Goal: Transaction & Acquisition: Book appointment/travel/reservation

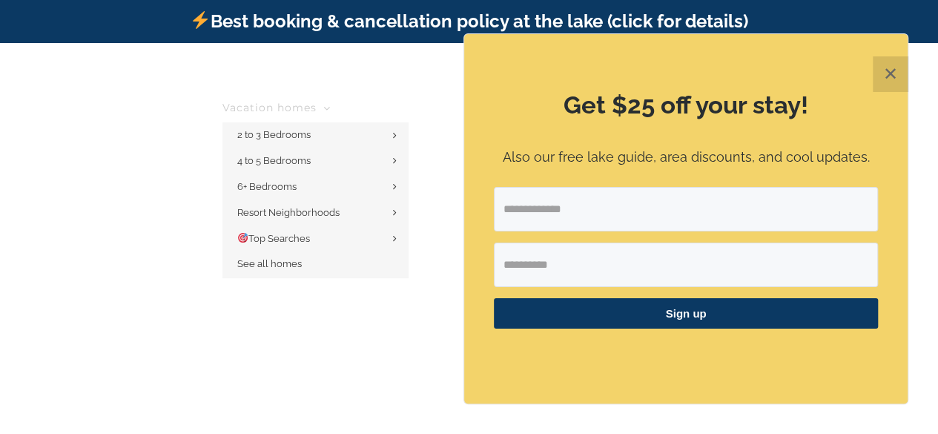
click at [331, 102] on icon "Main Menu" at bounding box center [326, 108] width 7 height 13
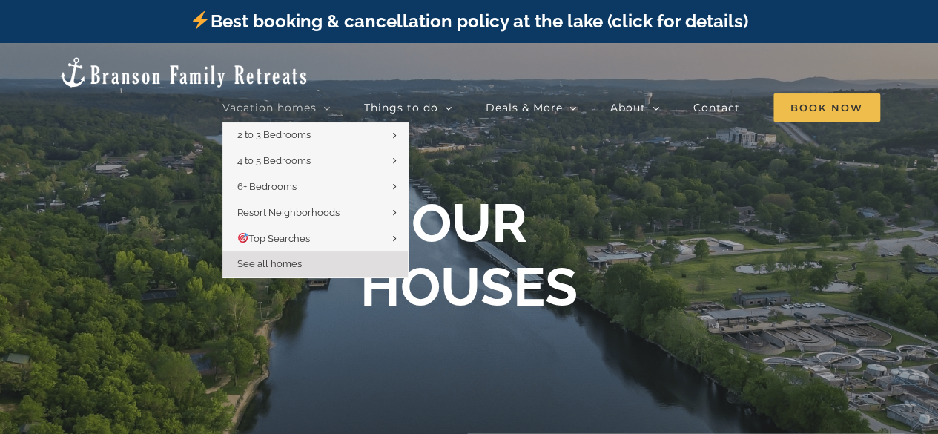
click at [322, 93] on link "Vacation homes" at bounding box center [276, 108] width 108 height 30
click at [273, 258] on span "See all homes" at bounding box center [269, 263] width 64 height 11
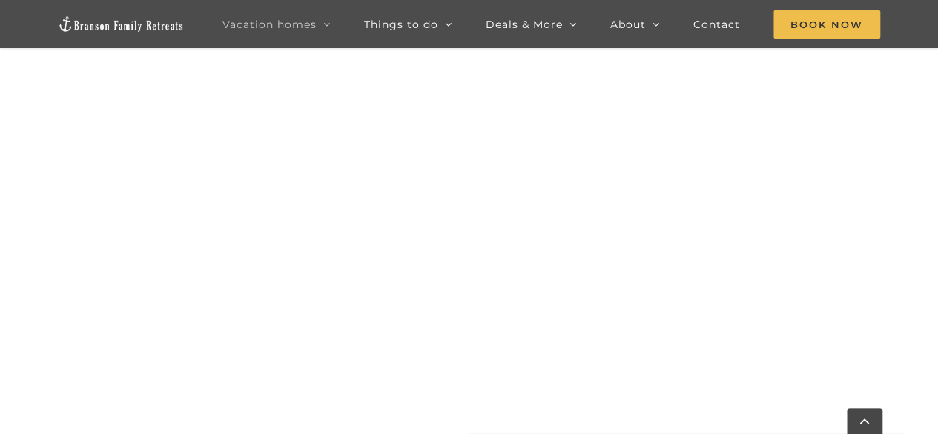
scroll to position [623, 0]
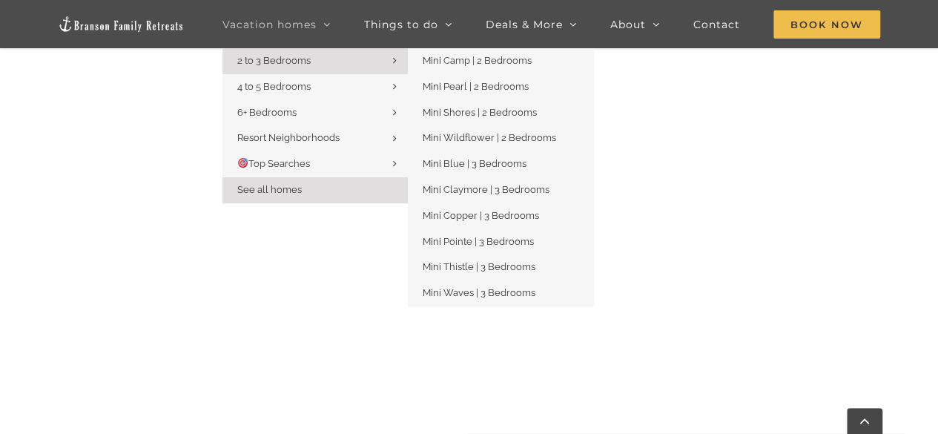
click at [302, 63] on span "2 to 3 Bedrooms" at bounding box center [273, 60] width 73 height 11
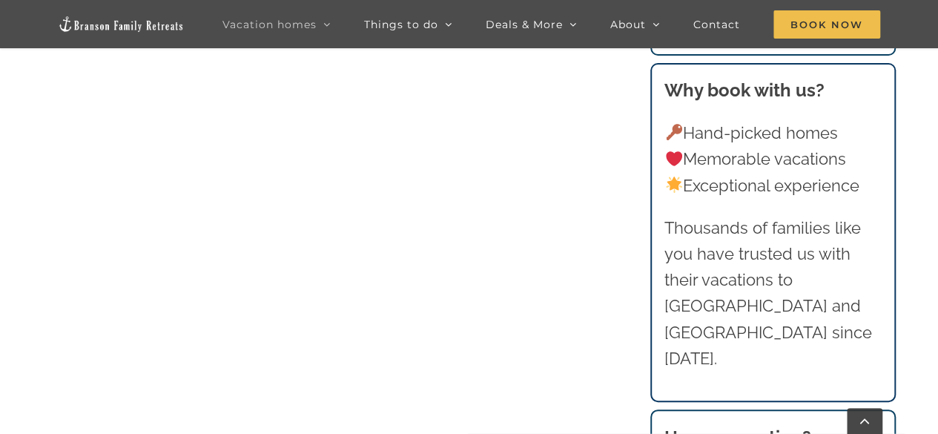
scroll to position [1364, 0]
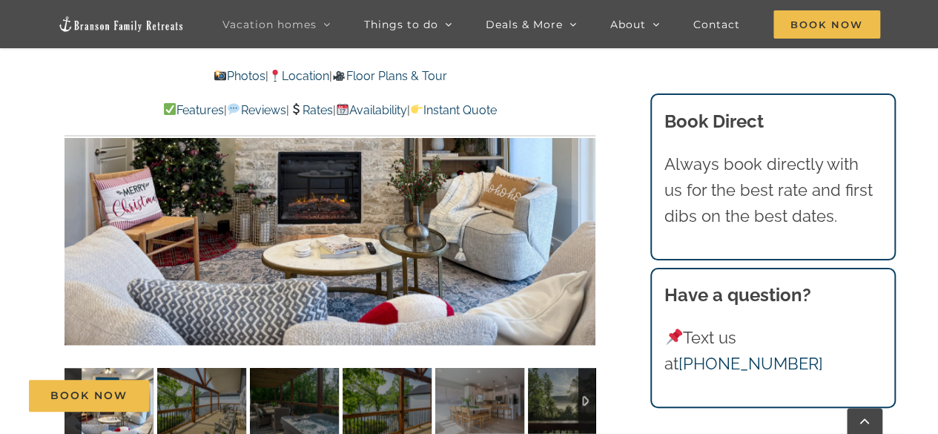
scroll to position [949, 0]
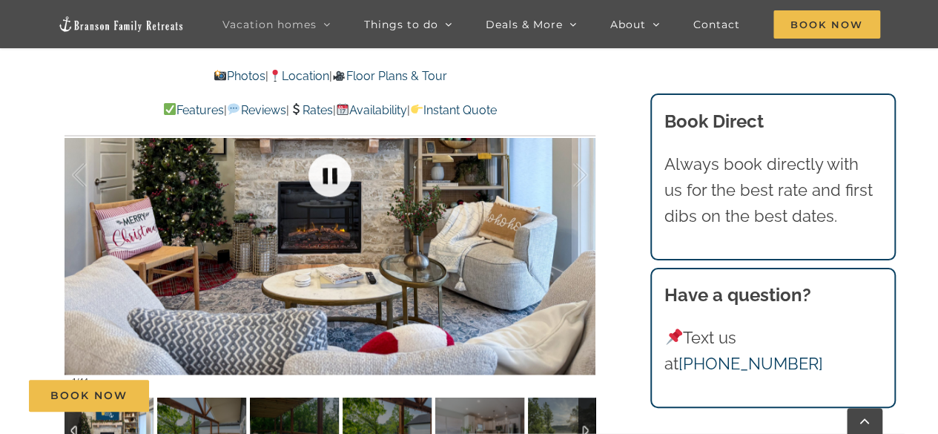
click at [330, 188] on link at bounding box center [329, 174] width 59 height 59
click at [554, 231] on div at bounding box center [329, 175] width 531 height 436
click at [341, 173] on link at bounding box center [329, 174] width 59 height 59
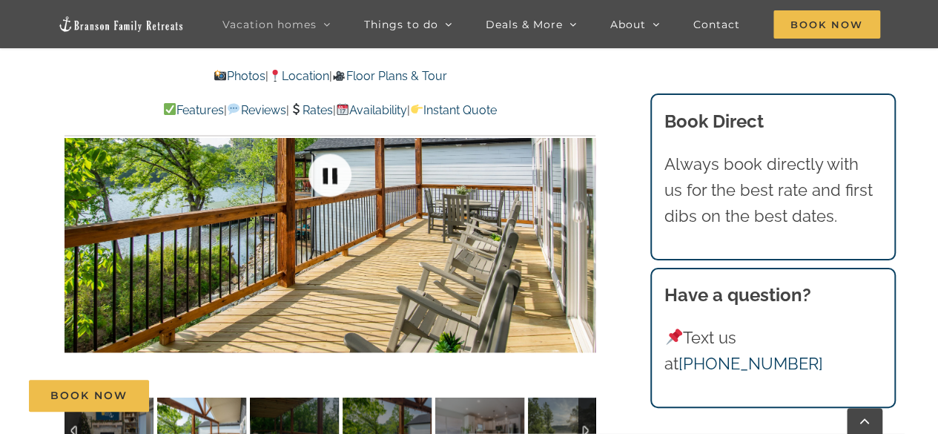
click at [341, 173] on link at bounding box center [329, 174] width 59 height 59
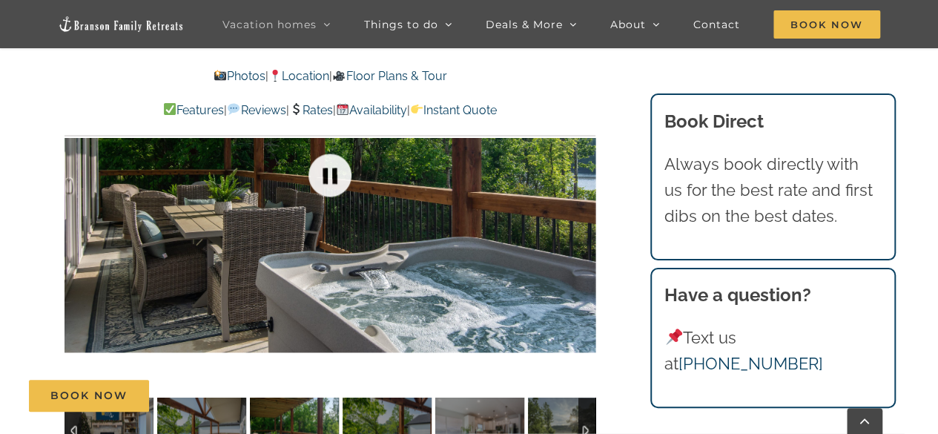
click at [341, 173] on link at bounding box center [329, 174] width 59 height 59
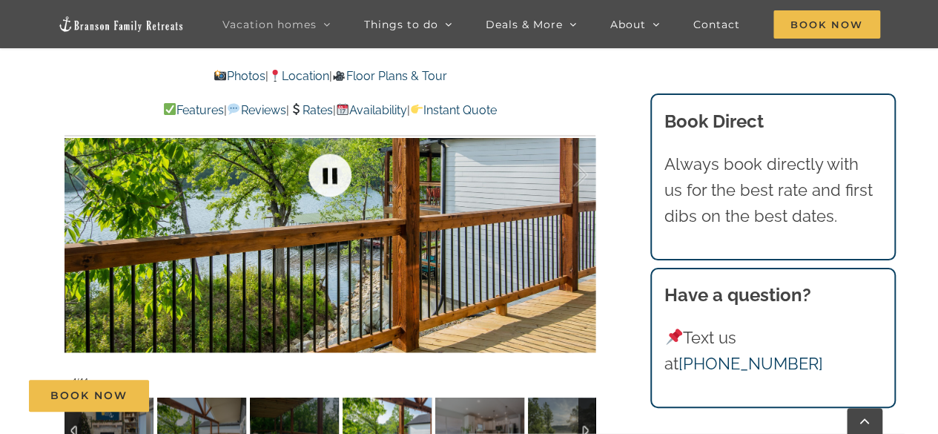
click at [341, 173] on link at bounding box center [329, 174] width 59 height 59
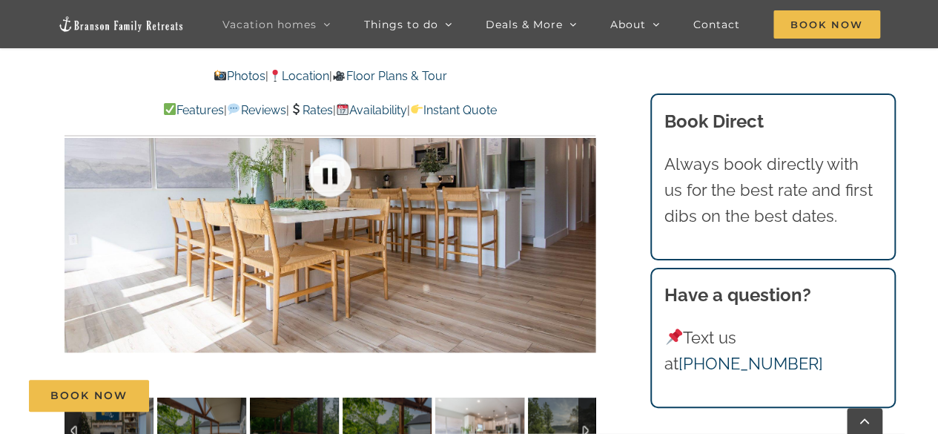
click at [341, 173] on link at bounding box center [329, 174] width 59 height 59
click at [327, 174] on link at bounding box center [329, 174] width 59 height 59
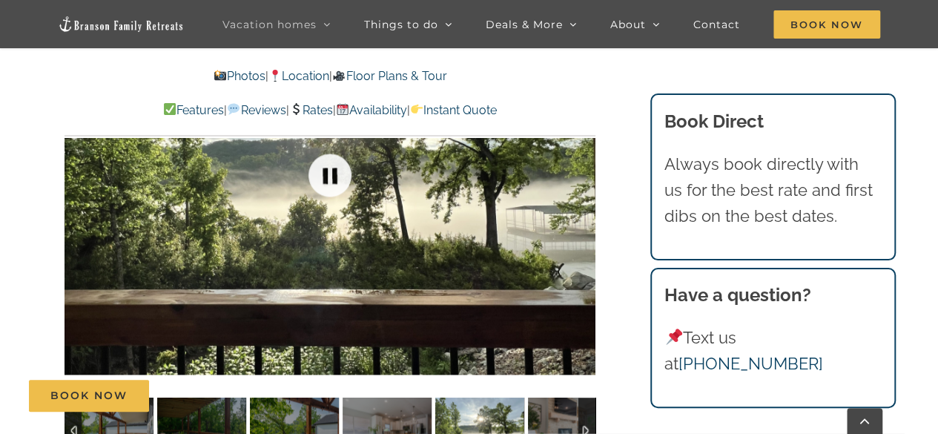
click at [327, 174] on link at bounding box center [329, 174] width 59 height 59
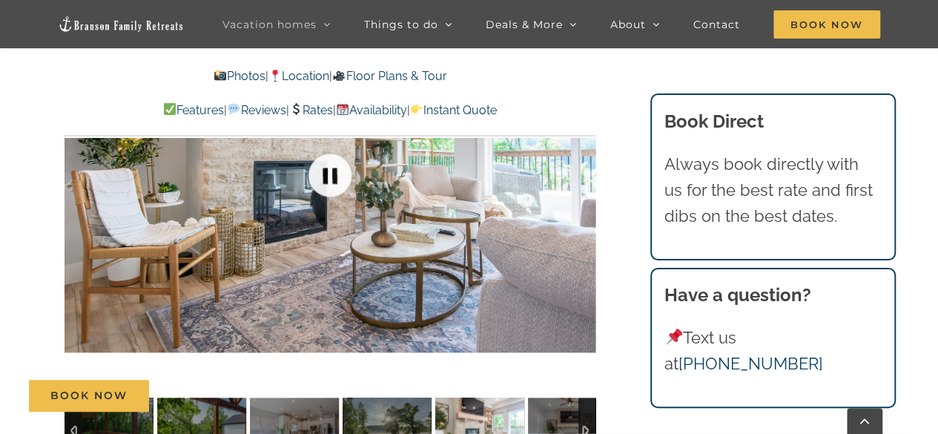
click at [327, 174] on link at bounding box center [329, 174] width 59 height 59
click at [329, 176] on link at bounding box center [329, 174] width 59 height 59
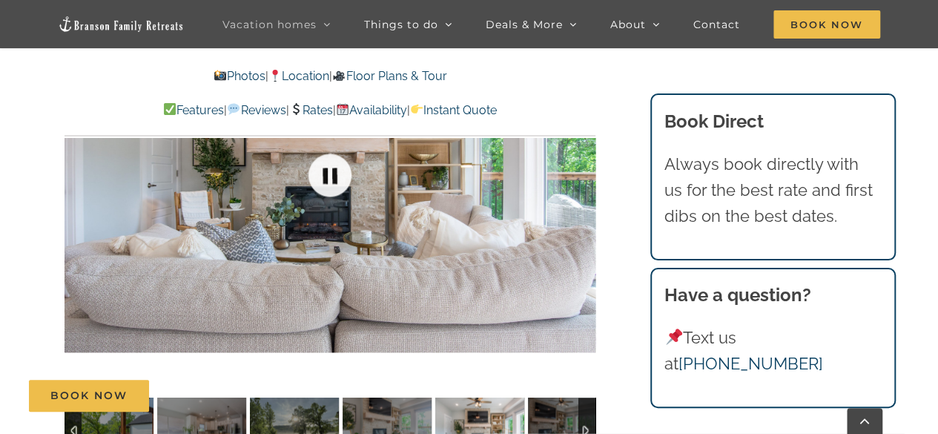
click at [329, 176] on link at bounding box center [329, 174] width 59 height 59
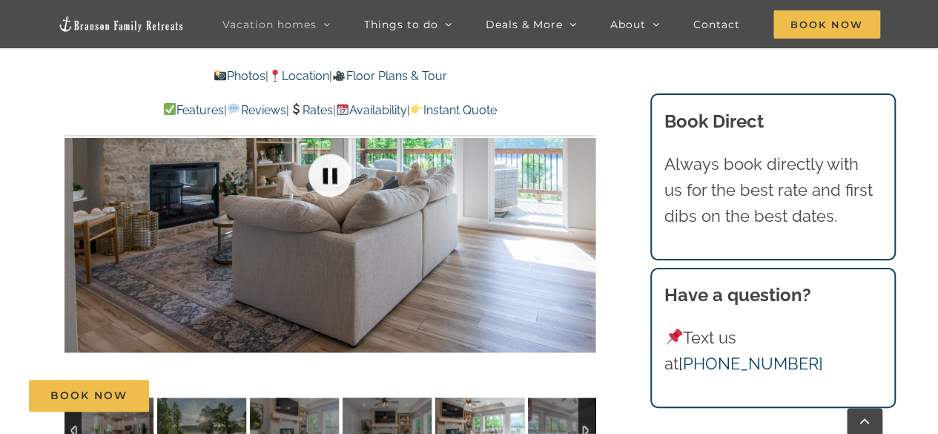
click at [329, 176] on link at bounding box center [329, 174] width 59 height 59
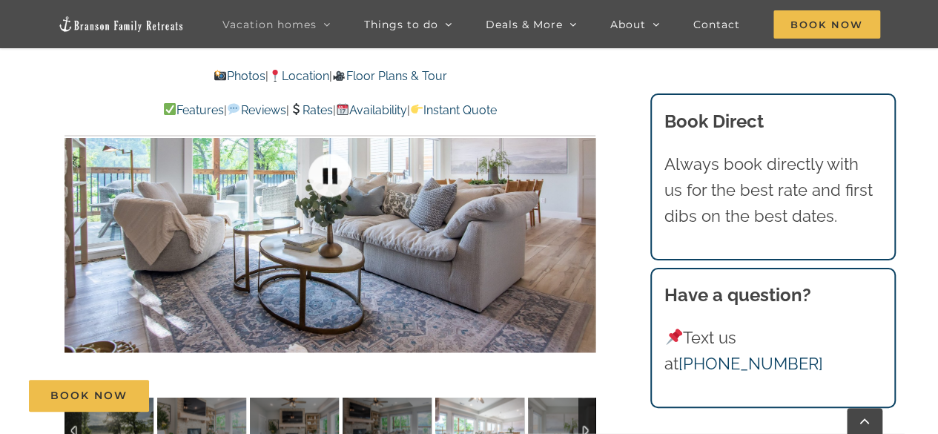
click at [329, 176] on link at bounding box center [329, 174] width 59 height 59
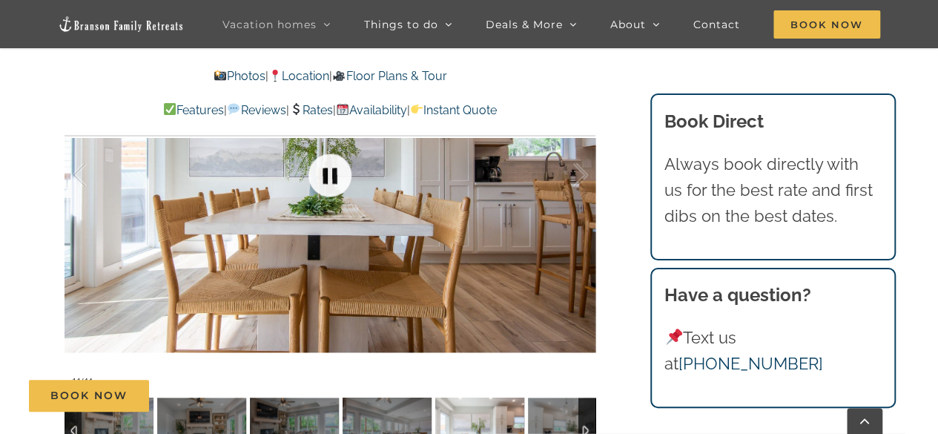
click at [326, 177] on link at bounding box center [329, 174] width 59 height 59
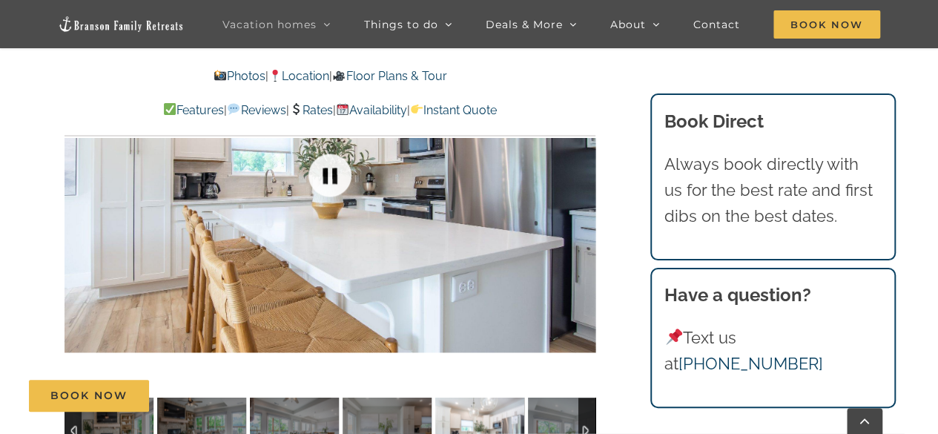
click at [326, 178] on link at bounding box center [329, 174] width 59 height 59
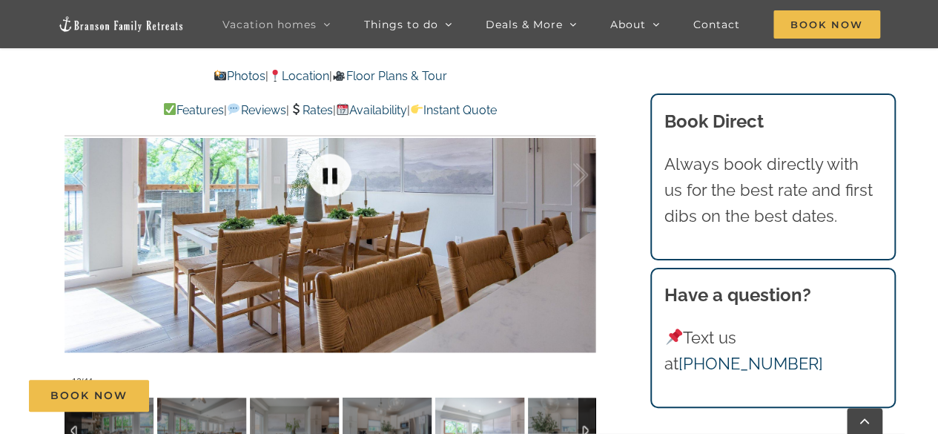
click at [328, 186] on link at bounding box center [329, 174] width 59 height 59
click at [327, 188] on link at bounding box center [329, 174] width 59 height 59
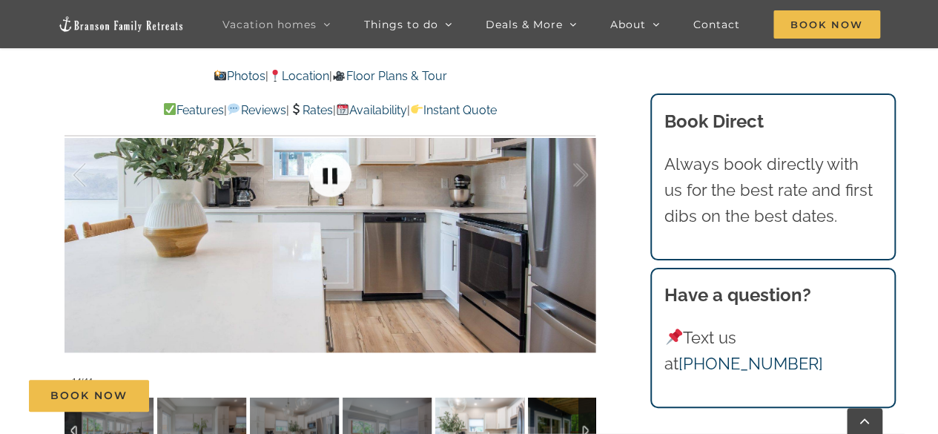
click at [327, 188] on link at bounding box center [329, 174] width 59 height 59
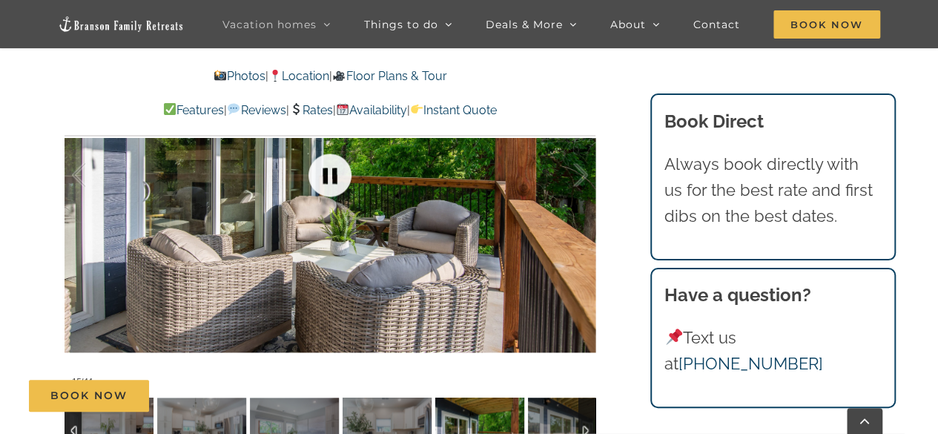
click at [327, 188] on link at bounding box center [329, 174] width 59 height 59
click at [325, 188] on link at bounding box center [329, 174] width 59 height 59
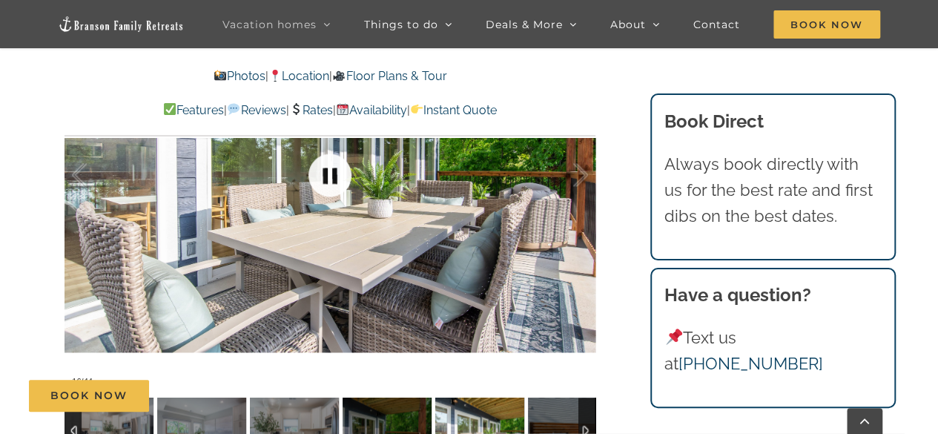
click at [320, 189] on link at bounding box center [329, 174] width 59 height 59
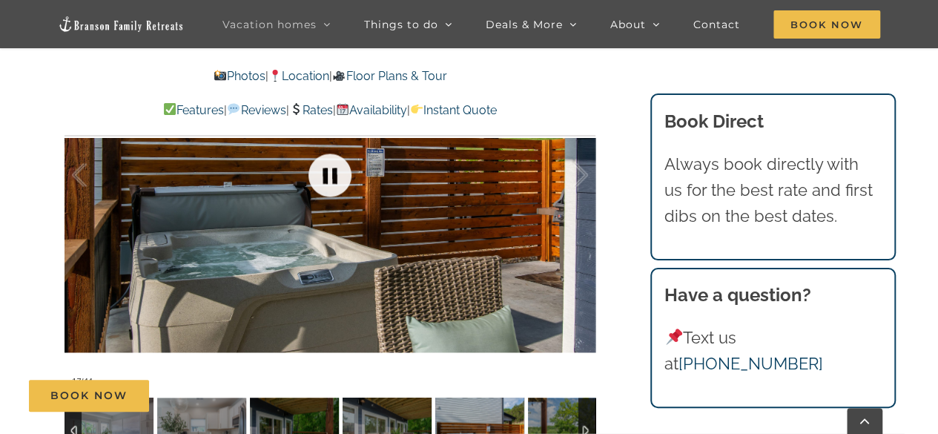
click at [320, 189] on link at bounding box center [329, 174] width 59 height 59
click at [330, 184] on link at bounding box center [329, 174] width 59 height 59
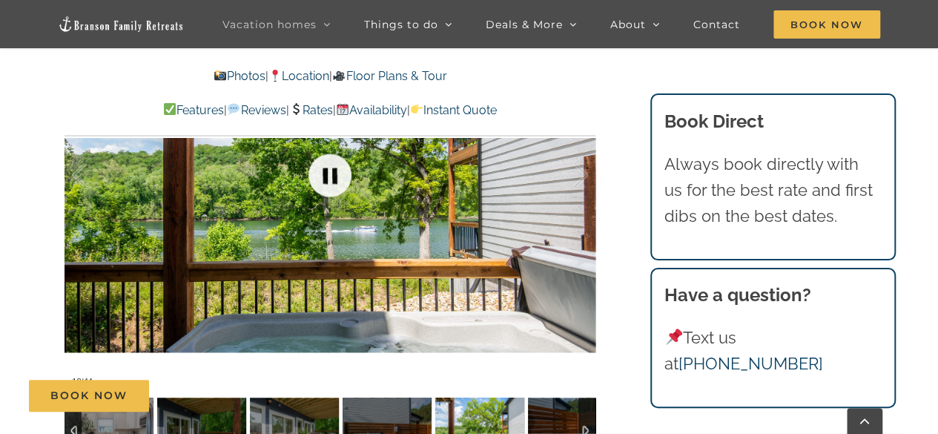
click at [330, 184] on link at bounding box center [329, 174] width 59 height 59
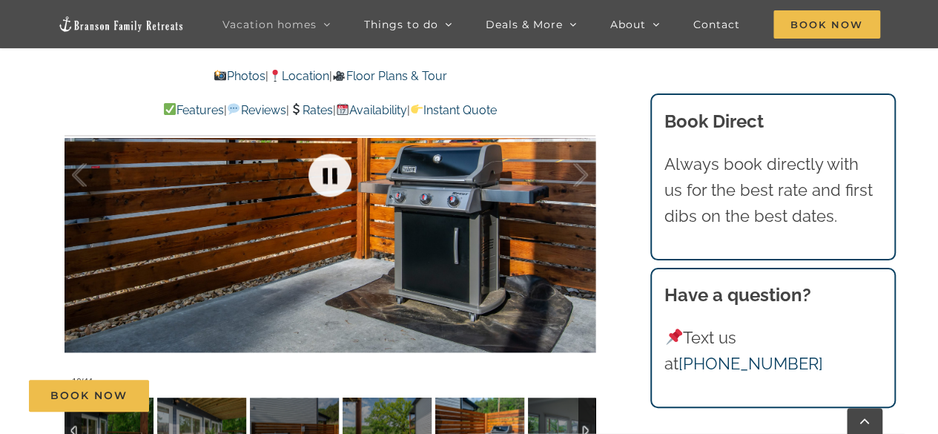
click at [330, 184] on link at bounding box center [329, 174] width 59 height 59
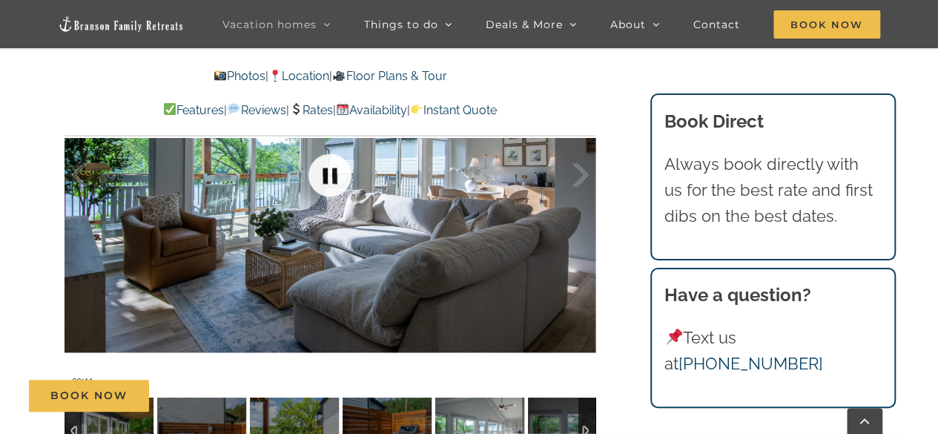
click at [337, 182] on link at bounding box center [329, 174] width 59 height 59
click at [332, 169] on link at bounding box center [329, 174] width 59 height 59
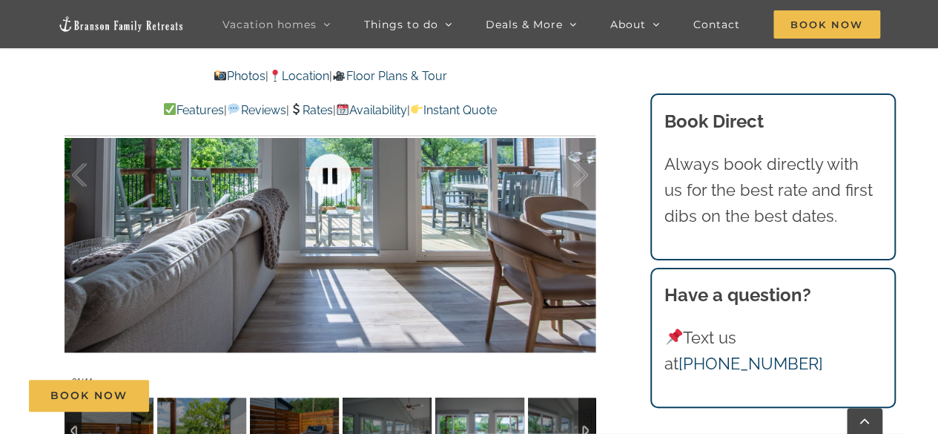
click at [332, 169] on link at bounding box center [329, 174] width 59 height 59
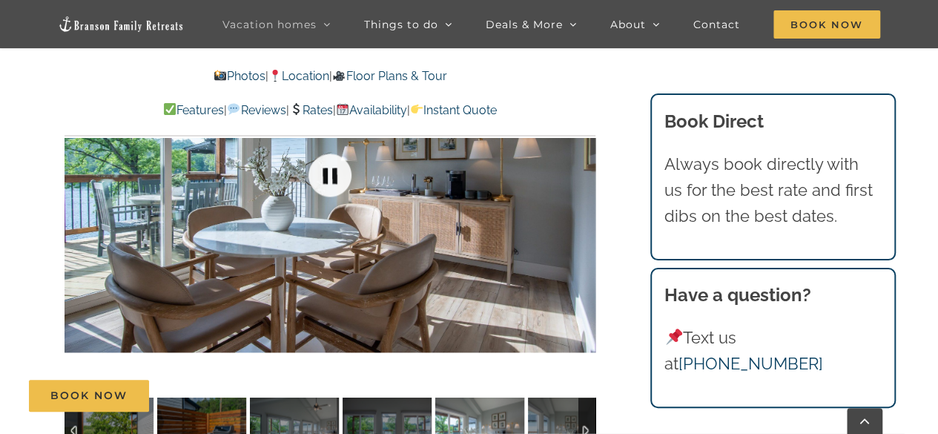
click at [332, 169] on link at bounding box center [329, 174] width 59 height 59
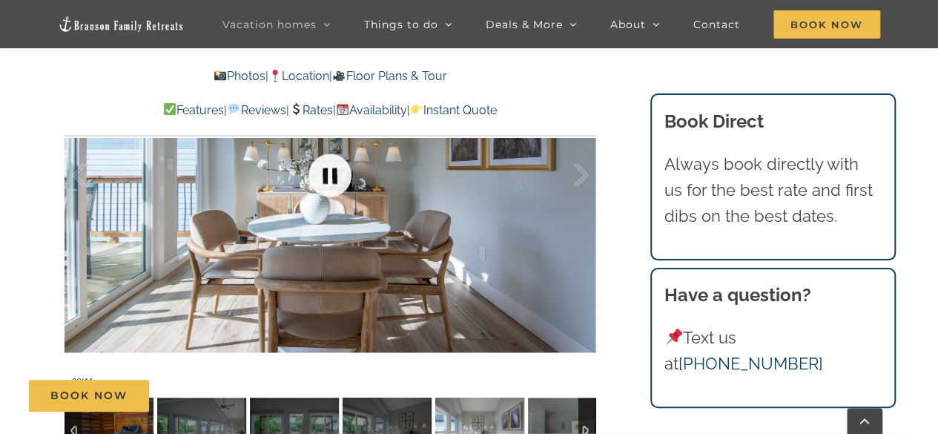
click at [337, 169] on link at bounding box center [329, 174] width 59 height 59
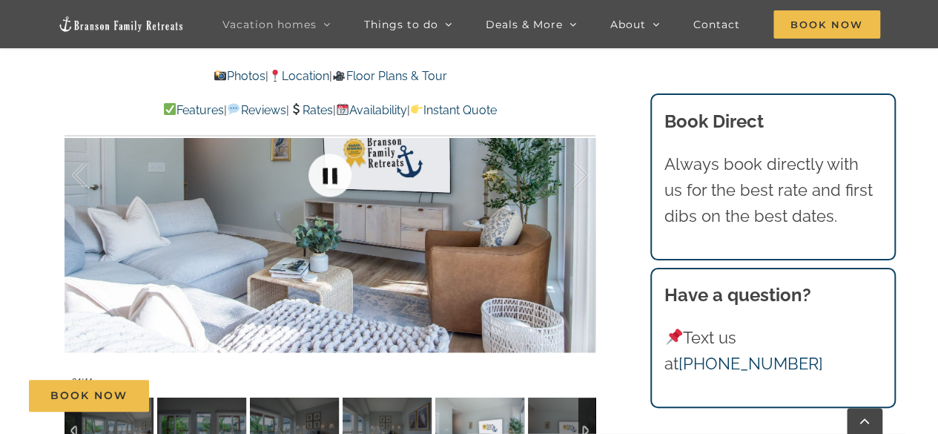
click at [337, 169] on link at bounding box center [329, 174] width 59 height 59
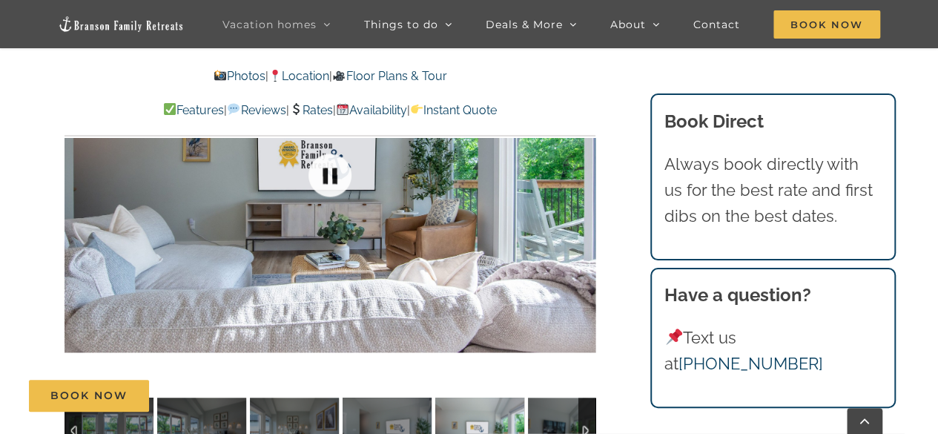
click at [337, 169] on link at bounding box center [329, 174] width 59 height 59
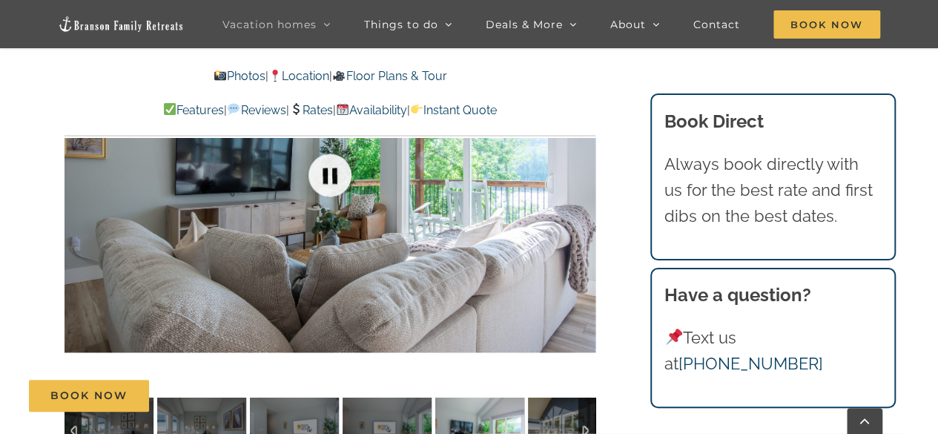
drag, startPoint x: 337, startPoint y: 169, endPoint x: 326, endPoint y: 170, distance: 10.4
click at [326, 170] on link at bounding box center [329, 174] width 59 height 59
drag, startPoint x: 326, startPoint y: 170, endPoint x: 279, endPoint y: 179, distance: 48.3
click at [279, 179] on div at bounding box center [329, 175] width 531 height 436
click at [331, 176] on link at bounding box center [329, 174] width 59 height 59
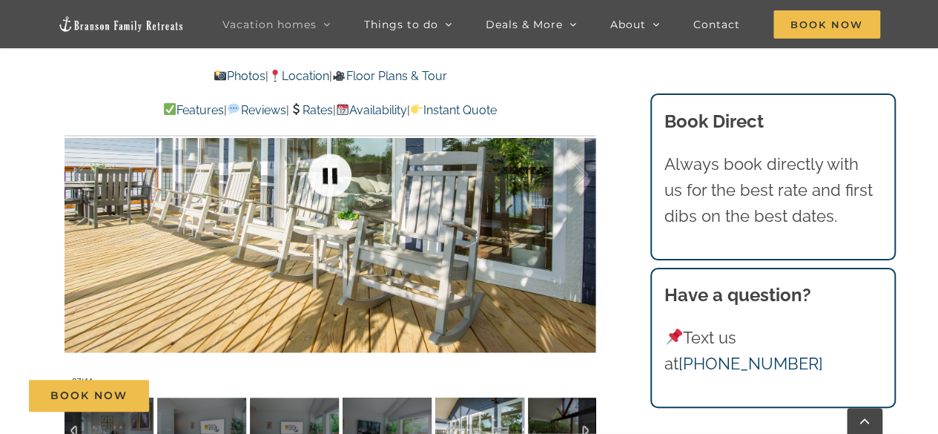
click at [331, 176] on link at bounding box center [329, 174] width 59 height 59
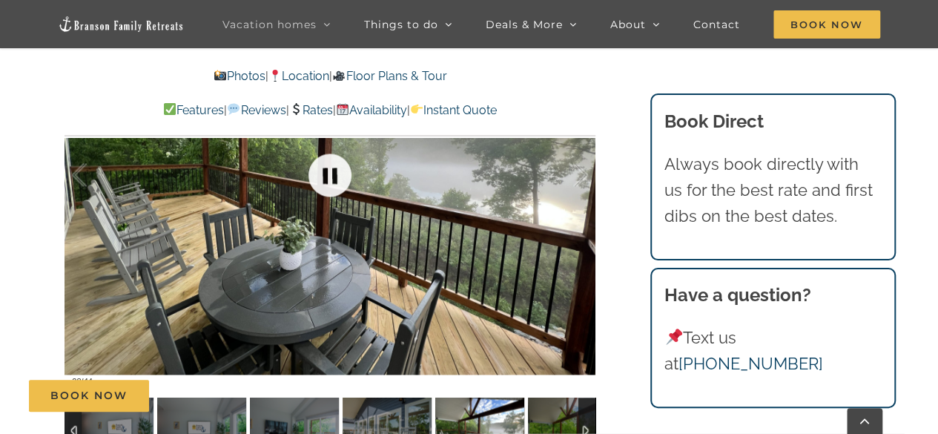
click at [331, 176] on link at bounding box center [329, 174] width 59 height 59
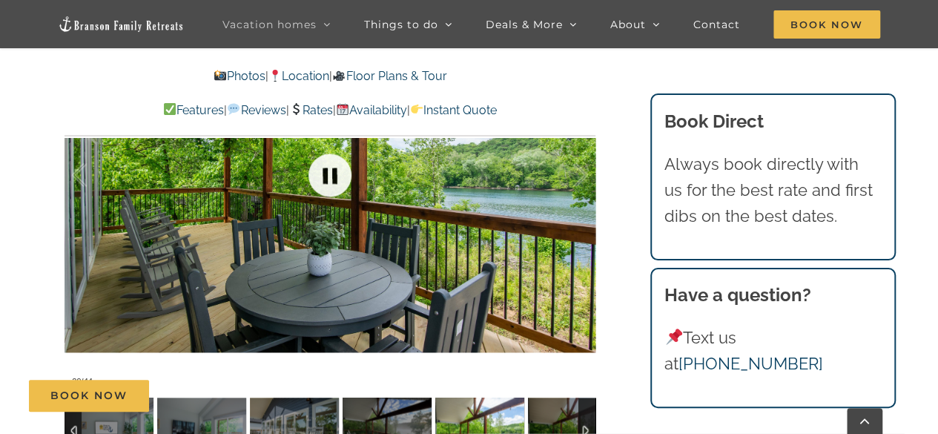
click at [331, 176] on link at bounding box center [329, 174] width 59 height 59
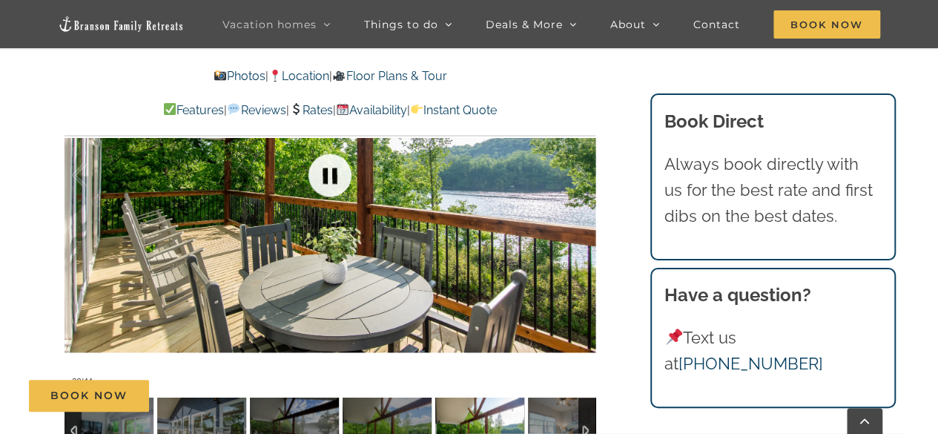
click at [331, 176] on link at bounding box center [329, 174] width 59 height 59
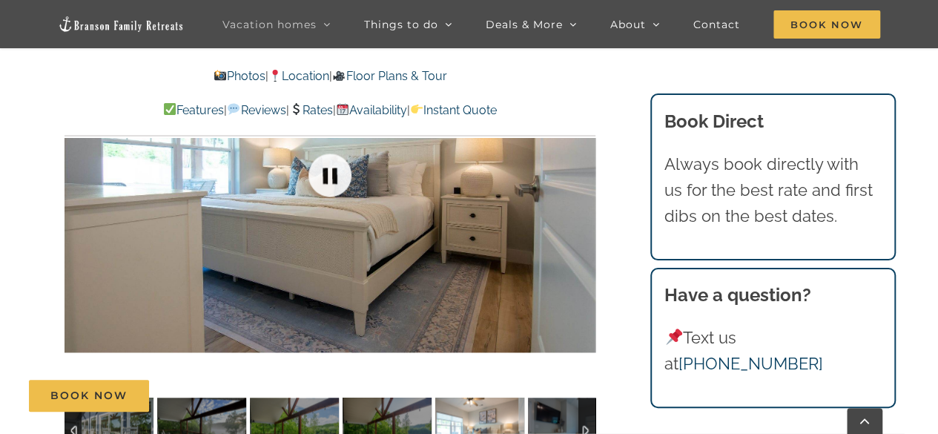
click at [331, 176] on link at bounding box center [329, 174] width 59 height 59
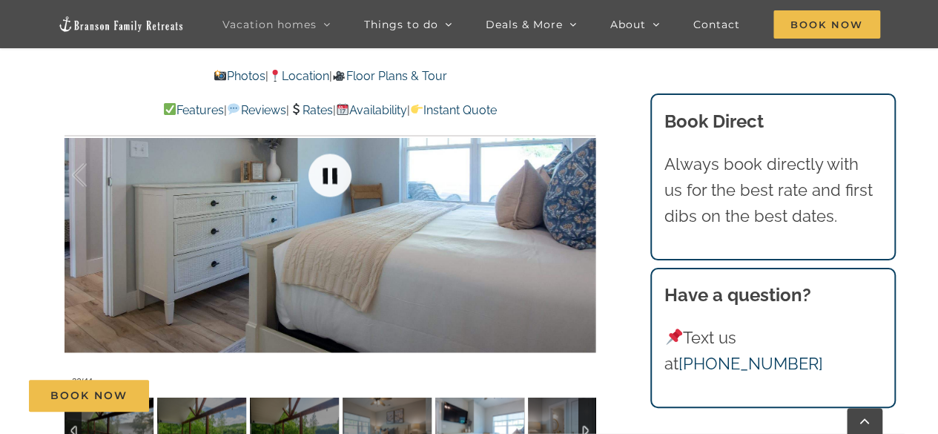
click at [331, 176] on link at bounding box center [329, 174] width 59 height 59
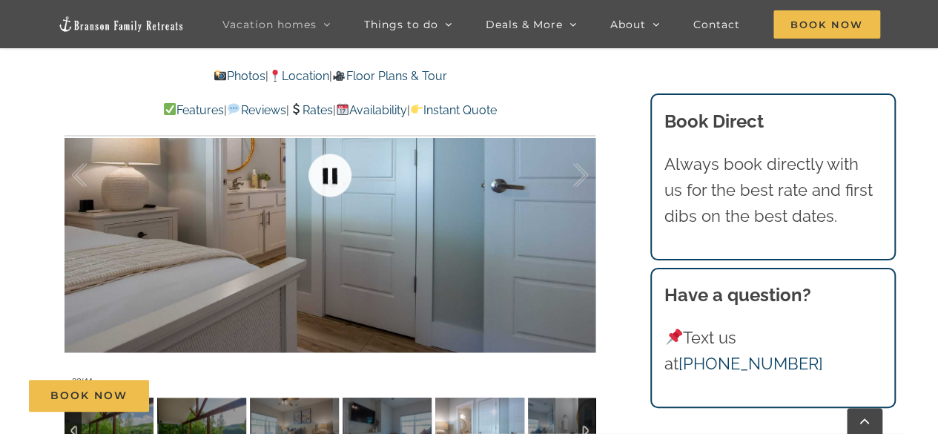
click at [331, 176] on link at bounding box center [329, 174] width 59 height 59
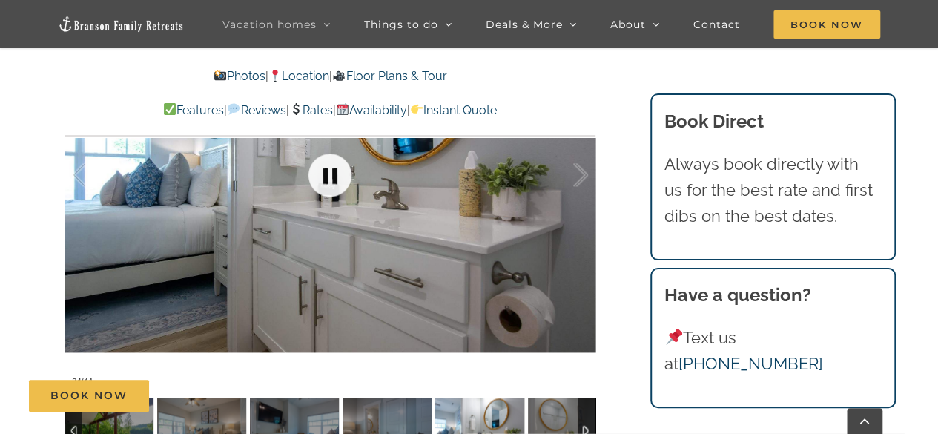
click at [331, 176] on link at bounding box center [329, 174] width 59 height 59
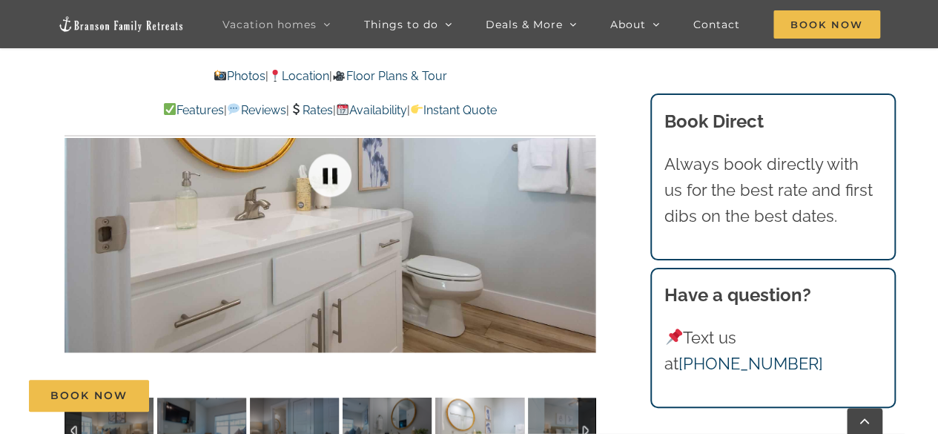
click at [331, 176] on link at bounding box center [329, 174] width 59 height 59
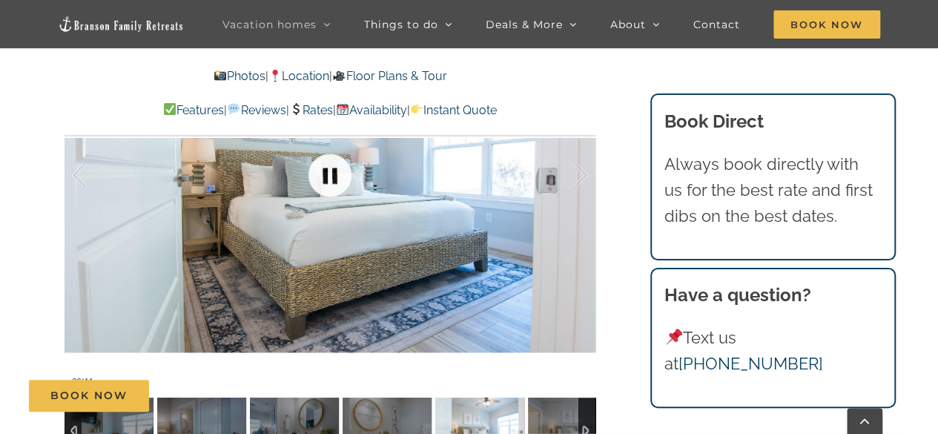
click at [331, 176] on link at bounding box center [329, 174] width 59 height 59
click at [328, 180] on link at bounding box center [329, 174] width 59 height 59
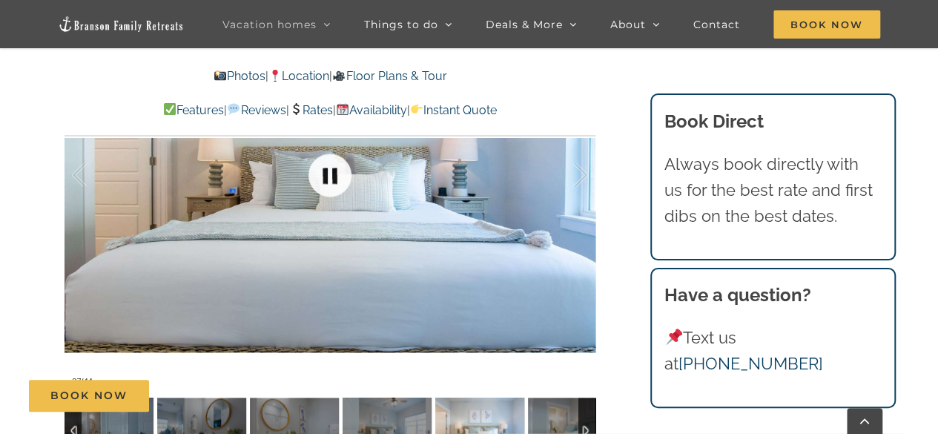
click at [328, 180] on link at bounding box center [329, 174] width 59 height 59
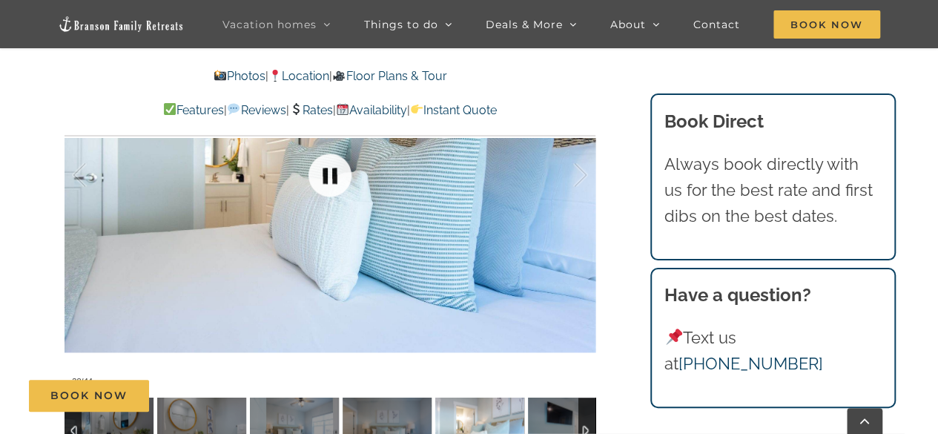
click at [328, 180] on link at bounding box center [329, 174] width 59 height 59
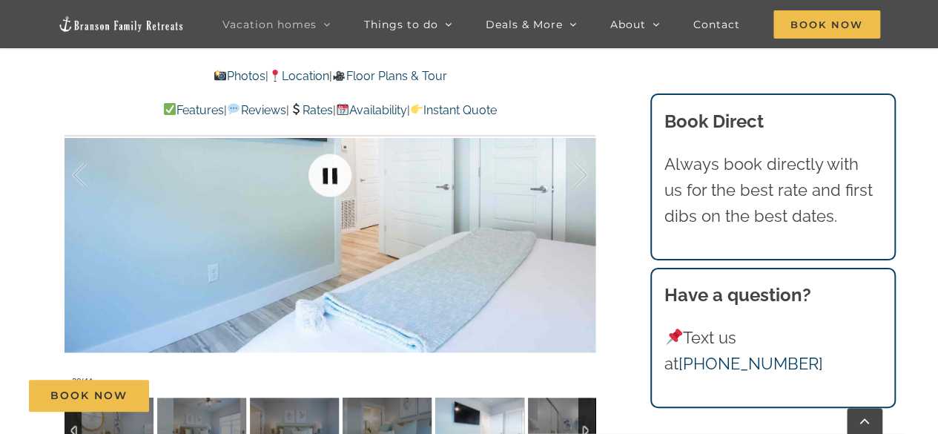
click at [329, 180] on link at bounding box center [329, 174] width 59 height 59
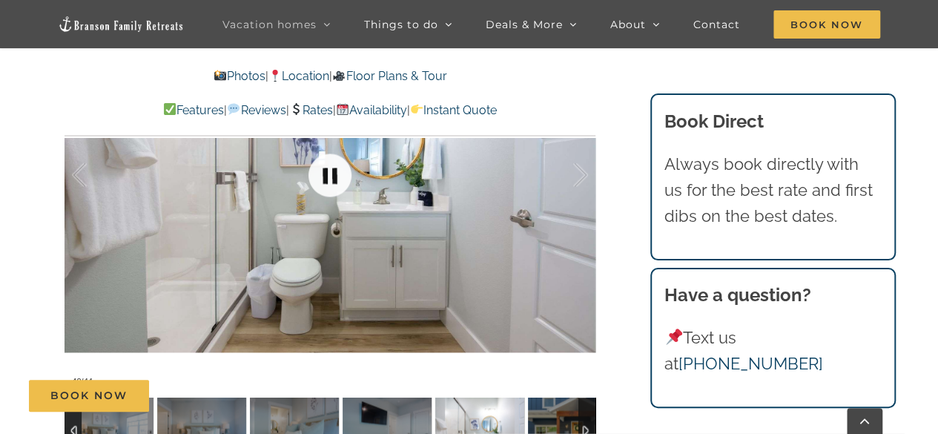
click at [342, 176] on link at bounding box center [329, 174] width 59 height 59
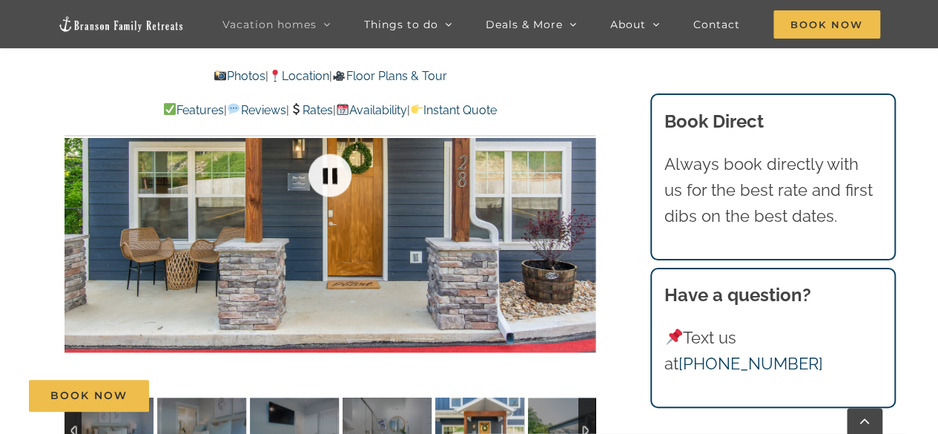
click at [342, 176] on link at bounding box center [329, 174] width 59 height 59
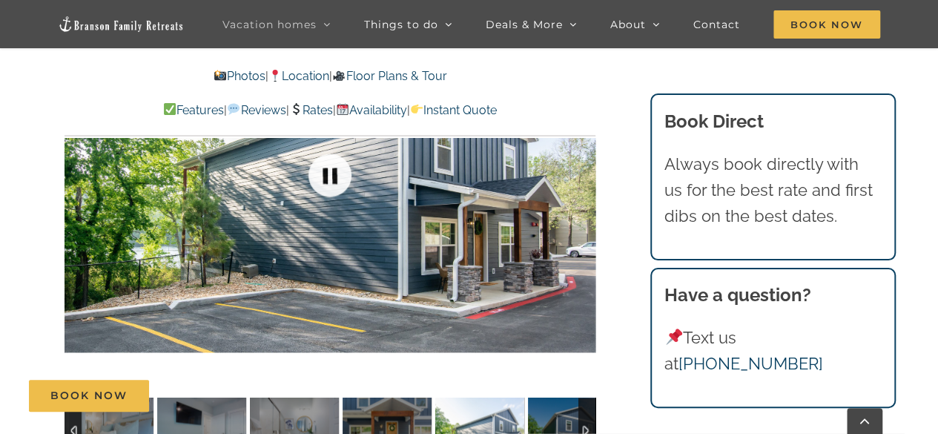
click at [342, 176] on link at bounding box center [329, 174] width 59 height 59
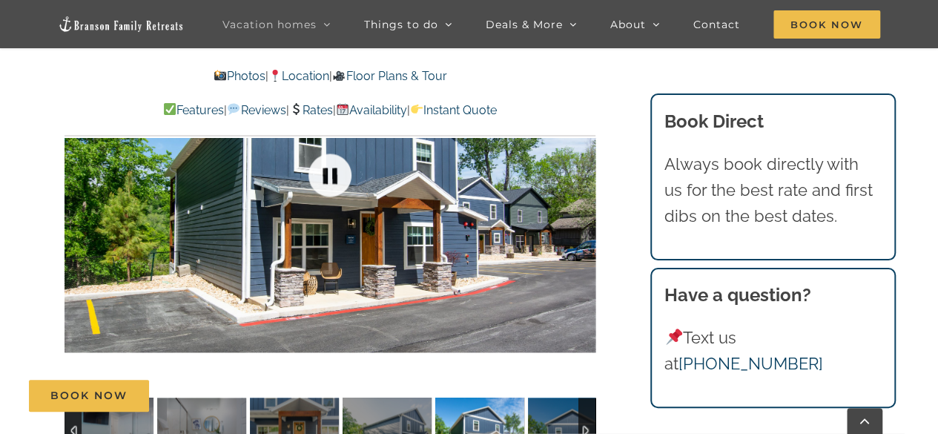
click at [342, 176] on link at bounding box center [329, 174] width 59 height 59
click at [320, 173] on link at bounding box center [329, 174] width 59 height 59
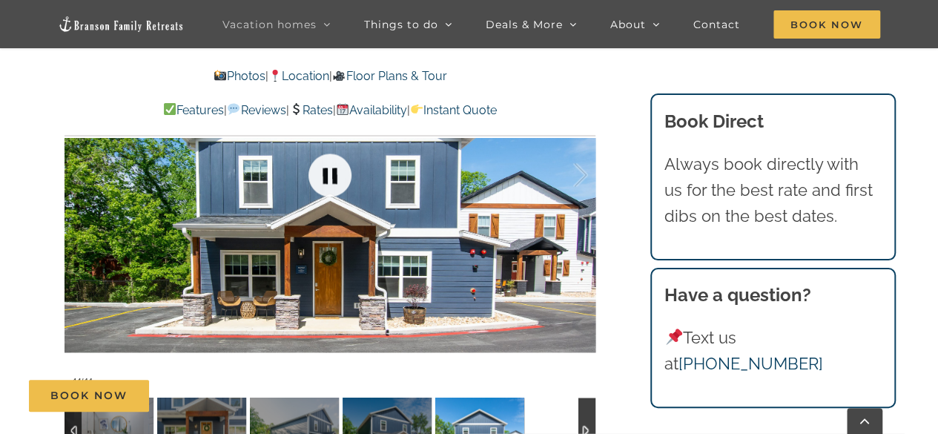
click at [320, 173] on link at bounding box center [329, 174] width 59 height 59
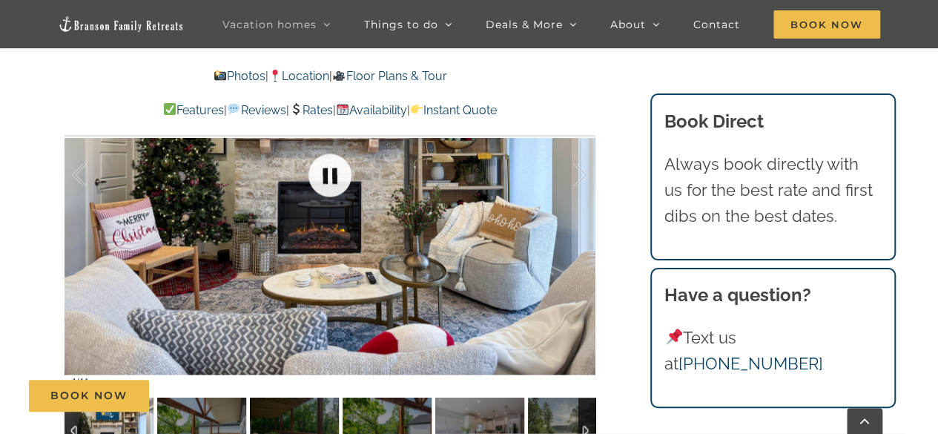
click at [320, 173] on link at bounding box center [329, 174] width 59 height 59
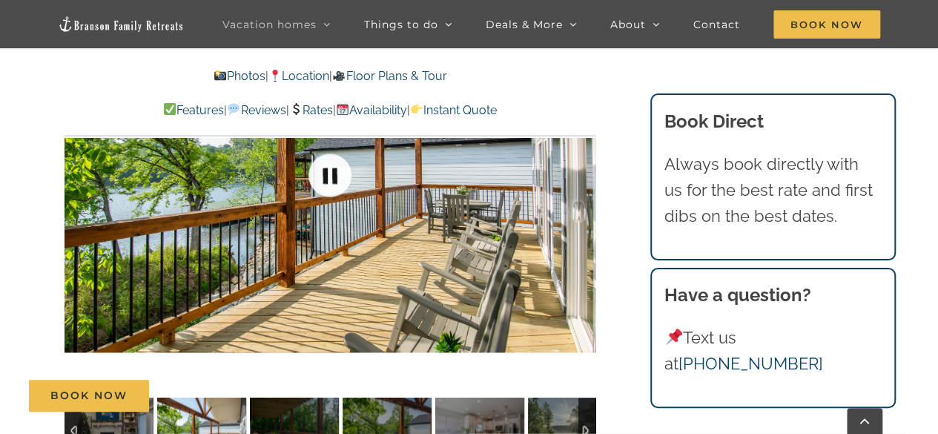
click at [316, 28] on span "Vacation homes" at bounding box center [269, 24] width 94 height 10
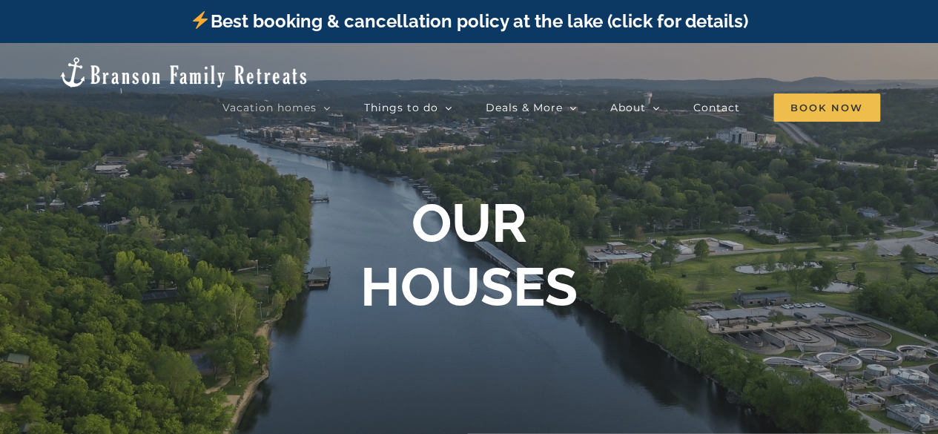
click at [328, 102] on icon "Main Menu" at bounding box center [326, 108] width 7 height 13
click at [305, 102] on span "Vacation homes" at bounding box center [269, 107] width 94 height 10
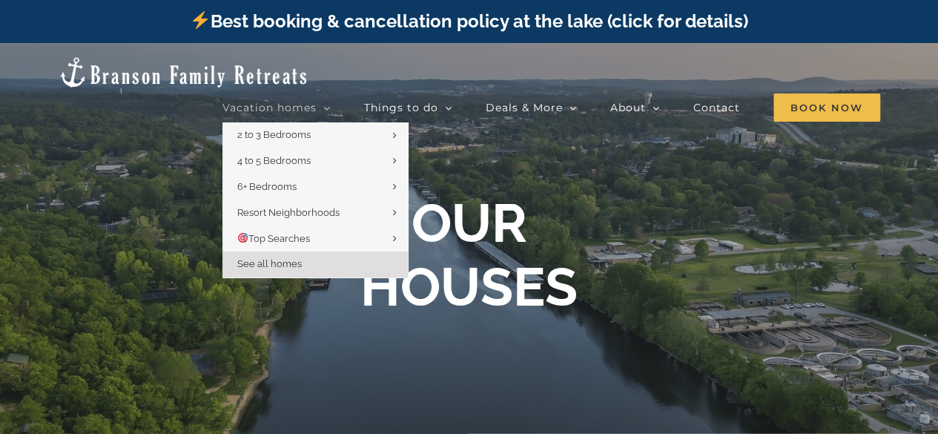
click at [312, 102] on span "Vacation homes" at bounding box center [269, 107] width 94 height 10
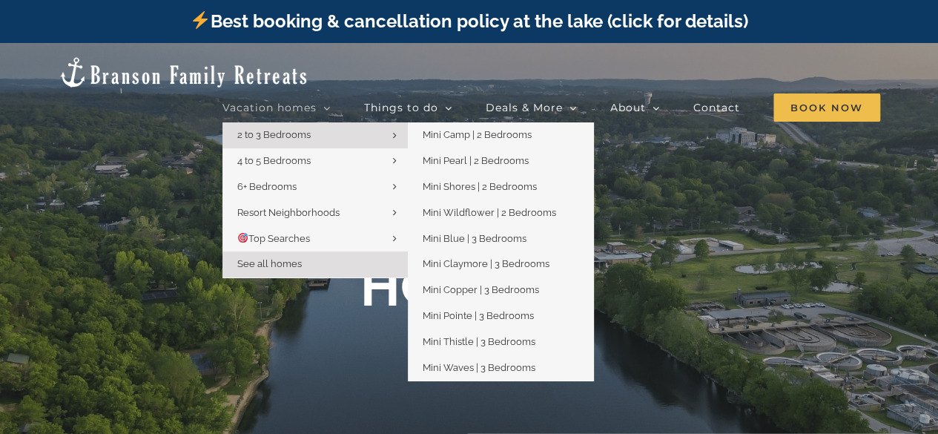
drag, startPoint x: 0, startPoint y: 0, endPoint x: 243, endPoint y: 96, distance: 261.3
click at [243, 129] on span "2 to 3 Bedrooms" at bounding box center [273, 134] width 73 height 11
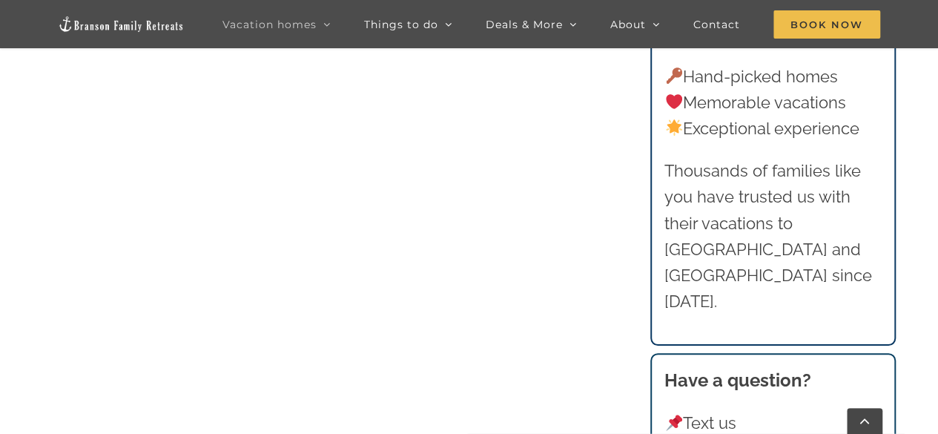
scroll to position [1038, 0]
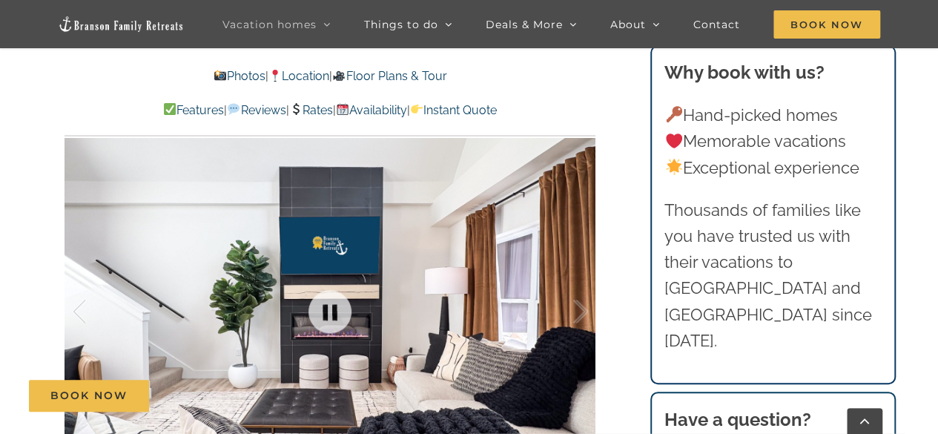
scroll to position [1038, 0]
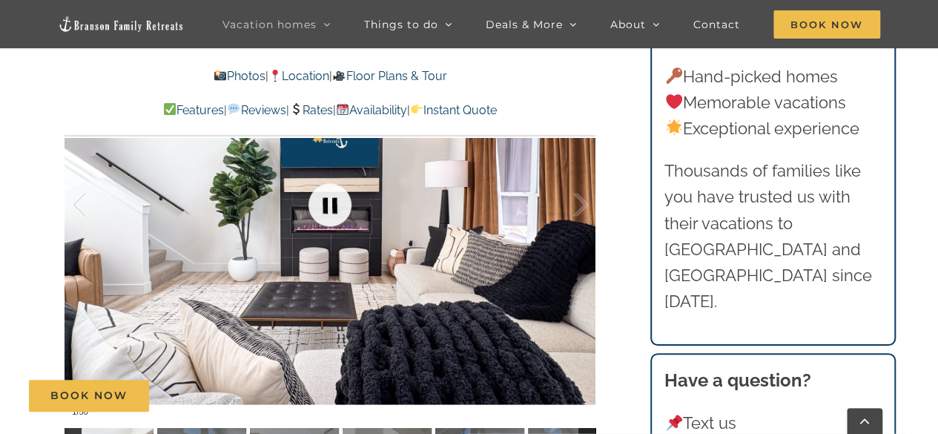
click at [342, 204] on link at bounding box center [329, 204] width 59 height 59
click at [335, 203] on link at bounding box center [329, 204] width 59 height 59
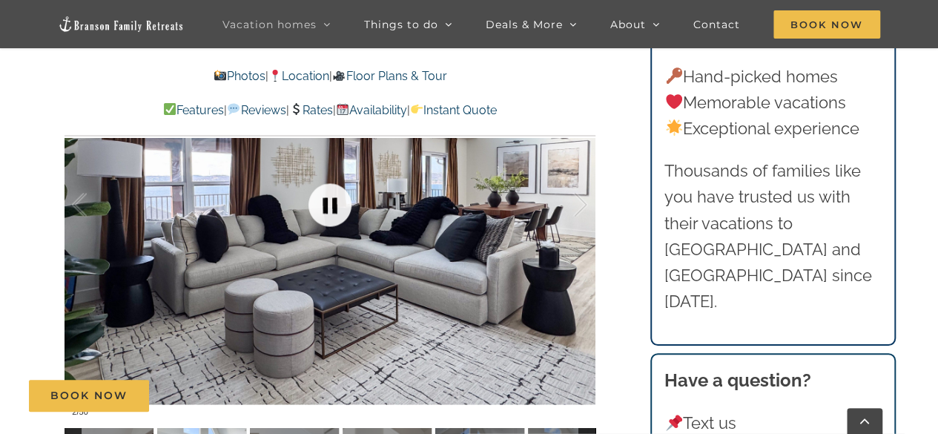
click at [335, 203] on link at bounding box center [329, 204] width 59 height 59
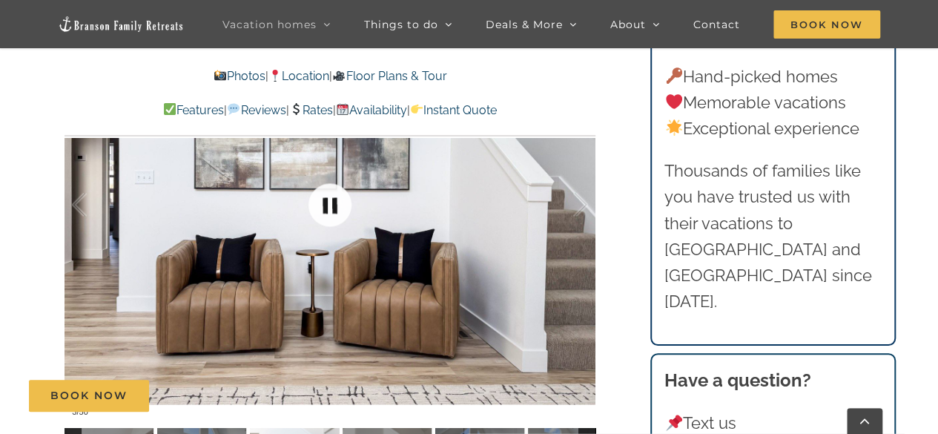
click at [336, 202] on link at bounding box center [329, 204] width 59 height 59
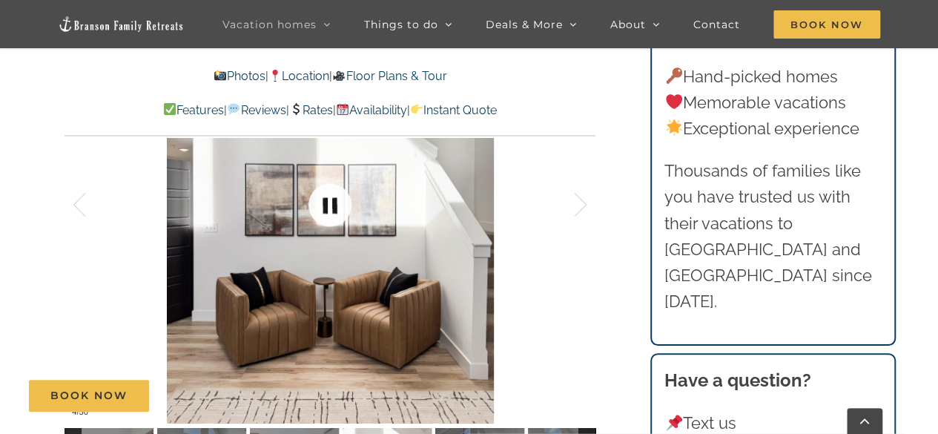
click at [336, 202] on link at bounding box center [329, 204] width 59 height 59
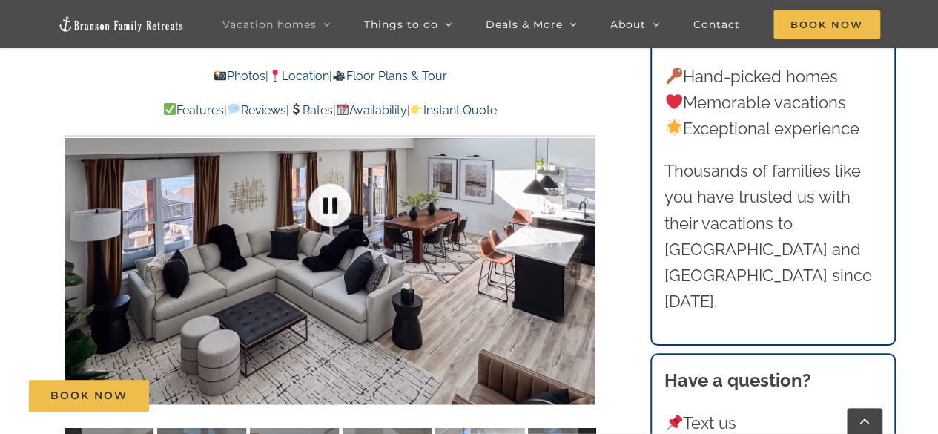
click at [336, 202] on link at bounding box center [329, 204] width 59 height 59
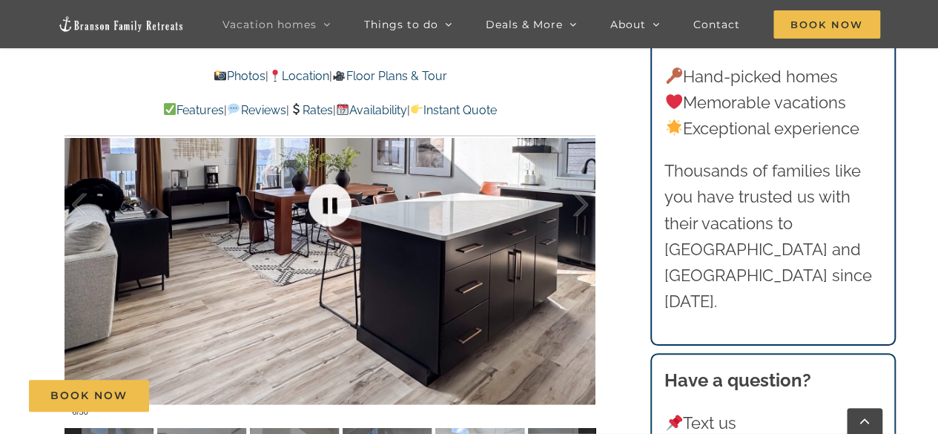
click at [336, 202] on link at bounding box center [329, 204] width 59 height 59
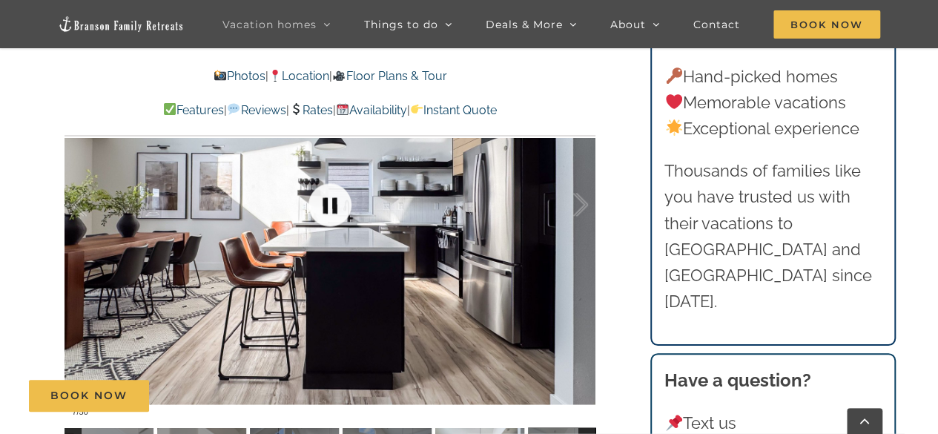
click at [336, 202] on link at bounding box center [329, 204] width 59 height 59
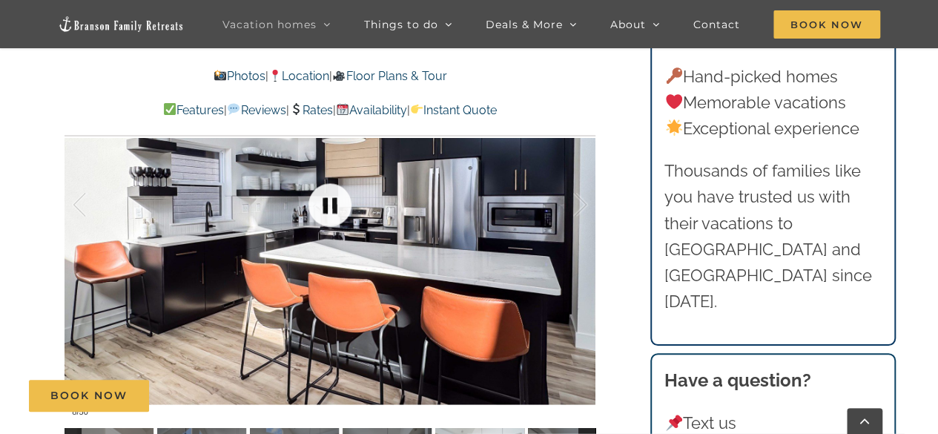
click at [336, 202] on link at bounding box center [329, 204] width 59 height 59
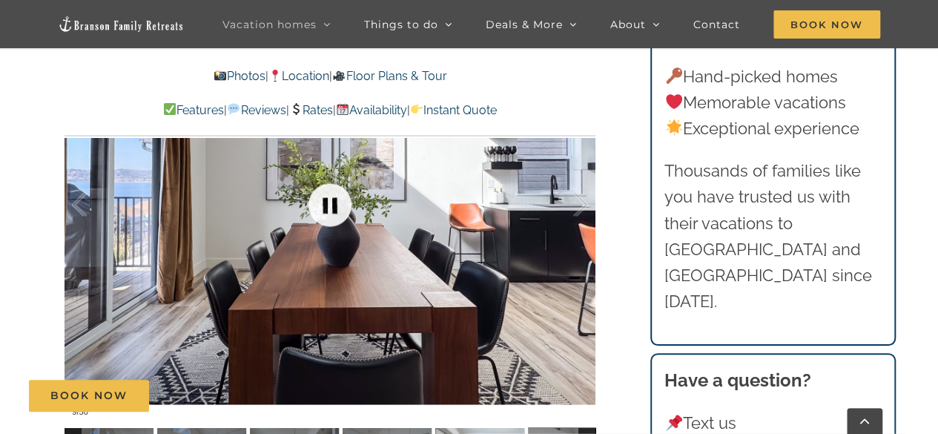
click at [336, 202] on link at bounding box center [329, 204] width 59 height 59
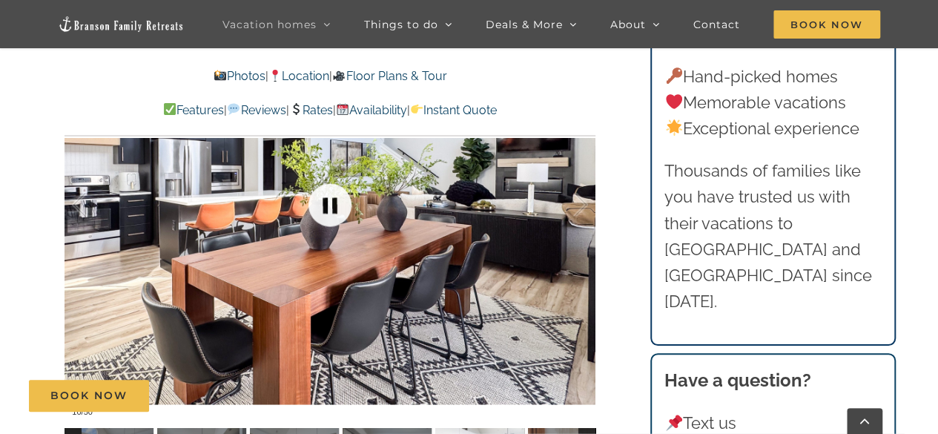
click at [336, 202] on link at bounding box center [329, 204] width 59 height 59
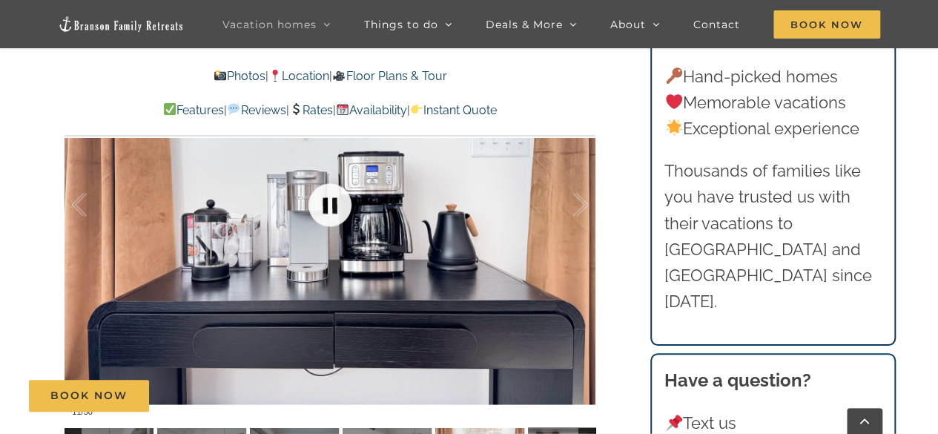
click at [336, 202] on link at bounding box center [329, 204] width 59 height 59
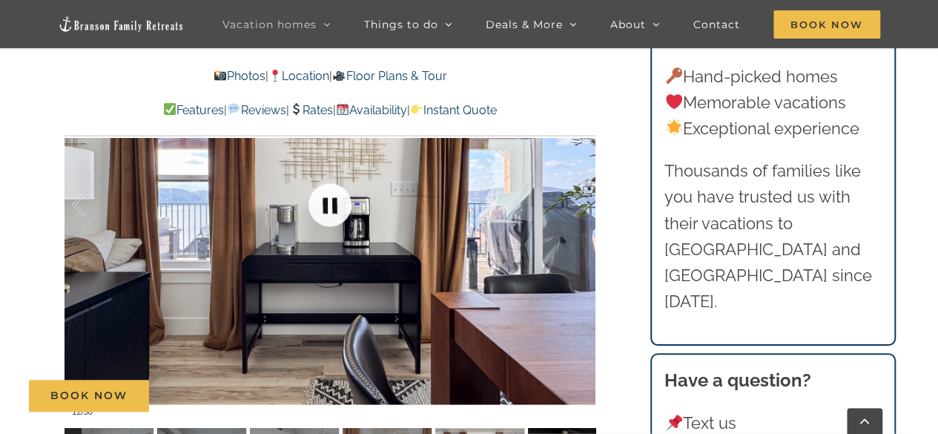
click at [336, 202] on link at bounding box center [329, 204] width 59 height 59
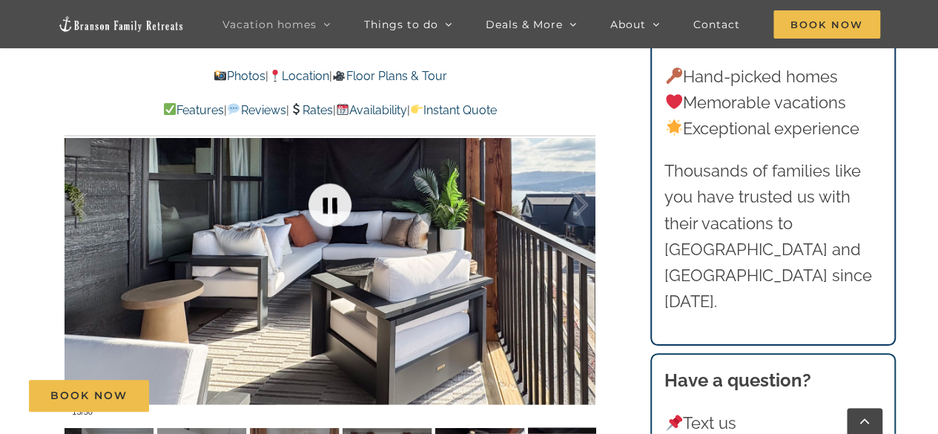
click at [336, 202] on link at bounding box center [329, 204] width 59 height 59
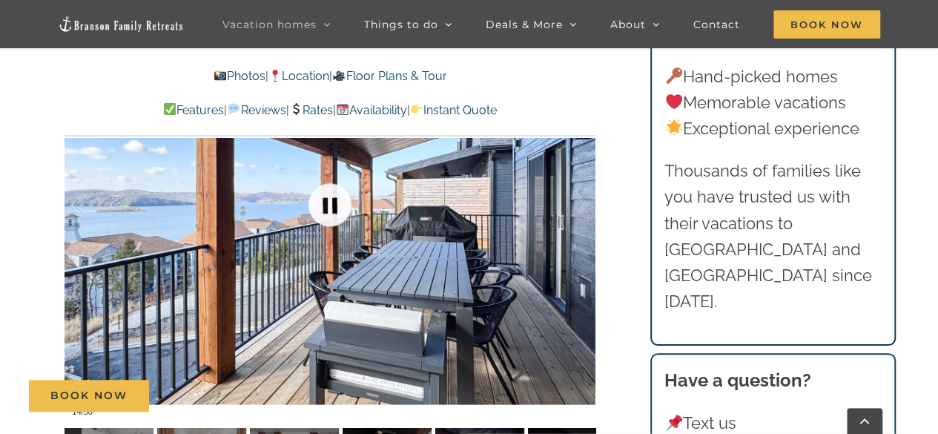
click at [336, 202] on link at bounding box center [329, 204] width 59 height 59
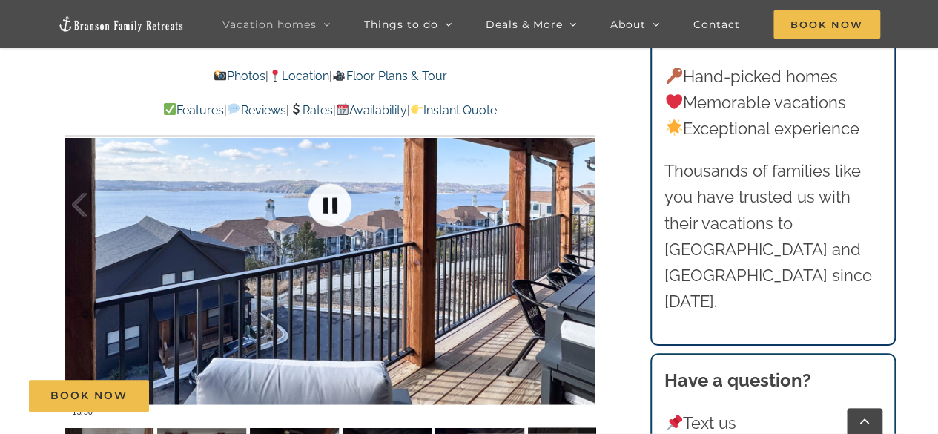
click at [336, 202] on link at bounding box center [329, 204] width 59 height 59
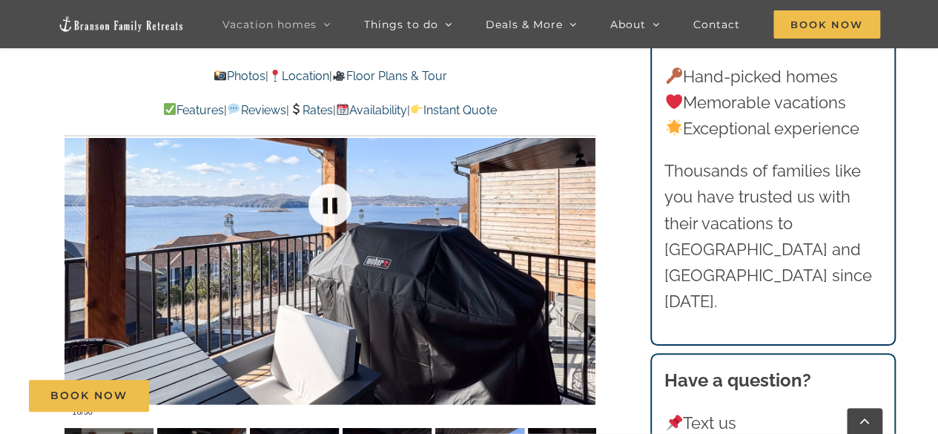
click at [336, 202] on link at bounding box center [329, 204] width 59 height 59
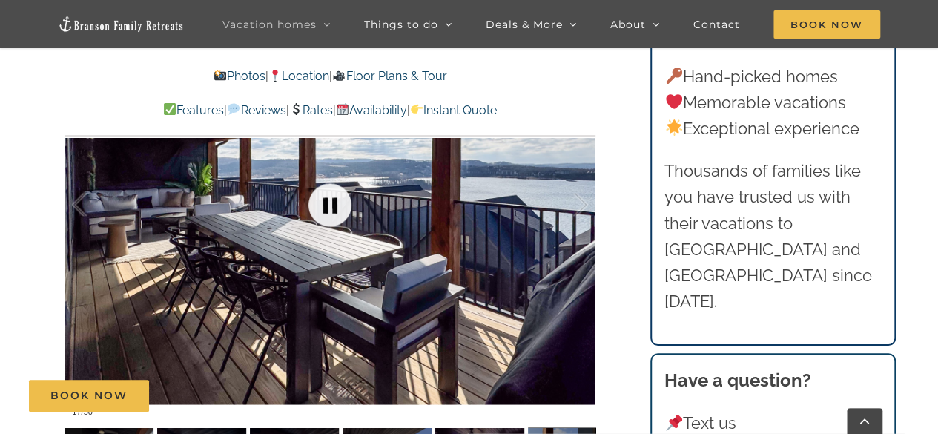
click at [336, 202] on link at bounding box center [329, 204] width 59 height 59
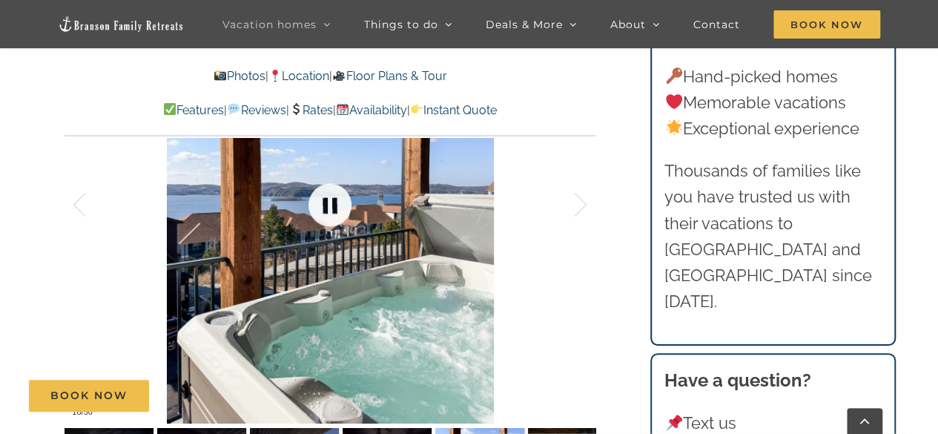
click at [336, 202] on link at bounding box center [329, 204] width 59 height 59
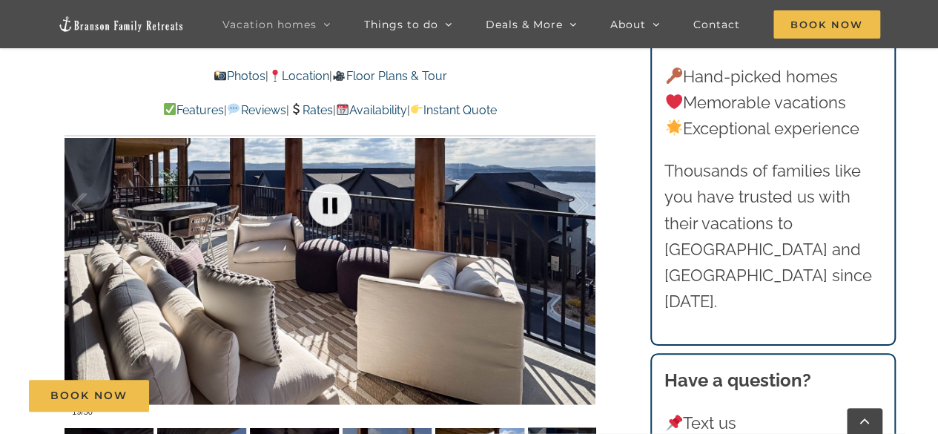
click at [336, 202] on link at bounding box center [329, 204] width 59 height 59
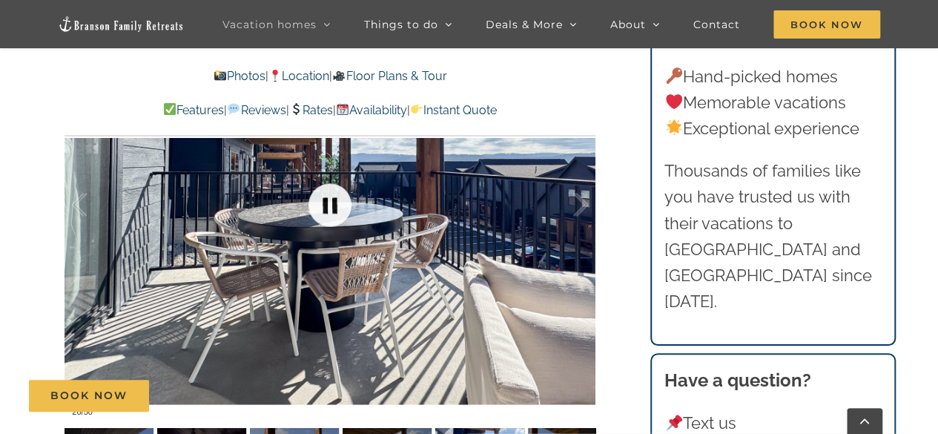
click at [336, 202] on link at bounding box center [329, 204] width 59 height 59
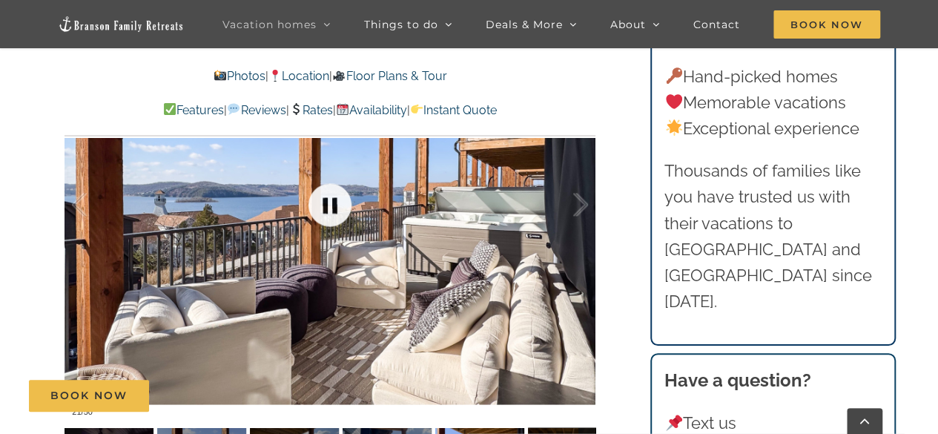
click at [336, 202] on link at bounding box center [329, 204] width 59 height 59
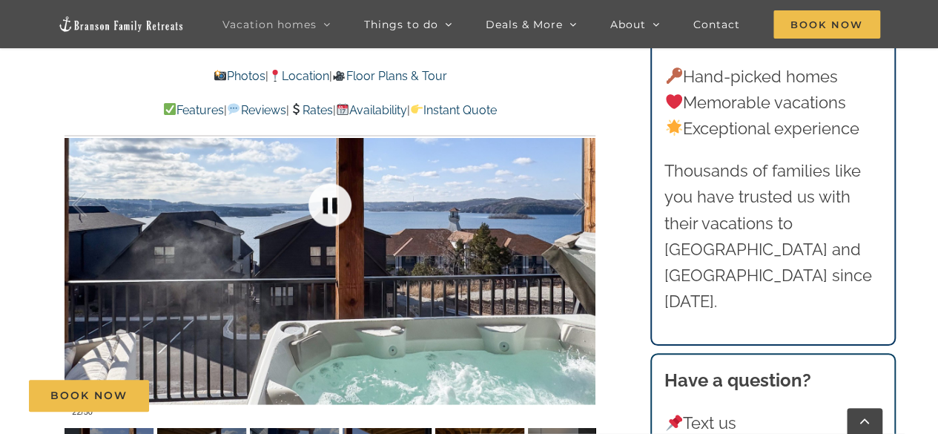
click at [336, 202] on link at bounding box center [329, 204] width 59 height 59
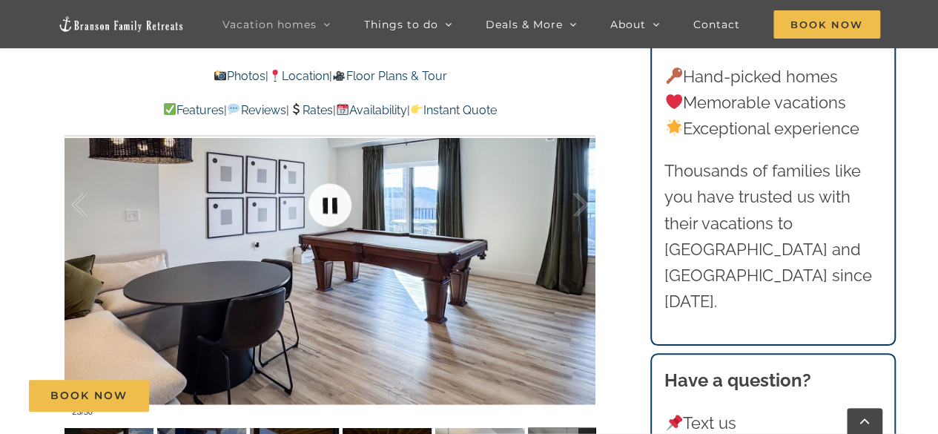
click at [336, 202] on link at bounding box center [329, 204] width 59 height 59
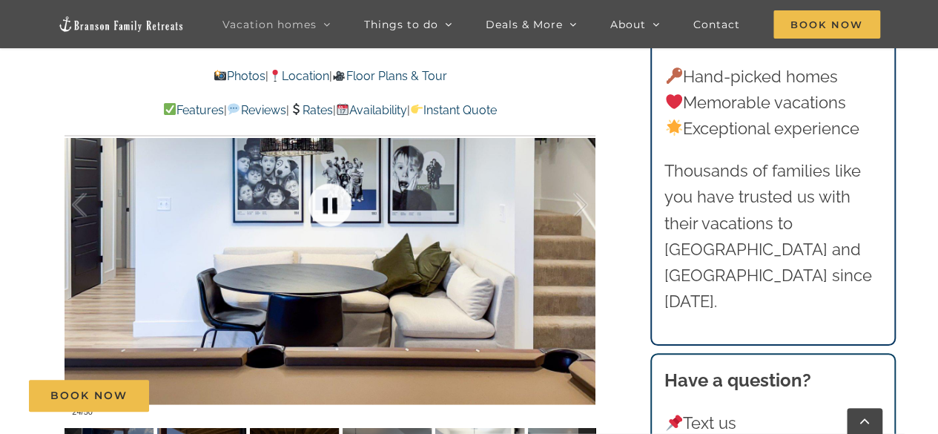
click at [336, 202] on link at bounding box center [329, 204] width 59 height 59
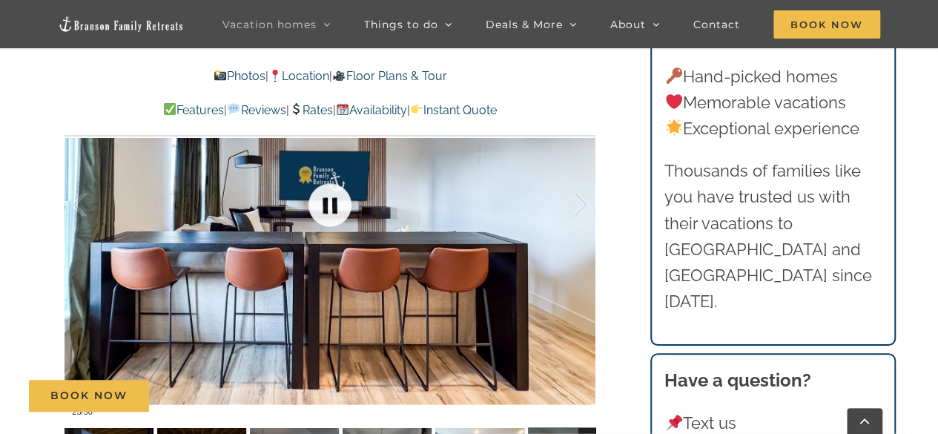
click at [337, 202] on link at bounding box center [329, 204] width 59 height 59
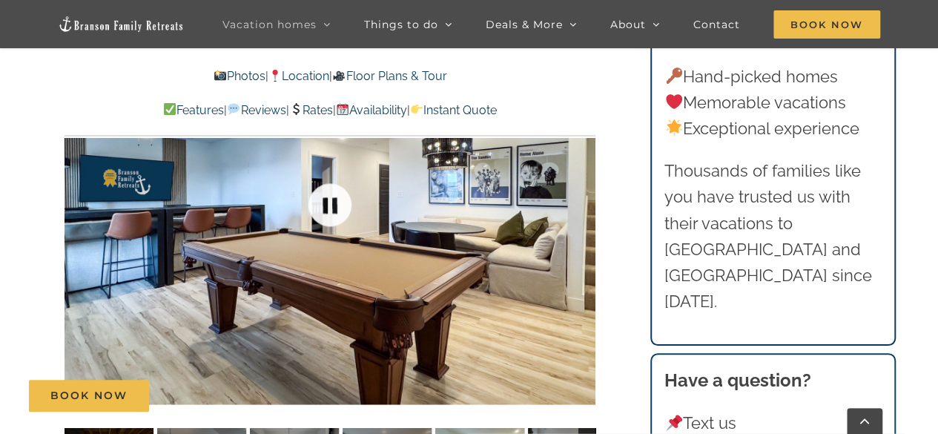
click at [337, 202] on link at bounding box center [329, 204] width 59 height 59
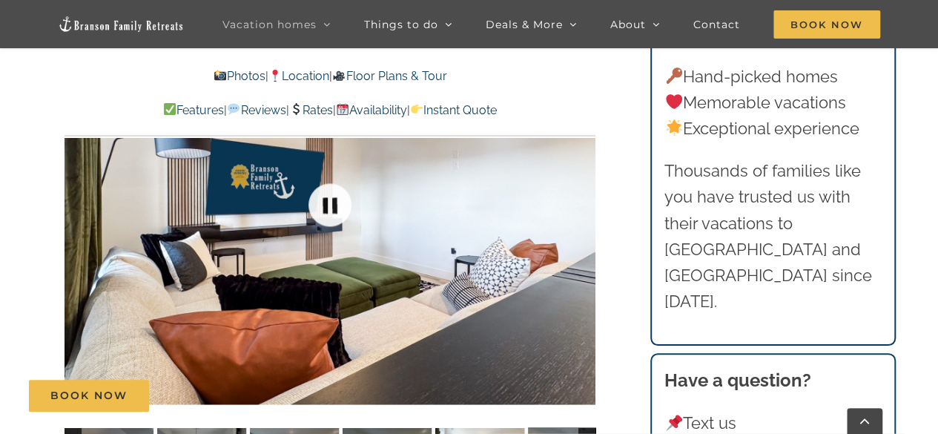
click at [337, 202] on link at bounding box center [329, 204] width 59 height 59
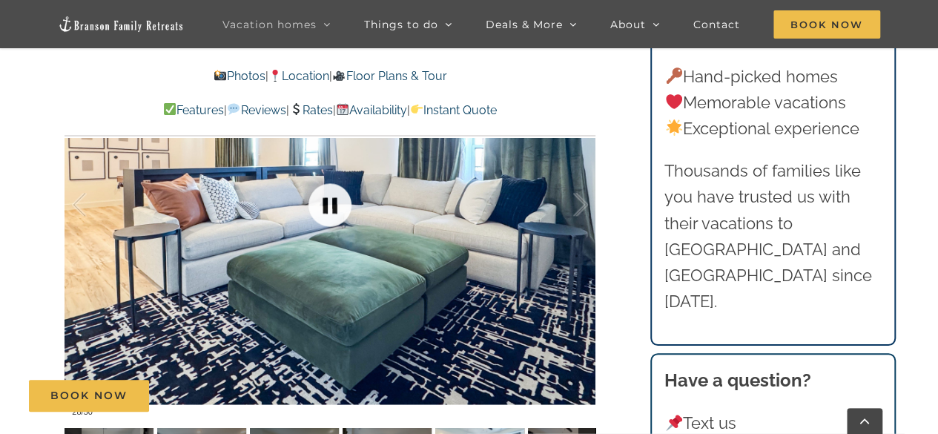
click at [337, 202] on link at bounding box center [329, 204] width 59 height 59
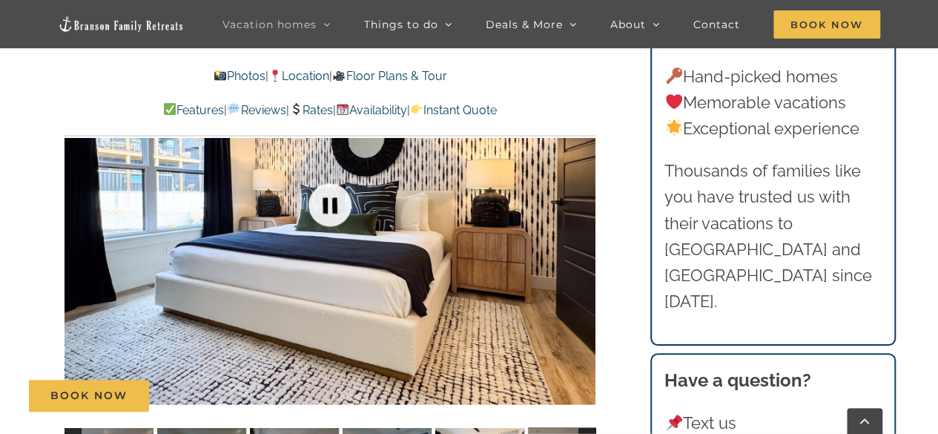
click at [337, 202] on link at bounding box center [329, 204] width 59 height 59
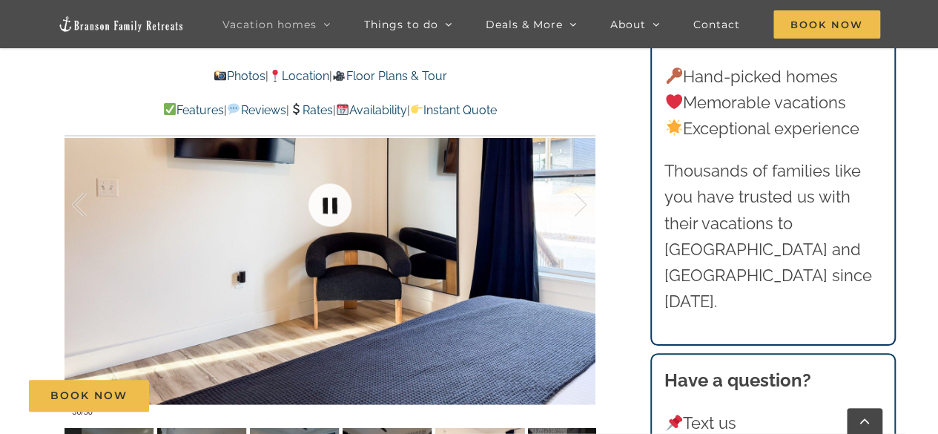
click at [337, 202] on link at bounding box center [329, 204] width 59 height 59
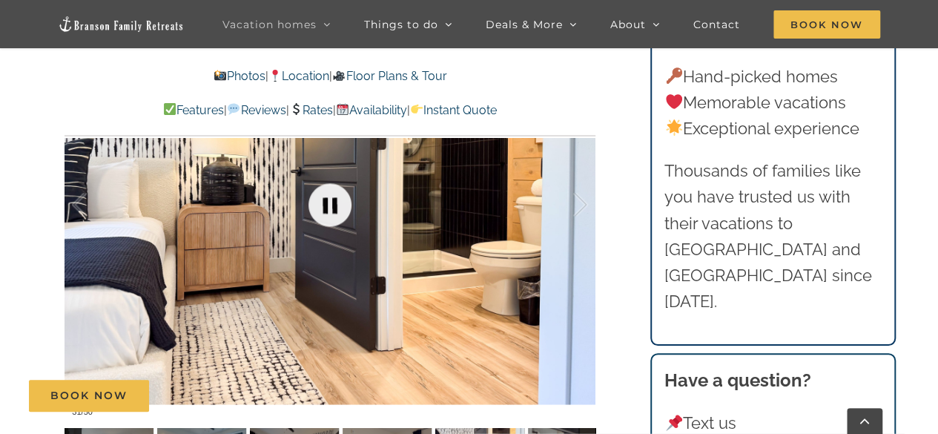
click at [337, 202] on link at bounding box center [329, 204] width 59 height 59
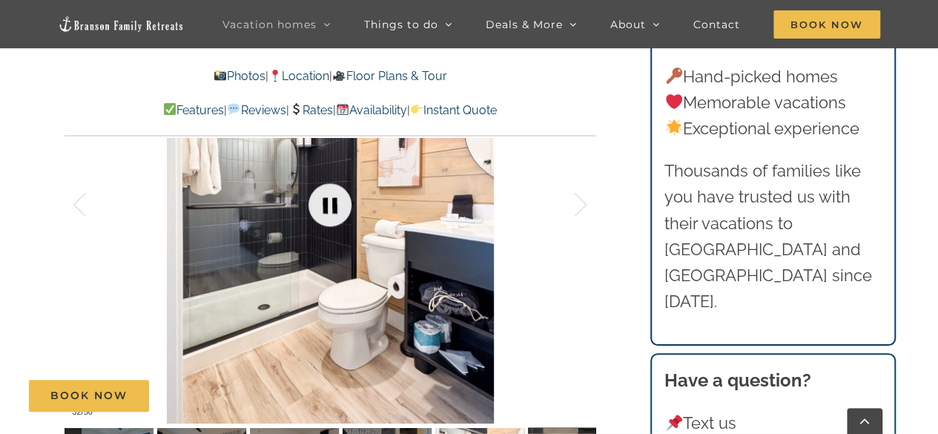
click at [337, 202] on link at bounding box center [329, 204] width 59 height 59
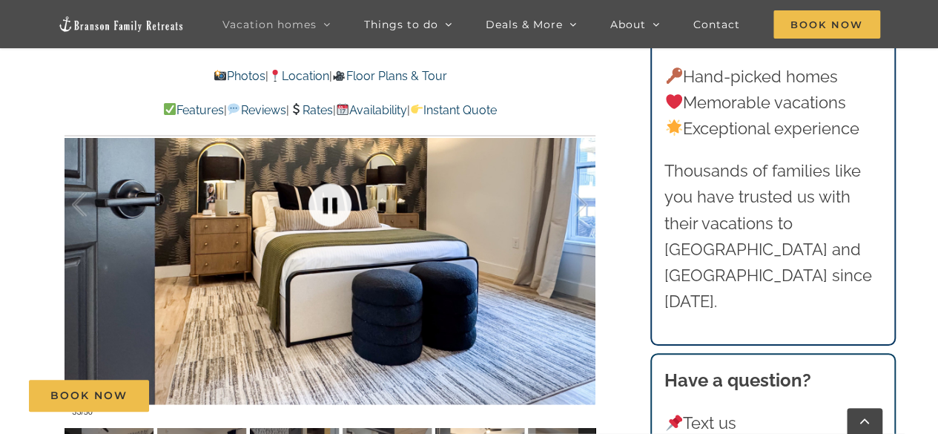
click at [337, 202] on link at bounding box center [329, 204] width 59 height 59
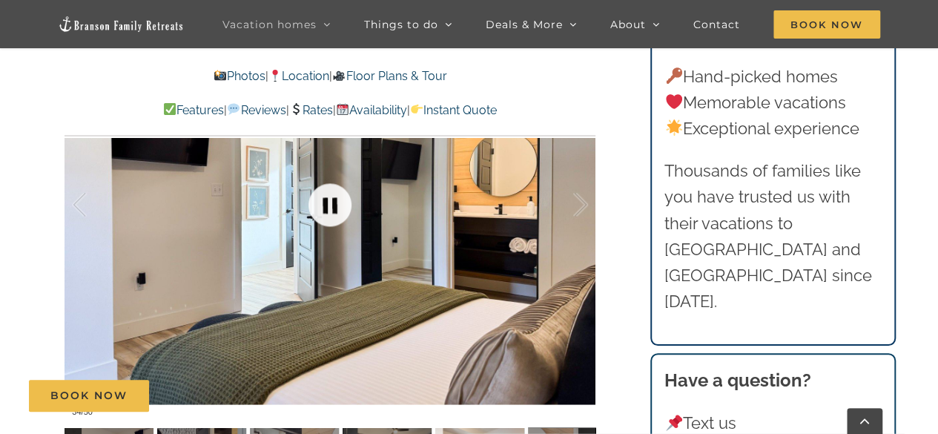
click at [337, 202] on link at bounding box center [329, 204] width 59 height 59
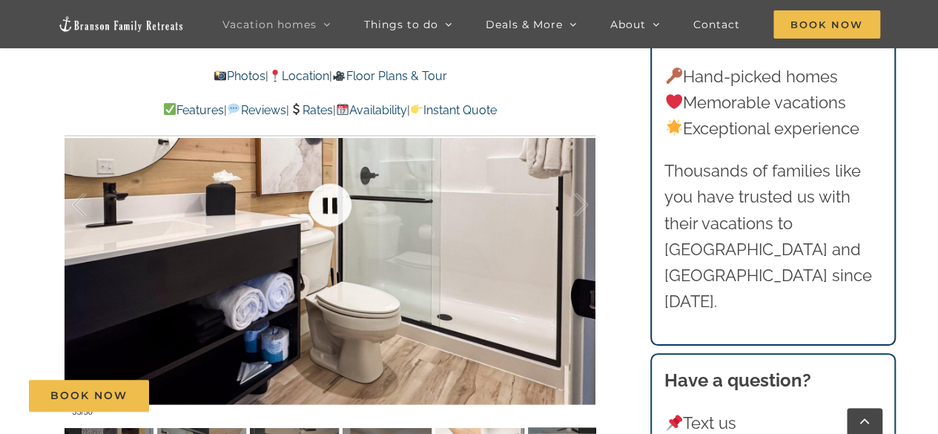
click at [337, 202] on link at bounding box center [329, 204] width 59 height 59
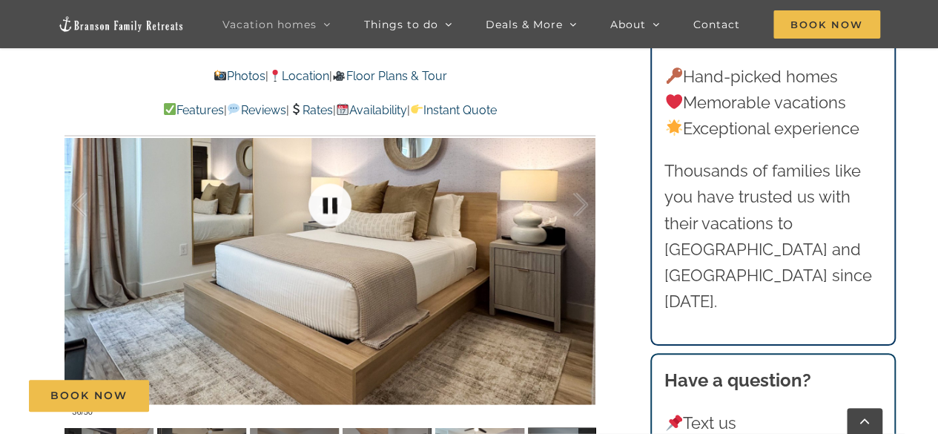
click at [337, 202] on link at bounding box center [329, 204] width 59 height 59
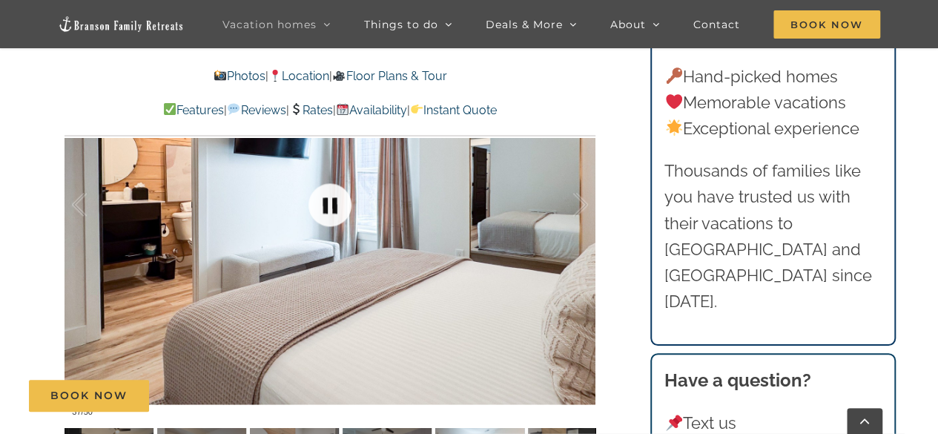
click at [337, 202] on link at bounding box center [329, 204] width 59 height 59
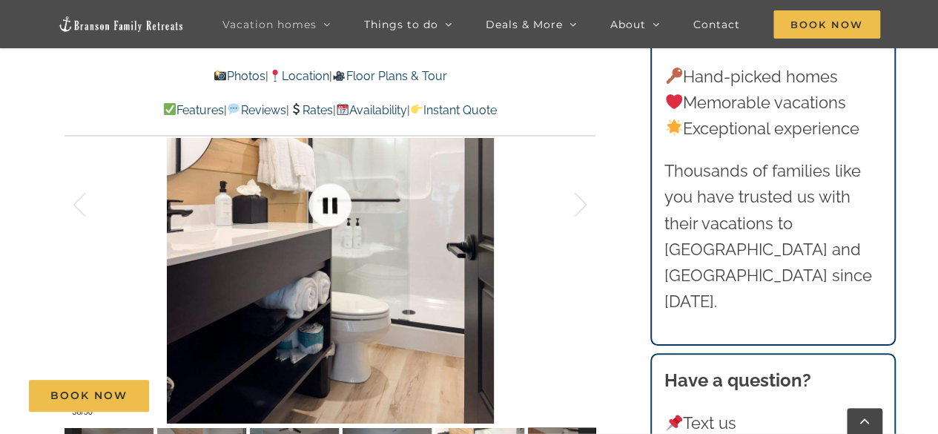
click at [337, 202] on link at bounding box center [329, 204] width 59 height 59
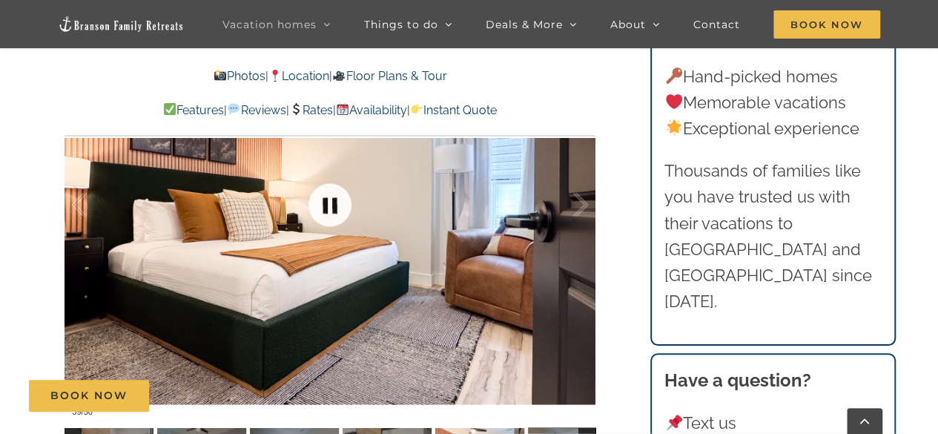
click at [337, 202] on link at bounding box center [329, 204] width 59 height 59
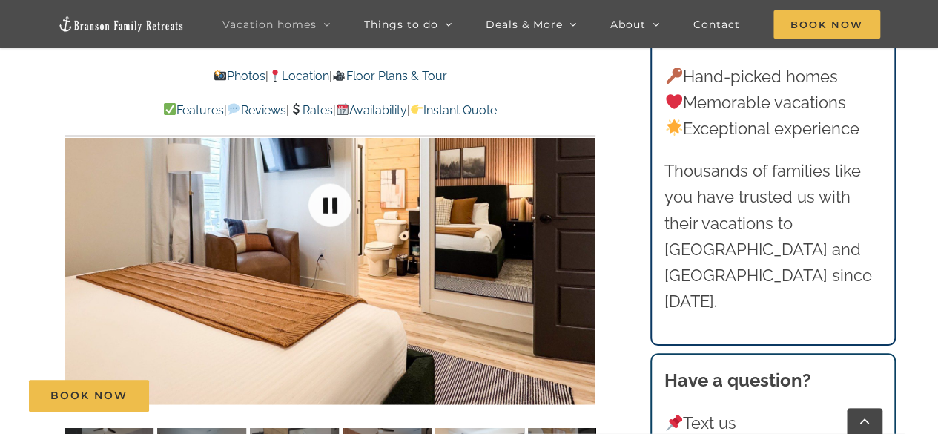
click at [337, 202] on link at bounding box center [329, 204] width 59 height 59
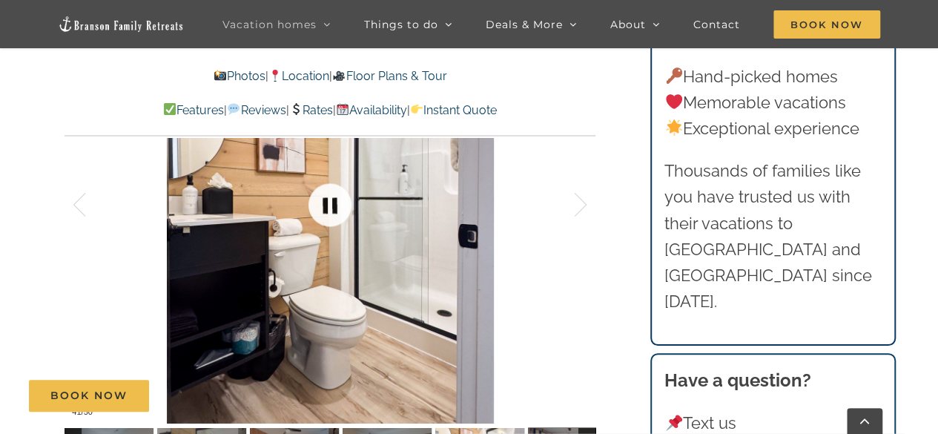
click at [337, 202] on link at bounding box center [329, 204] width 59 height 59
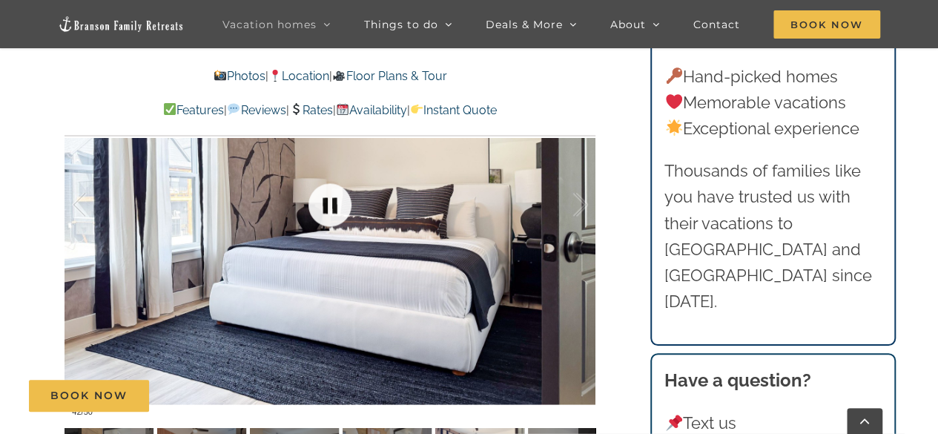
click at [337, 202] on link at bounding box center [329, 204] width 59 height 59
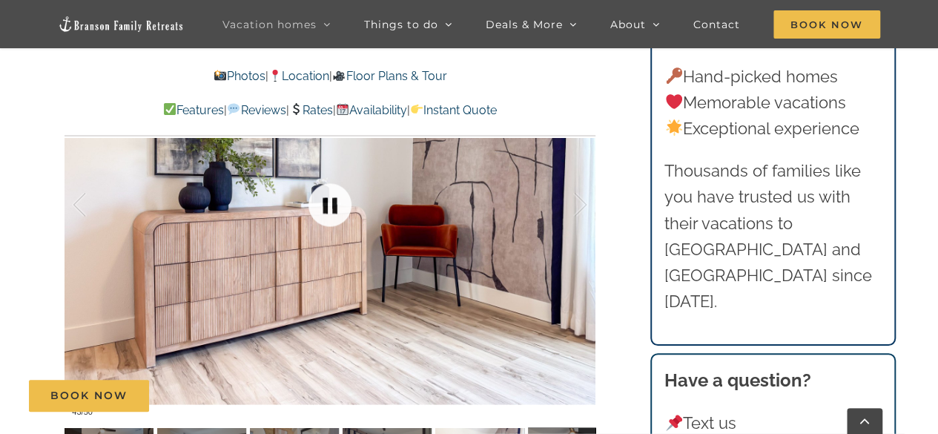
click at [337, 202] on link at bounding box center [329, 204] width 59 height 59
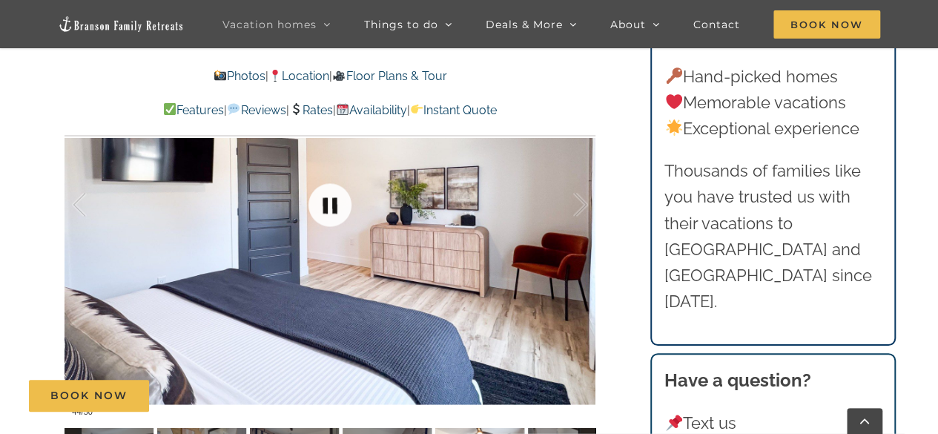
click at [337, 202] on link at bounding box center [329, 204] width 59 height 59
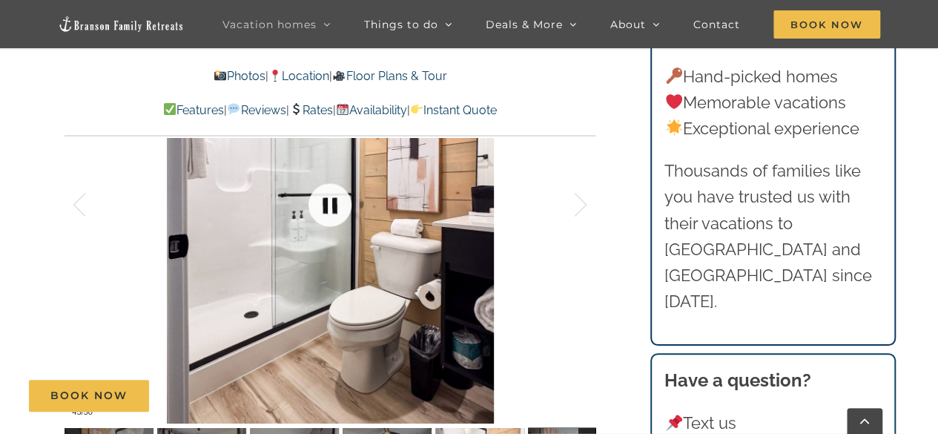
click at [337, 202] on link at bounding box center [329, 204] width 59 height 59
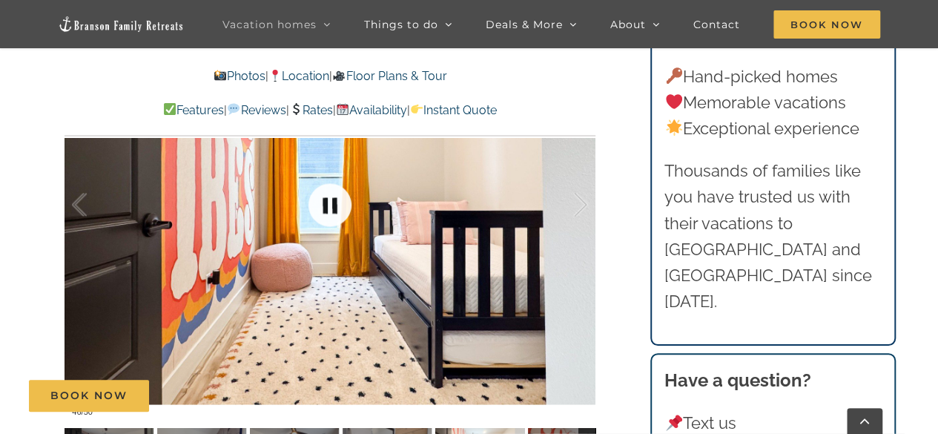
click at [337, 202] on link at bounding box center [329, 204] width 59 height 59
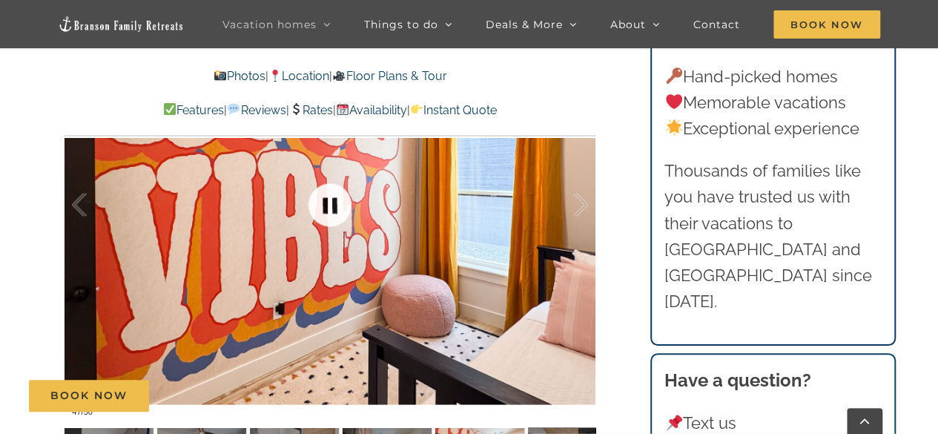
click at [337, 202] on link at bounding box center [329, 204] width 59 height 59
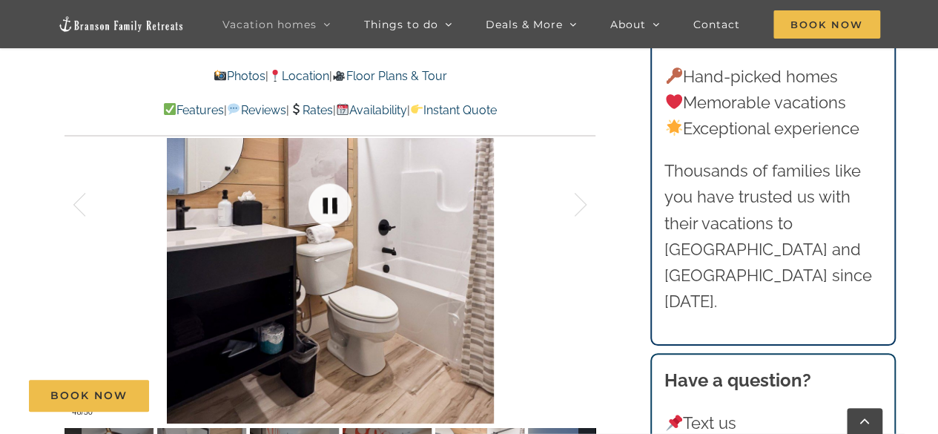
click at [337, 202] on link at bounding box center [329, 204] width 59 height 59
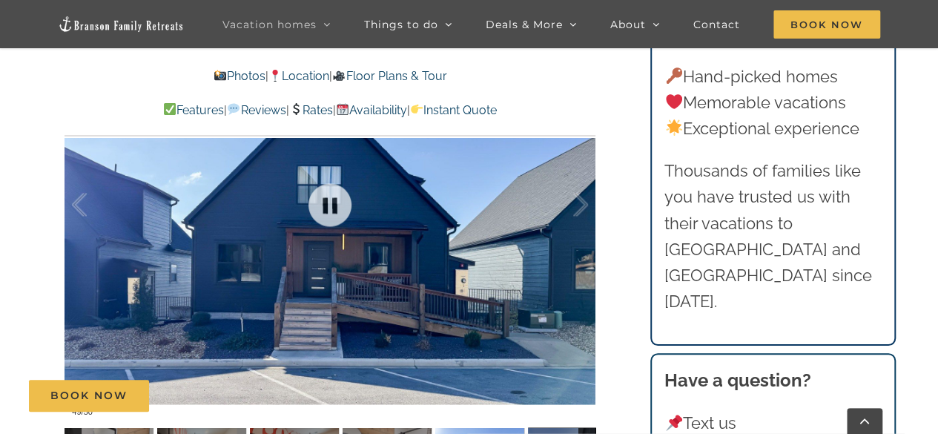
click at [403, 254] on div at bounding box center [329, 205] width 531 height 436
click at [371, 241] on div at bounding box center [329, 205] width 531 height 436
click at [338, 217] on link at bounding box center [329, 204] width 59 height 59
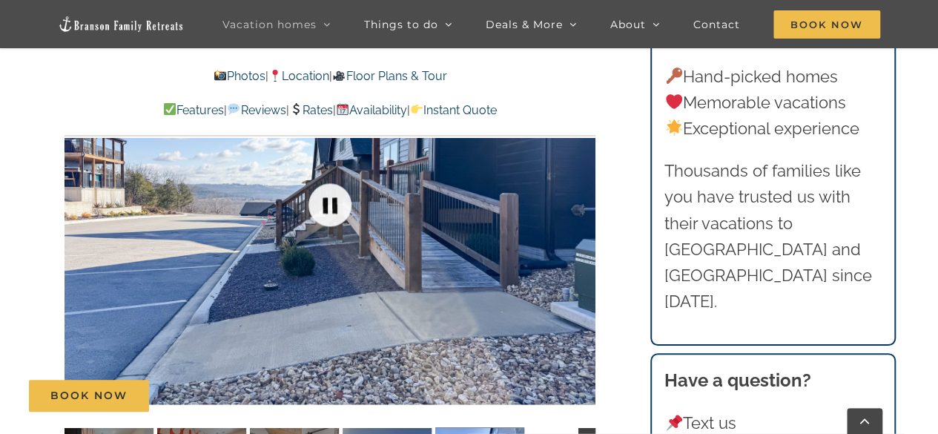
click at [338, 217] on link at bounding box center [329, 204] width 59 height 59
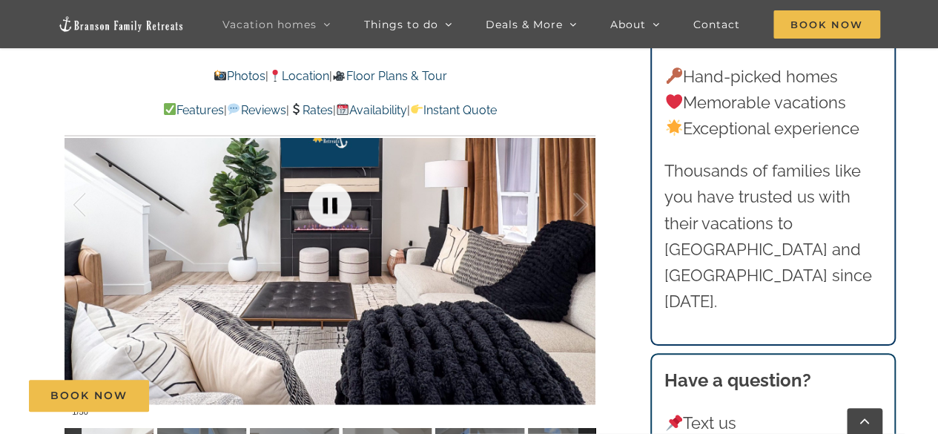
click at [325, 211] on link at bounding box center [329, 204] width 59 height 59
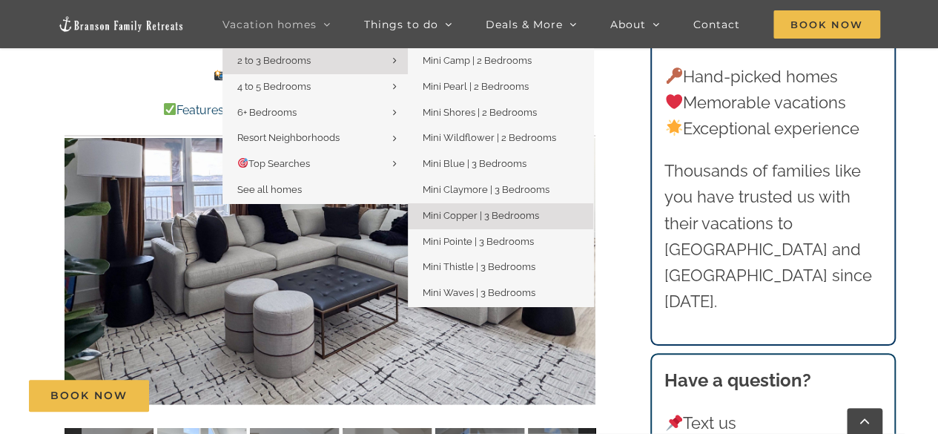
click at [297, 63] on span "2 to 3 Bedrooms" at bounding box center [273, 60] width 73 height 11
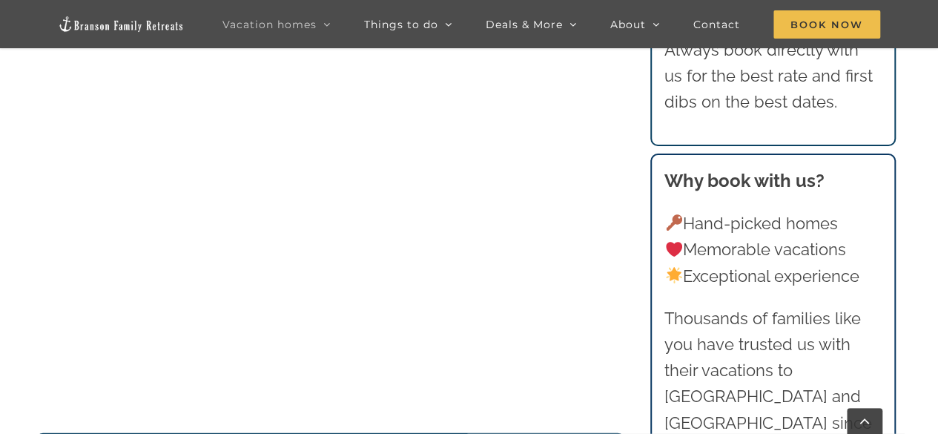
scroll to position [2001, 0]
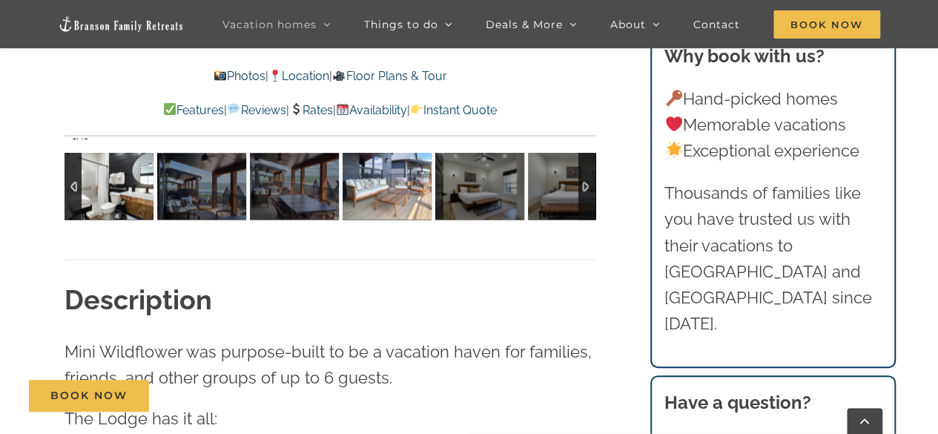
scroll to position [1038, 0]
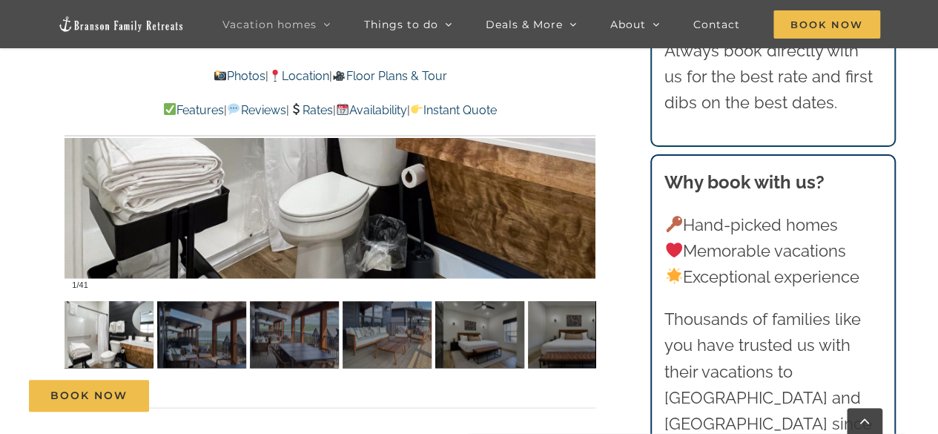
click at [345, 228] on div at bounding box center [329, 79] width 531 height 436
click at [347, 208] on div at bounding box center [329, 79] width 531 height 436
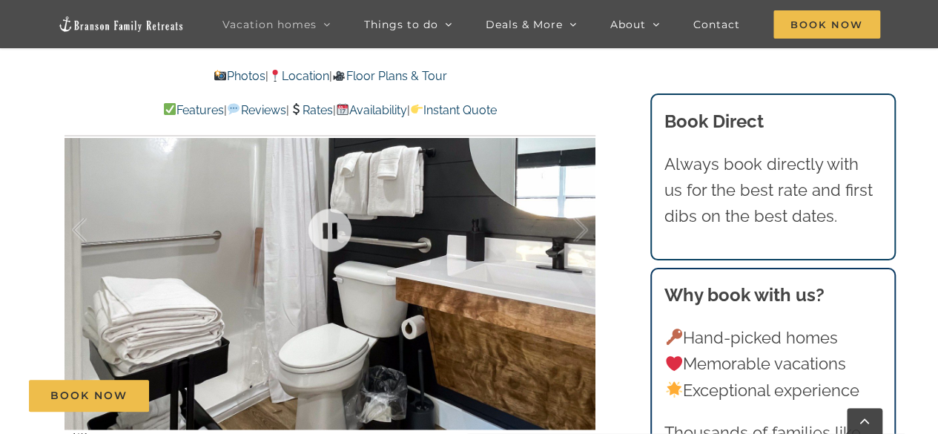
scroll to position [741, 0]
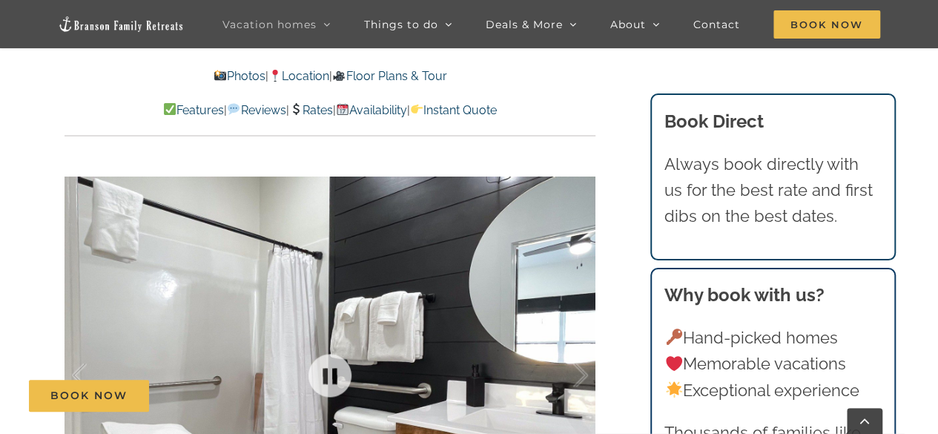
click at [336, 271] on div at bounding box center [329, 375] width 531 height 436
click at [334, 357] on link at bounding box center [329, 374] width 59 height 59
click at [331, 374] on link at bounding box center [329, 374] width 59 height 59
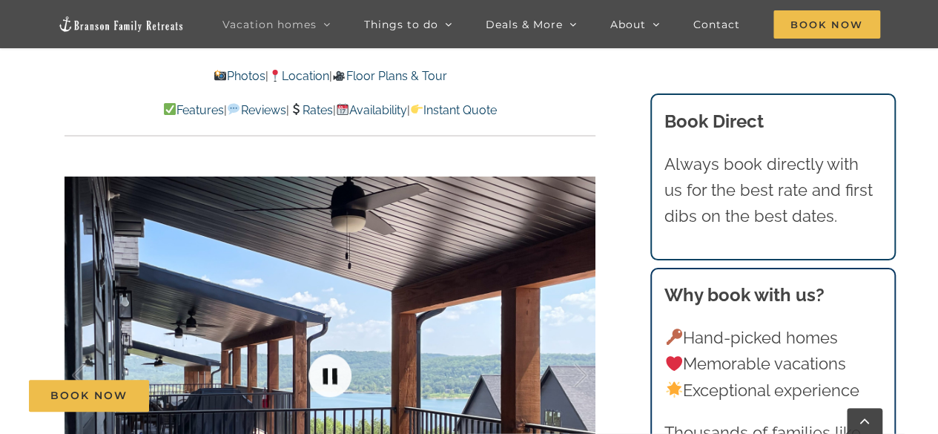
click at [331, 374] on link at bounding box center [329, 374] width 59 height 59
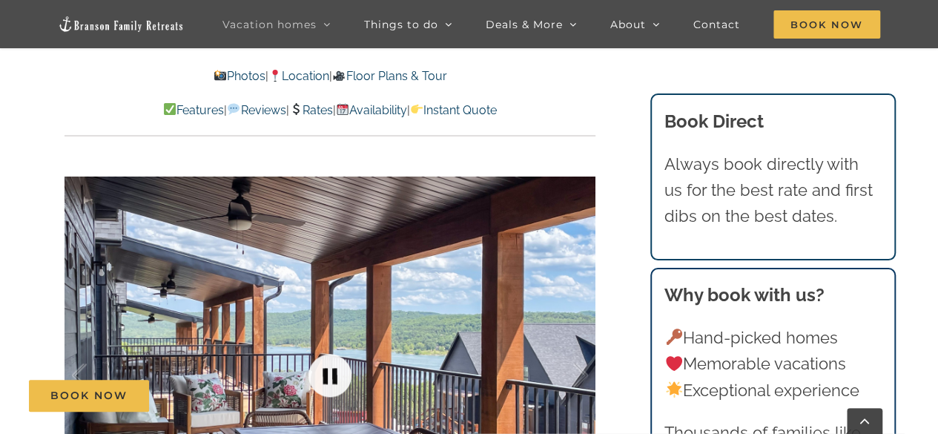
click at [331, 374] on link at bounding box center [329, 374] width 59 height 59
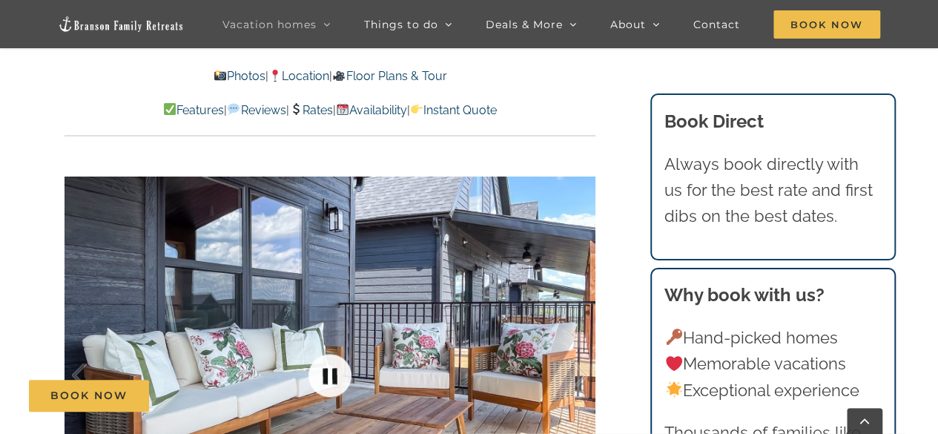
click at [331, 374] on link at bounding box center [329, 374] width 59 height 59
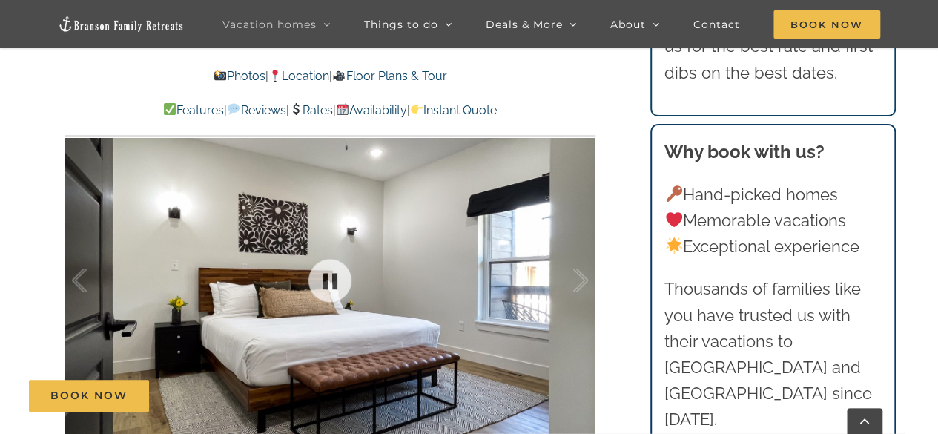
scroll to position [890, 0]
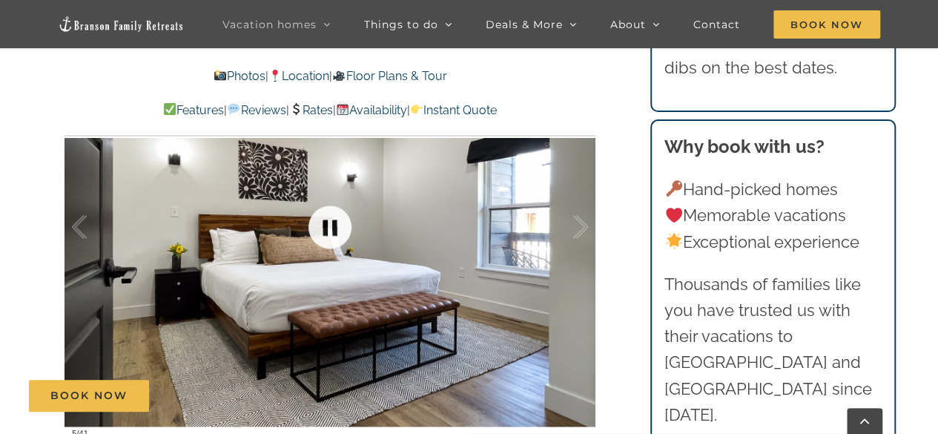
click at [342, 229] on link at bounding box center [329, 226] width 59 height 59
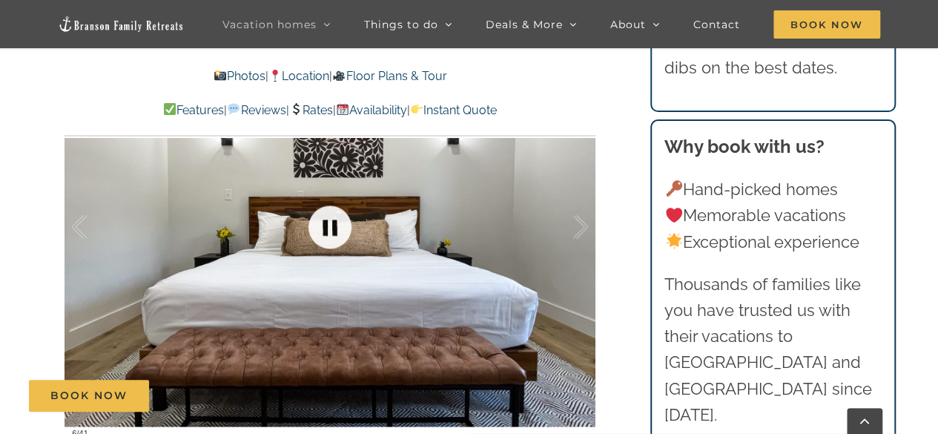
click at [342, 229] on link at bounding box center [329, 226] width 59 height 59
click at [342, 231] on link at bounding box center [329, 226] width 59 height 59
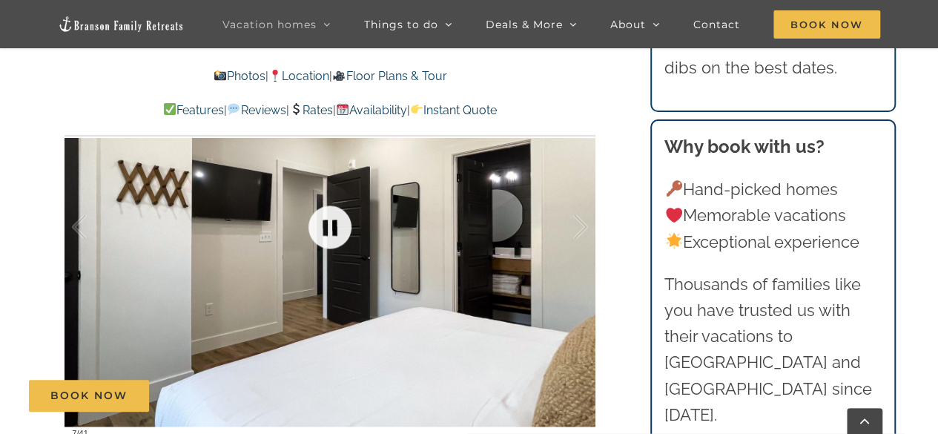
click at [342, 231] on link at bounding box center [329, 226] width 59 height 59
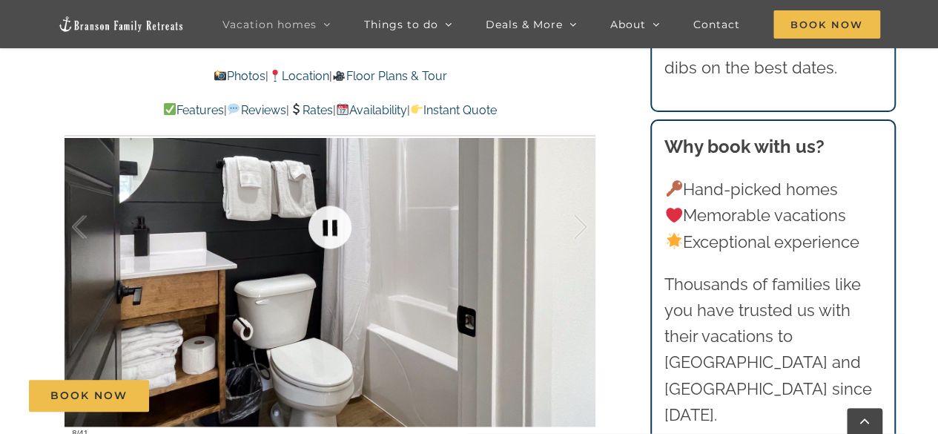
click at [342, 231] on link at bounding box center [329, 226] width 59 height 59
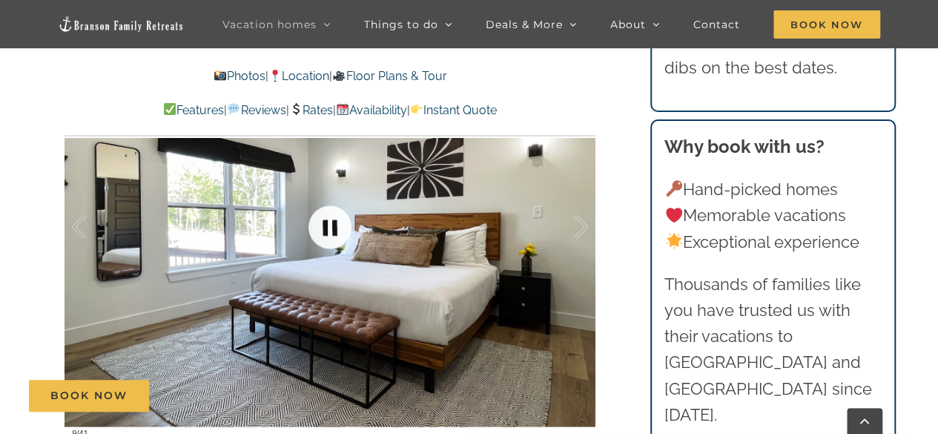
click at [342, 231] on link at bounding box center [329, 226] width 59 height 59
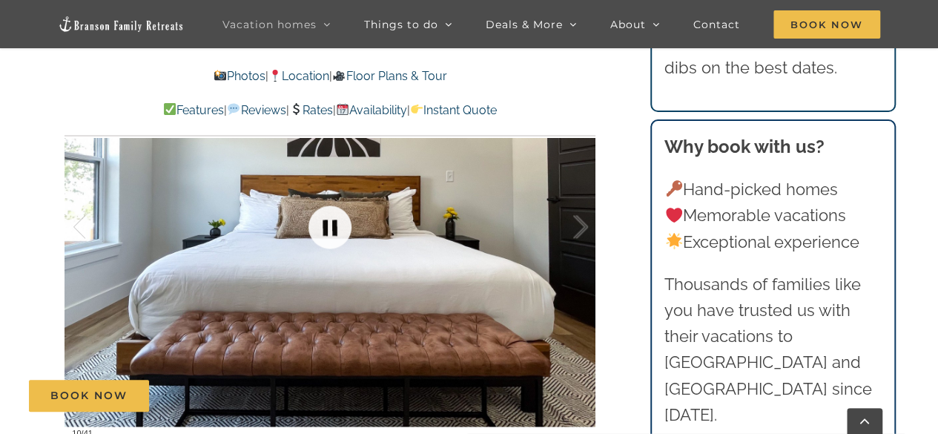
click at [342, 231] on link at bounding box center [329, 226] width 59 height 59
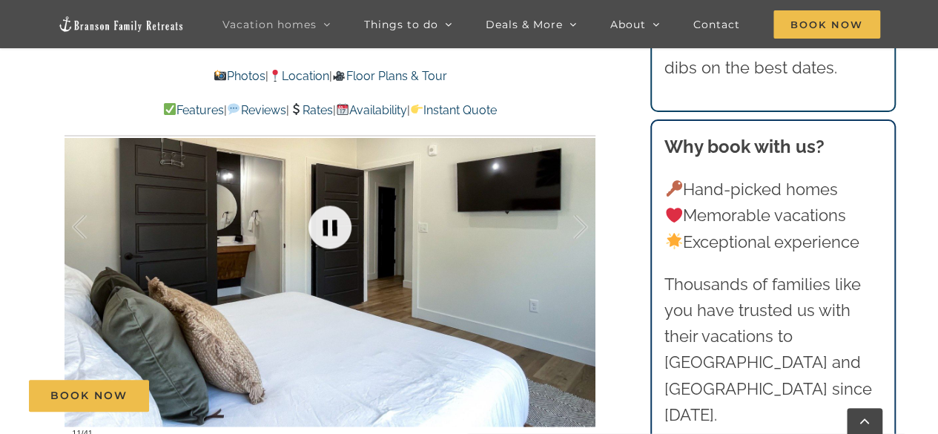
click at [342, 231] on link at bounding box center [329, 226] width 59 height 59
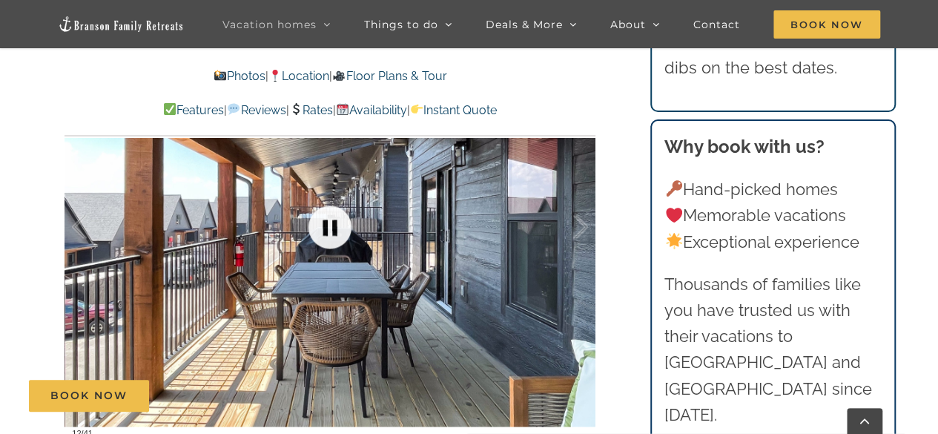
click at [342, 231] on link at bounding box center [329, 226] width 59 height 59
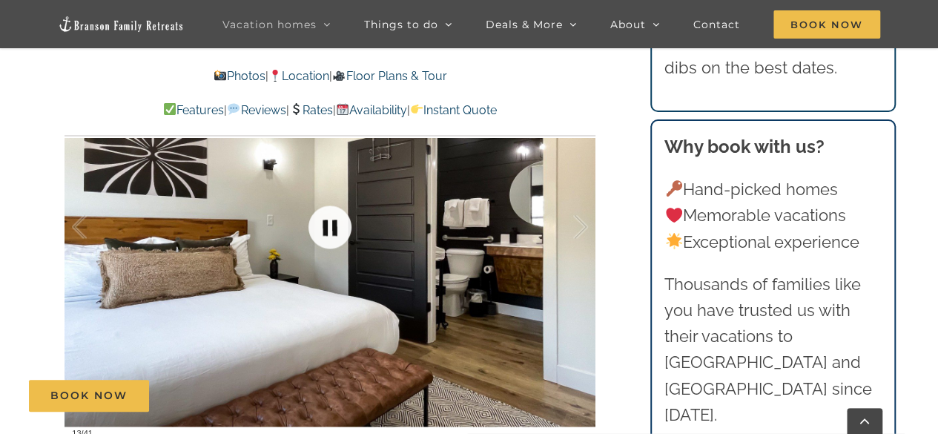
click at [342, 231] on link at bounding box center [329, 226] width 59 height 59
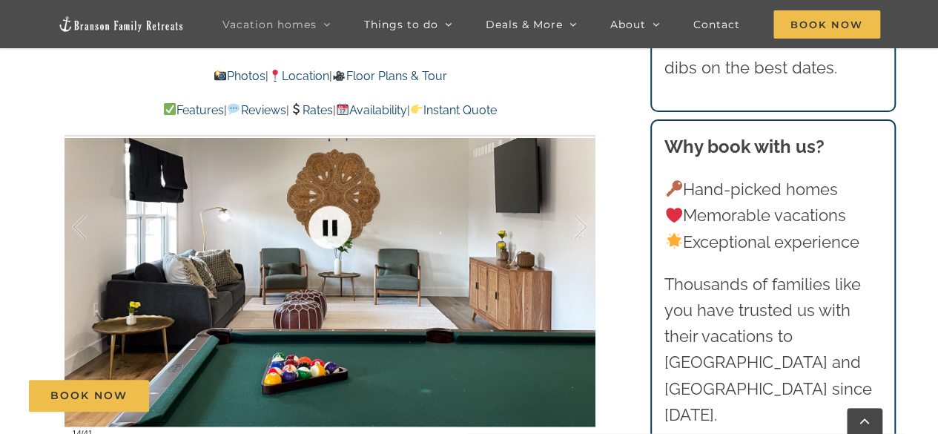
click at [342, 231] on link at bounding box center [329, 226] width 59 height 59
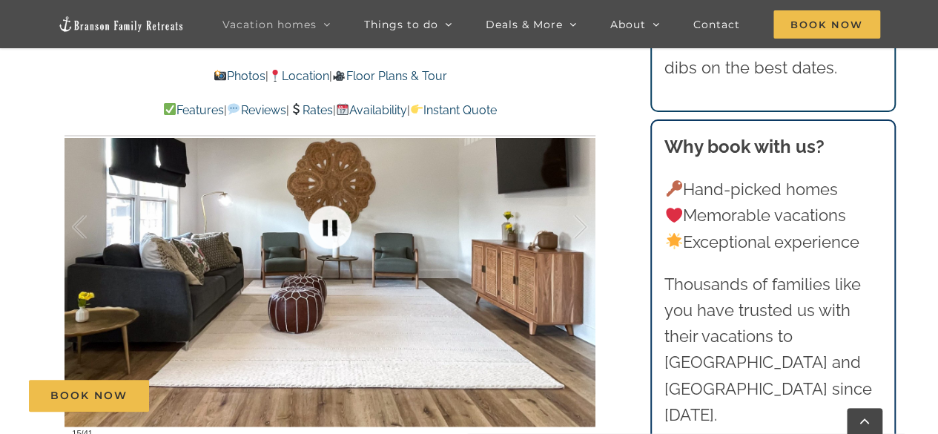
click at [342, 231] on link at bounding box center [329, 226] width 59 height 59
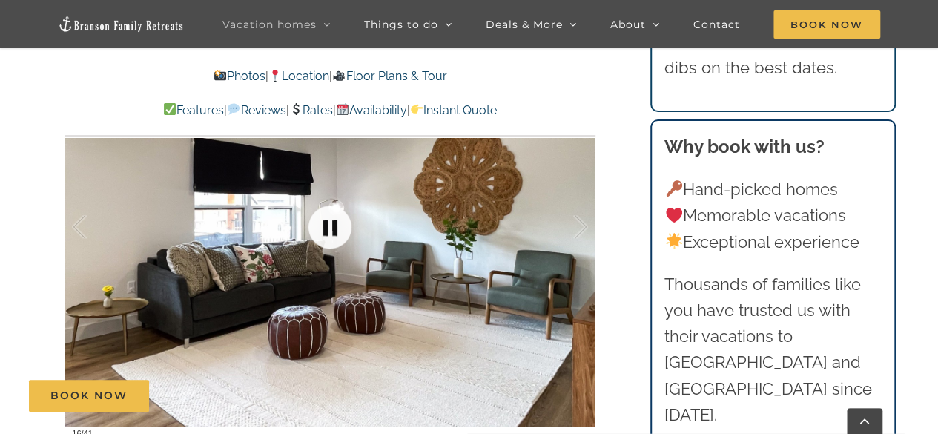
click at [342, 231] on link at bounding box center [329, 226] width 59 height 59
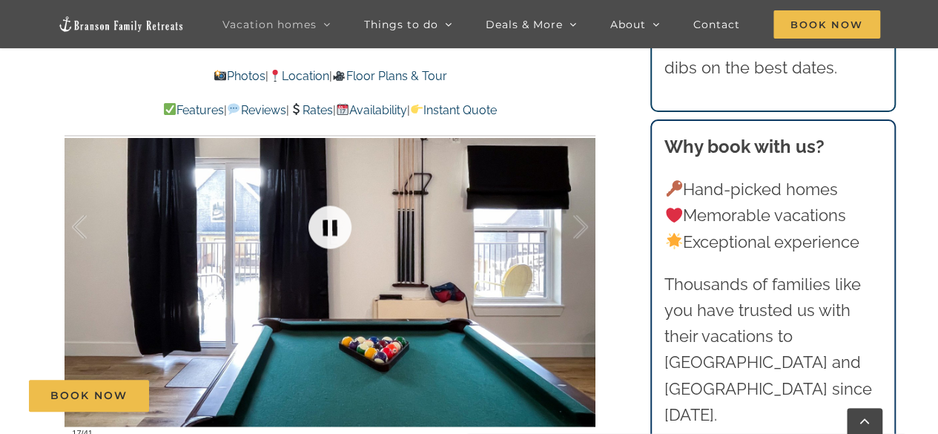
click at [342, 231] on link at bounding box center [329, 226] width 59 height 59
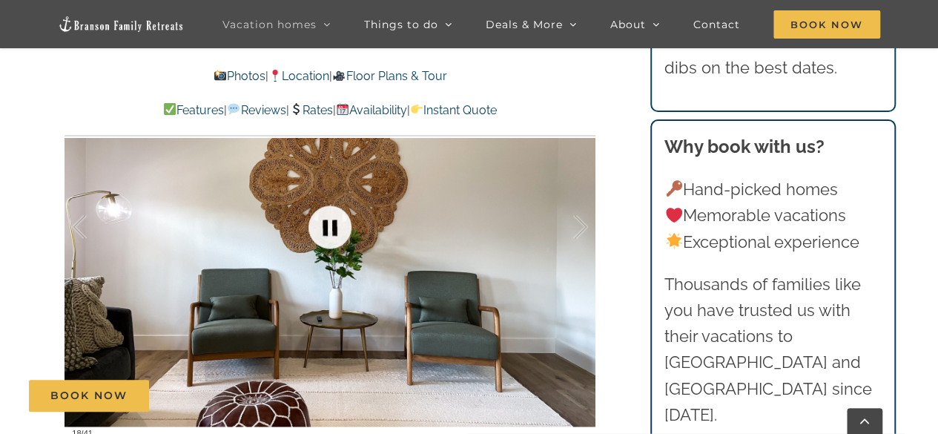
click at [342, 231] on link at bounding box center [329, 226] width 59 height 59
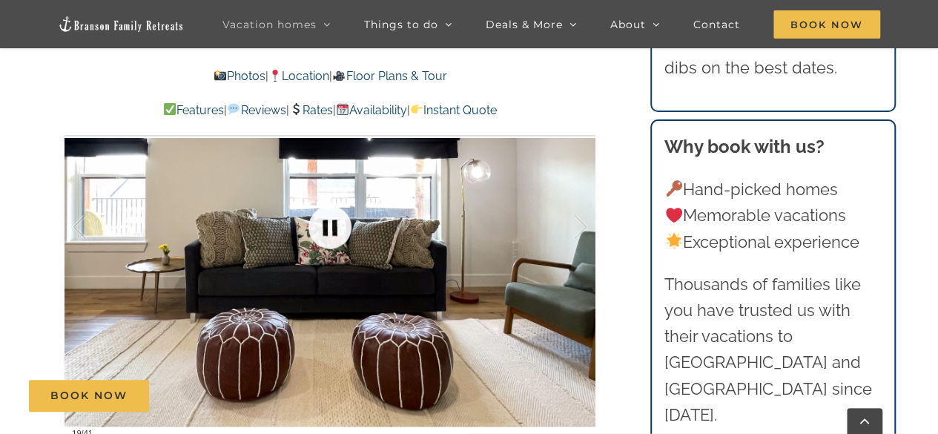
click at [342, 231] on link at bounding box center [329, 226] width 59 height 59
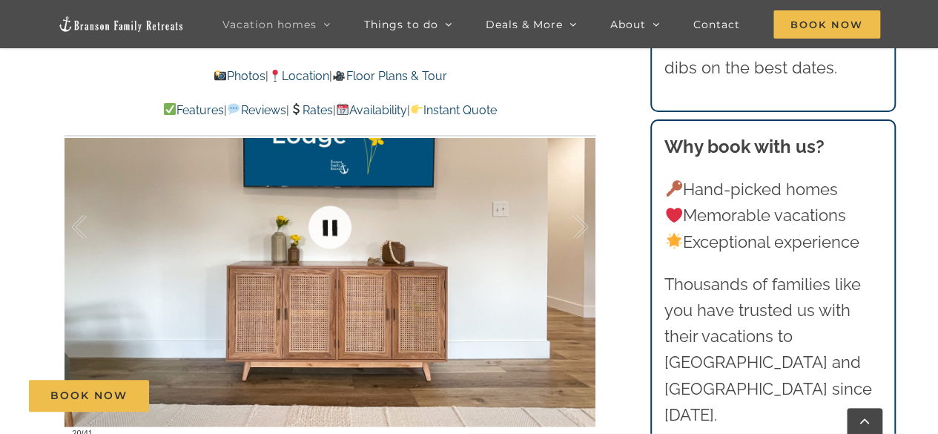
click at [342, 231] on link at bounding box center [329, 226] width 59 height 59
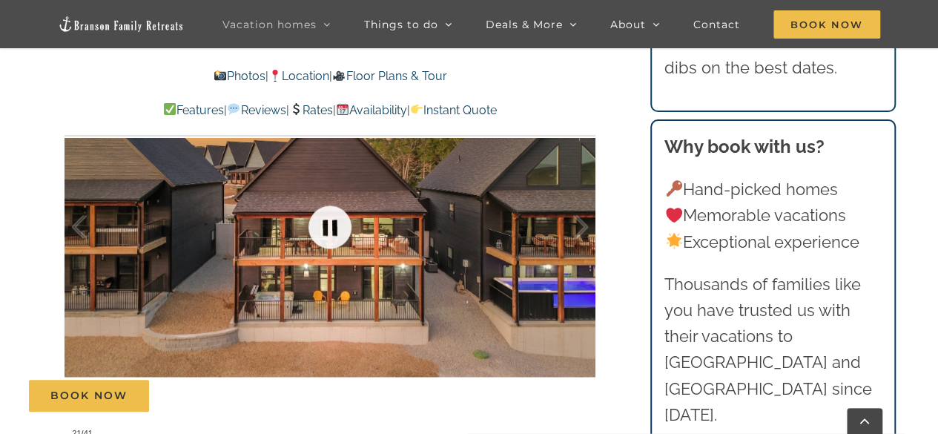
click at [342, 231] on link at bounding box center [329, 226] width 59 height 59
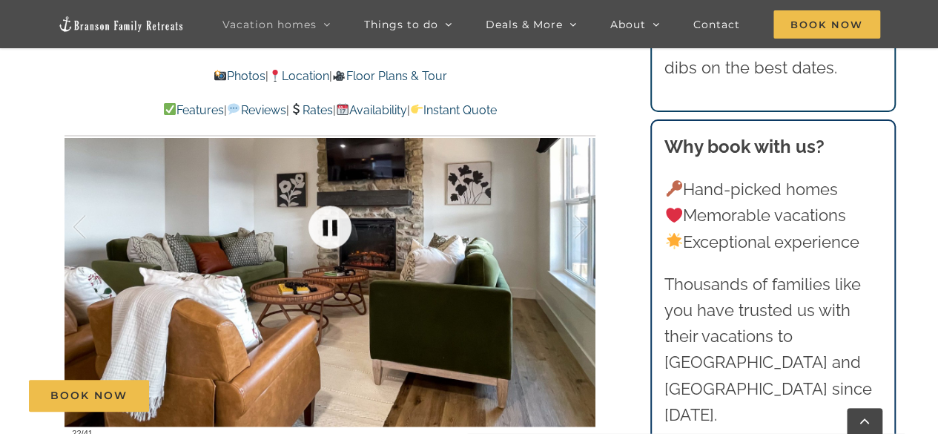
click at [342, 231] on link at bounding box center [329, 226] width 59 height 59
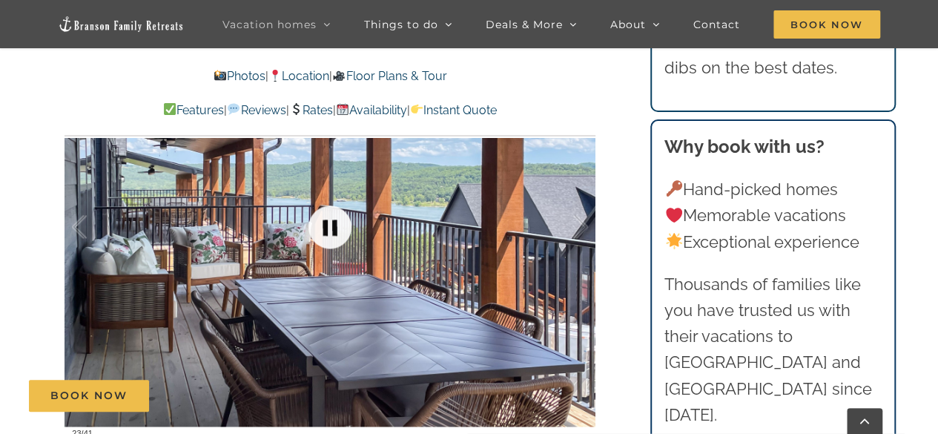
click at [342, 231] on link at bounding box center [329, 226] width 59 height 59
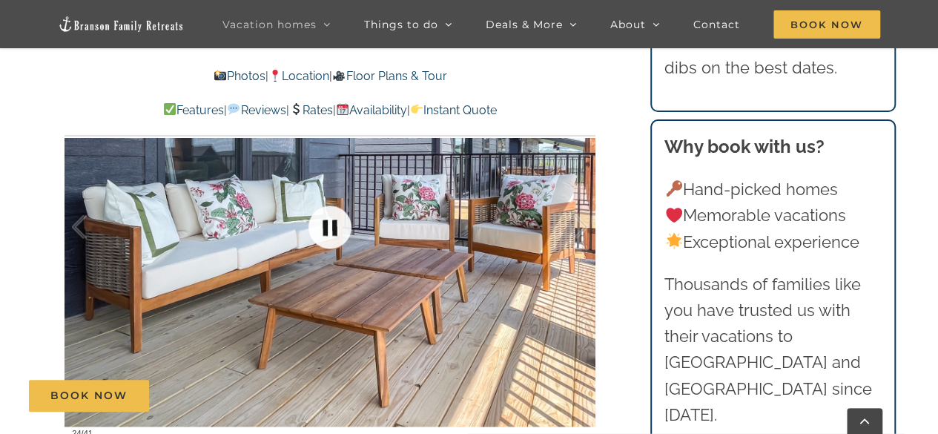
click at [342, 231] on link at bounding box center [329, 226] width 59 height 59
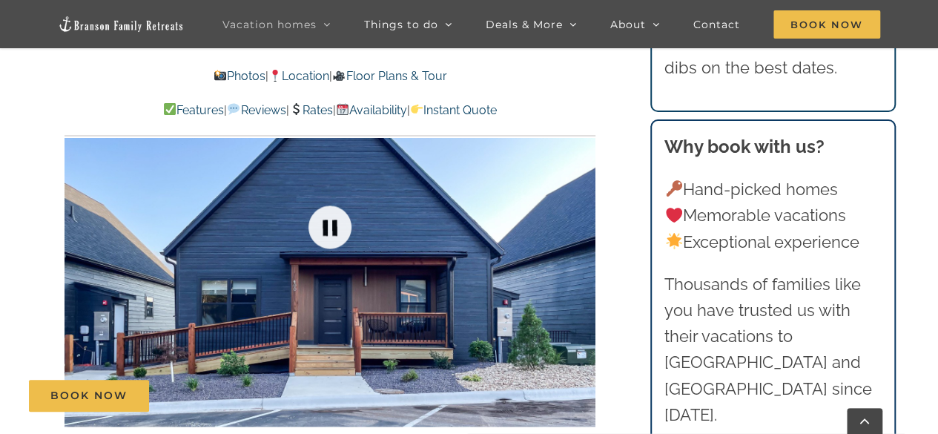
click at [342, 231] on link at bounding box center [329, 226] width 59 height 59
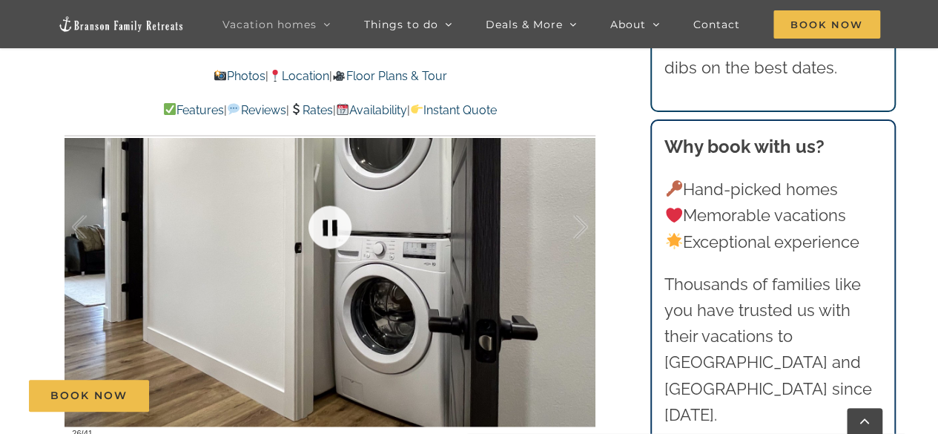
click at [342, 231] on link at bounding box center [329, 226] width 59 height 59
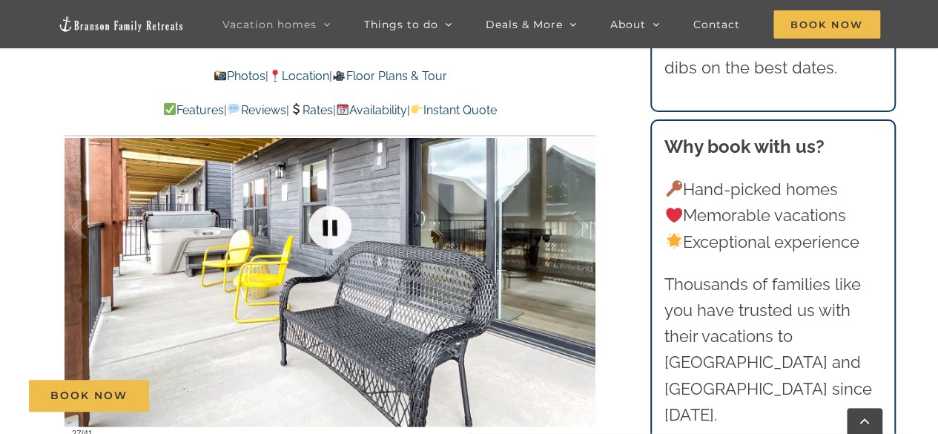
click at [342, 231] on link at bounding box center [329, 226] width 59 height 59
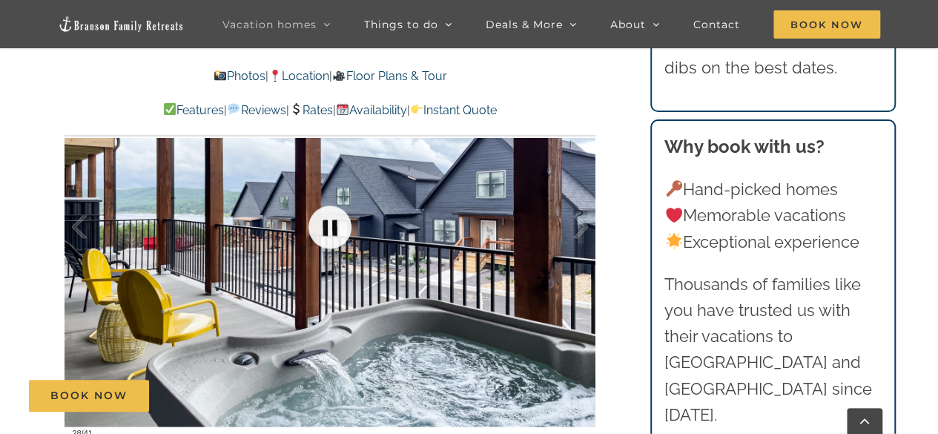
click at [342, 231] on link at bounding box center [329, 226] width 59 height 59
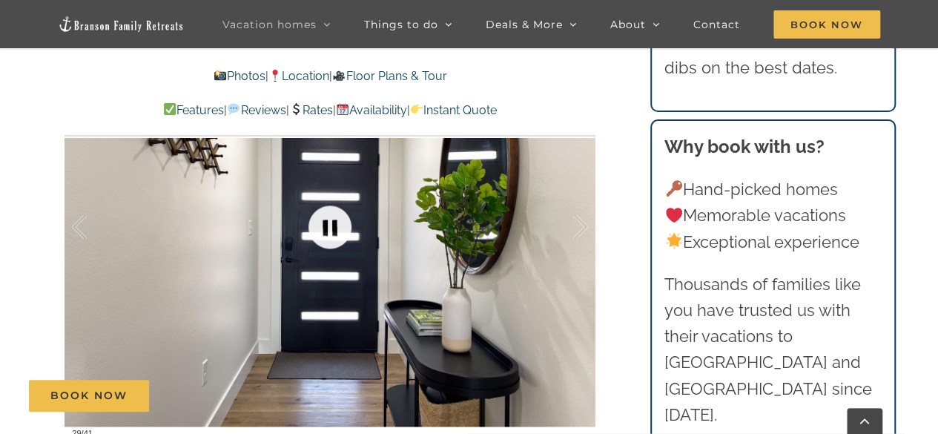
click at [342, 231] on link at bounding box center [329, 226] width 59 height 59
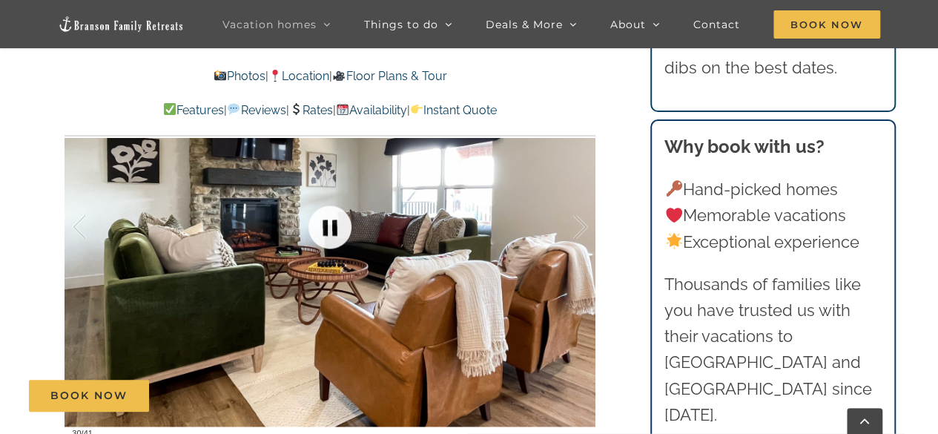
click at [342, 231] on link at bounding box center [329, 226] width 59 height 59
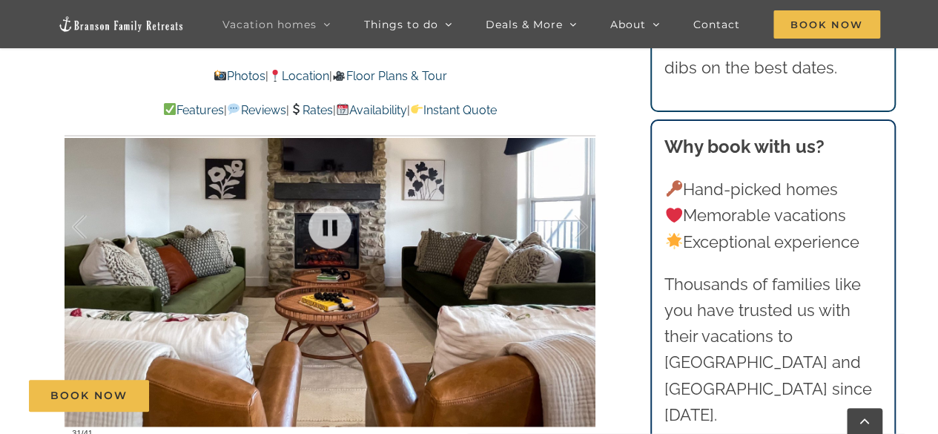
click at [140, 242] on div at bounding box center [329, 227] width 531 height 436
click at [113, 259] on div at bounding box center [95, 227] width 46 height 92
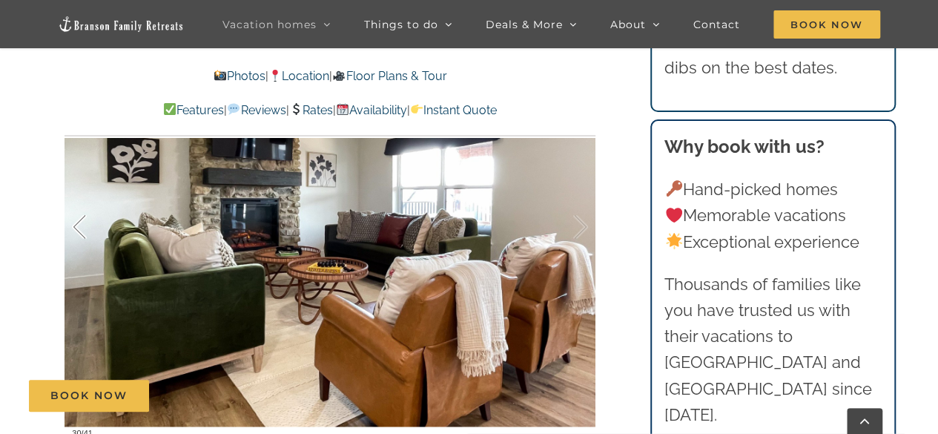
click at [113, 259] on div at bounding box center [95, 227] width 46 height 92
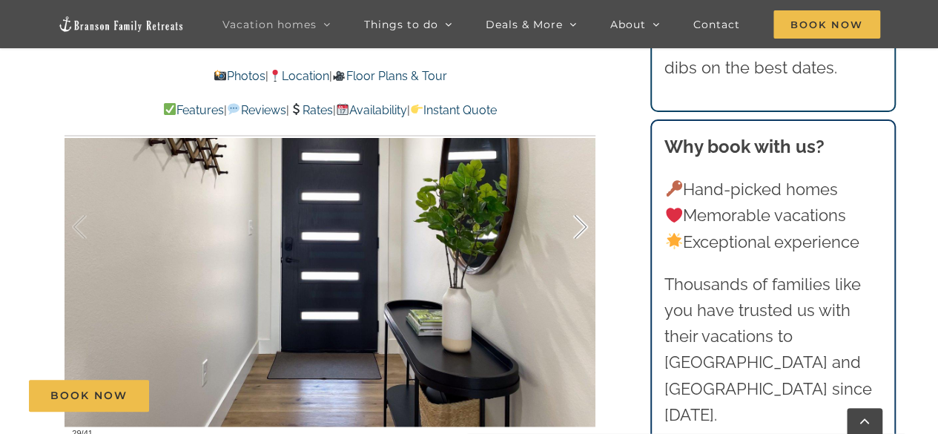
click at [582, 258] on div at bounding box center [565, 227] width 46 height 92
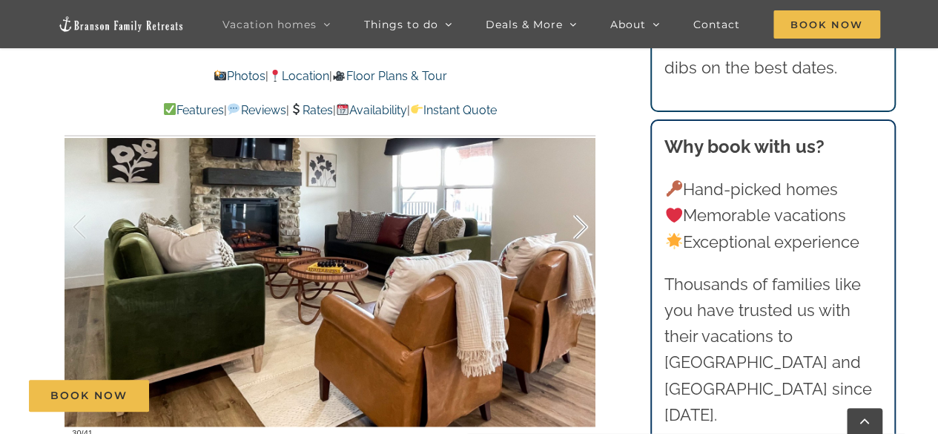
click at [582, 258] on div at bounding box center [565, 227] width 46 height 92
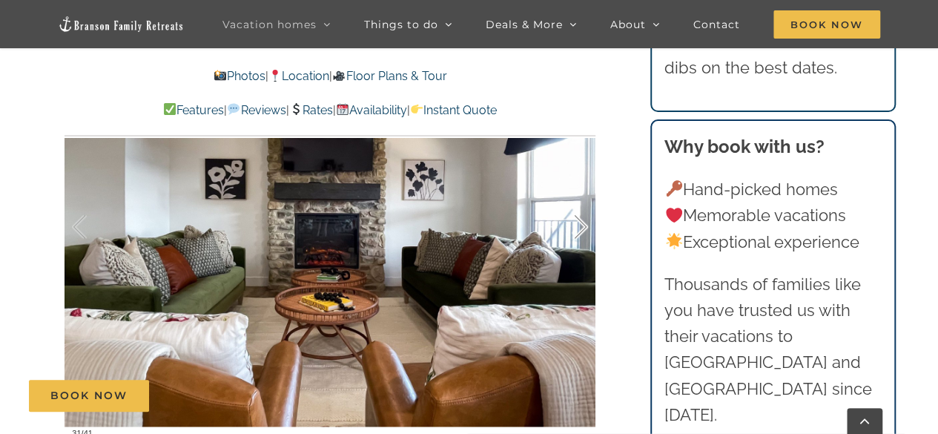
click at [582, 258] on div at bounding box center [565, 227] width 46 height 92
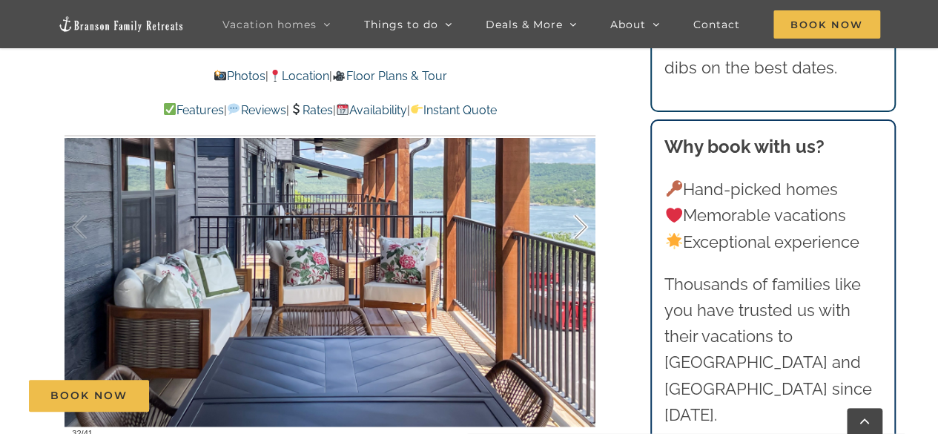
click at [582, 258] on div at bounding box center [565, 227] width 46 height 92
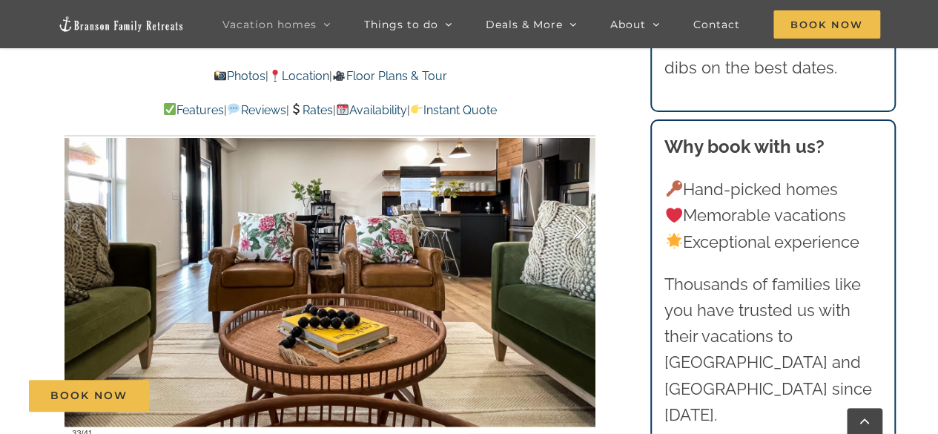
click at [582, 258] on div at bounding box center [565, 227] width 46 height 92
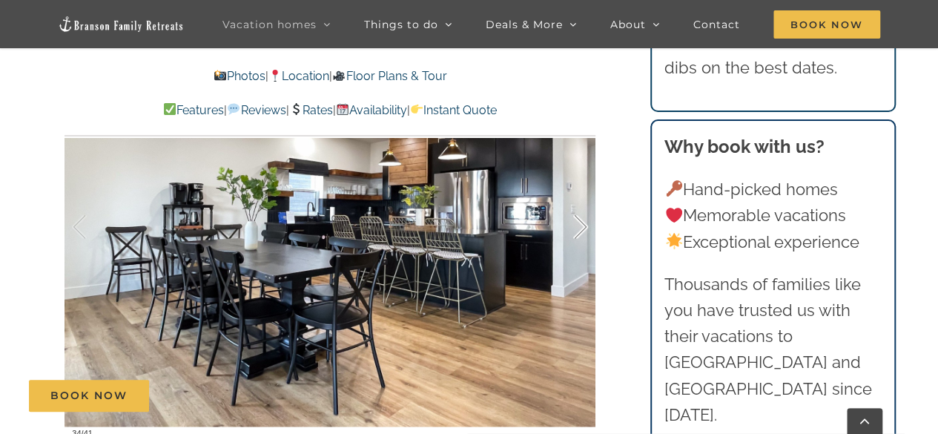
click at [582, 258] on div at bounding box center [565, 227] width 46 height 92
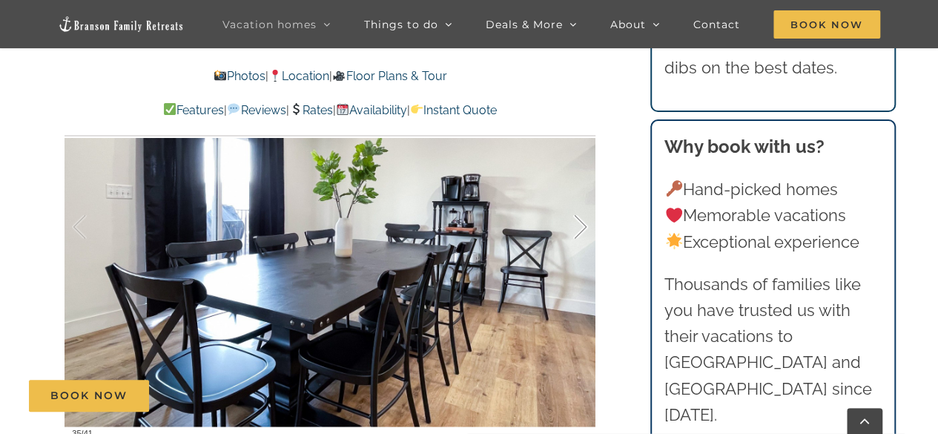
click at [582, 258] on div at bounding box center [565, 227] width 46 height 92
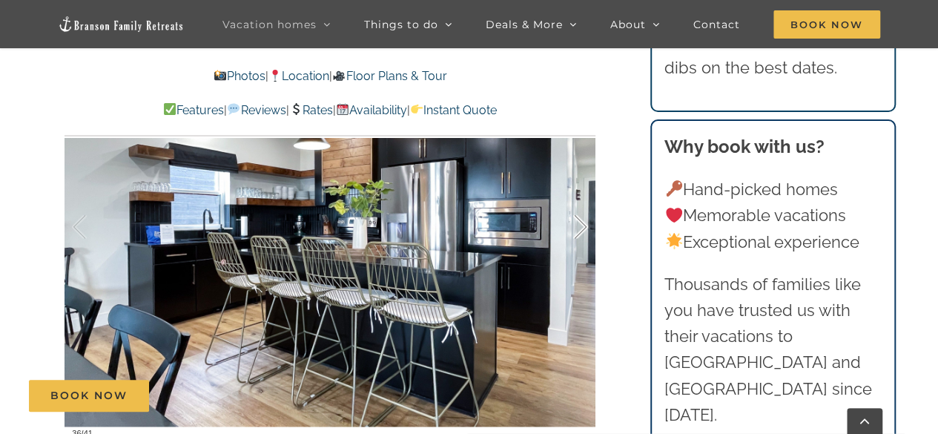
click at [582, 258] on div at bounding box center [565, 227] width 46 height 92
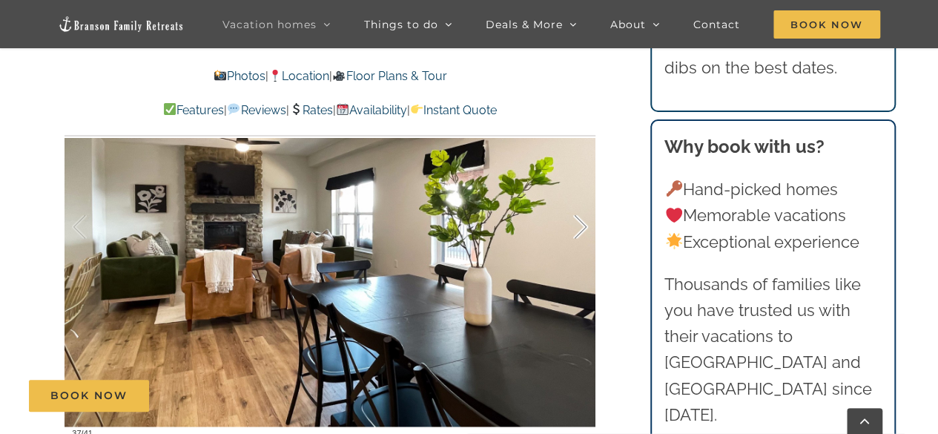
click at [582, 258] on div at bounding box center [565, 227] width 46 height 92
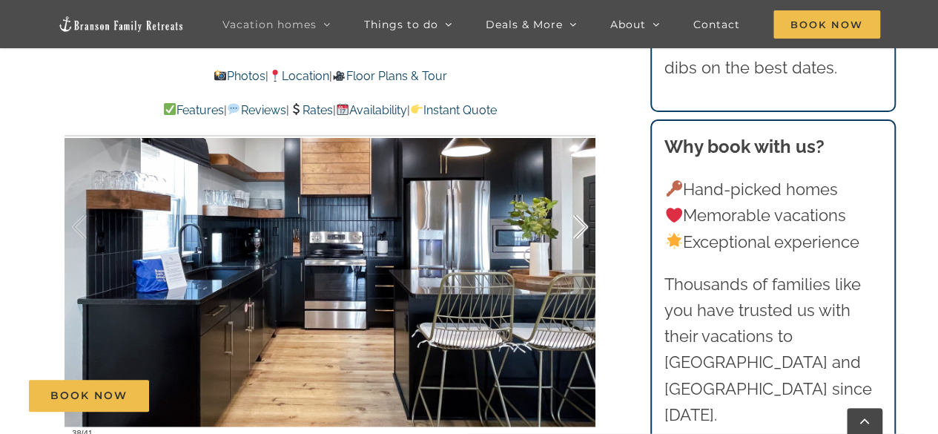
click at [582, 258] on div at bounding box center [565, 227] width 46 height 92
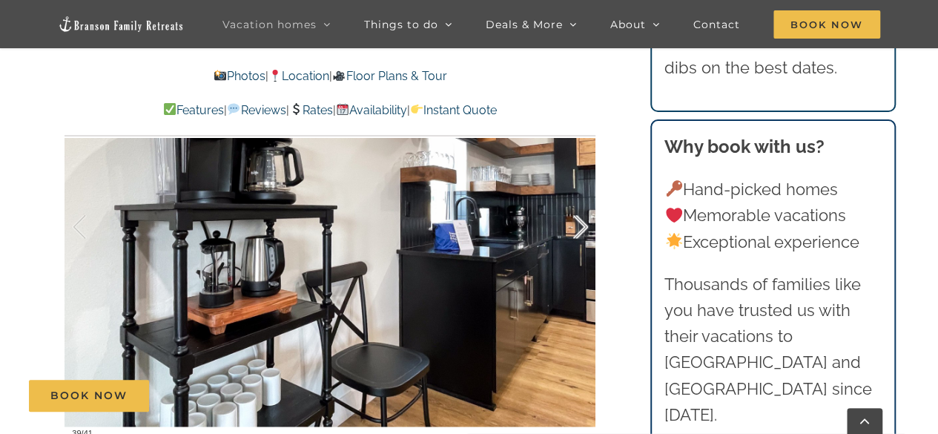
click at [582, 258] on div at bounding box center [565, 227] width 46 height 92
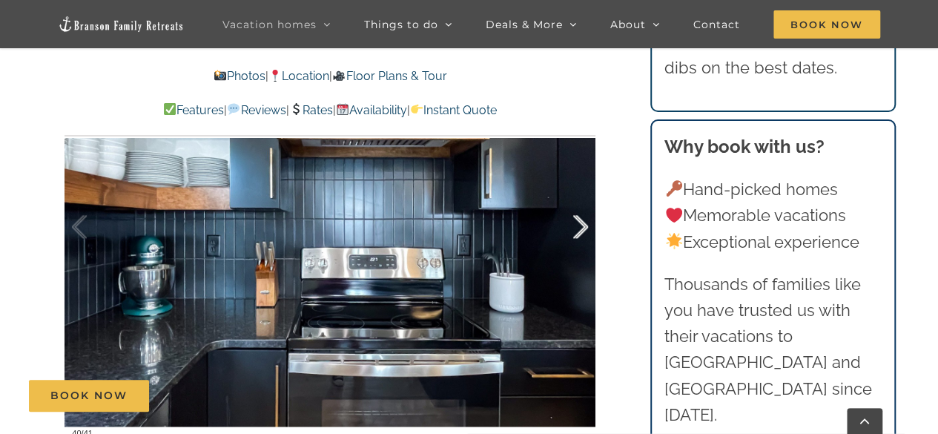
click at [582, 258] on div at bounding box center [565, 227] width 46 height 92
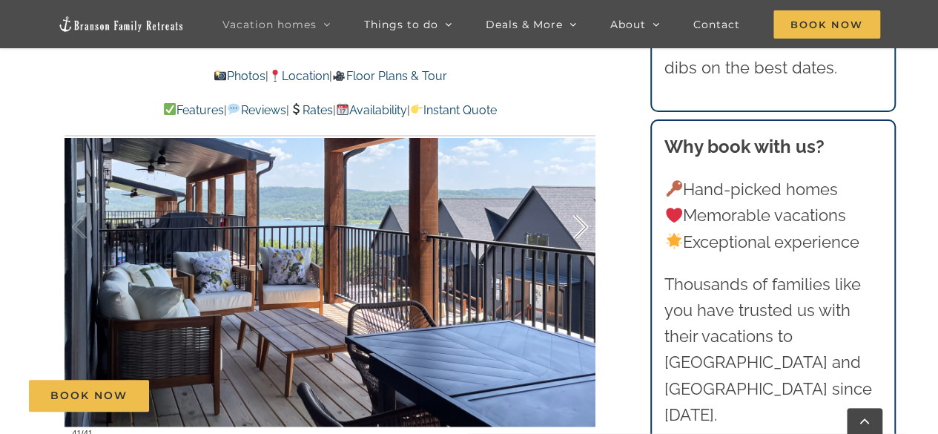
click at [582, 258] on div at bounding box center [565, 227] width 46 height 92
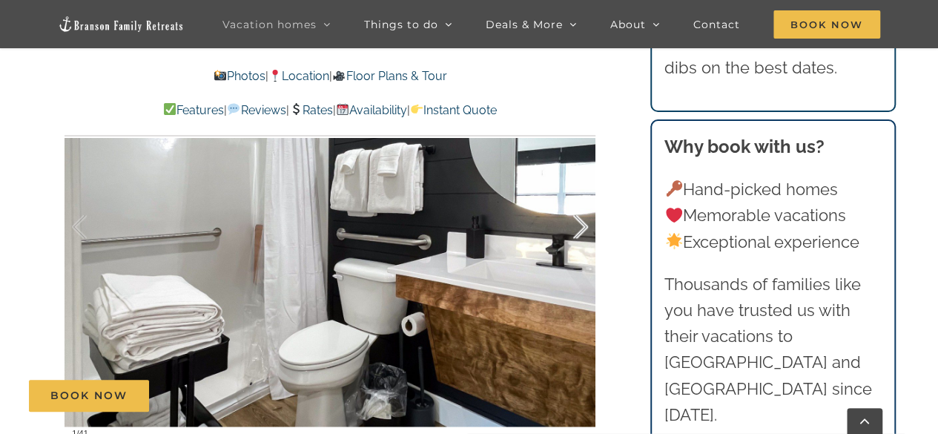
click at [582, 258] on div at bounding box center [565, 227] width 46 height 92
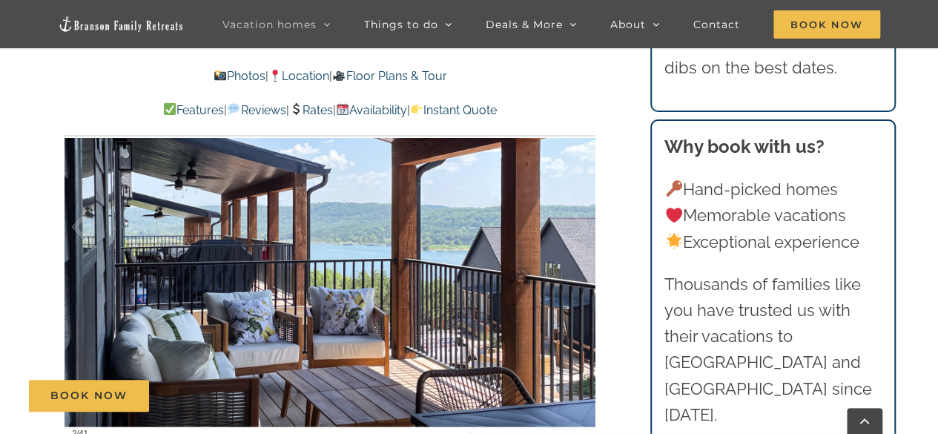
click at [50, 279] on div "Mini Wildflower Sitting pretty at Table Rock Lake This place was beautiful and …" at bounding box center [331, 127] width 590 height 901
click at [87, 269] on div at bounding box center [95, 227] width 46 height 92
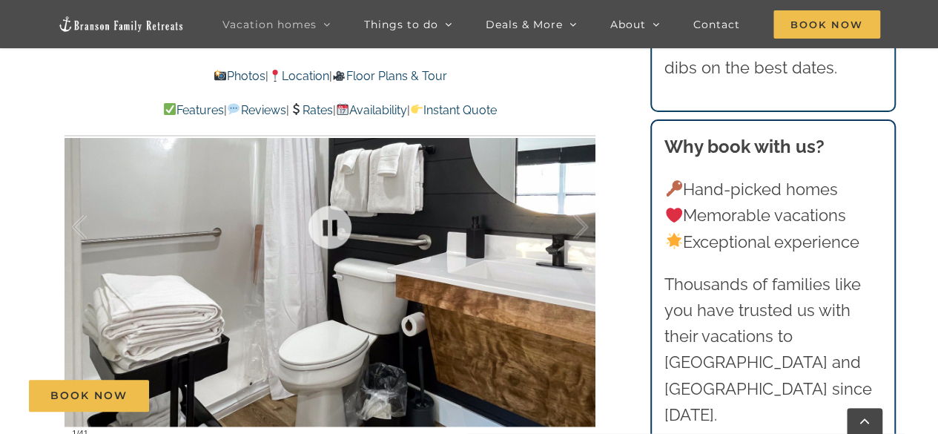
click at [588, 225] on div at bounding box center [329, 227] width 531 height 436
click at [586, 226] on div at bounding box center [565, 227] width 46 height 92
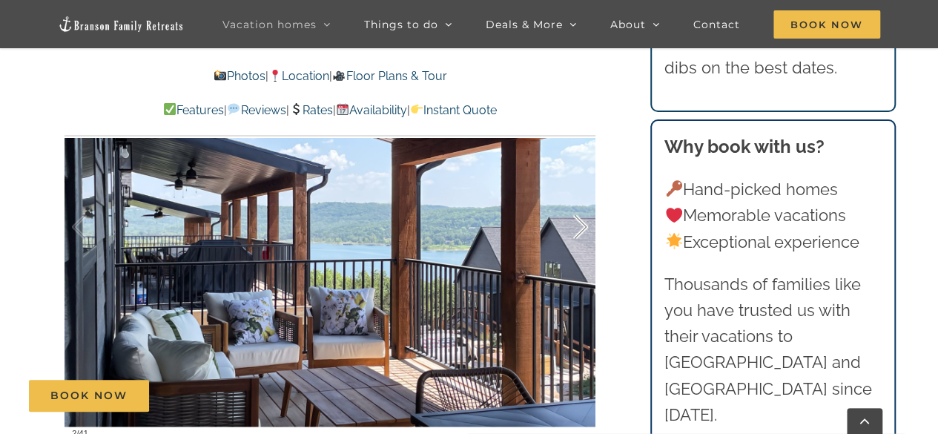
click at [586, 226] on div at bounding box center [565, 227] width 46 height 92
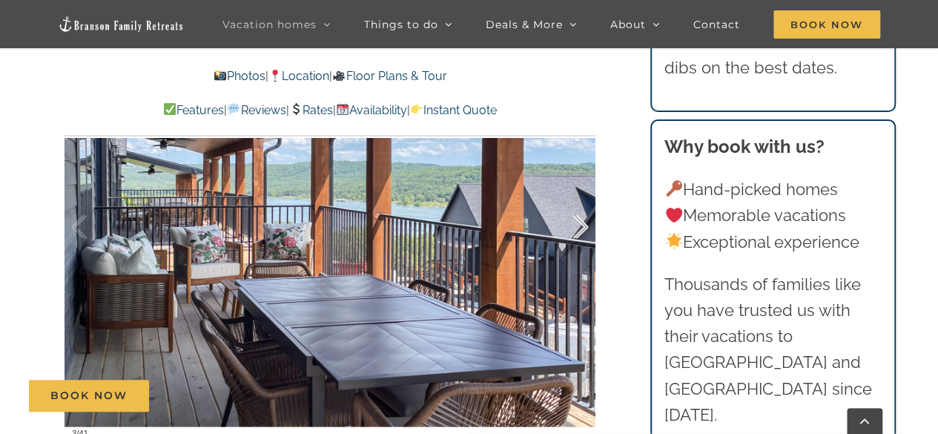
click at [583, 228] on div at bounding box center [565, 227] width 46 height 92
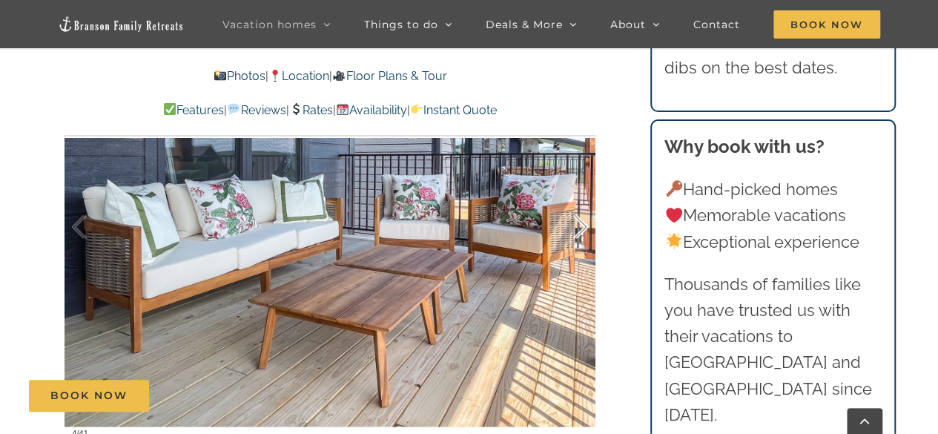
click at [583, 228] on div at bounding box center [565, 227] width 46 height 92
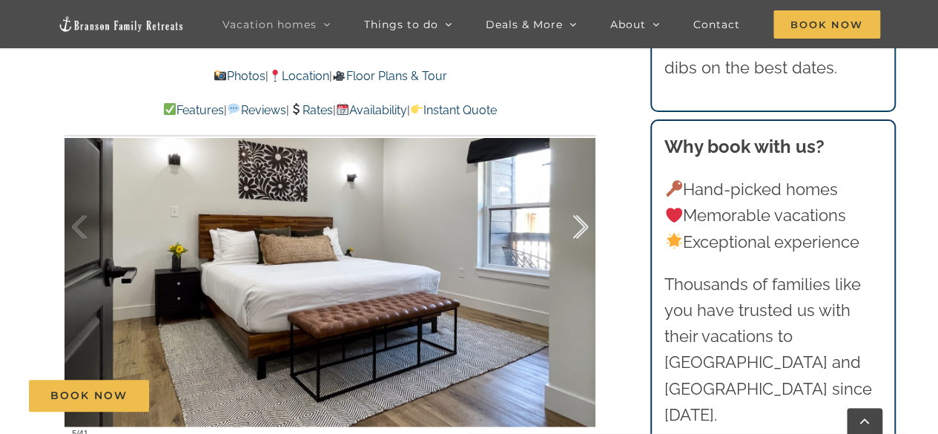
click at [583, 228] on div at bounding box center [565, 227] width 46 height 92
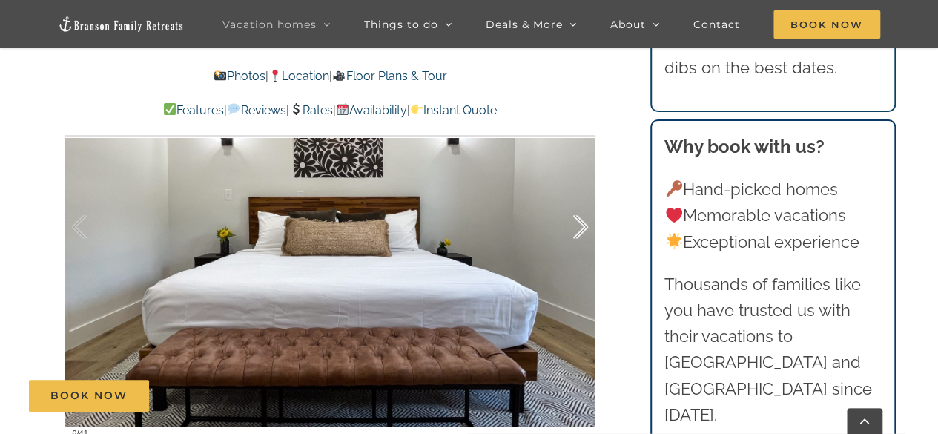
click at [583, 228] on div at bounding box center [565, 227] width 46 height 92
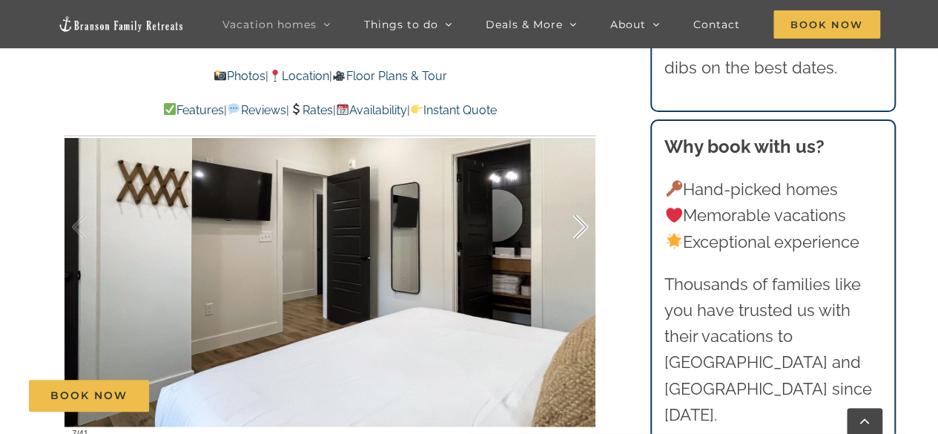
click at [583, 228] on div at bounding box center [565, 227] width 46 height 92
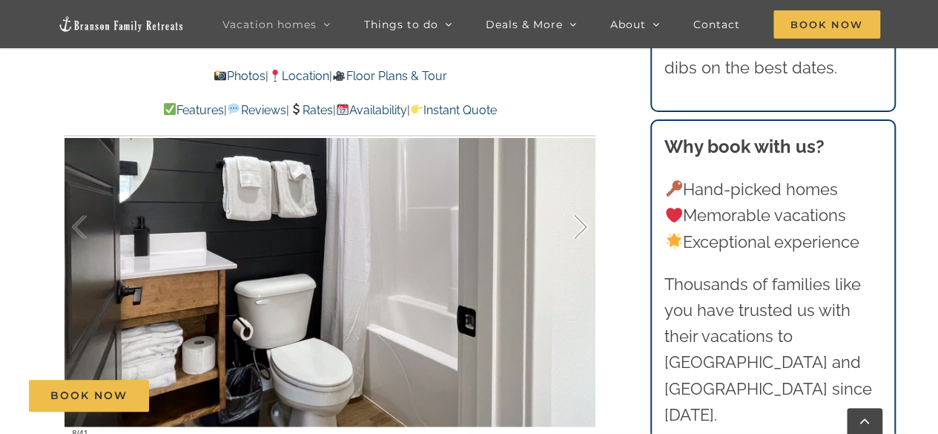
click at [583, 228] on div at bounding box center [565, 227] width 46 height 92
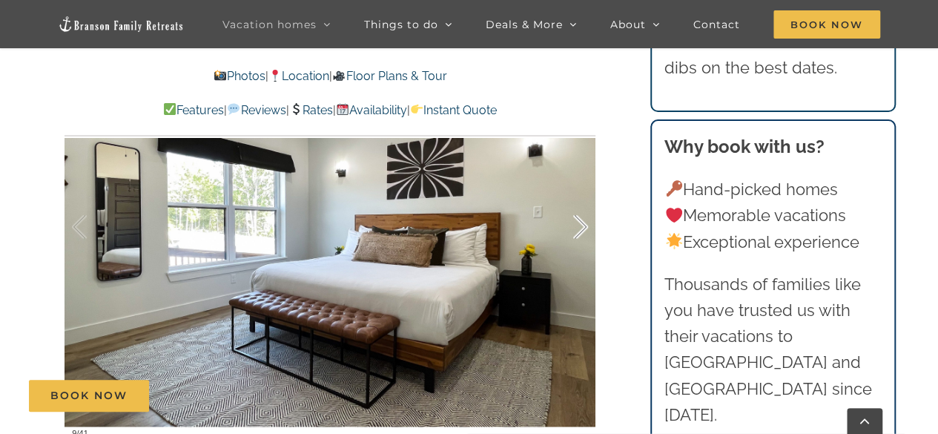
click at [583, 228] on div at bounding box center [565, 227] width 46 height 92
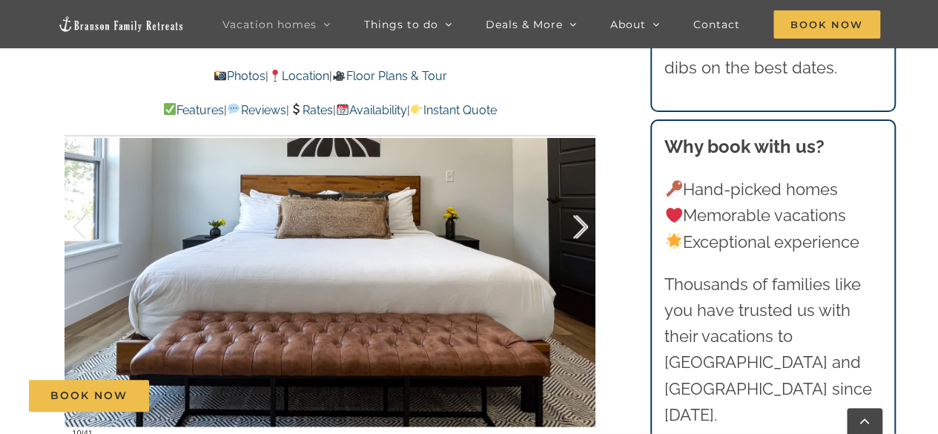
click at [583, 228] on div at bounding box center [565, 227] width 46 height 92
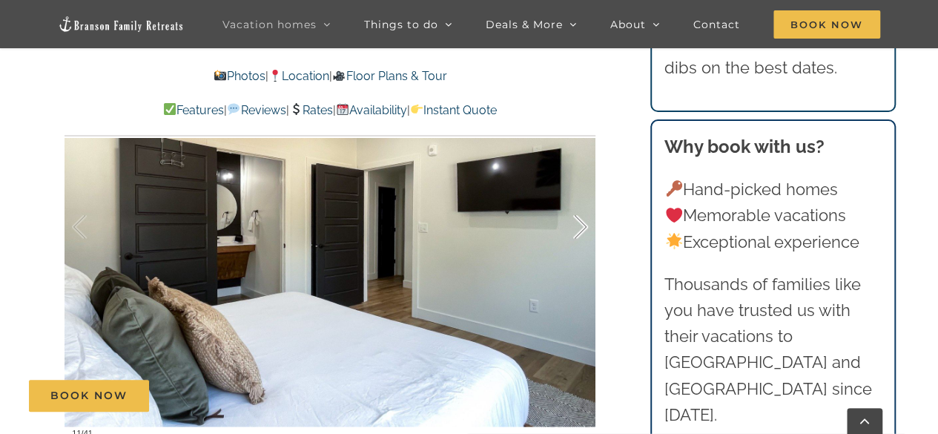
click at [583, 228] on div at bounding box center [565, 227] width 46 height 92
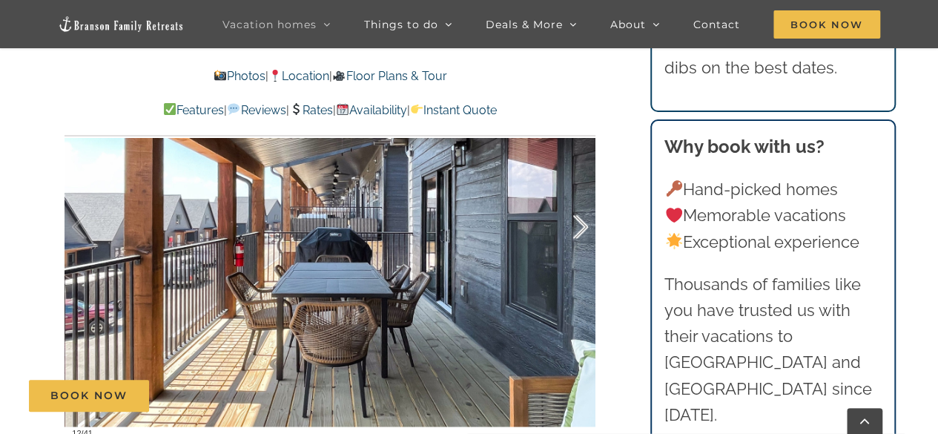
click at [583, 228] on div at bounding box center [565, 227] width 46 height 92
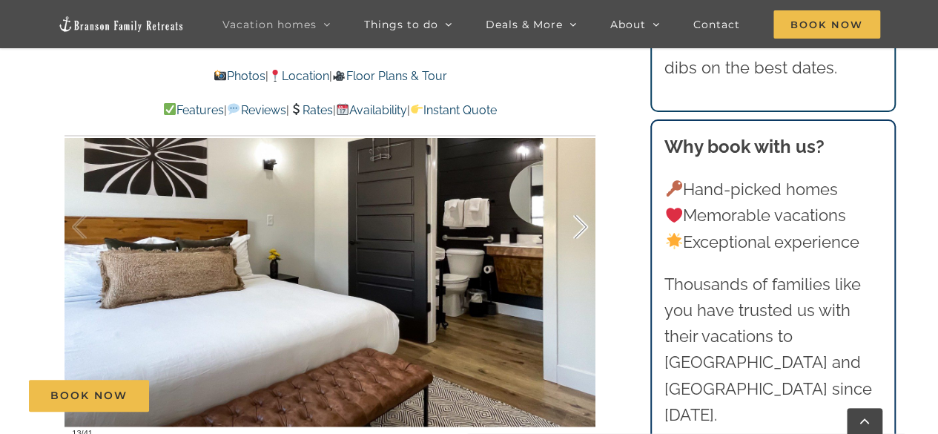
click at [583, 228] on div at bounding box center [565, 227] width 46 height 92
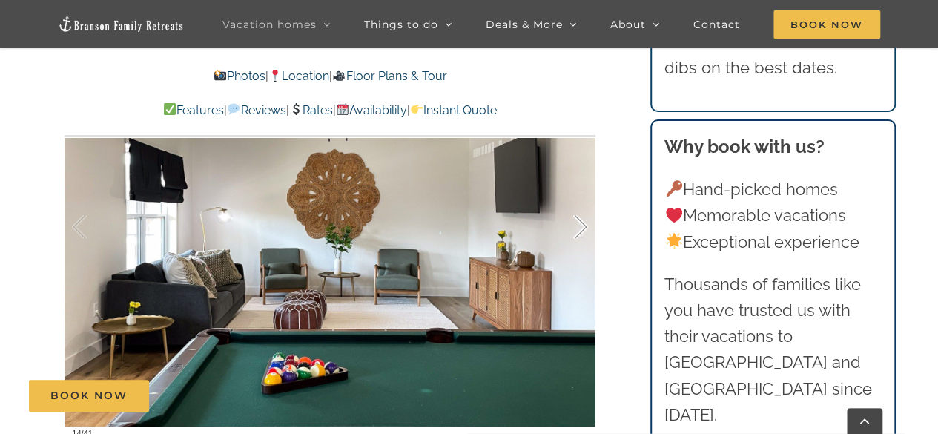
click at [583, 228] on div at bounding box center [565, 227] width 46 height 92
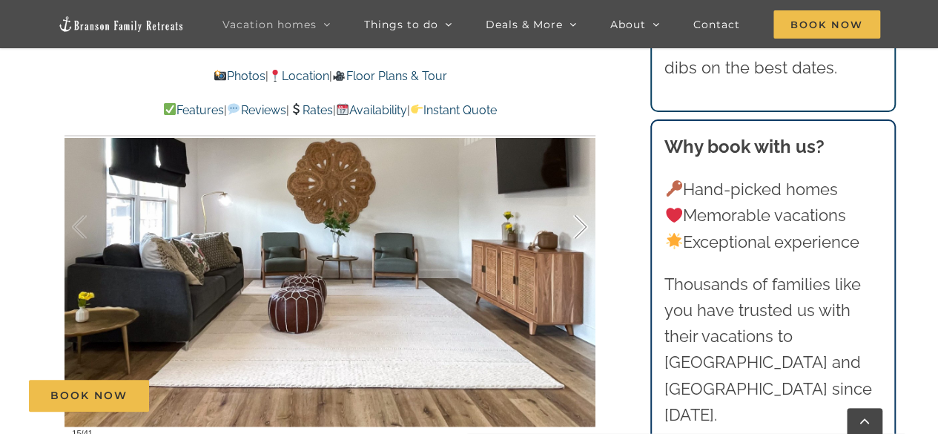
click at [583, 228] on div at bounding box center [565, 227] width 46 height 92
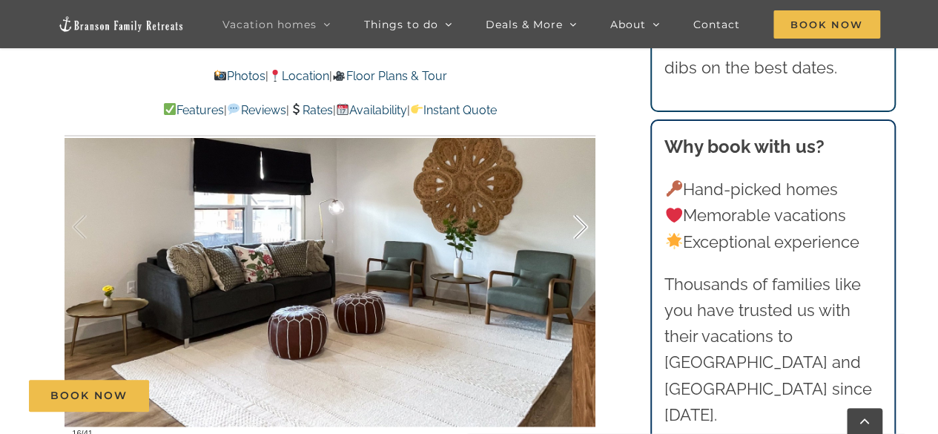
click at [583, 228] on div at bounding box center [565, 227] width 46 height 92
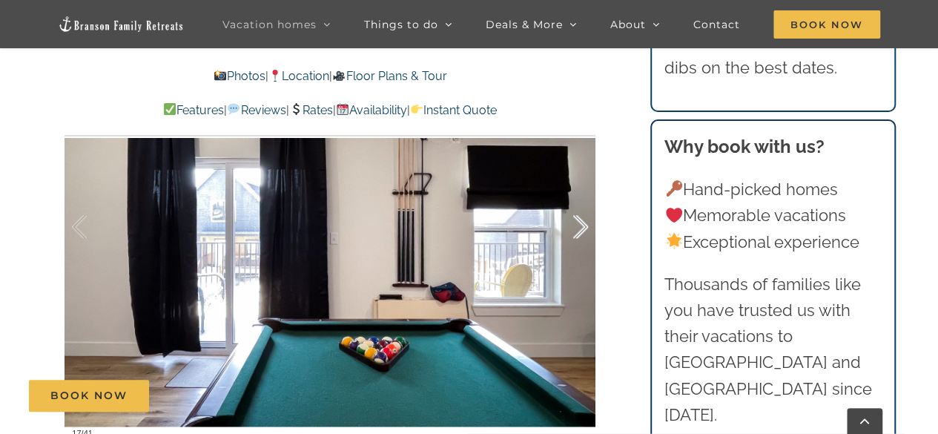
click at [583, 228] on div at bounding box center [565, 227] width 46 height 92
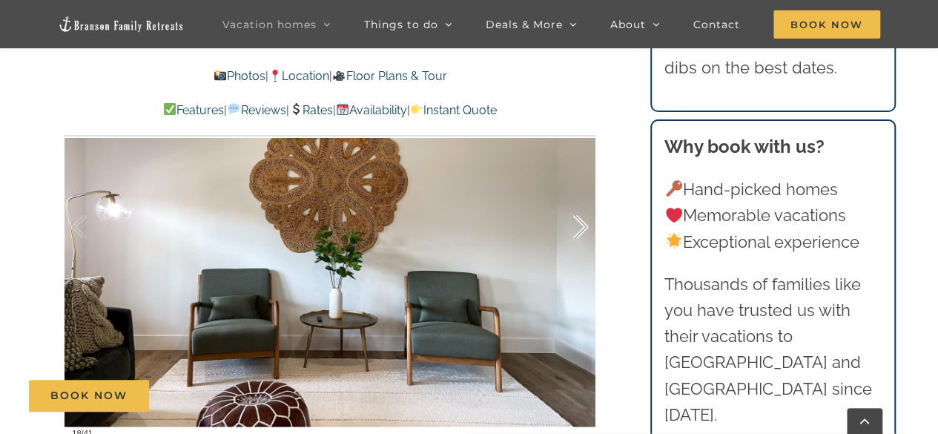
click at [583, 228] on div at bounding box center [565, 227] width 46 height 92
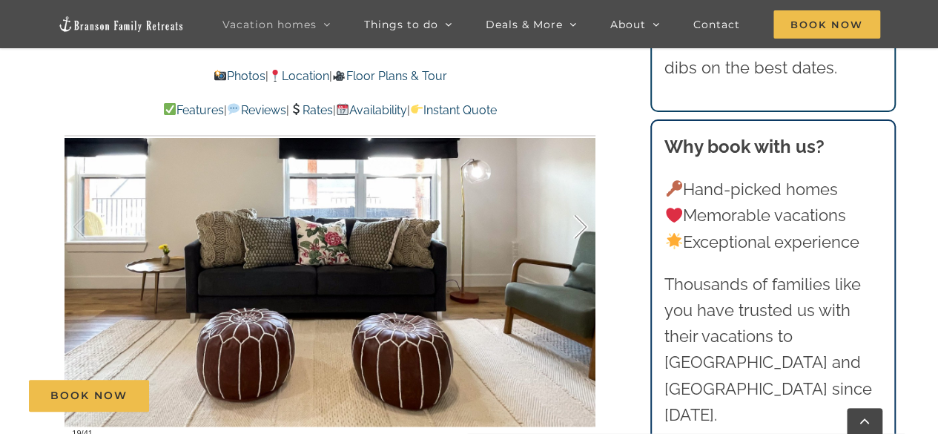
click at [583, 228] on div at bounding box center [565, 227] width 46 height 92
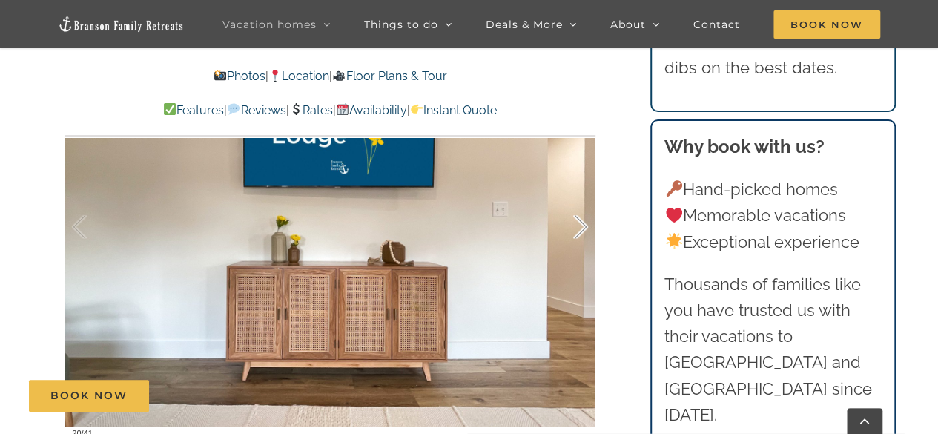
click at [583, 228] on div at bounding box center [565, 227] width 46 height 92
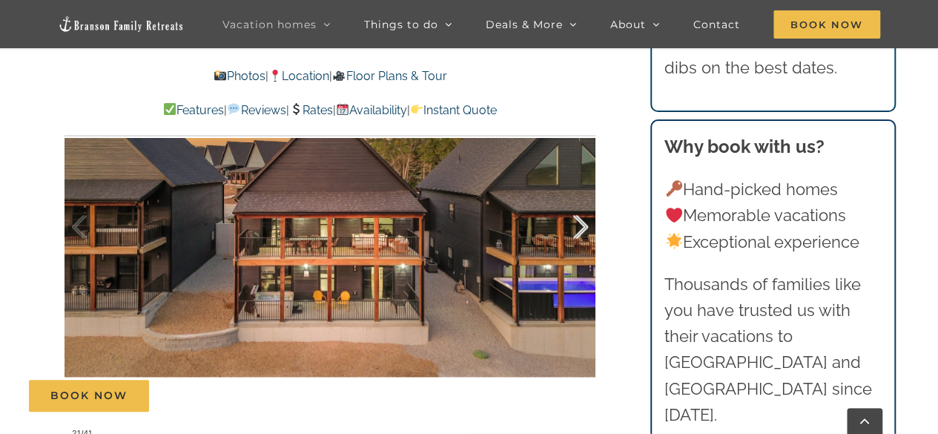
click at [583, 228] on div at bounding box center [565, 227] width 46 height 92
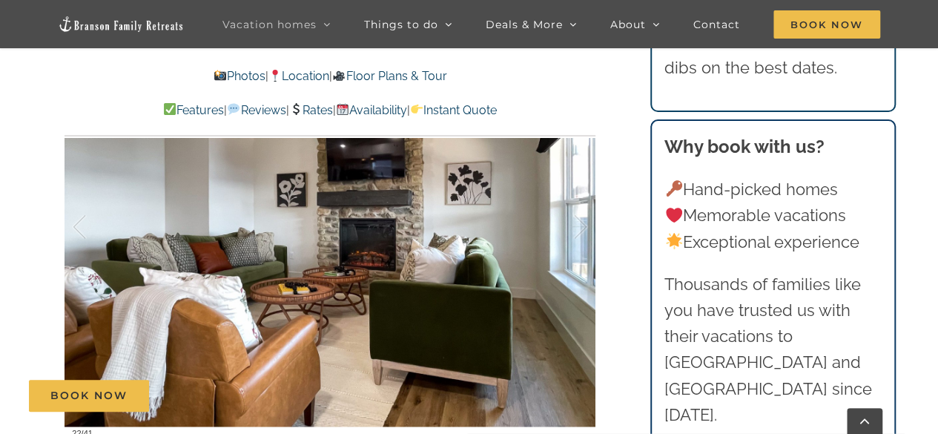
click at [47, 262] on div "Mini Wildflower Sitting pretty at Table Rock Lake This place was beautiful and …" at bounding box center [331, 127] width 590 height 901
click at [76, 281] on div at bounding box center [329, 227] width 531 height 436
click at [79, 274] on div at bounding box center [329, 227] width 531 height 436
click at [71, 270] on div at bounding box center [329, 227] width 531 height 436
click at [82, 267] on div at bounding box center [95, 227] width 46 height 92
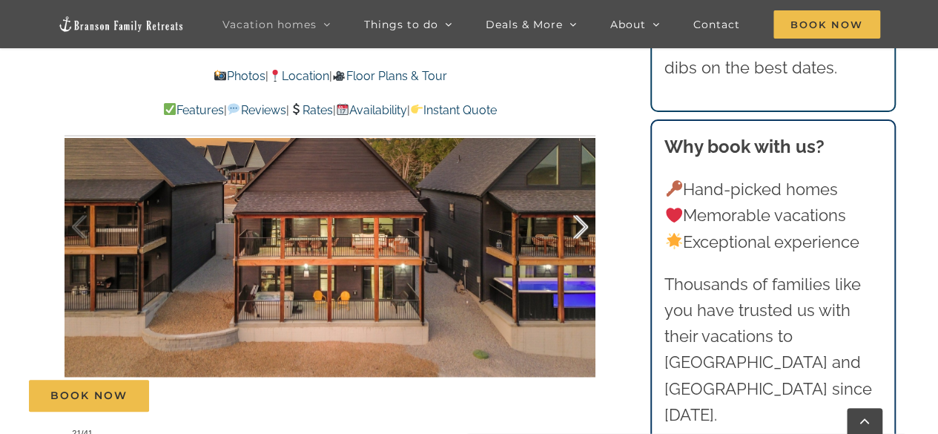
click at [583, 228] on div at bounding box center [565, 227] width 46 height 92
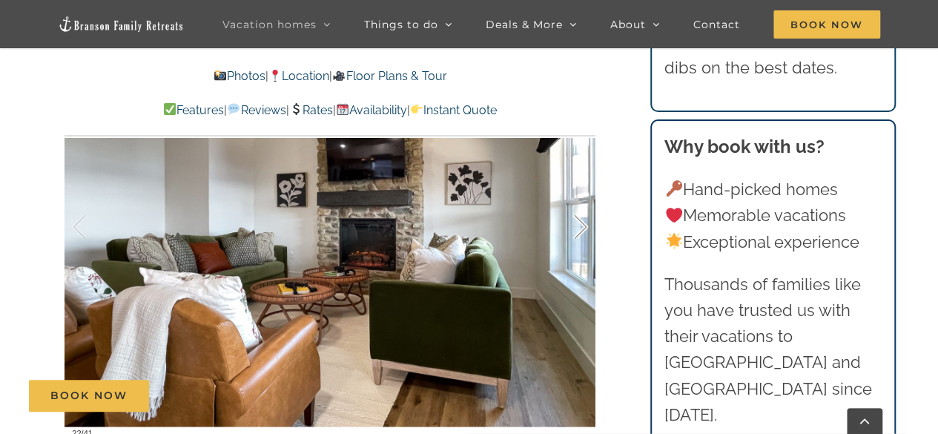
click at [583, 228] on div at bounding box center [565, 227] width 46 height 92
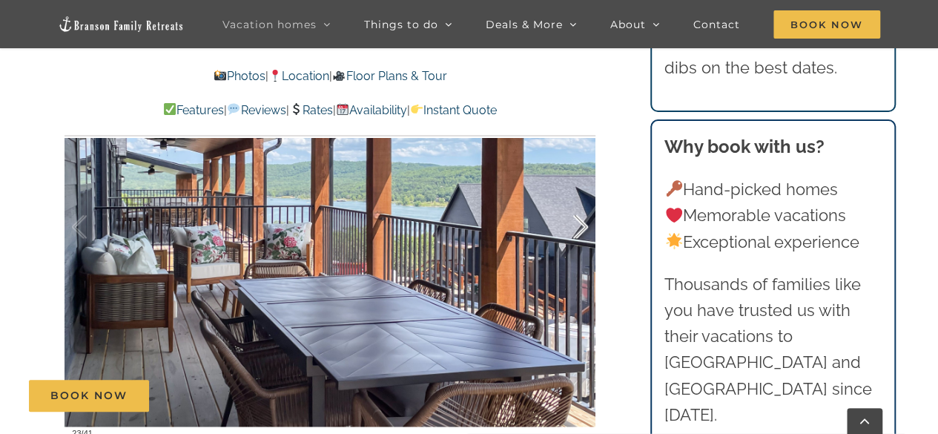
click at [583, 228] on div at bounding box center [565, 227] width 46 height 92
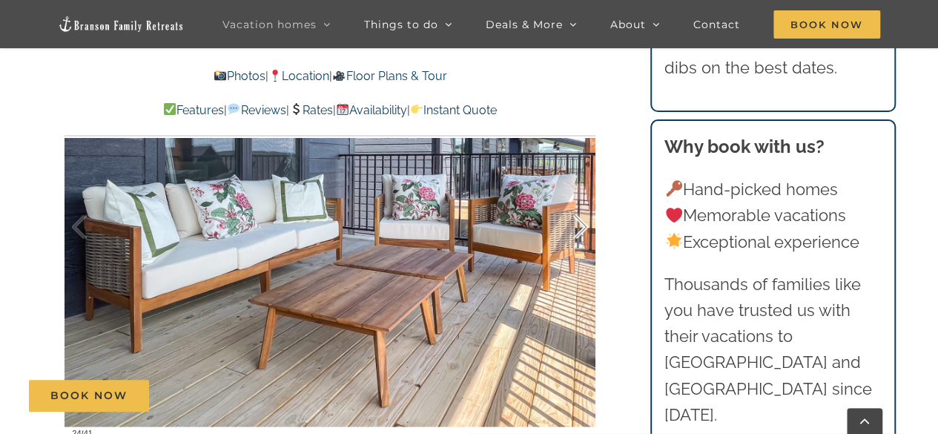
click at [583, 228] on div at bounding box center [565, 227] width 46 height 92
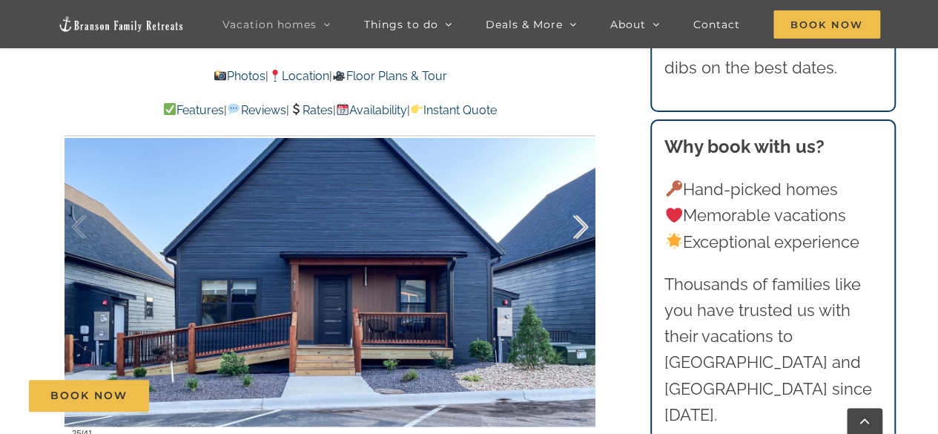
click at [583, 228] on div at bounding box center [565, 227] width 46 height 92
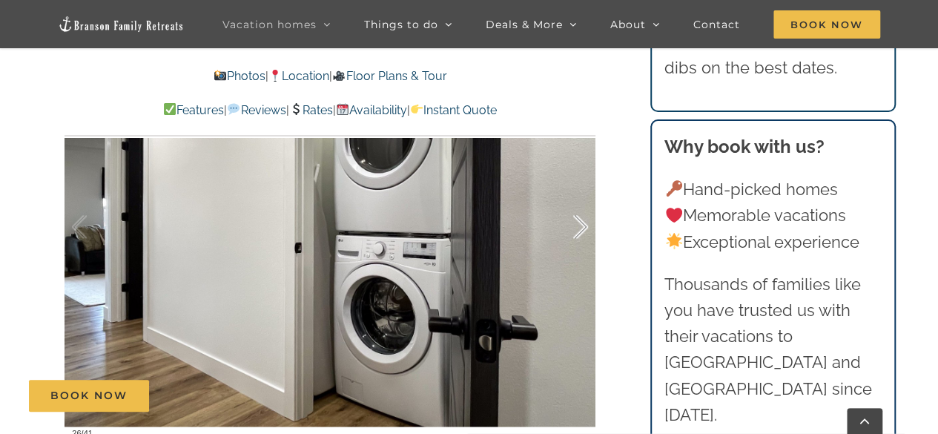
click at [583, 228] on div at bounding box center [565, 227] width 46 height 92
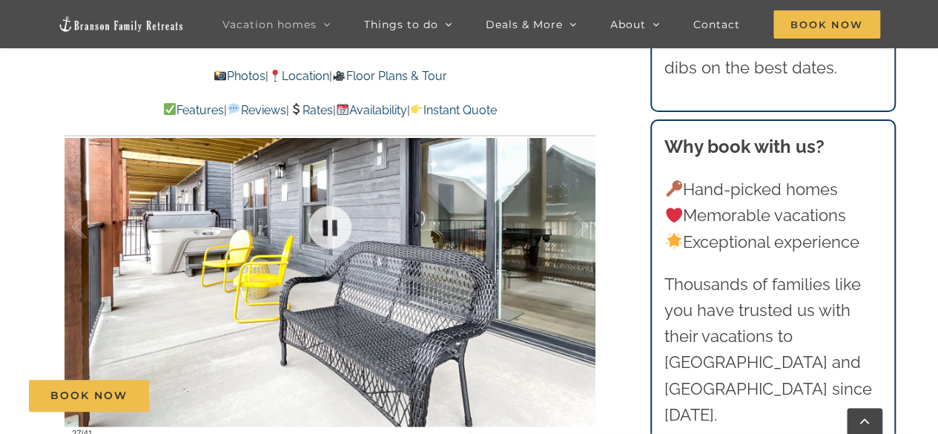
click at [90, 285] on div at bounding box center [329, 227] width 531 height 436
click at [80, 284] on div at bounding box center [329, 227] width 531 height 436
click at [96, 224] on div at bounding box center [95, 227] width 46 height 92
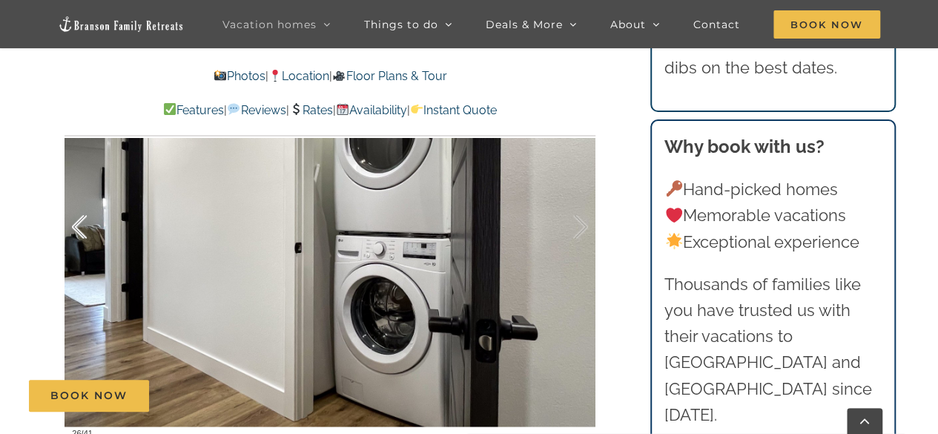
click at [96, 224] on div at bounding box center [95, 227] width 46 height 92
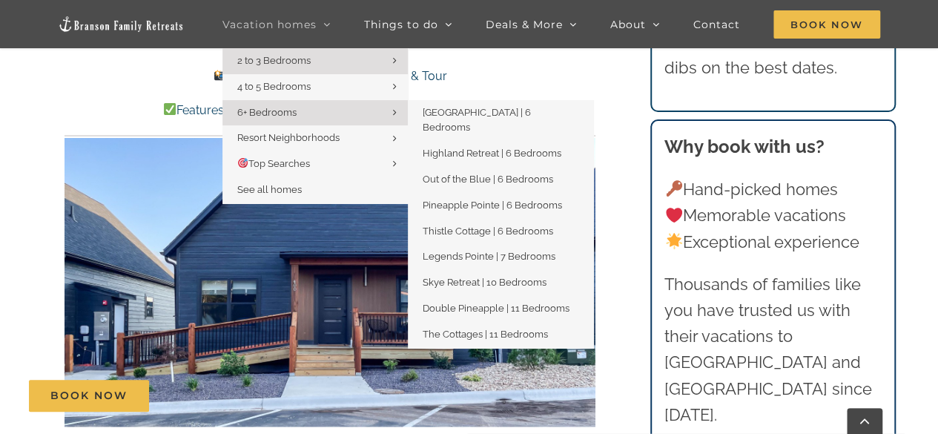
click at [274, 107] on span "6+ Bedrooms" at bounding box center [266, 112] width 59 height 11
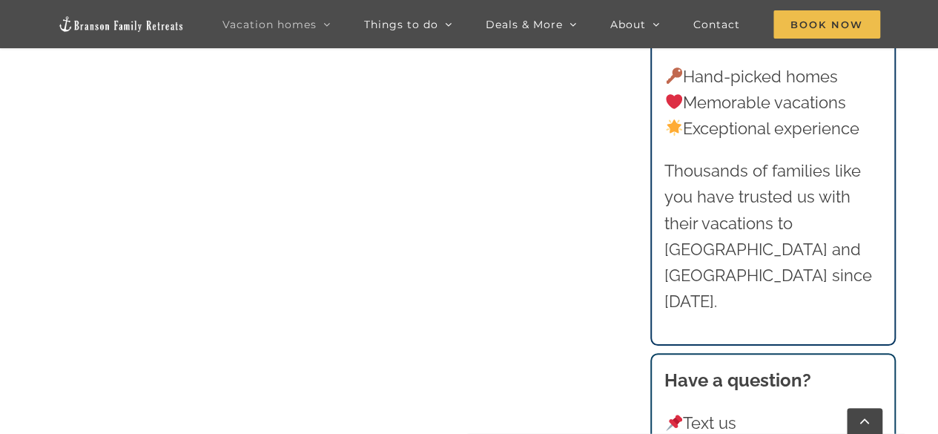
scroll to position [1705, 0]
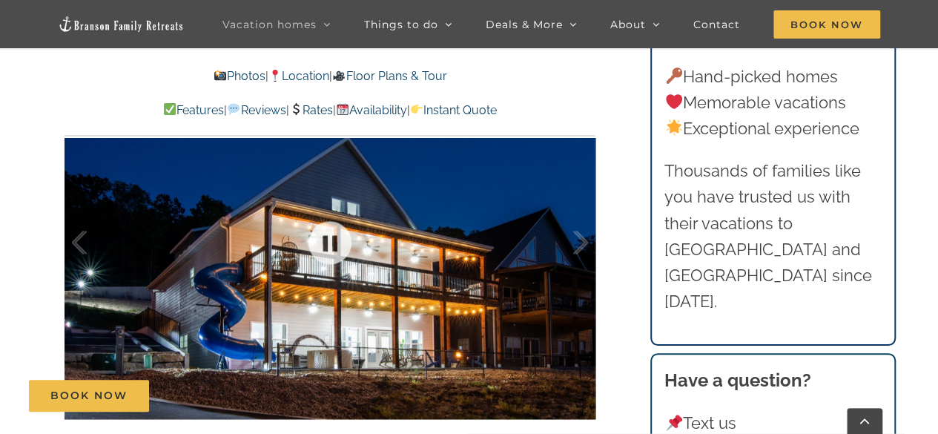
scroll to position [1038, 0]
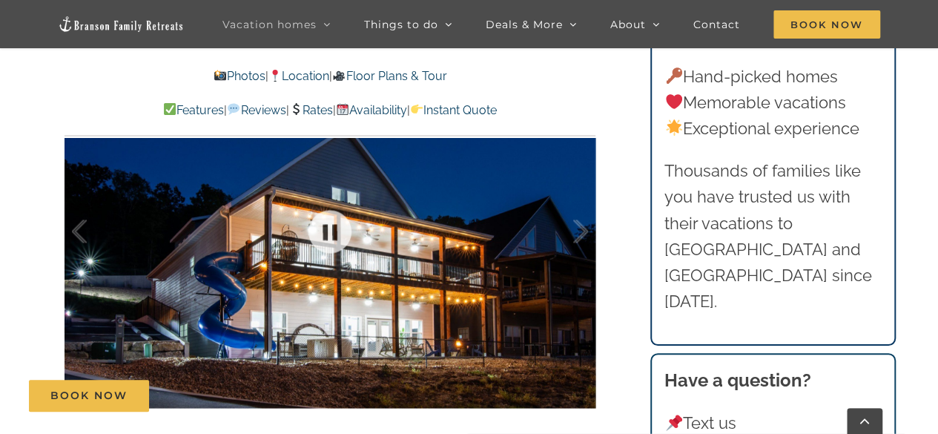
click at [537, 231] on div at bounding box center [329, 231] width 531 height 436
click at [574, 228] on div at bounding box center [565, 231] width 46 height 92
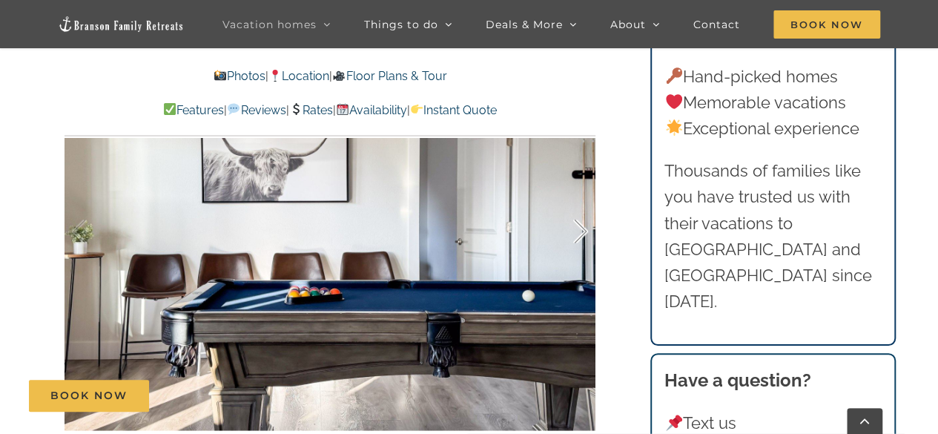
click at [574, 228] on div at bounding box center [565, 231] width 46 height 92
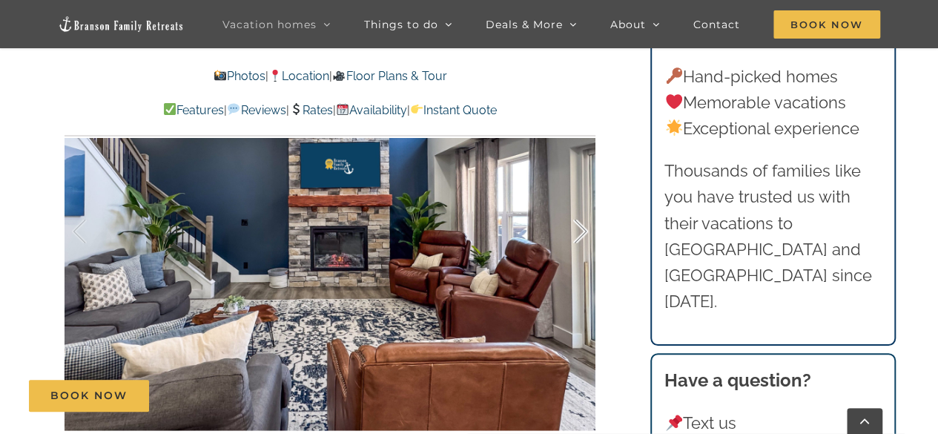
click at [574, 228] on div at bounding box center [565, 231] width 46 height 92
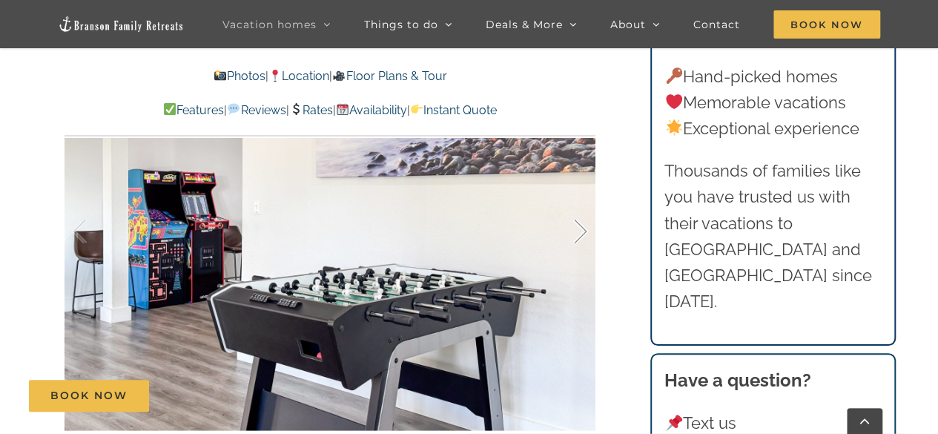
click at [574, 228] on div at bounding box center [565, 231] width 46 height 92
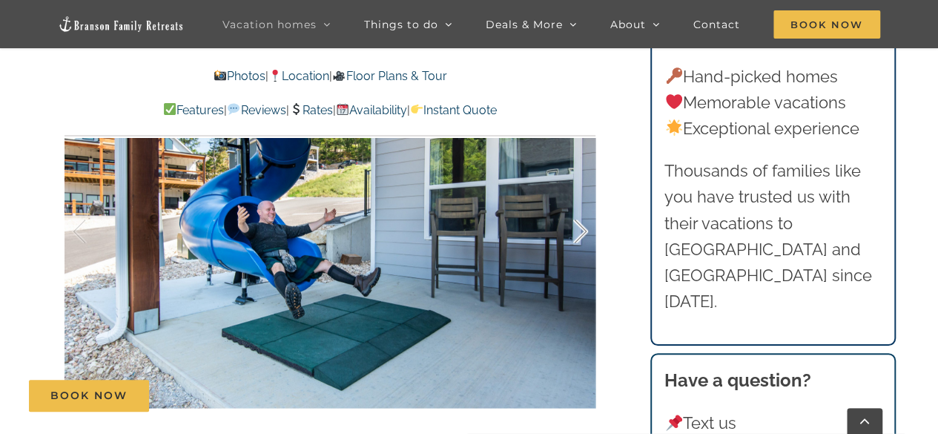
click at [574, 228] on div at bounding box center [565, 231] width 46 height 92
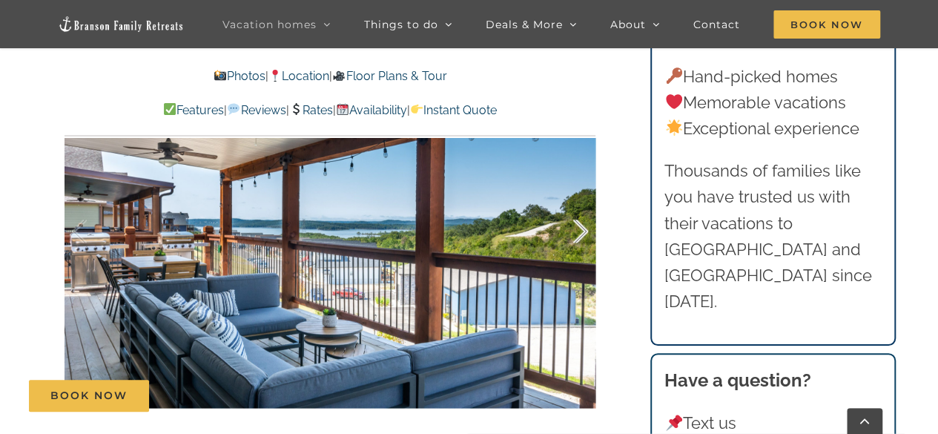
click at [574, 228] on div at bounding box center [565, 231] width 46 height 92
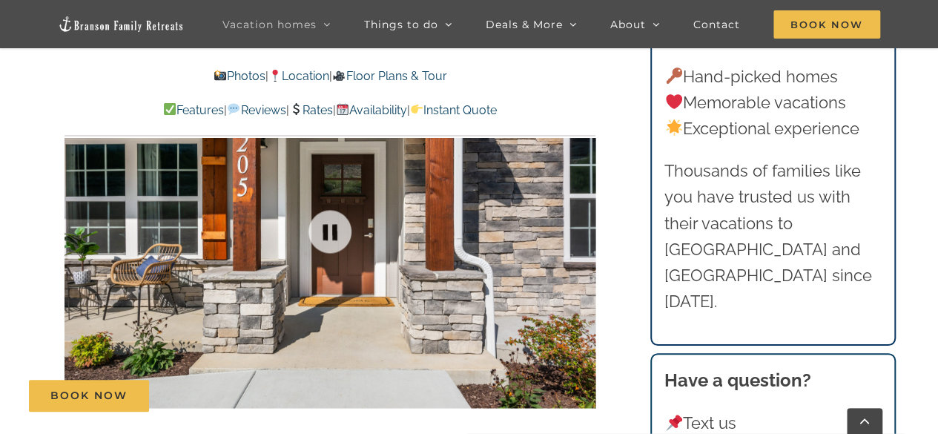
click at [574, 228] on div at bounding box center [329, 231] width 531 height 436
click at [574, 228] on div at bounding box center [565, 231] width 46 height 92
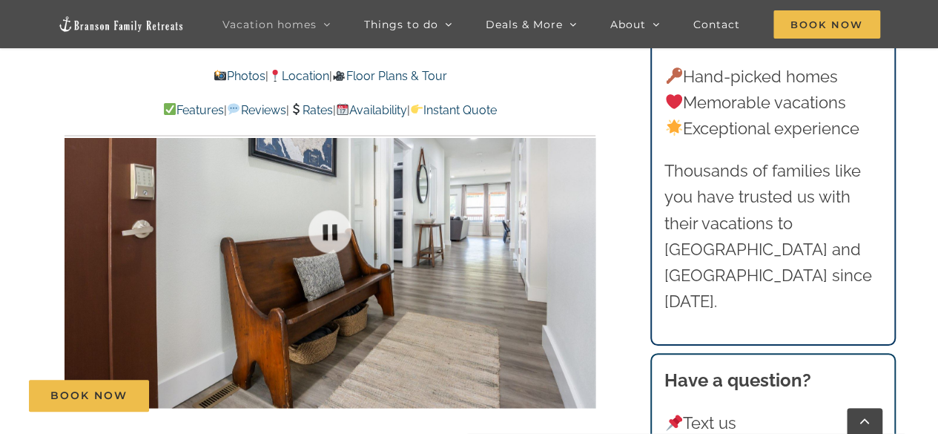
click at [574, 228] on div at bounding box center [329, 231] width 531 height 436
click at [574, 228] on div at bounding box center [565, 231] width 46 height 92
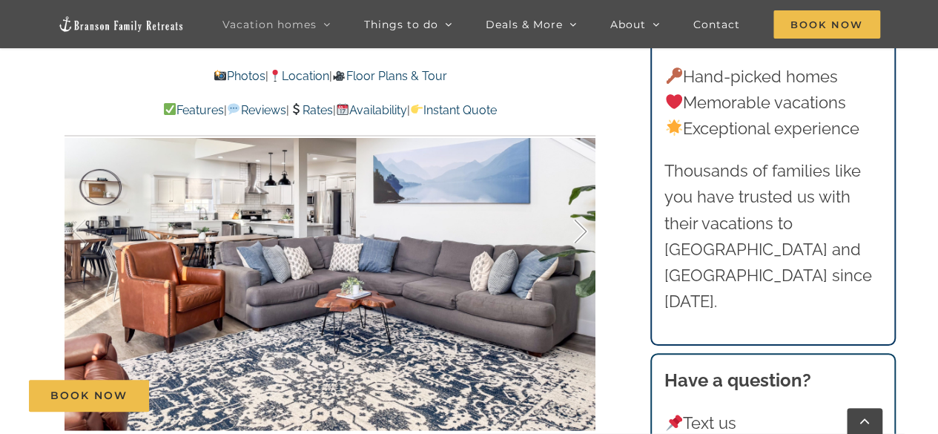
click at [574, 228] on div at bounding box center [565, 231] width 46 height 92
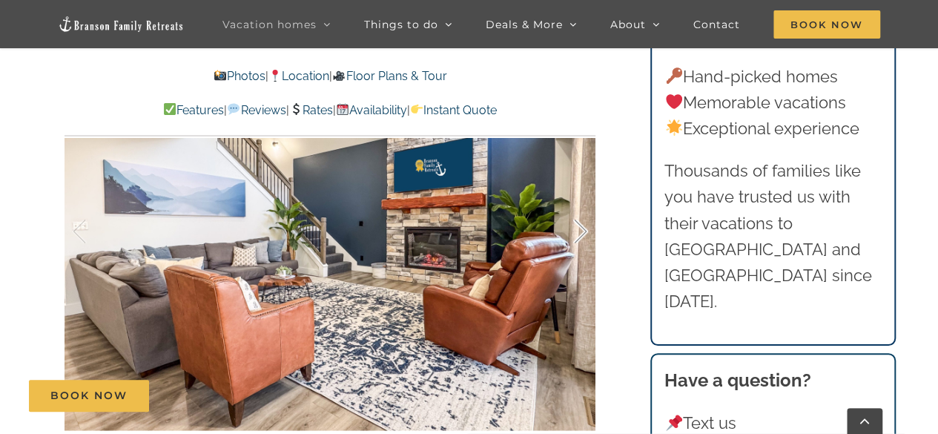
click at [574, 228] on div at bounding box center [565, 231] width 46 height 92
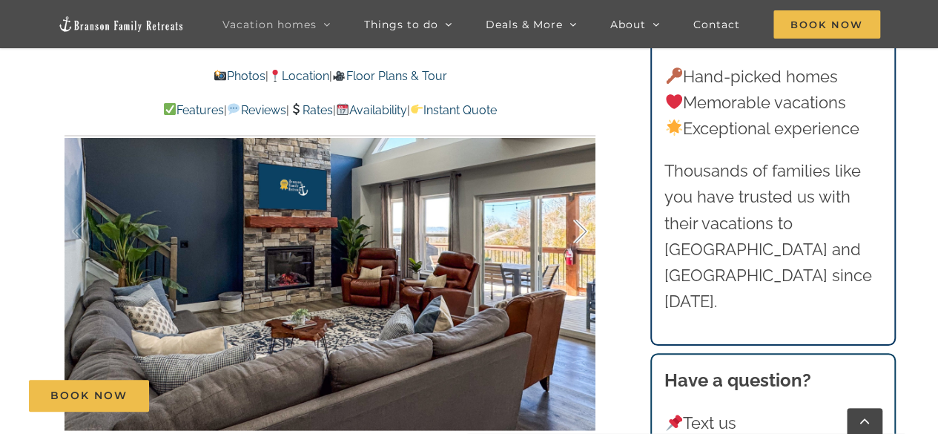
click at [574, 228] on div at bounding box center [565, 231] width 46 height 92
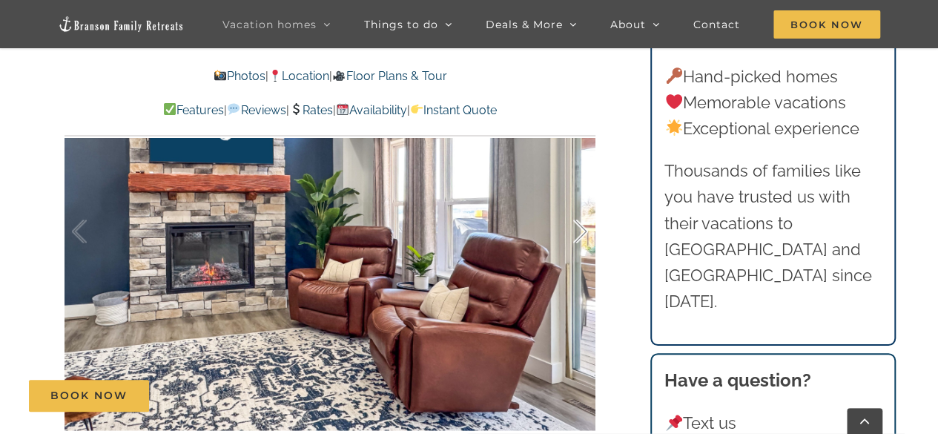
click at [574, 228] on div at bounding box center [565, 231] width 46 height 92
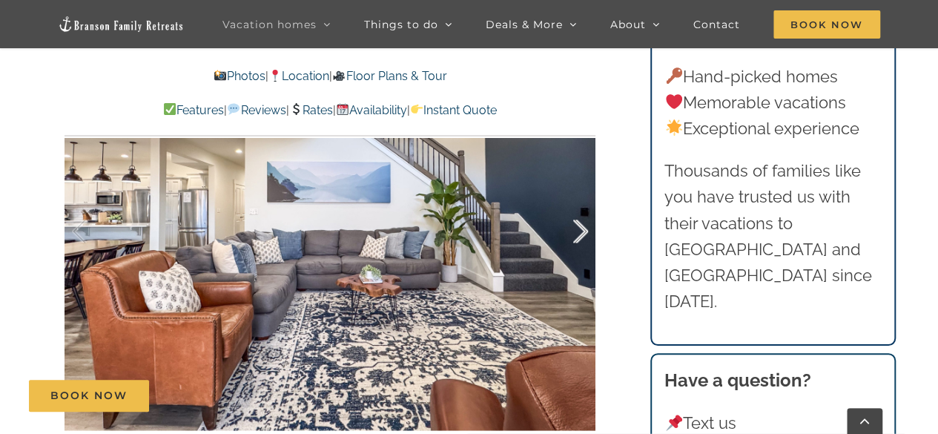
click at [574, 228] on div at bounding box center [565, 231] width 46 height 92
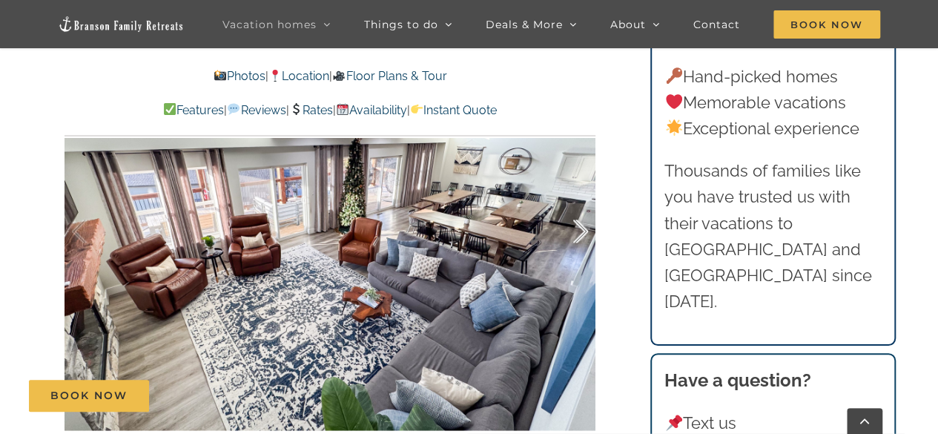
click at [574, 228] on div at bounding box center [565, 231] width 46 height 92
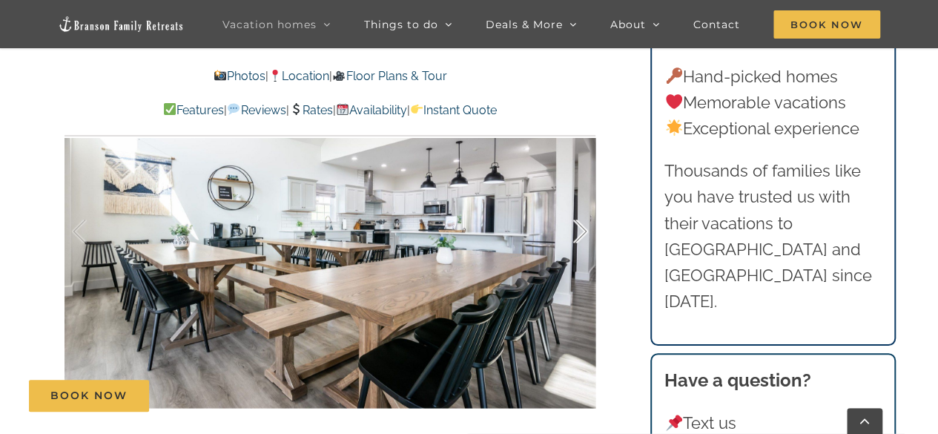
click at [574, 228] on div at bounding box center [565, 231] width 46 height 92
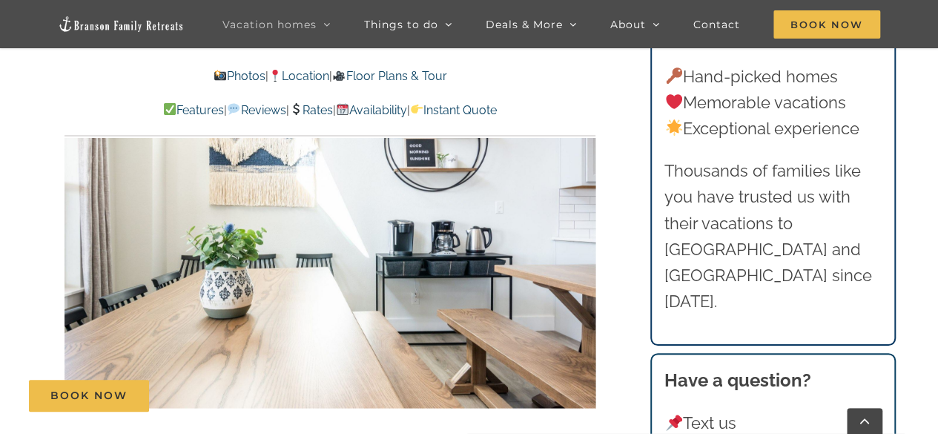
click at [569, 259] on div at bounding box center [329, 231] width 531 height 436
click at [586, 255] on div at bounding box center [609, 231] width 46 height 92
click at [540, 252] on div at bounding box center [329, 231] width 531 height 436
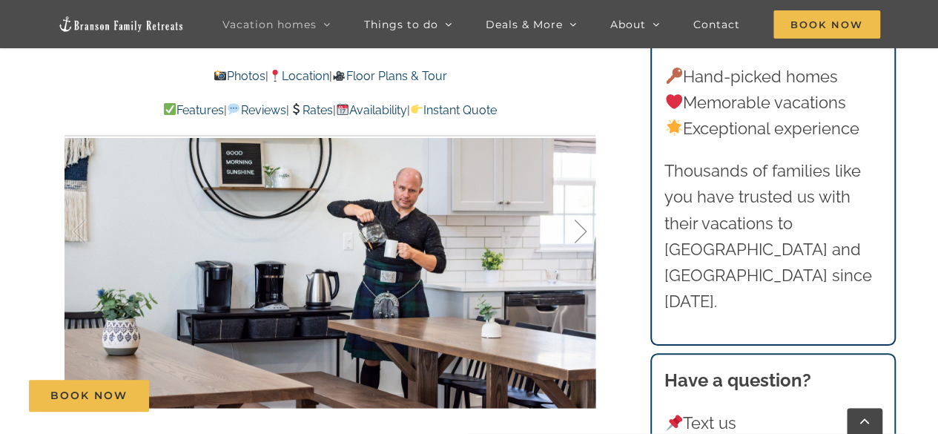
click at [577, 237] on div at bounding box center [565, 231] width 46 height 92
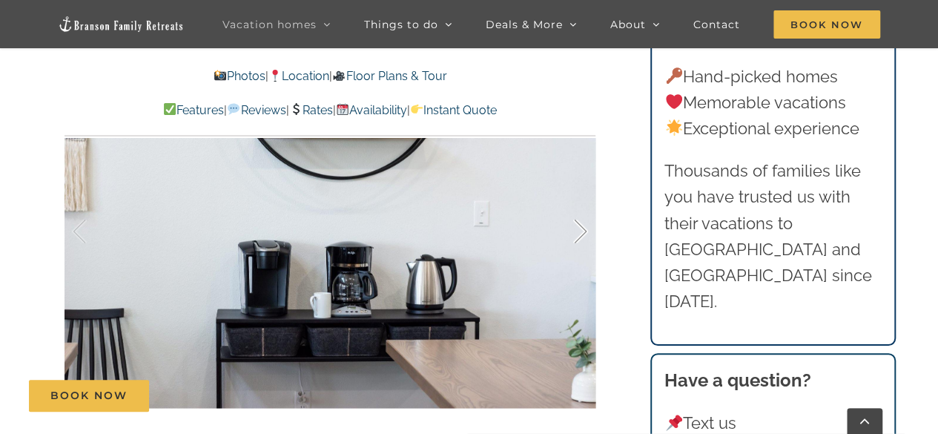
click at [581, 233] on div at bounding box center [565, 231] width 46 height 92
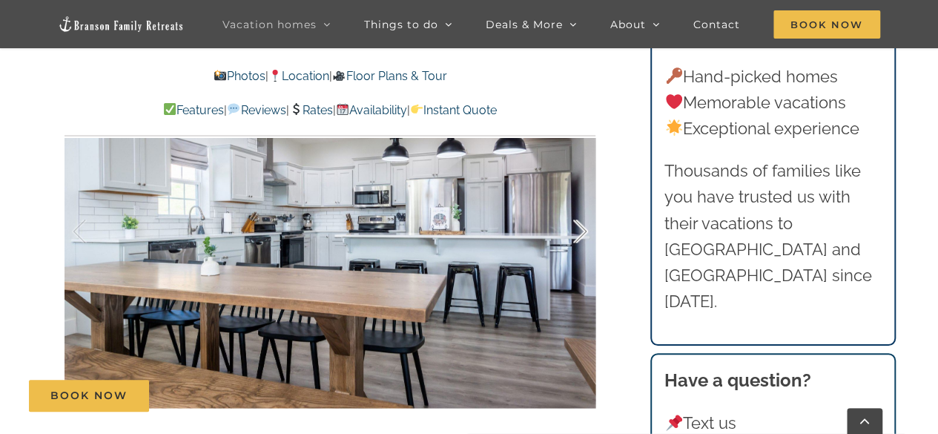
click at [581, 233] on div at bounding box center [565, 231] width 46 height 92
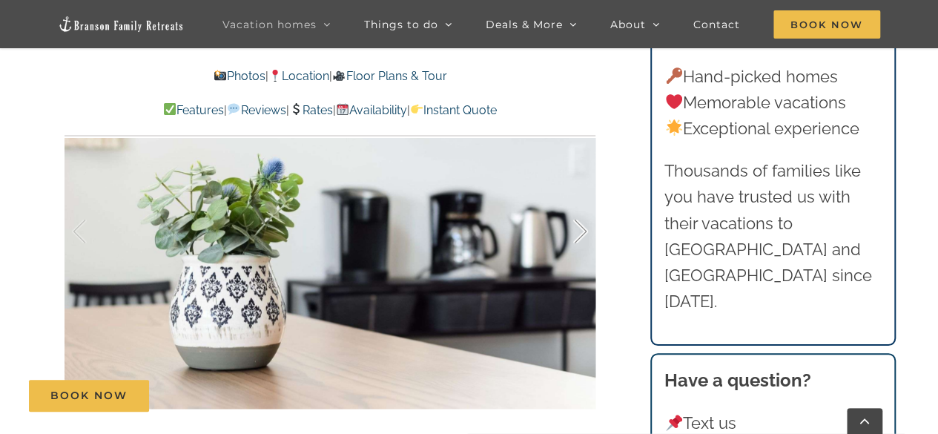
click at [581, 233] on div at bounding box center [565, 231] width 46 height 92
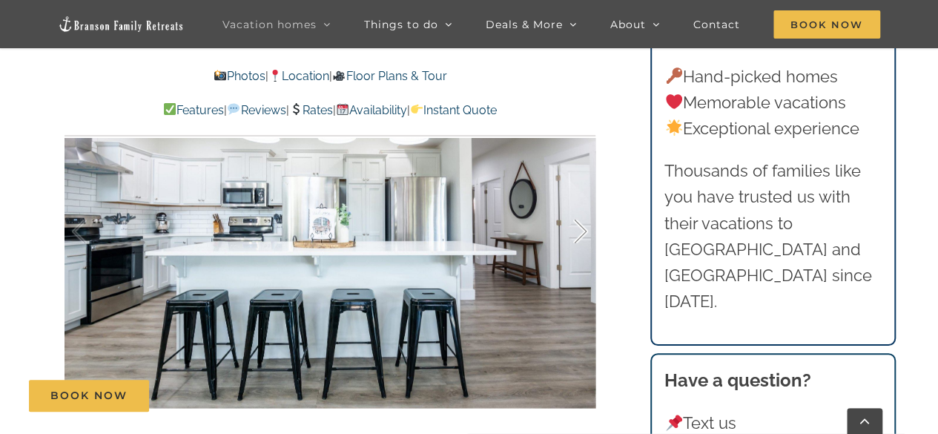
click at [581, 233] on div at bounding box center [565, 231] width 46 height 92
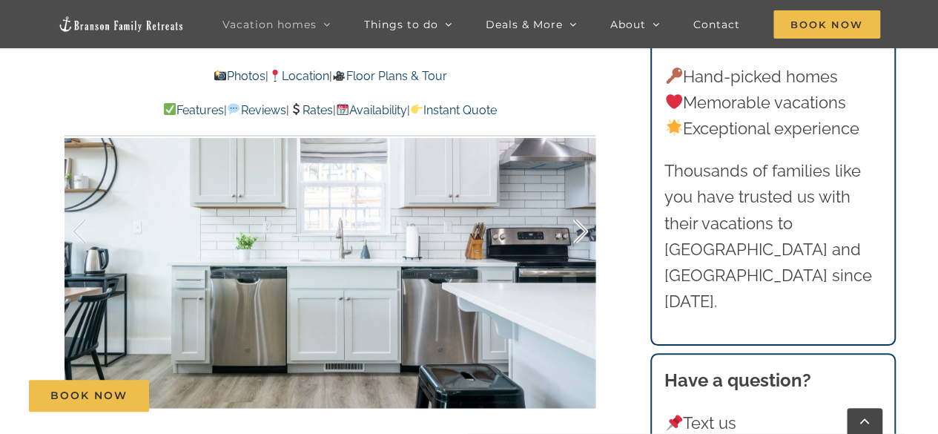
click at [581, 233] on div at bounding box center [565, 231] width 46 height 92
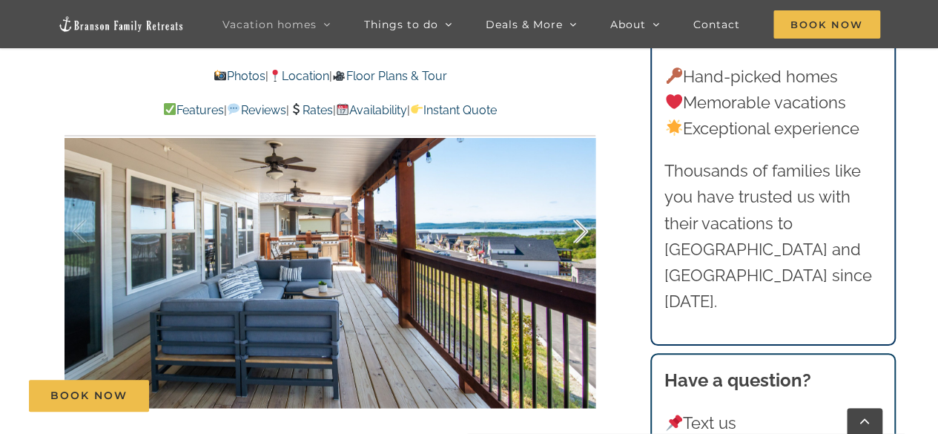
click at [581, 233] on div at bounding box center [565, 231] width 46 height 92
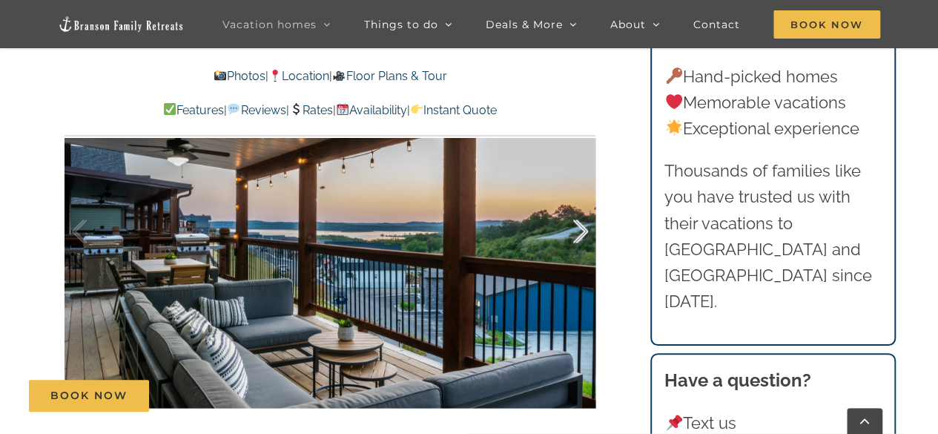
click at [581, 233] on div at bounding box center [565, 231] width 46 height 92
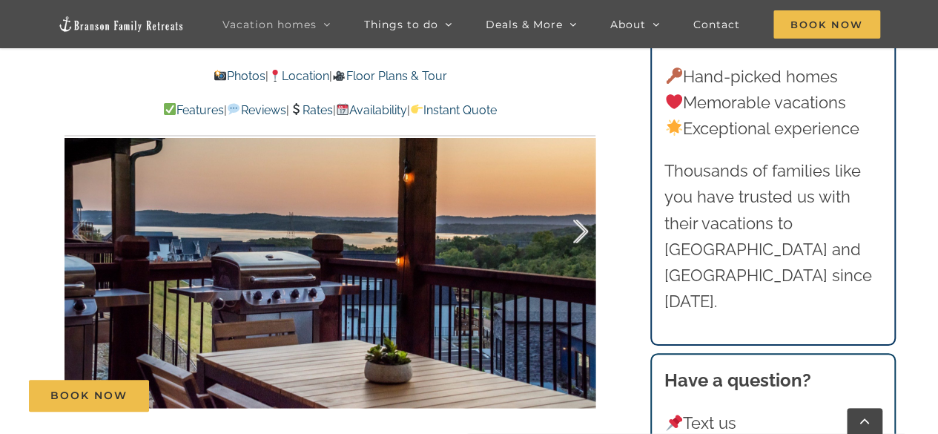
click at [581, 233] on div at bounding box center [565, 231] width 46 height 92
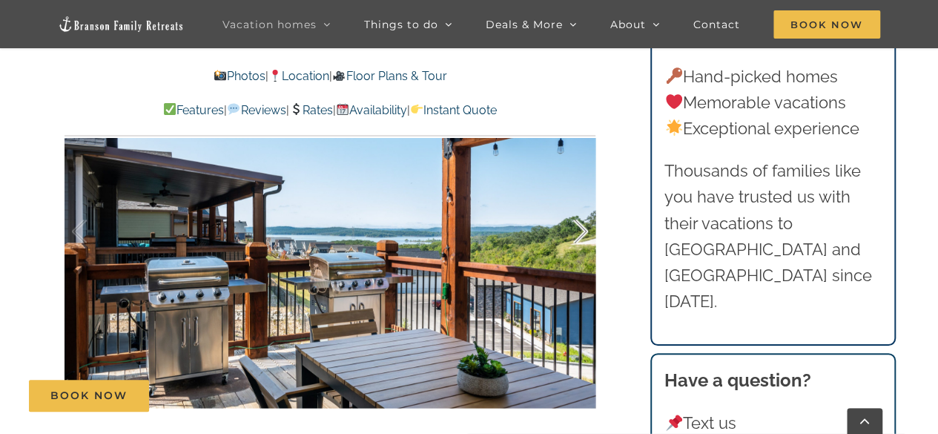
click at [581, 233] on div at bounding box center [565, 231] width 46 height 92
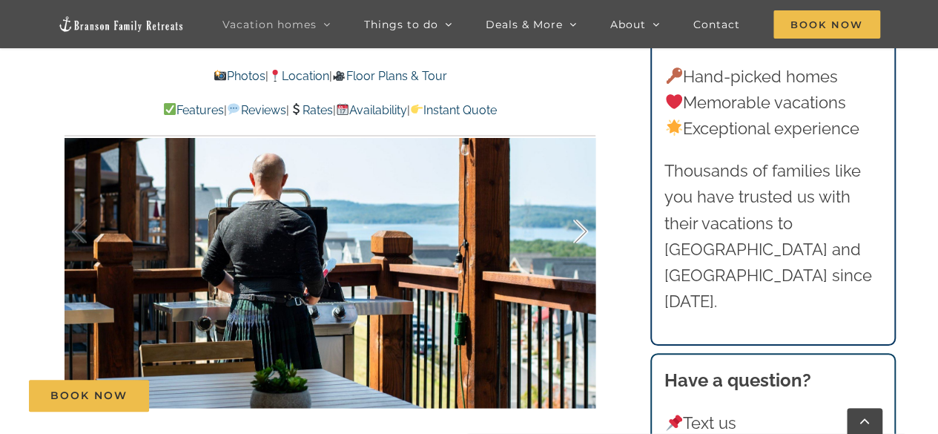
click at [581, 233] on div at bounding box center [565, 231] width 46 height 92
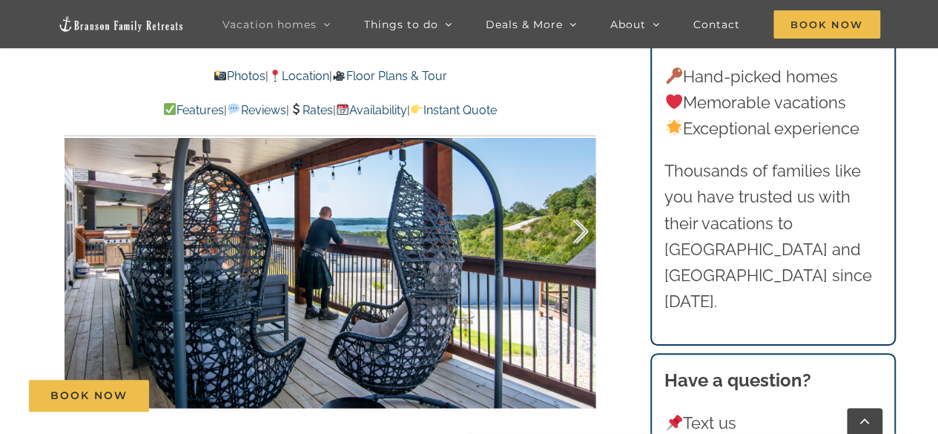
click at [581, 233] on div at bounding box center [565, 231] width 46 height 92
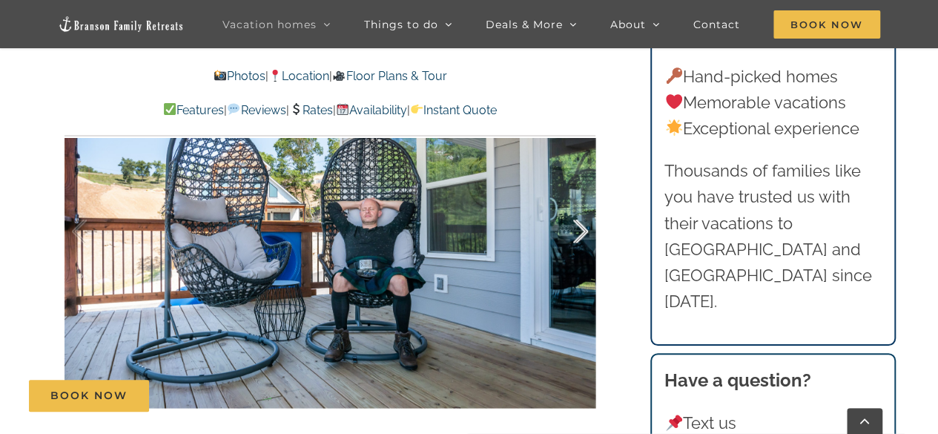
click at [581, 233] on div at bounding box center [565, 231] width 46 height 92
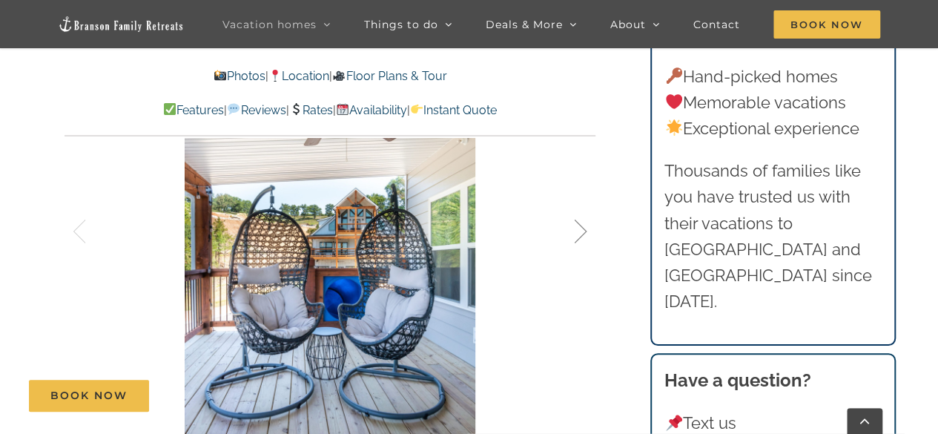
click at [581, 233] on div at bounding box center [565, 231] width 46 height 92
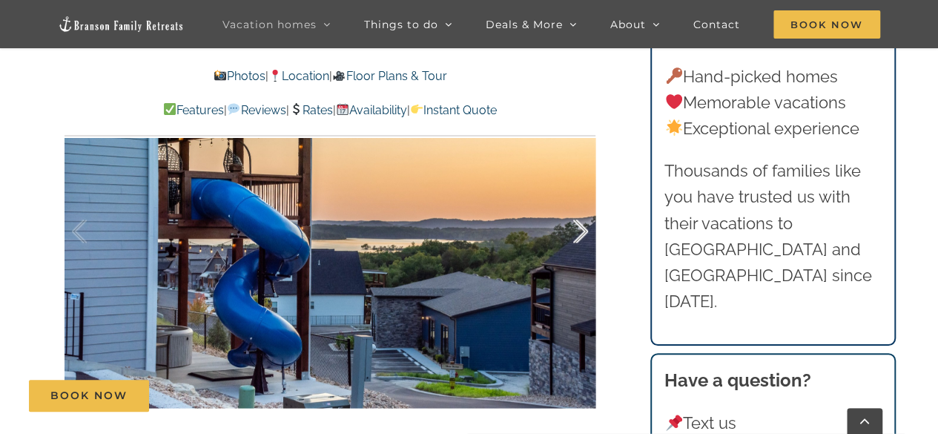
click at [581, 233] on div at bounding box center [565, 231] width 46 height 92
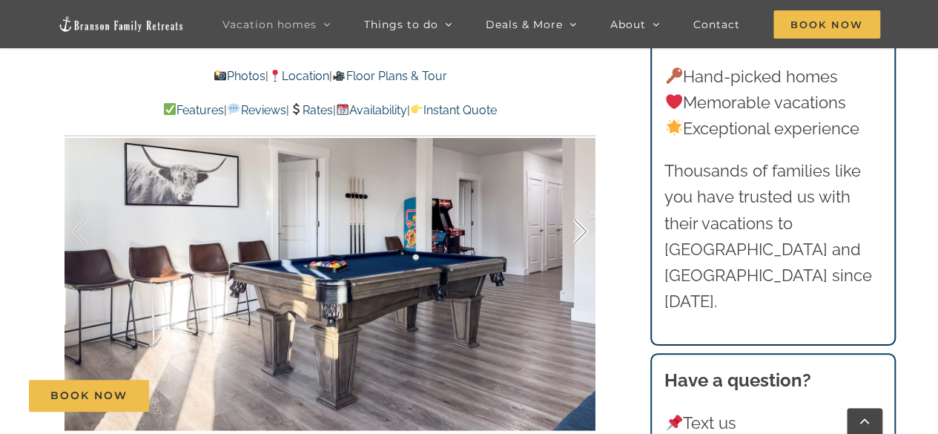
click at [583, 238] on div at bounding box center [565, 231] width 46 height 92
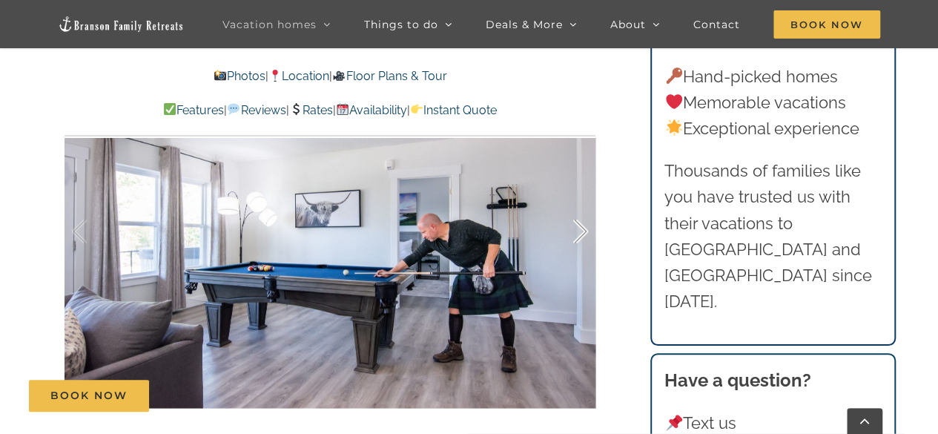
click at [583, 238] on div at bounding box center [565, 231] width 46 height 92
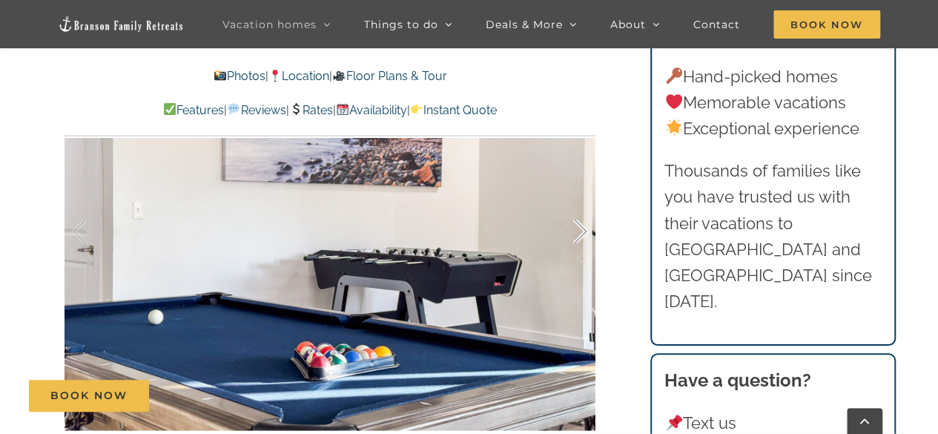
click at [583, 238] on div at bounding box center [565, 231] width 46 height 92
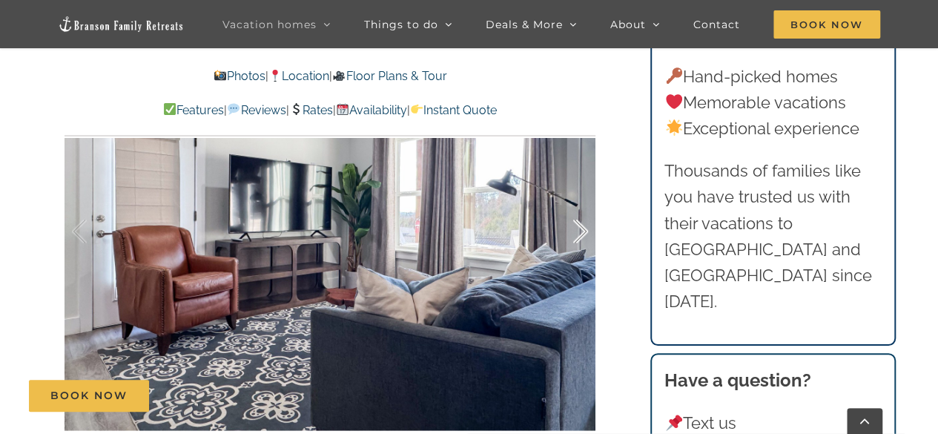
click at [583, 238] on div at bounding box center [565, 231] width 46 height 92
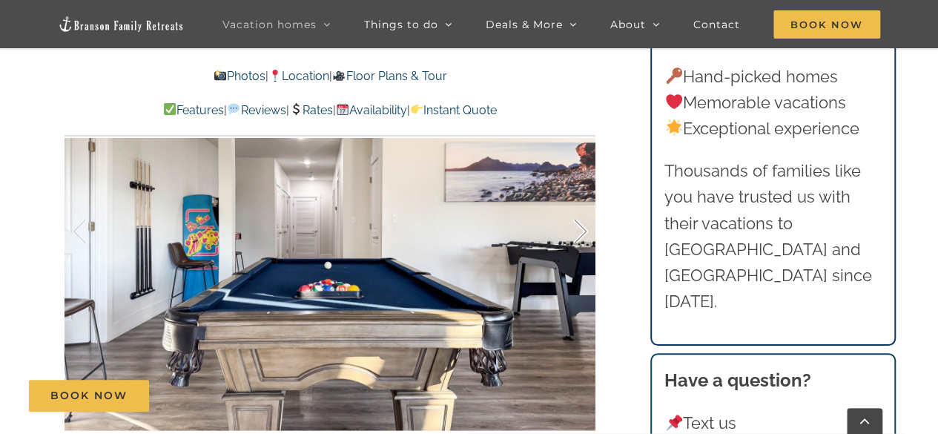
click at [583, 238] on div at bounding box center [565, 231] width 46 height 92
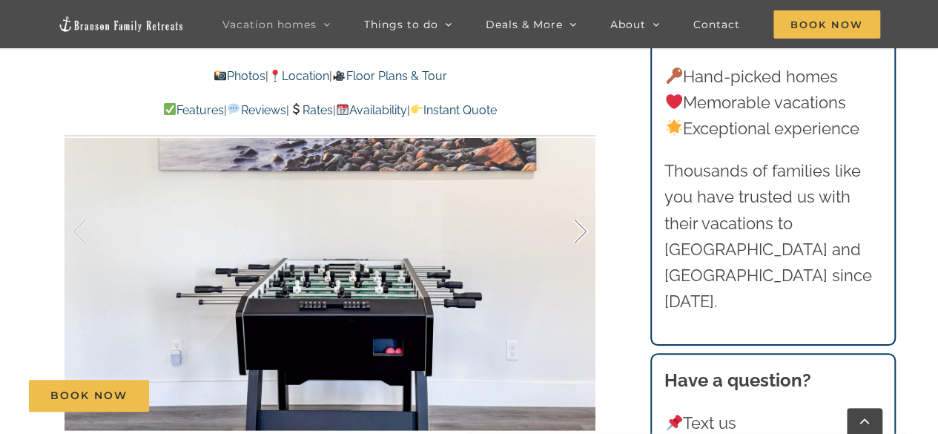
click at [583, 238] on div at bounding box center [565, 231] width 46 height 92
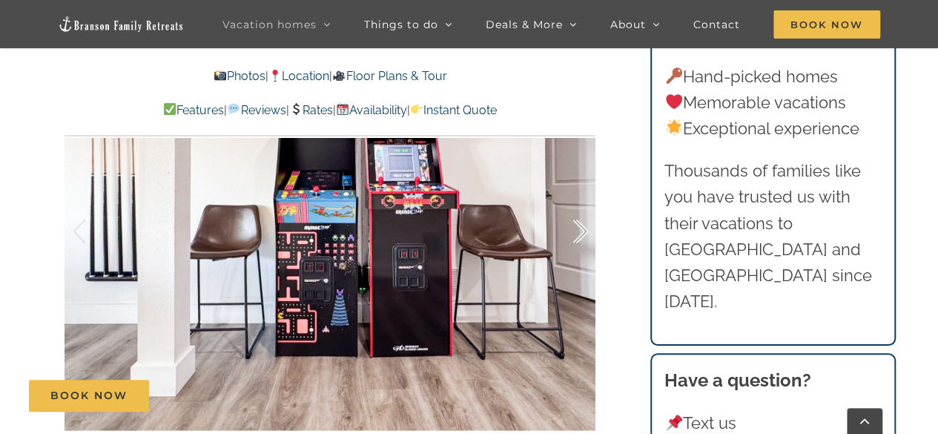
click at [583, 238] on div at bounding box center [565, 231] width 46 height 92
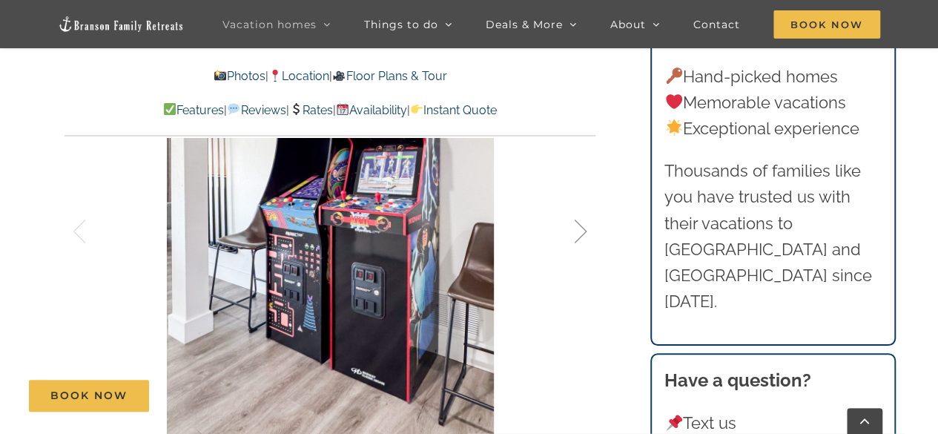
click at [583, 238] on div at bounding box center [565, 231] width 46 height 92
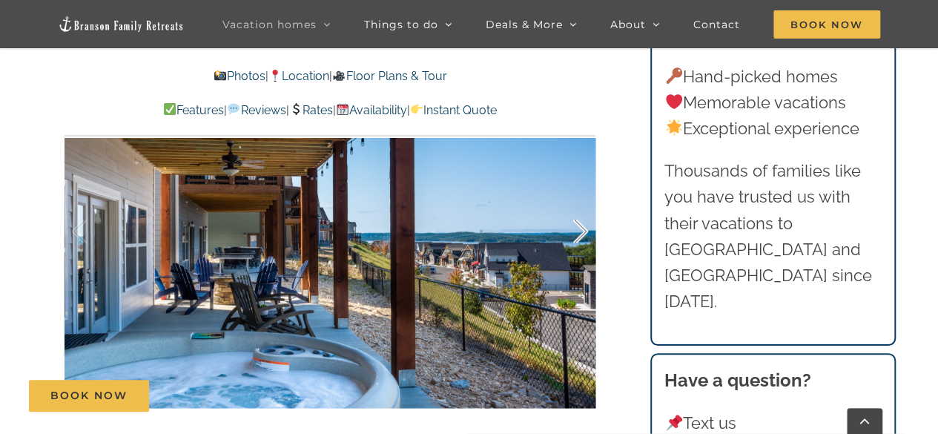
click at [583, 238] on div at bounding box center [565, 231] width 46 height 92
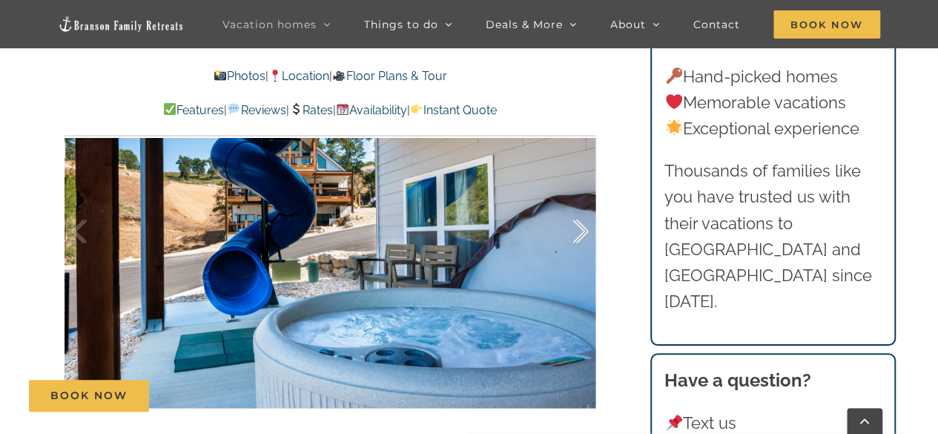
click at [583, 238] on div at bounding box center [565, 231] width 46 height 92
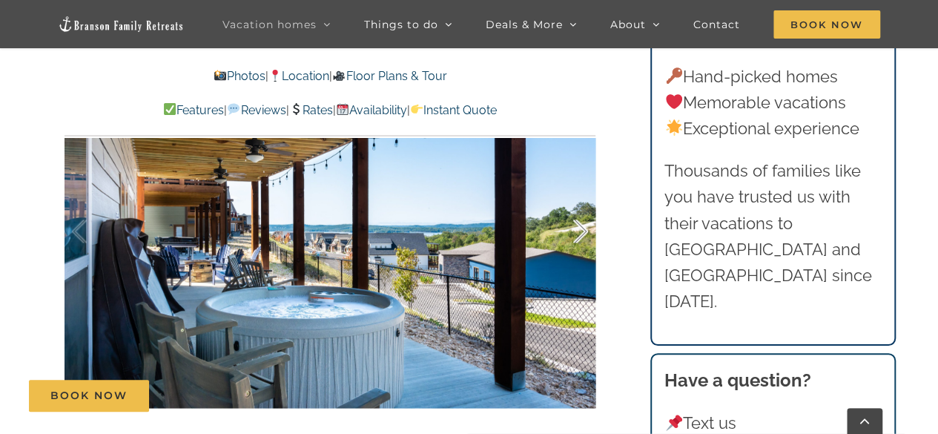
click at [583, 238] on div at bounding box center [565, 231] width 46 height 92
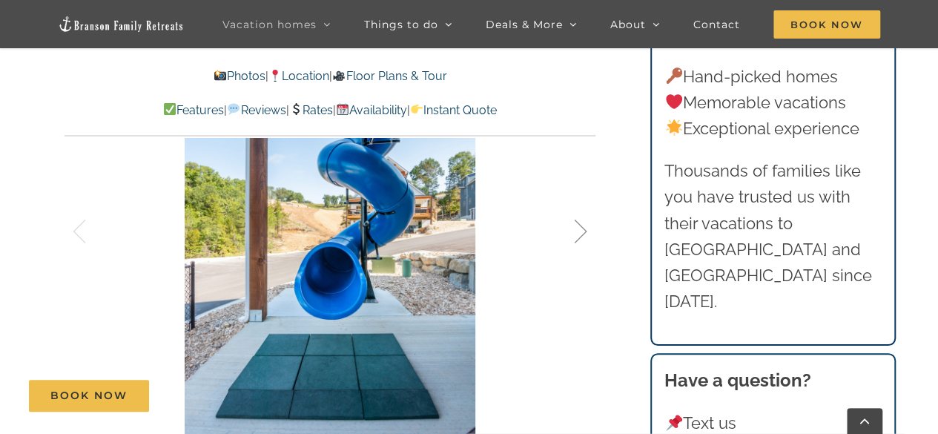
click at [583, 238] on div at bounding box center [565, 231] width 46 height 92
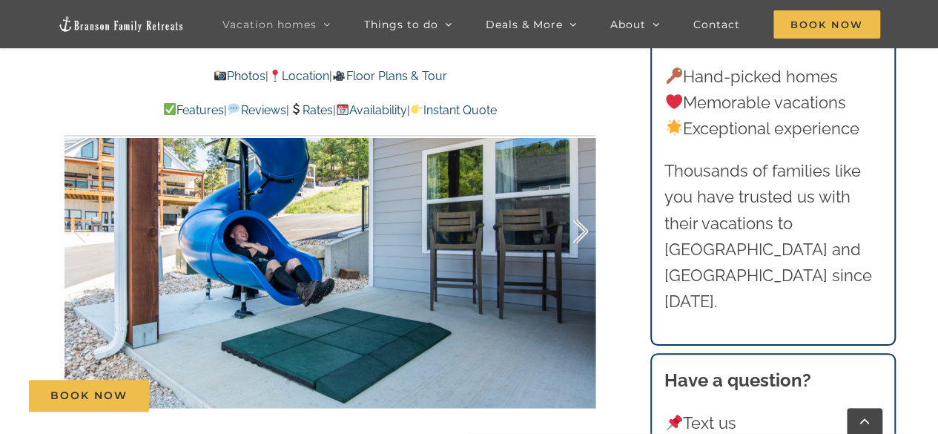
click at [583, 238] on div at bounding box center [565, 231] width 46 height 92
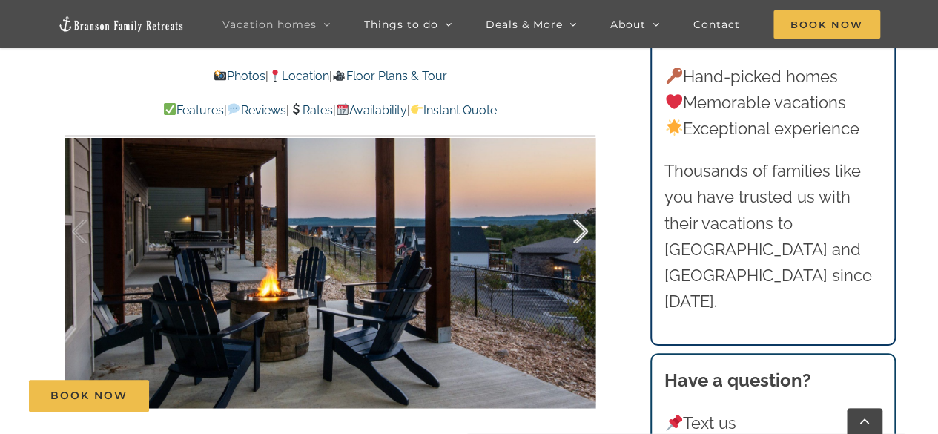
click at [583, 238] on div at bounding box center [565, 231] width 46 height 92
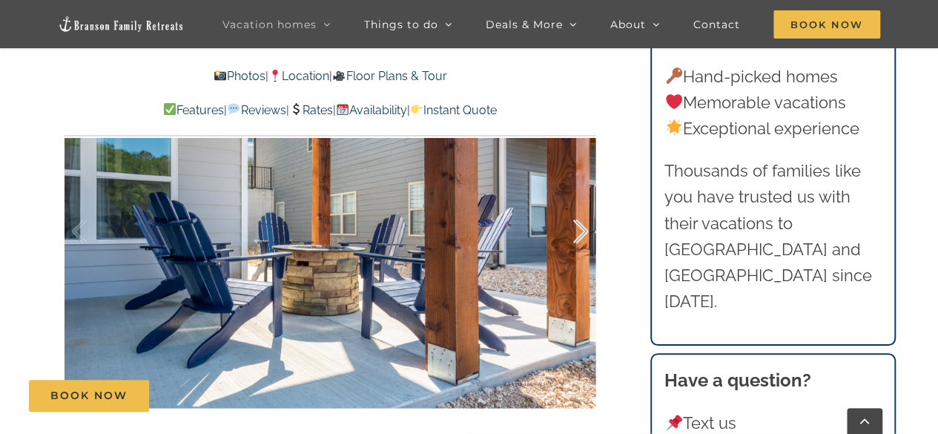
click at [583, 238] on div at bounding box center [565, 231] width 46 height 92
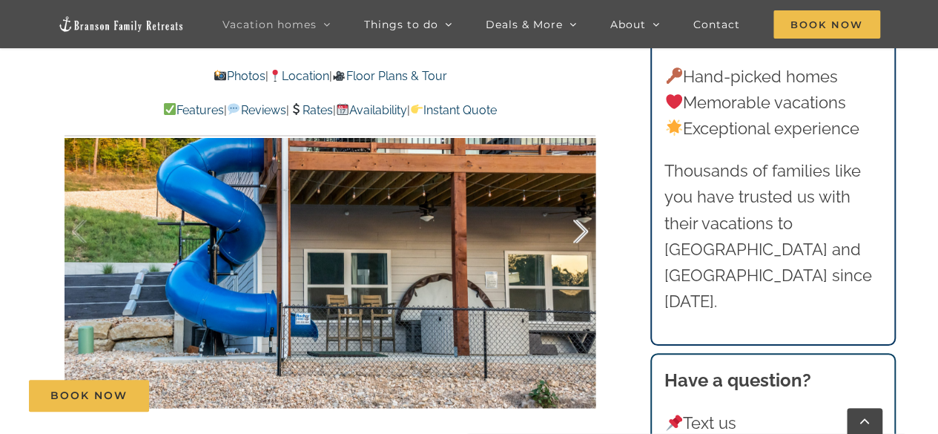
click at [583, 238] on div at bounding box center [565, 231] width 46 height 92
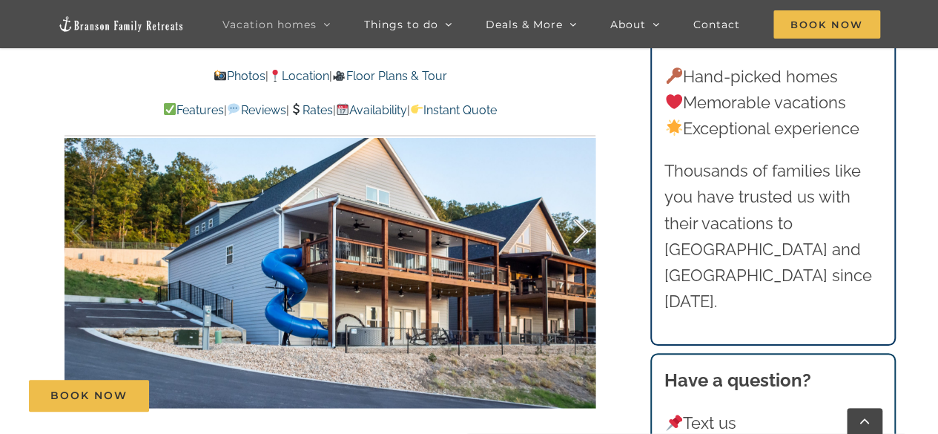
click at [583, 238] on div at bounding box center [565, 231] width 46 height 92
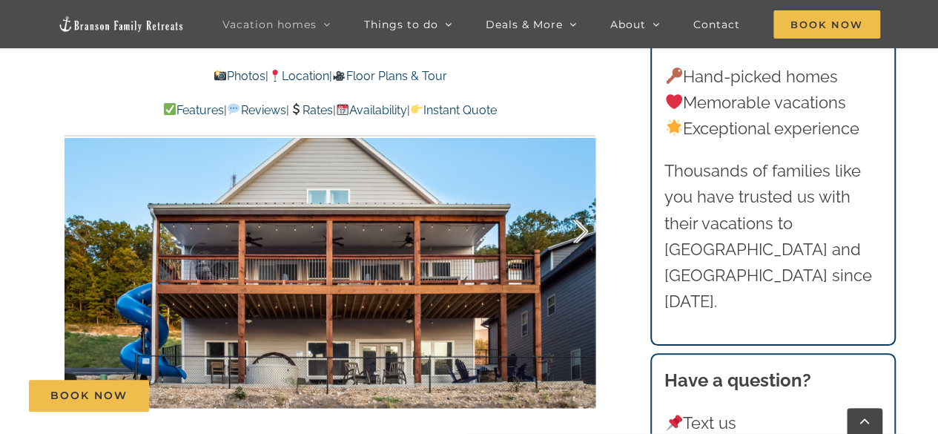
click at [583, 238] on div at bounding box center [565, 231] width 46 height 92
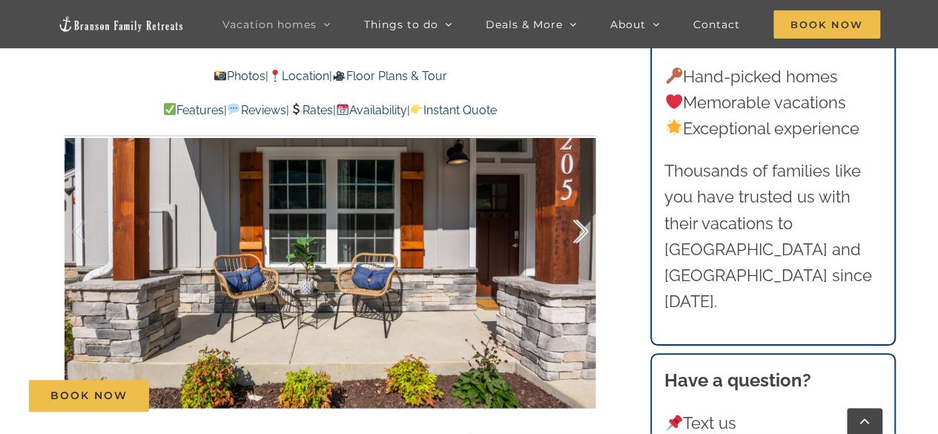
click at [583, 238] on div at bounding box center [565, 231] width 46 height 92
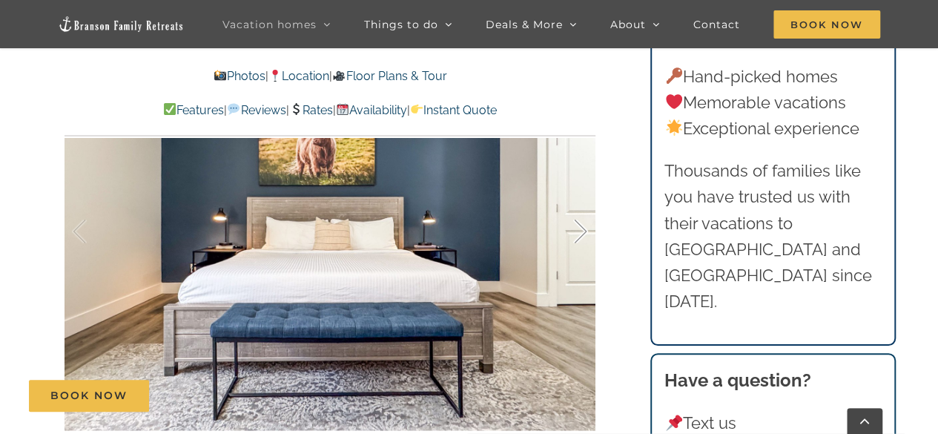
click at [583, 238] on div at bounding box center [565, 231] width 46 height 92
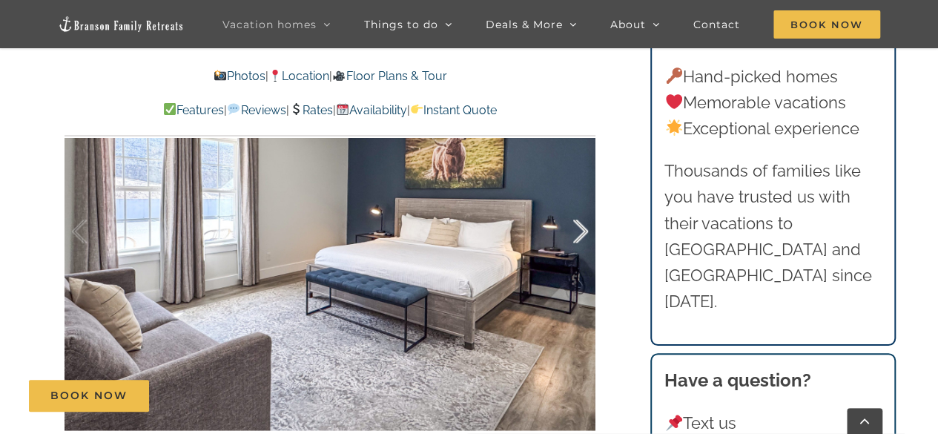
click at [583, 238] on div at bounding box center [565, 231] width 46 height 92
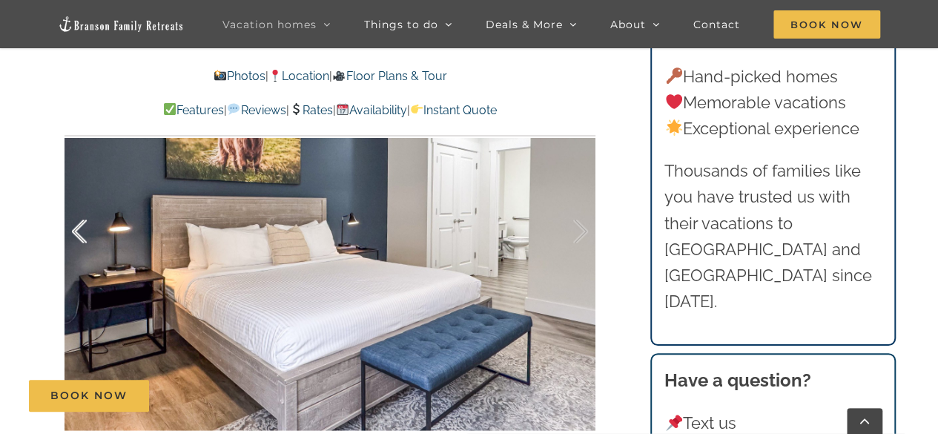
click at [79, 241] on div at bounding box center [95, 231] width 46 height 92
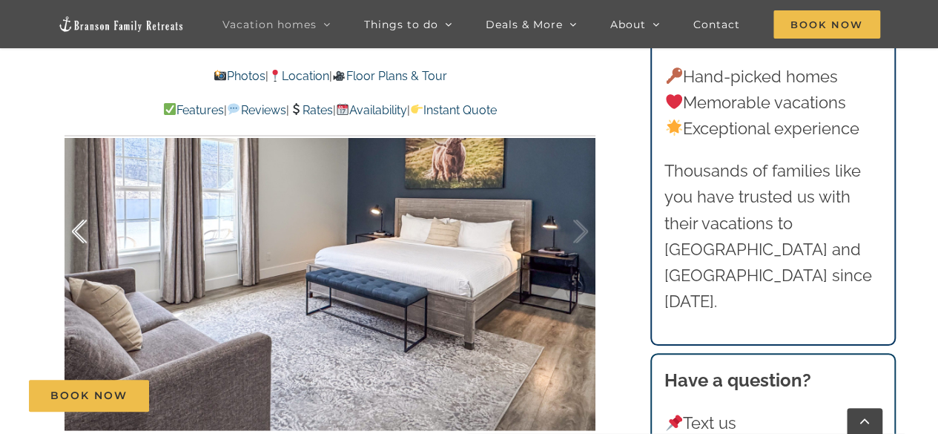
click at [79, 241] on div at bounding box center [95, 231] width 46 height 92
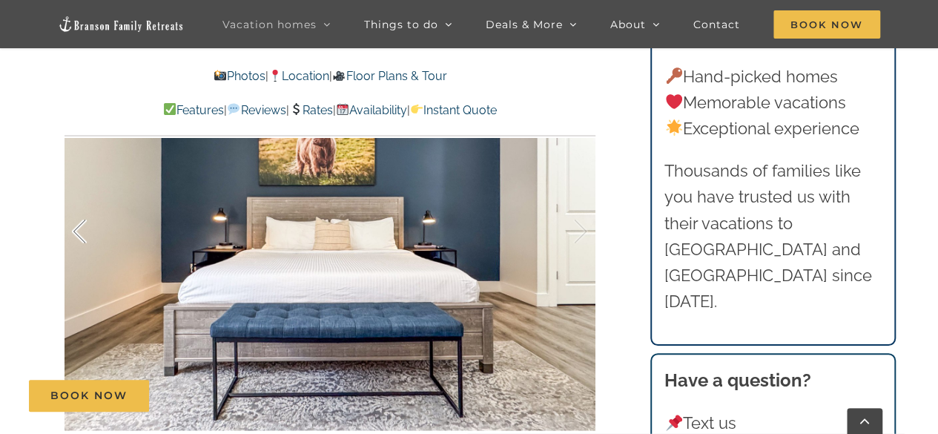
click at [79, 241] on div at bounding box center [95, 231] width 46 height 92
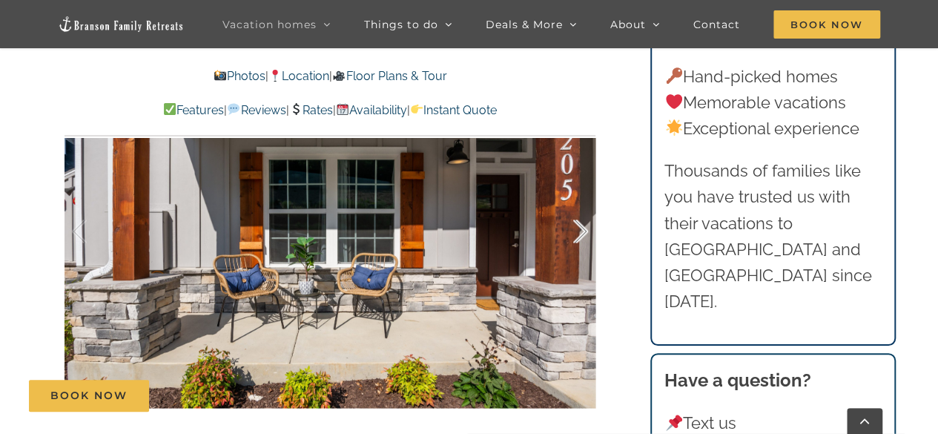
click at [583, 230] on div at bounding box center [565, 231] width 46 height 92
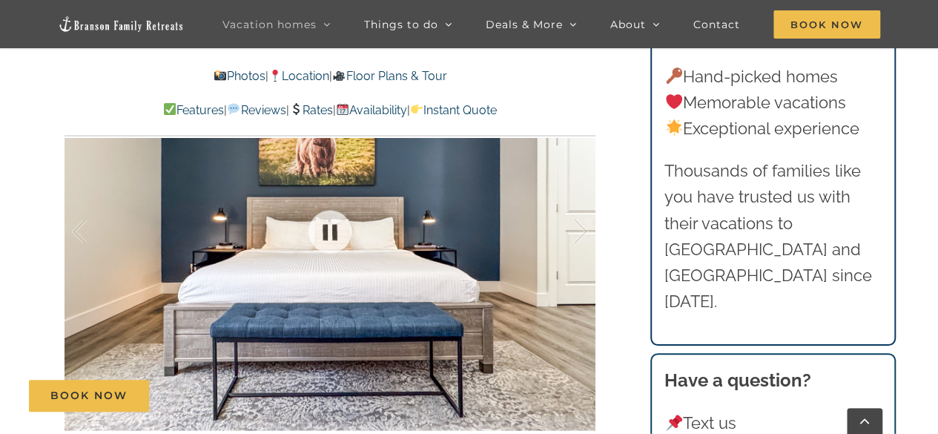
click at [591, 228] on div at bounding box center [329, 231] width 531 height 436
click at [572, 225] on div at bounding box center [565, 231] width 46 height 92
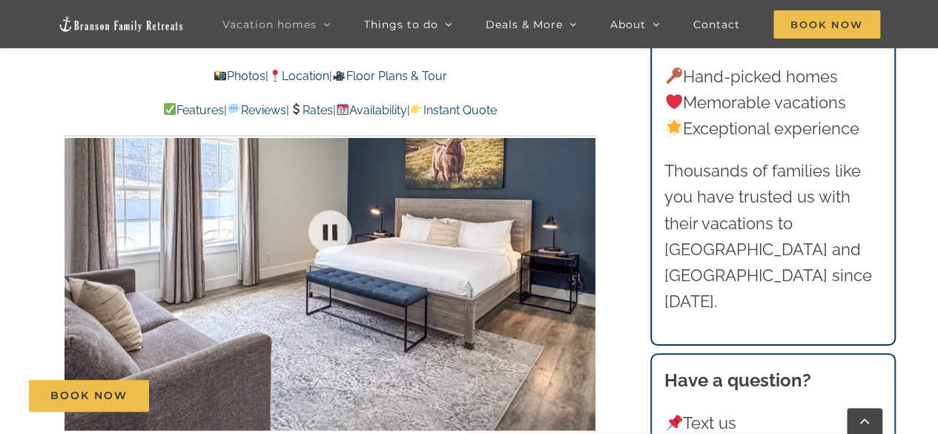
click at [572, 225] on div at bounding box center [329, 231] width 531 height 436
click at [572, 225] on div at bounding box center [565, 231] width 46 height 92
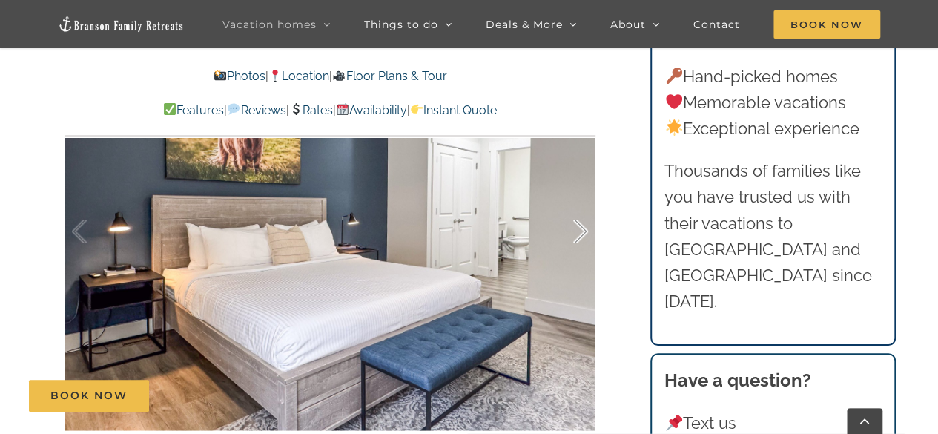
click at [572, 225] on div at bounding box center [565, 231] width 46 height 92
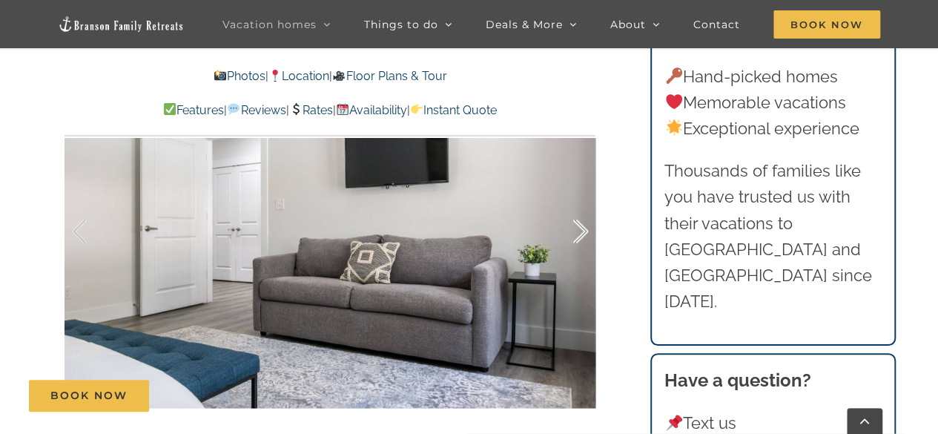
click at [572, 225] on div at bounding box center [565, 231] width 46 height 92
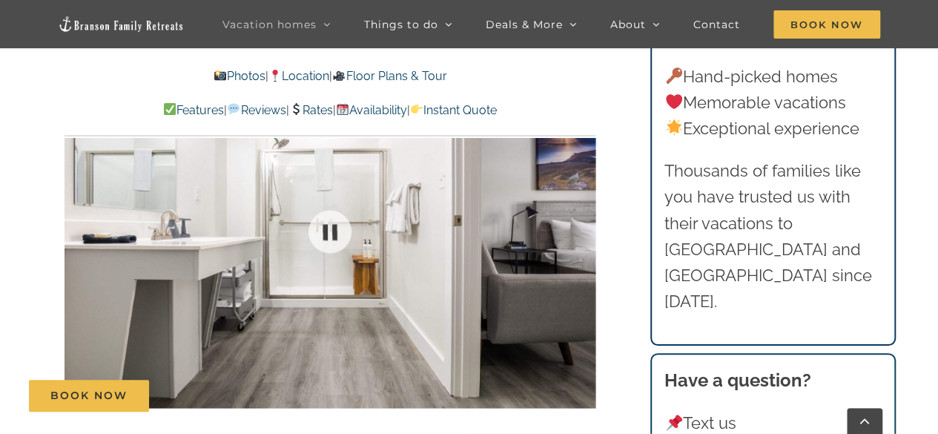
click at [212, 220] on div at bounding box center [329, 231] width 531 height 436
click at [334, 232] on link at bounding box center [329, 231] width 59 height 59
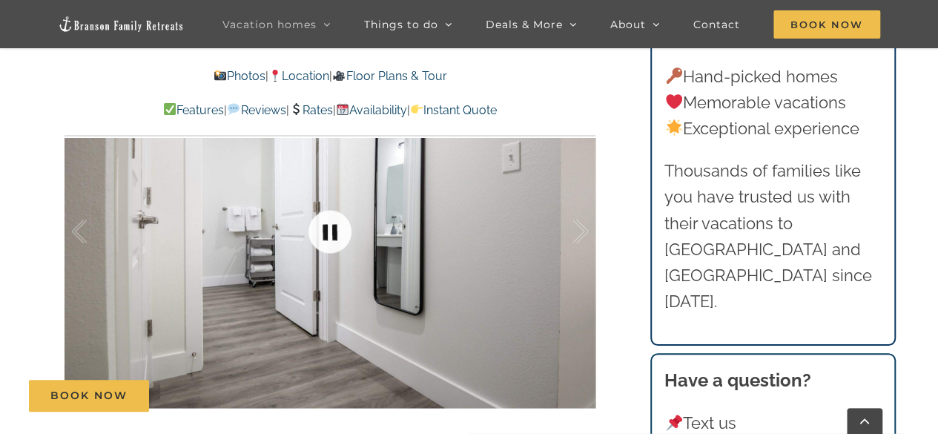
click at [334, 232] on link at bounding box center [329, 231] width 59 height 59
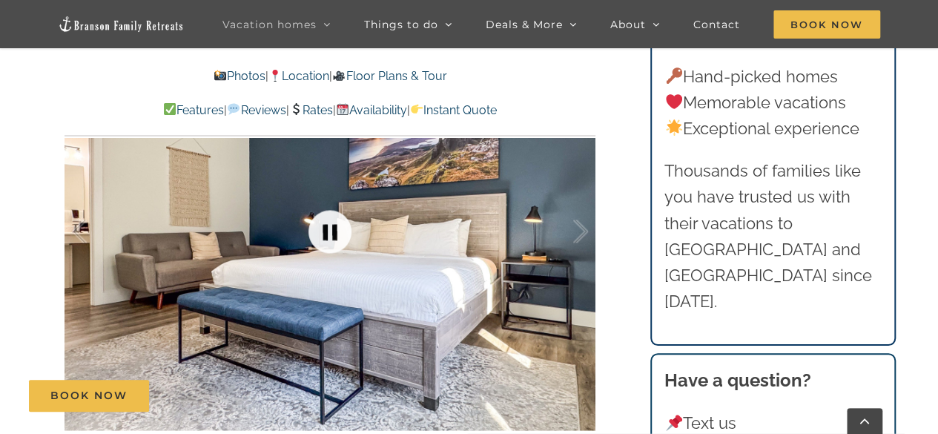
click at [334, 232] on link at bounding box center [329, 231] width 59 height 59
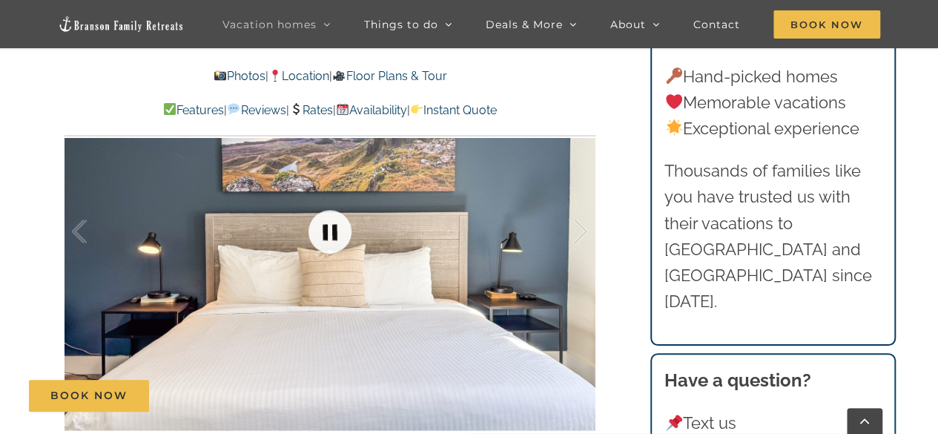
click at [334, 232] on link at bounding box center [329, 231] width 59 height 59
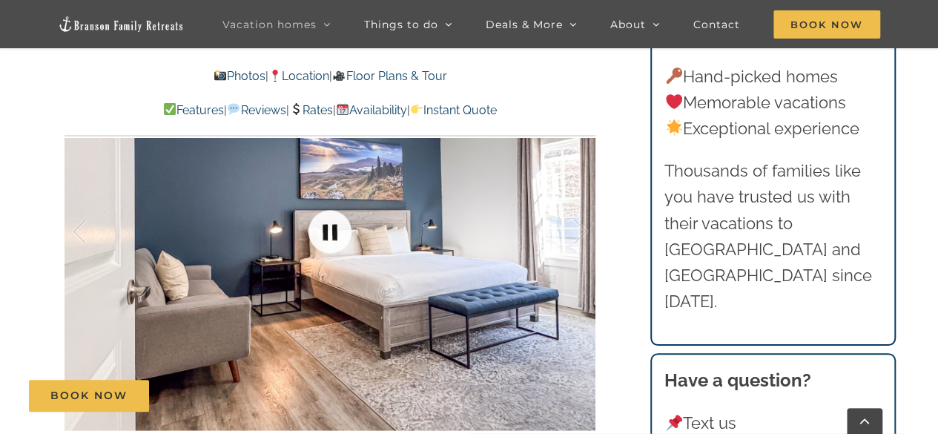
click at [334, 232] on link at bounding box center [329, 231] width 59 height 59
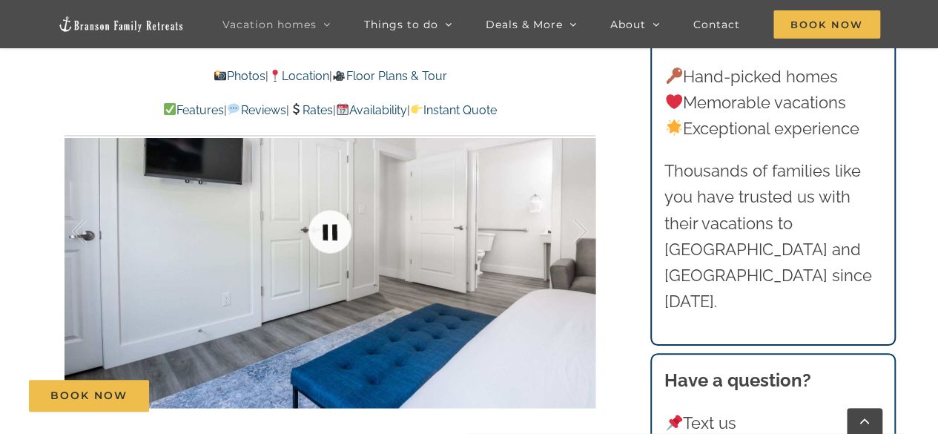
click at [334, 232] on link at bounding box center [329, 231] width 59 height 59
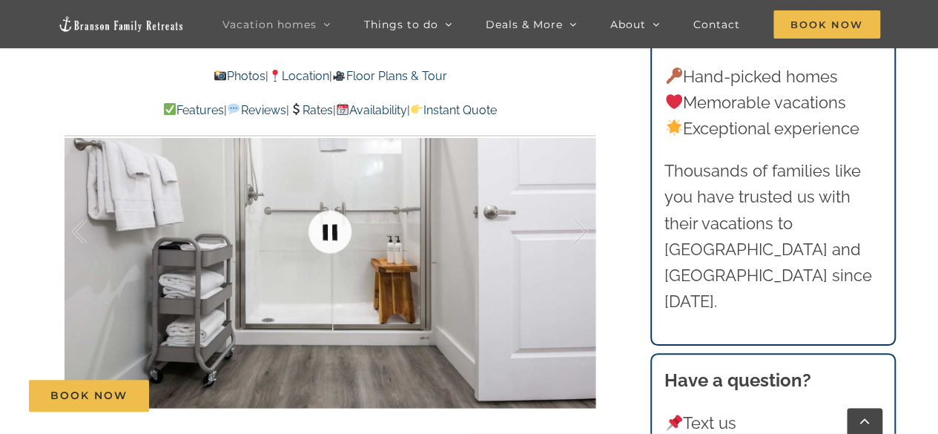
click at [334, 232] on link at bounding box center [329, 231] width 59 height 59
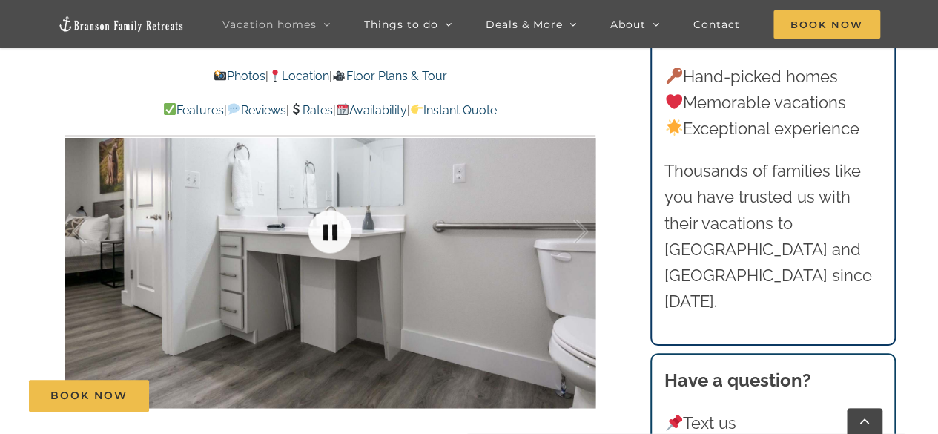
click at [336, 232] on link at bounding box center [329, 231] width 59 height 59
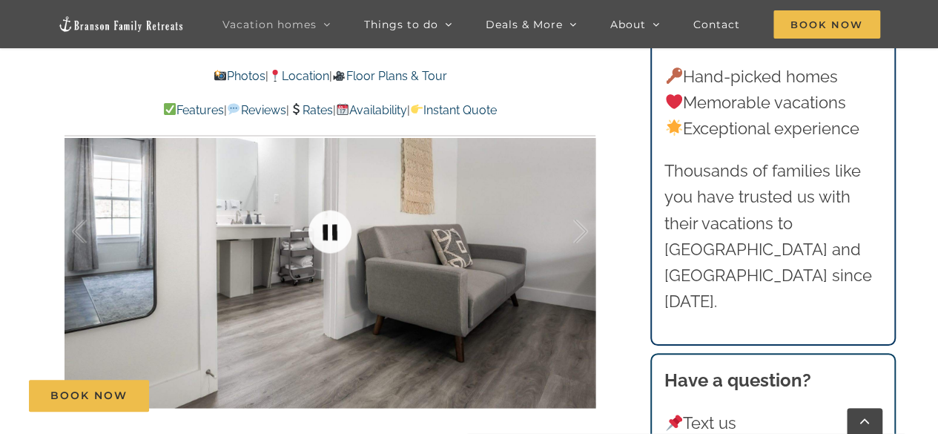
click at [335, 234] on link at bounding box center [329, 231] width 59 height 59
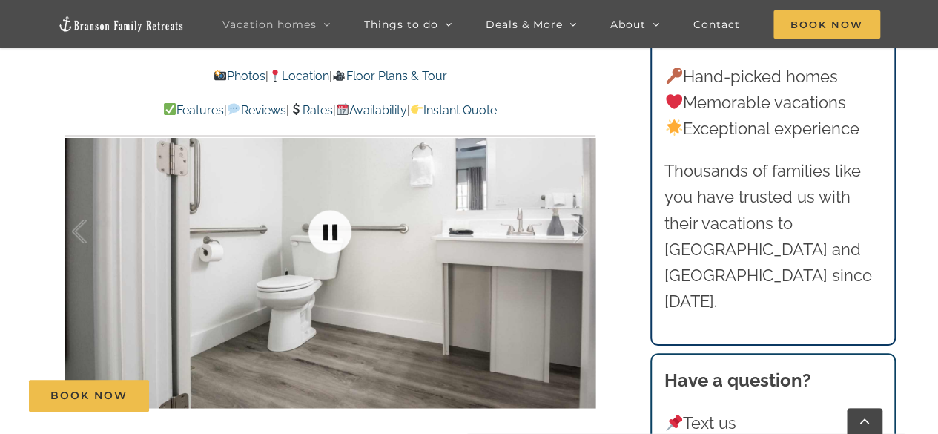
click at [335, 234] on link at bounding box center [329, 231] width 59 height 59
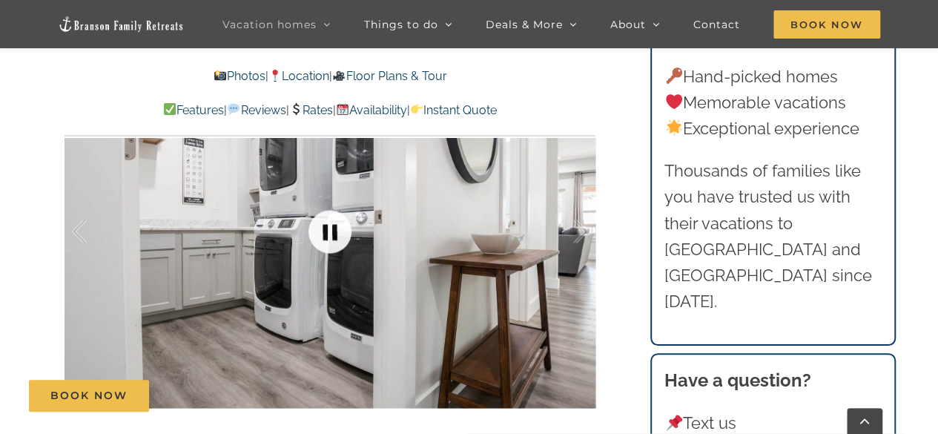
click at [335, 234] on link at bounding box center [329, 231] width 59 height 59
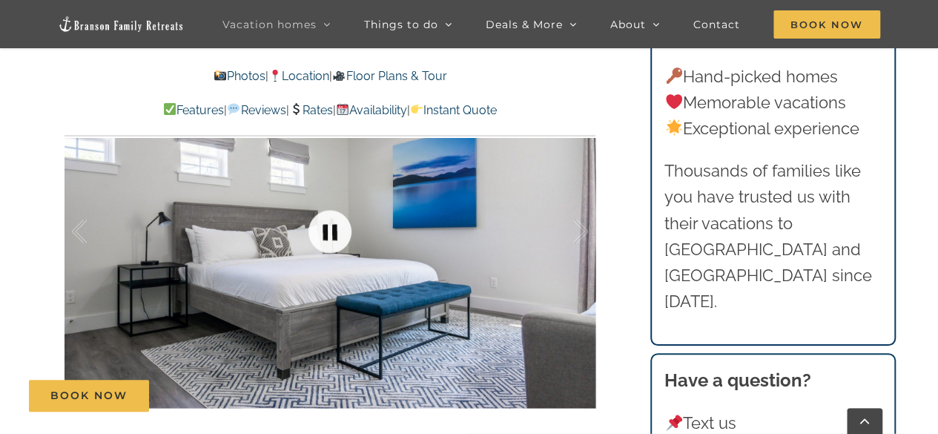
click at [335, 234] on link at bounding box center [329, 231] width 59 height 59
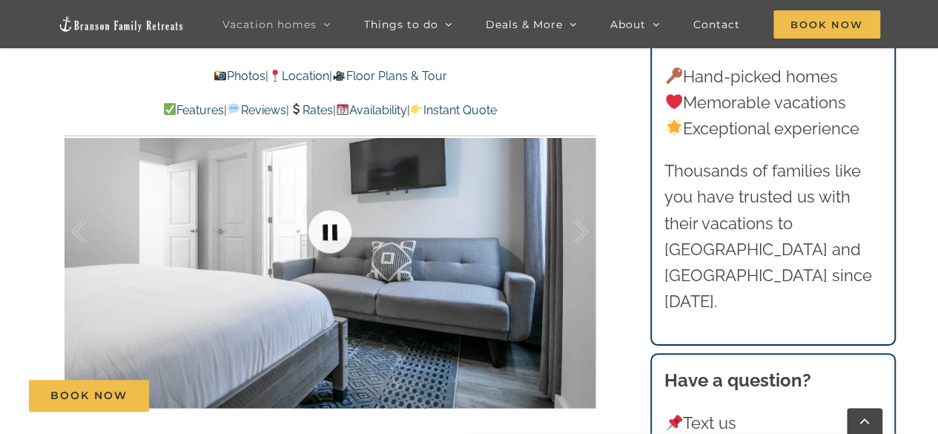
click at [335, 234] on link at bounding box center [329, 231] width 59 height 59
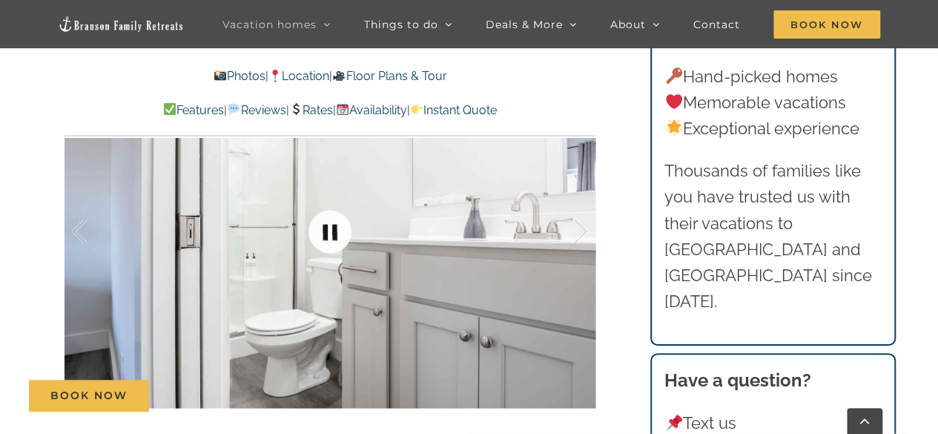
click at [335, 234] on link at bounding box center [329, 231] width 59 height 59
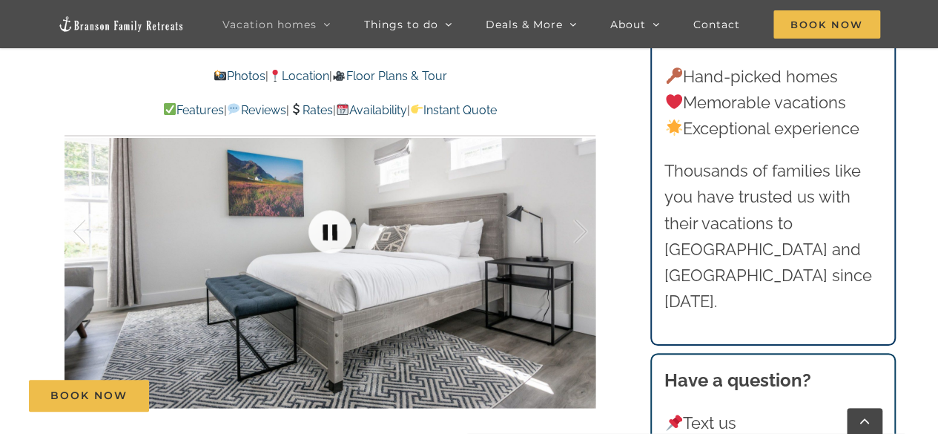
click at [335, 234] on link at bounding box center [329, 231] width 59 height 59
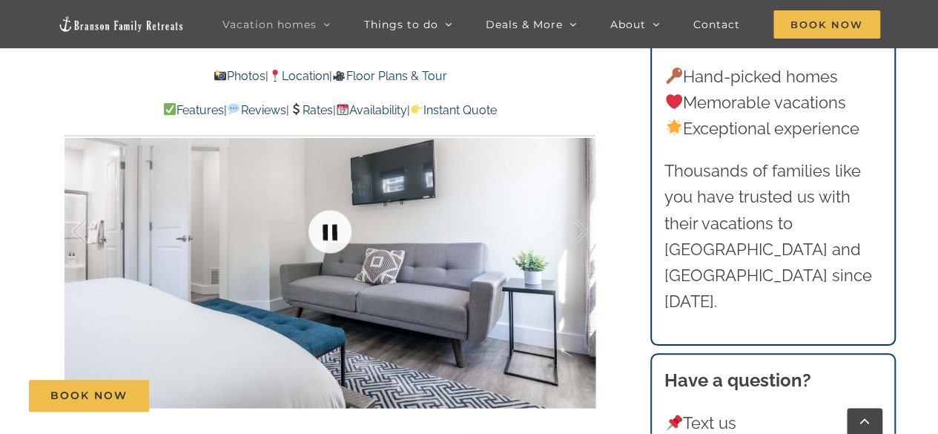
click at [335, 234] on link at bounding box center [329, 231] width 59 height 59
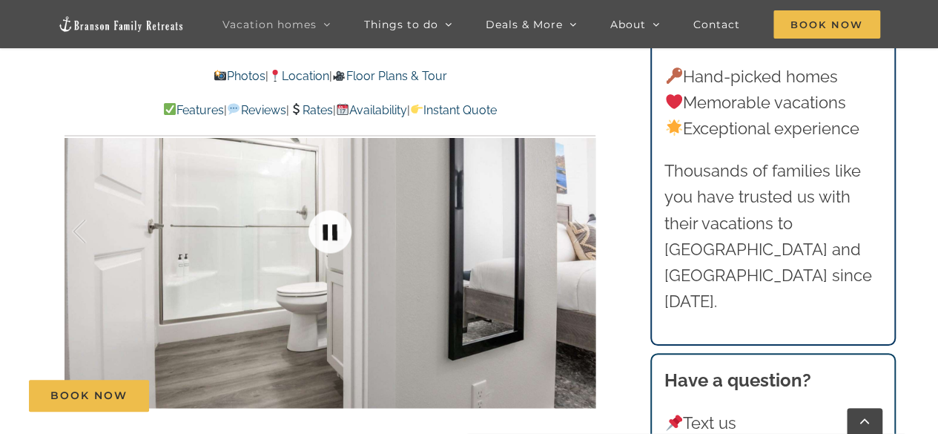
click at [335, 234] on link at bounding box center [329, 231] width 59 height 59
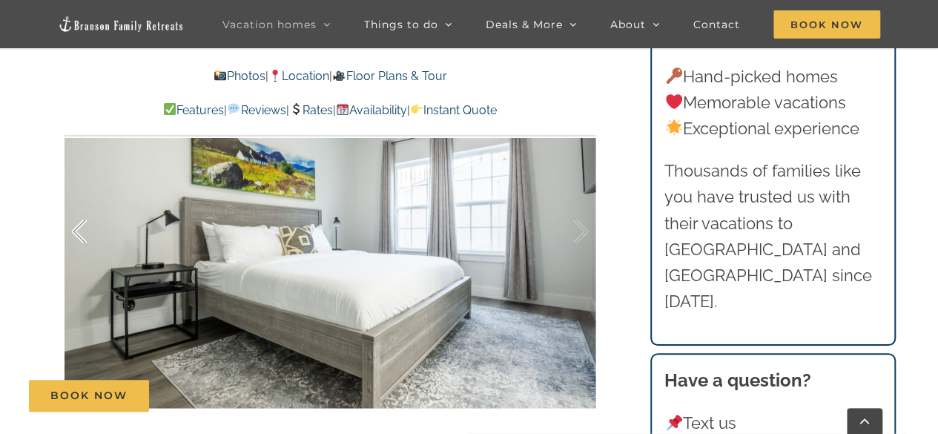
click at [83, 213] on div at bounding box center [95, 231] width 46 height 92
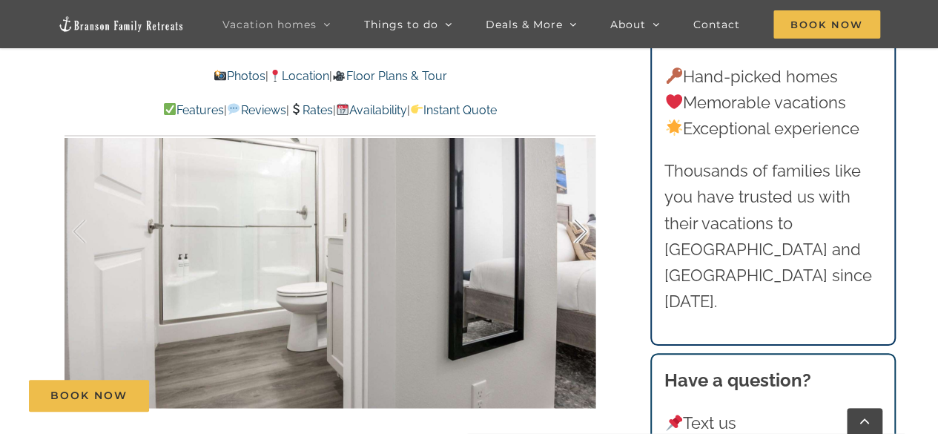
click at [578, 223] on div at bounding box center [565, 231] width 46 height 92
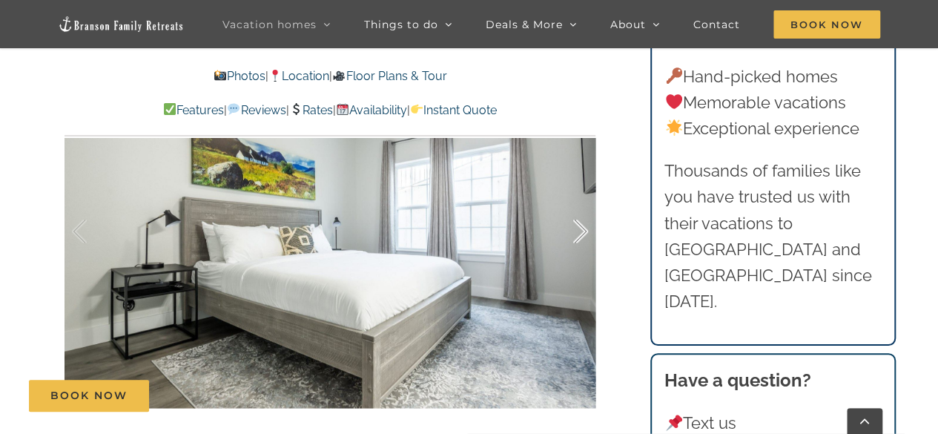
click at [578, 223] on div at bounding box center [565, 231] width 46 height 92
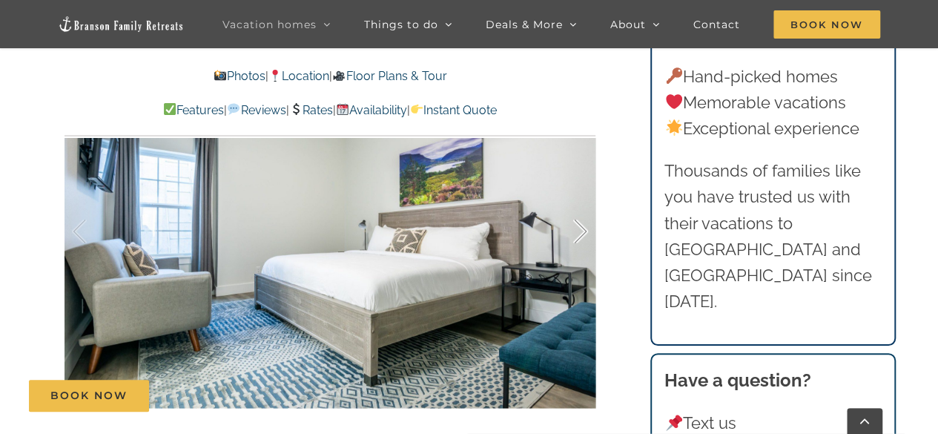
click at [578, 223] on div at bounding box center [565, 231] width 46 height 92
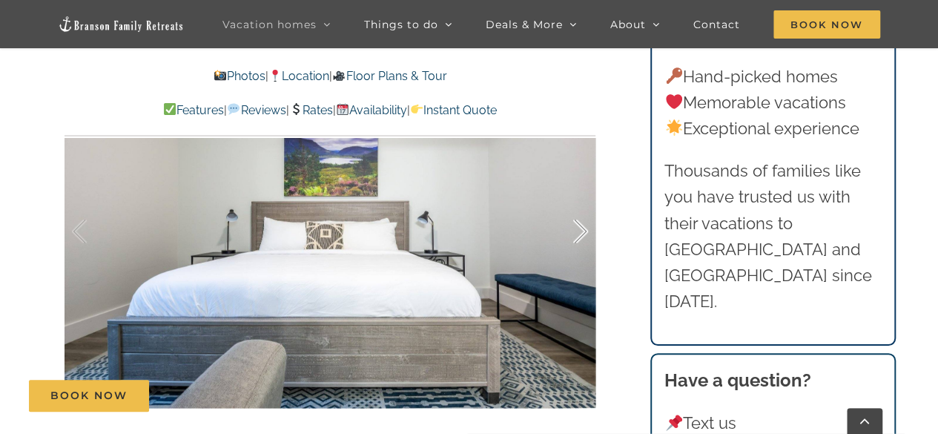
click at [578, 223] on div at bounding box center [565, 231] width 46 height 92
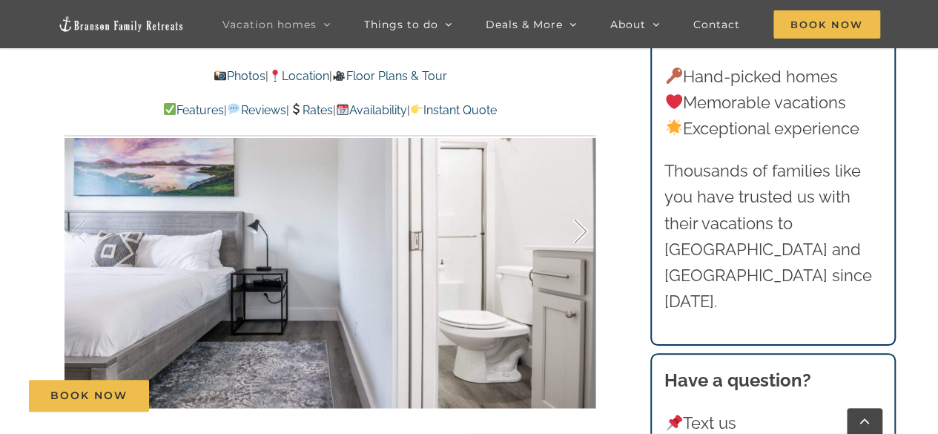
click at [578, 223] on div at bounding box center [565, 231] width 46 height 92
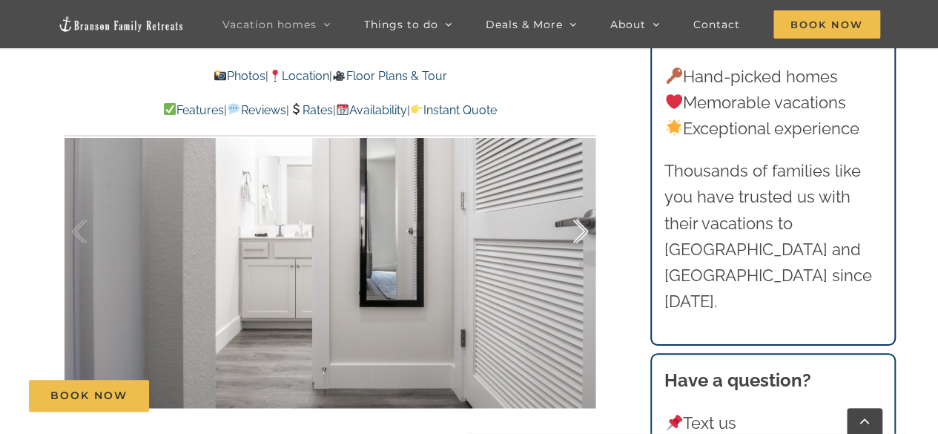
click at [578, 223] on div at bounding box center [565, 231] width 46 height 92
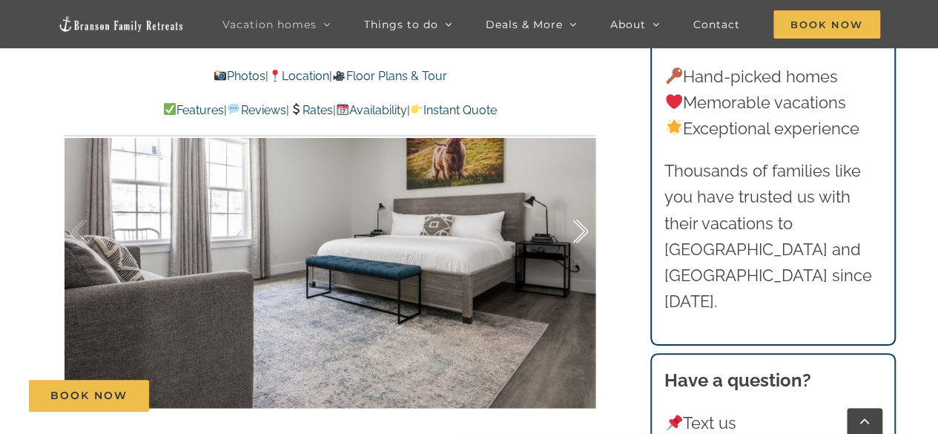
click at [578, 223] on div at bounding box center [565, 231] width 46 height 92
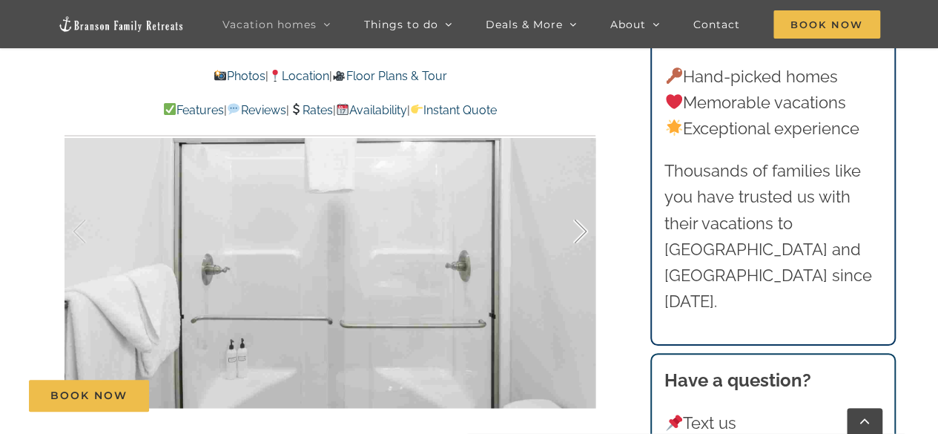
click at [578, 223] on div at bounding box center [565, 231] width 46 height 92
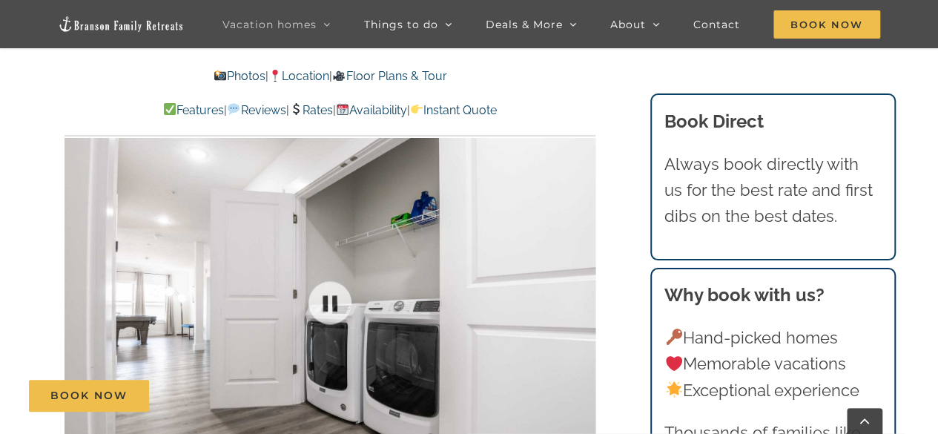
scroll to position [964, 0]
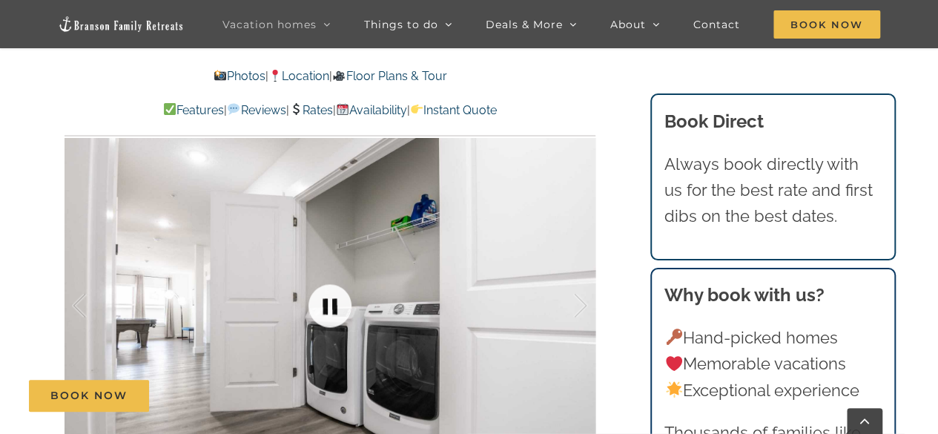
click at [328, 307] on link at bounding box center [329, 305] width 59 height 59
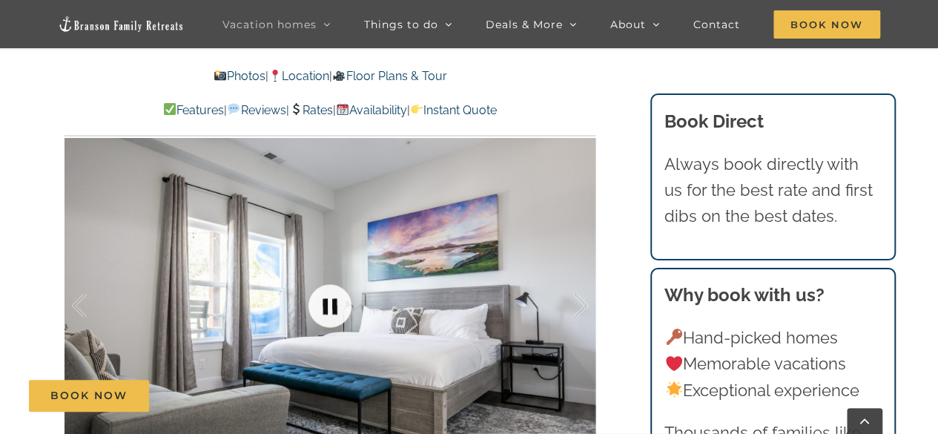
click at [327, 308] on link at bounding box center [329, 305] width 59 height 59
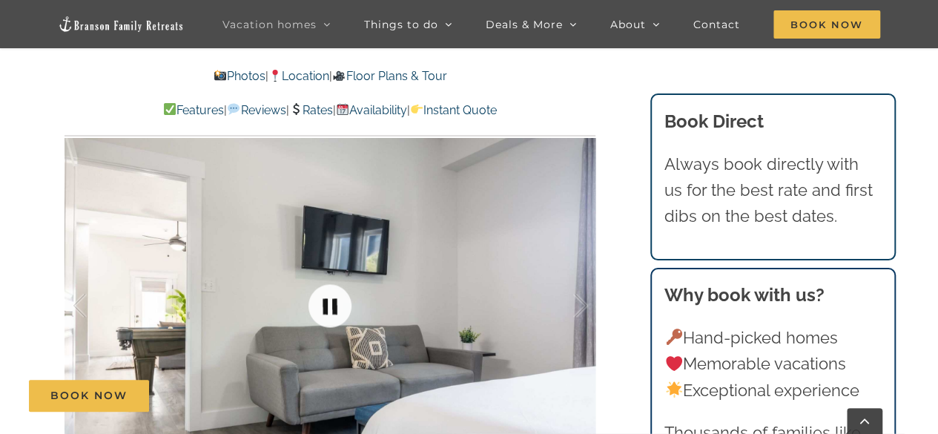
click at [327, 308] on link at bounding box center [329, 305] width 59 height 59
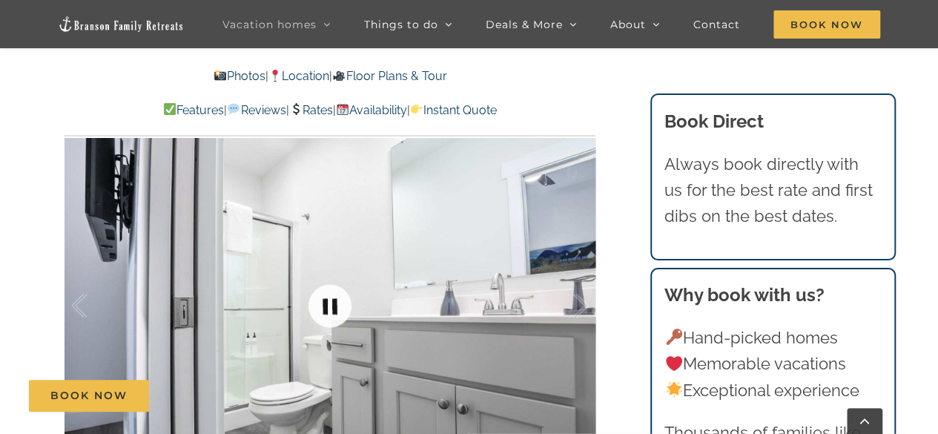
click at [327, 308] on link at bounding box center [329, 305] width 59 height 59
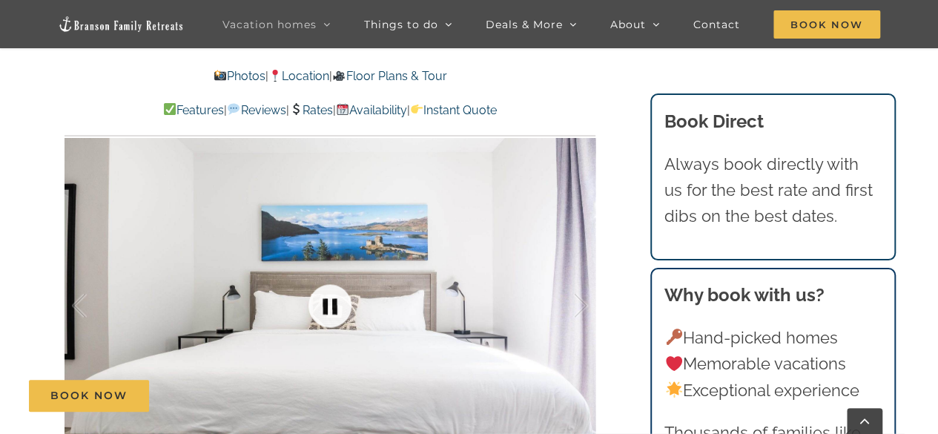
click at [327, 308] on link at bounding box center [329, 305] width 59 height 59
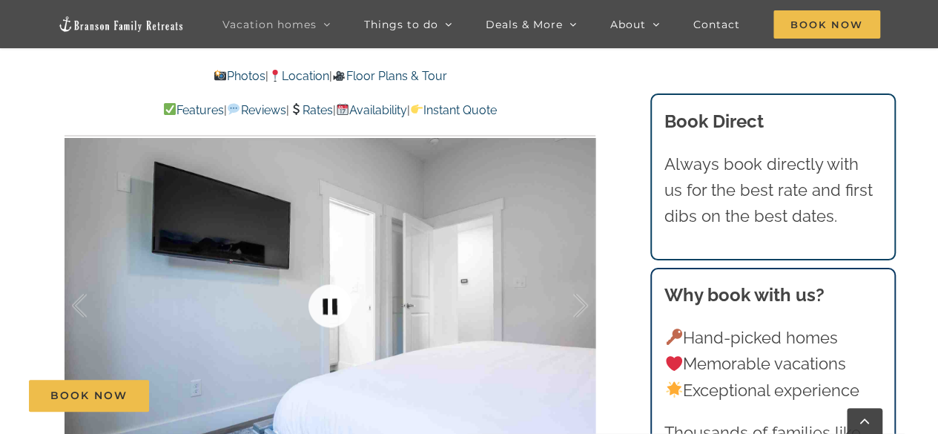
click at [327, 308] on link at bounding box center [329, 305] width 59 height 59
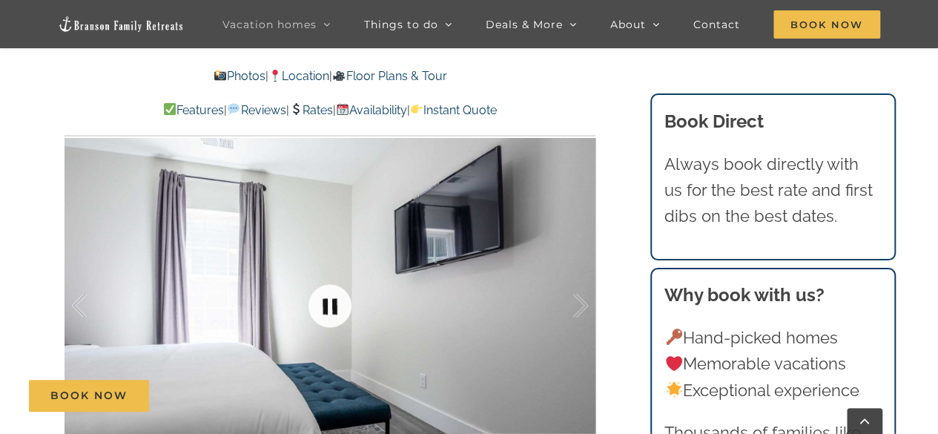
click at [327, 308] on link at bounding box center [329, 305] width 59 height 59
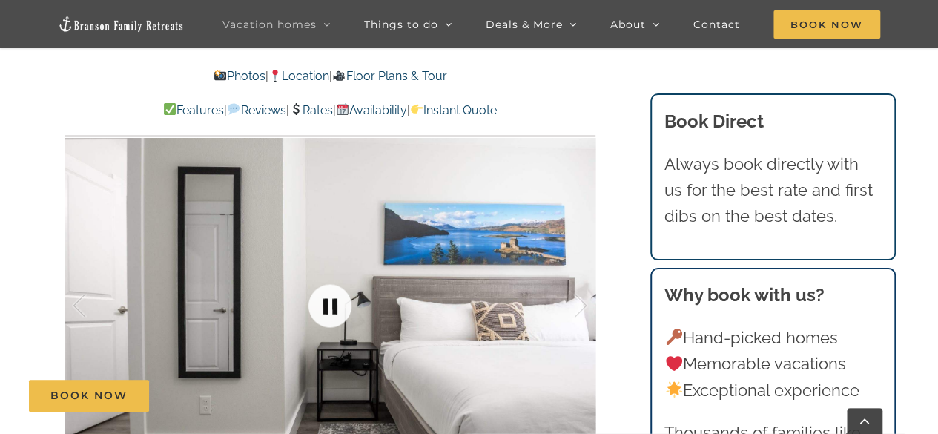
click at [327, 308] on link at bounding box center [329, 305] width 59 height 59
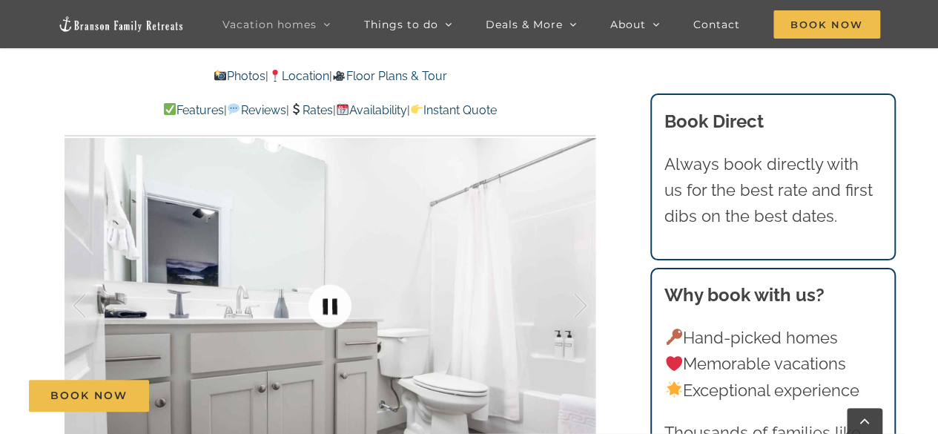
click at [327, 308] on link at bounding box center [329, 305] width 59 height 59
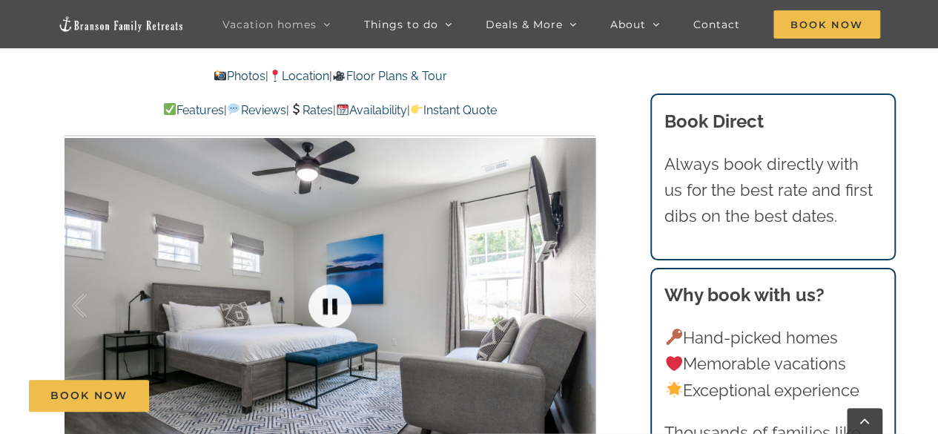
click at [327, 308] on link at bounding box center [329, 305] width 59 height 59
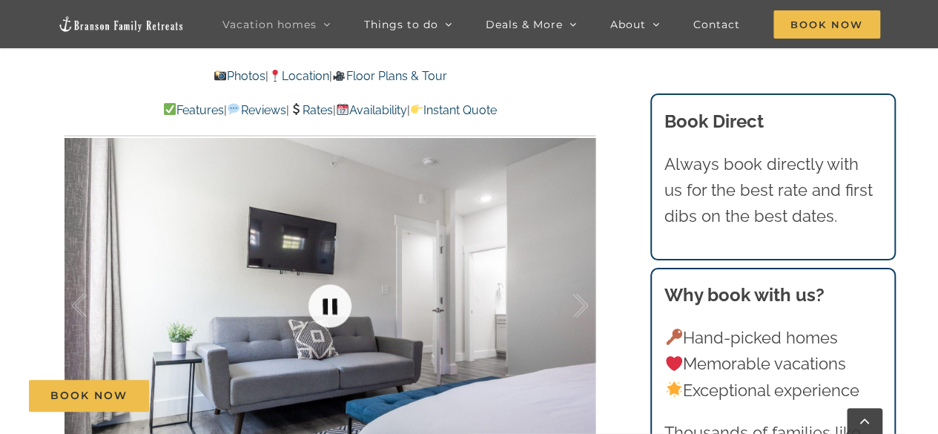
click at [327, 308] on link at bounding box center [329, 305] width 59 height 59
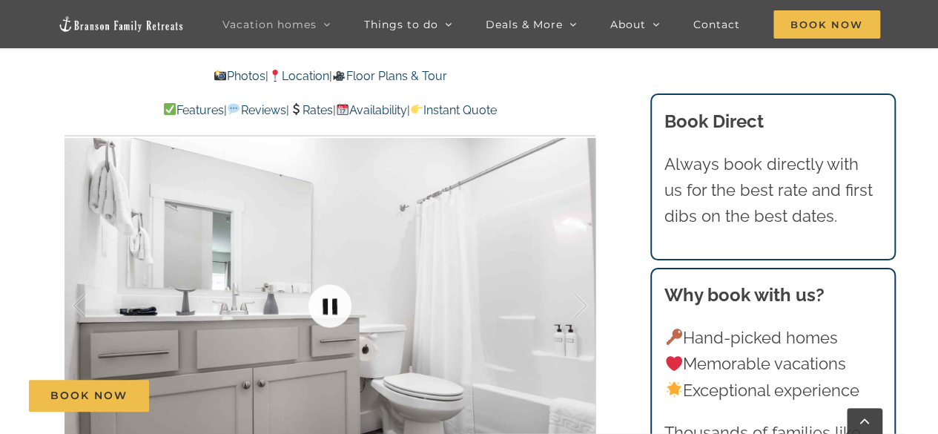
click at [327, 308] on link at bounding box center [329, 305] width 59 height 59
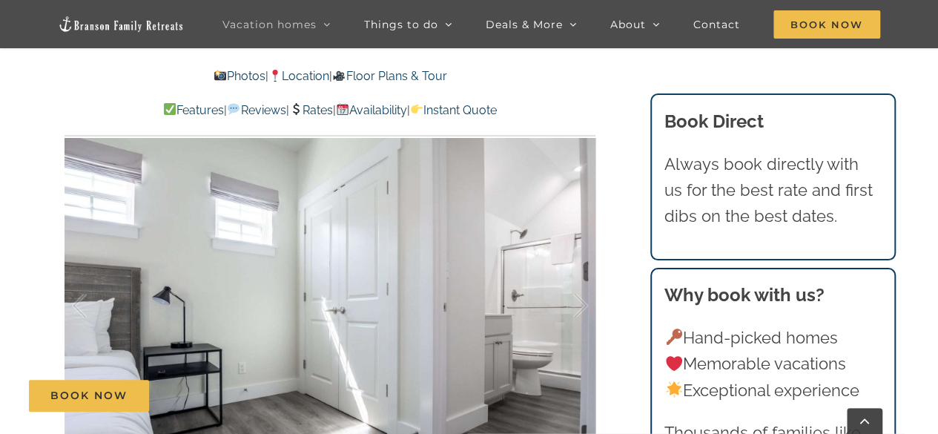
click at [91, 290] on div at bounding box center [95, 305] width 46 height 92
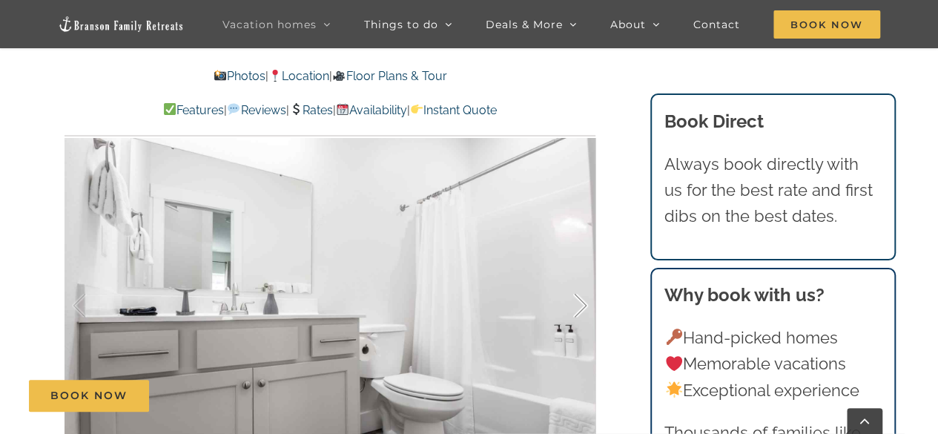
click at [569, 294] on div at bounding box center [565, 305] width 46 height 92
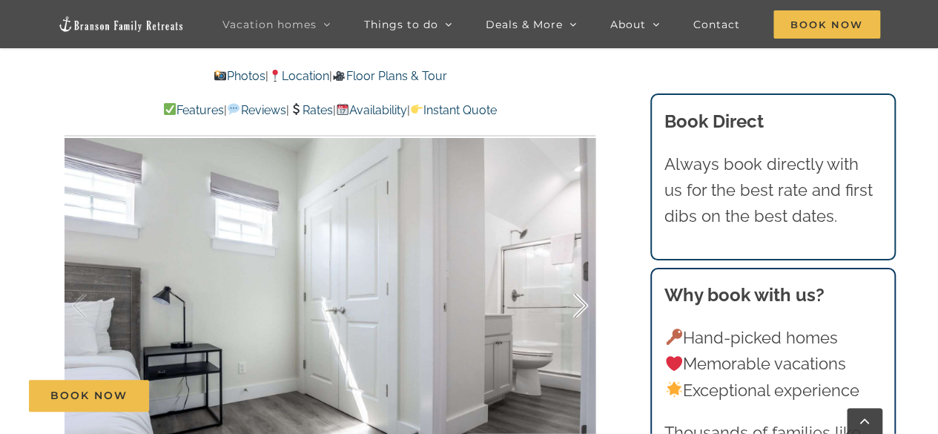
click at [569, 294] on div at bounding box center [565, 305] width 46 height 92
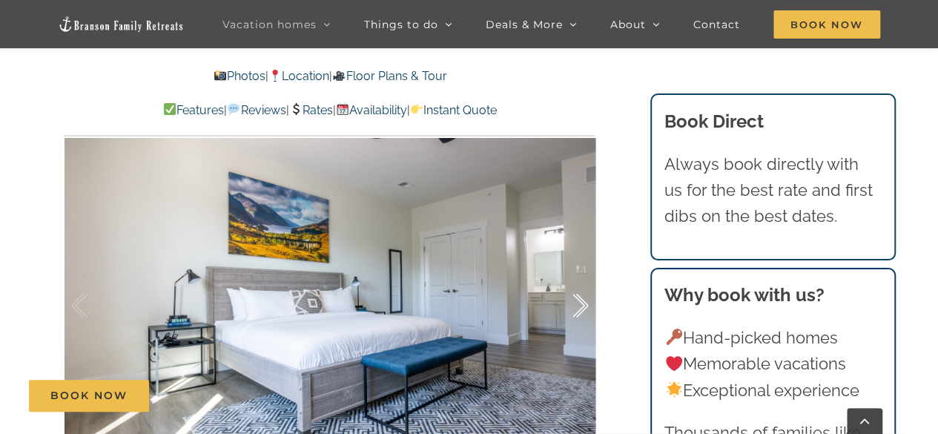
click at [577, 299] on div at bounding box center [565, 305] width 46 height 92
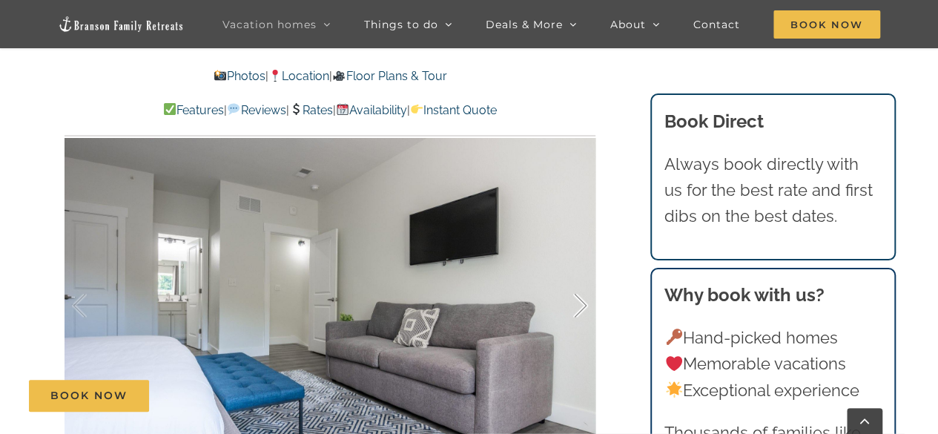
click at [577, 299] on div at bounding box center [565, 305] width 46 height 92
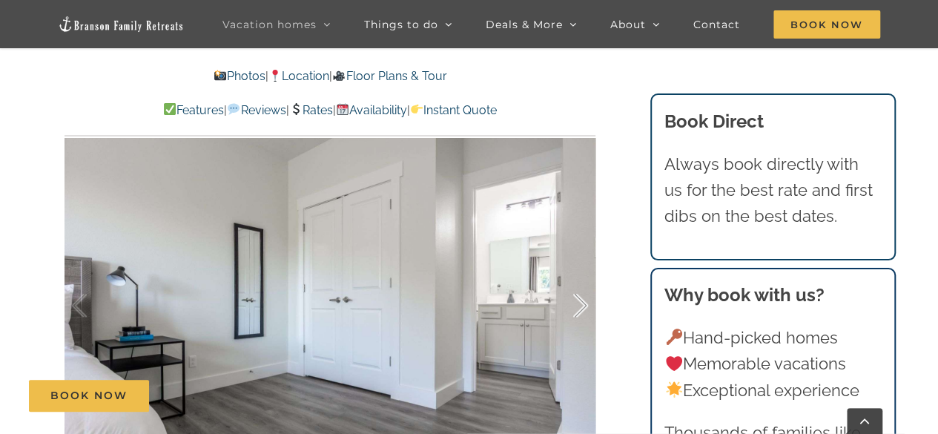
click at [577, 299] on div at bounding box center [565, 305] width 46 height 92
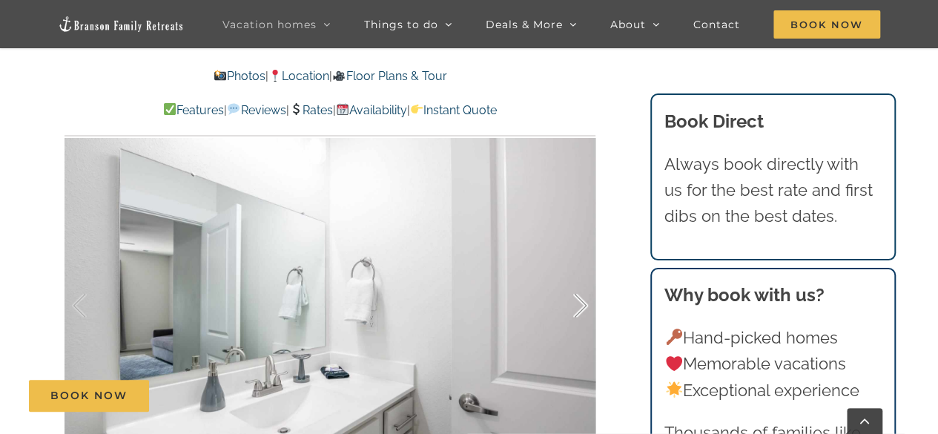
click at [577, 299] on div at bounding box center [565, 305] width 46 height 92
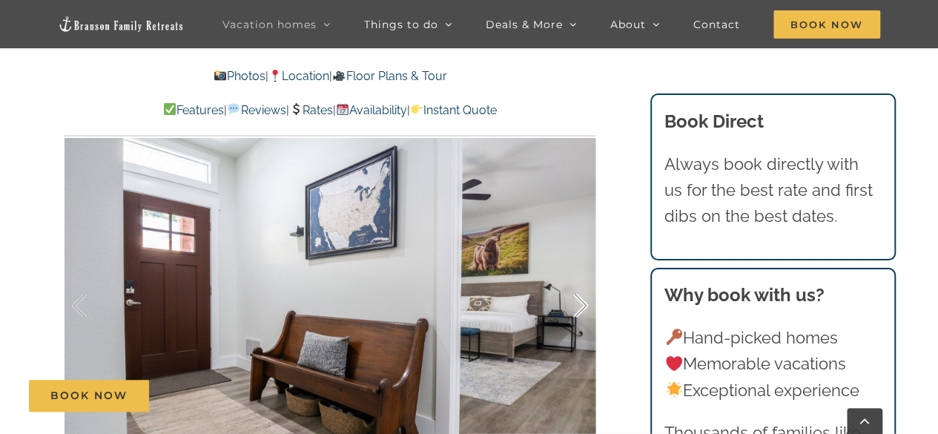
click at [577, 299] on div at bounding box center [565, 305] width 46 height 92
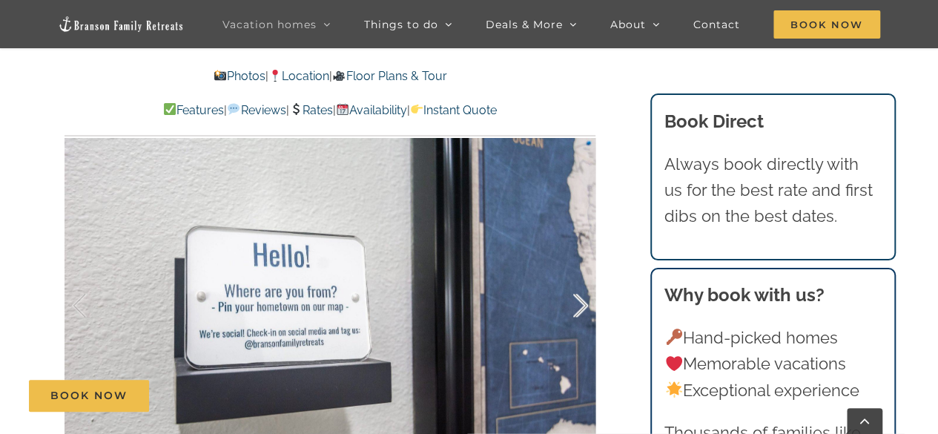
click at [579, 302] on div at bounding box center [565, 305] width 46 height 92
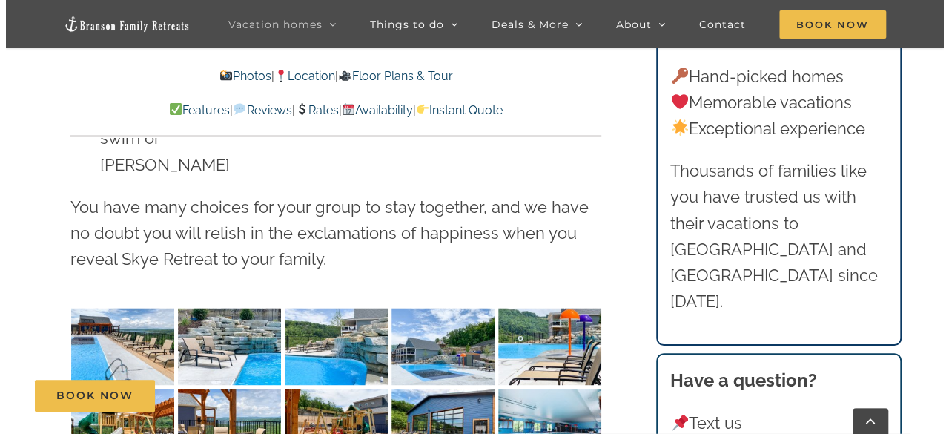
scroll to position [3706, 0]
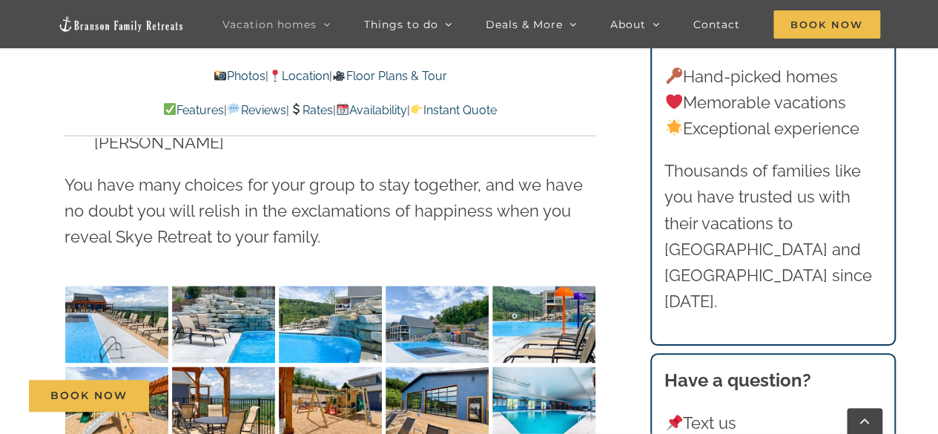
click at [128, 285] on img "Skye-Retreat-1051" at bounding box center [116, 323] width 103 height 77
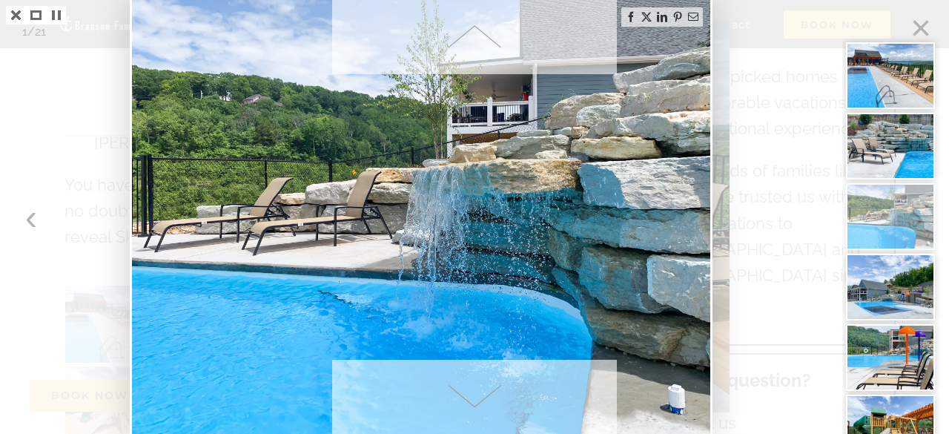
click at [463, 382] on span at bounding box center [474, 397] width 285 height 74
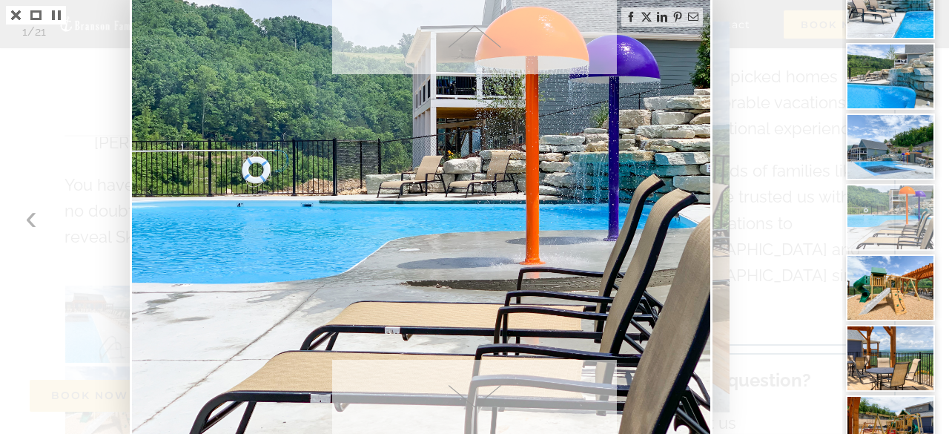
click at [460, 389] on span at bounding box center [474, 397] width 285 height 74
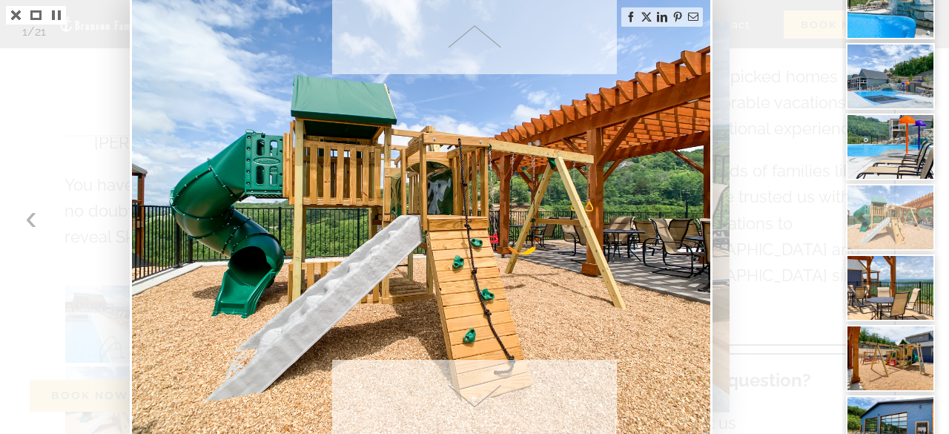
click at [460, 389] on span at bounding box center [474, 397] width 285 height 74
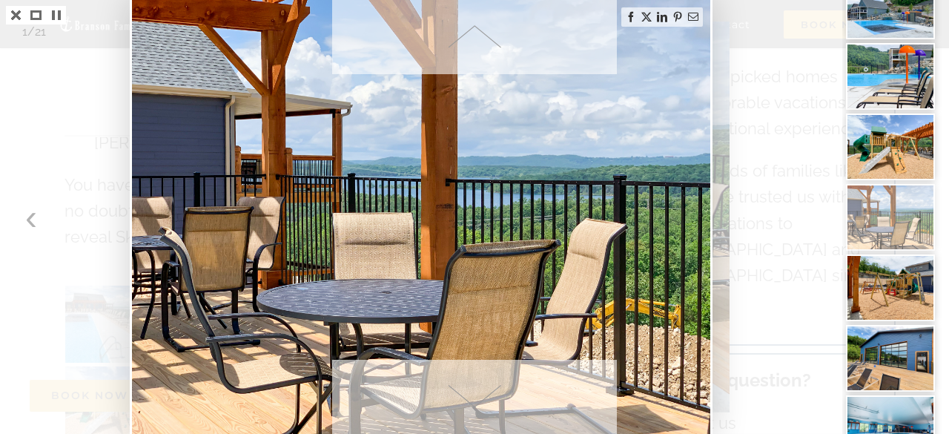
click at [460, 389] on span at bounding box center [474, 397] width 285 height 74
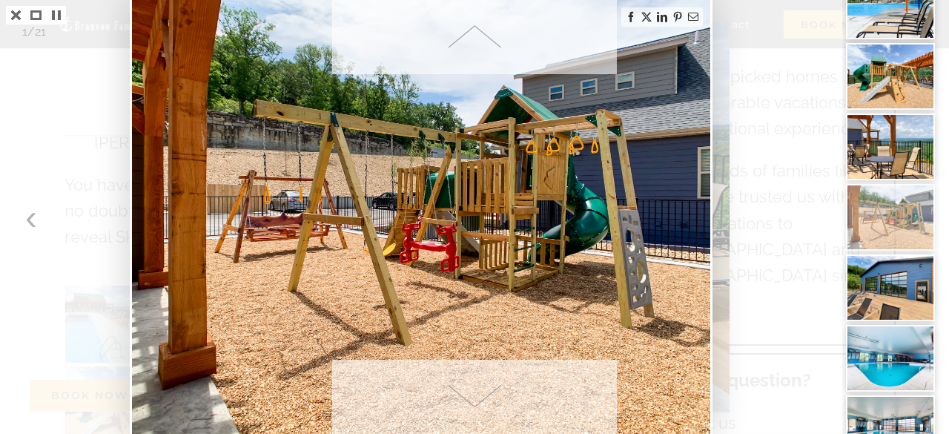
click at [460, 389] on span at bounding box center [474, 397] width 285 height 74
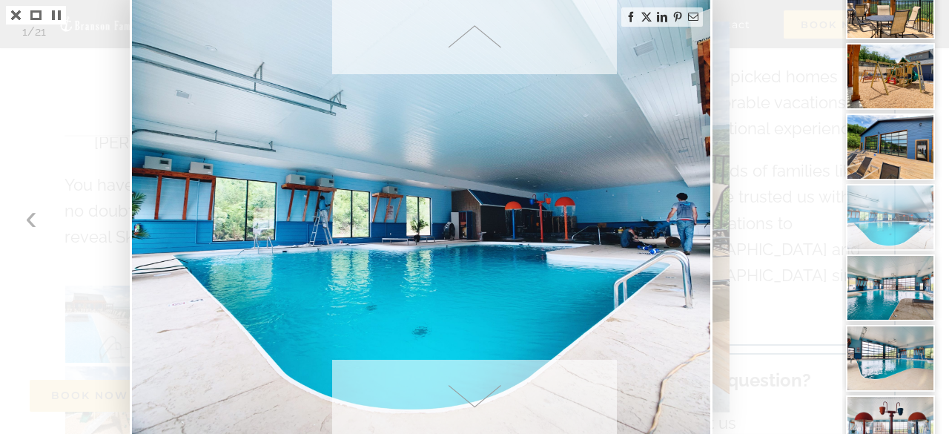
click at [460, 389] on span at bounding box center [474, 397] width 285 height 74
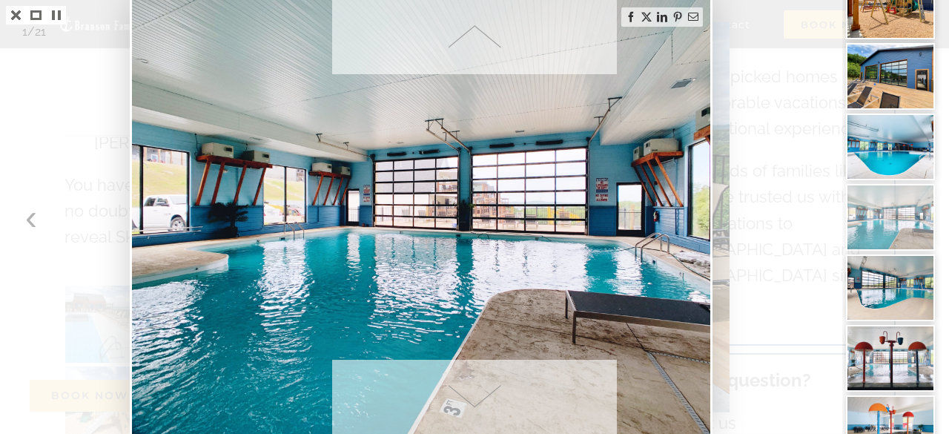
click at [461, 389] on span at bounding box center [474, 397] width 285 height 74
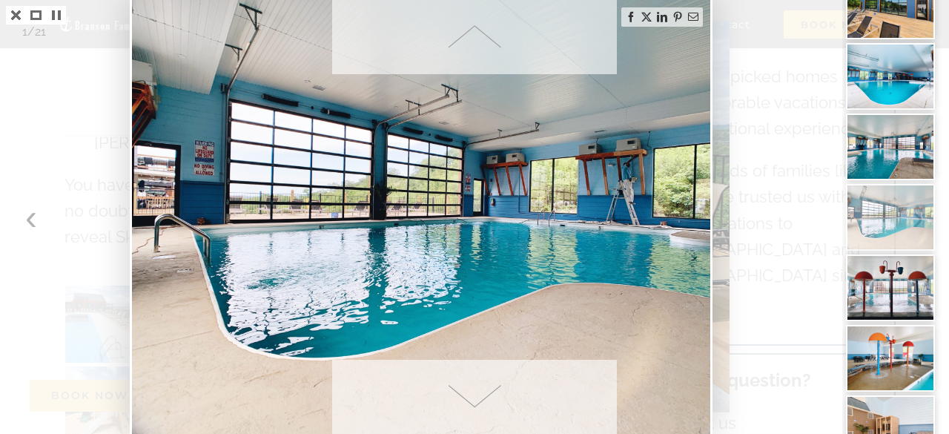
click at [464, 385] on span at bounding box center [474, 397] width 285 height 74
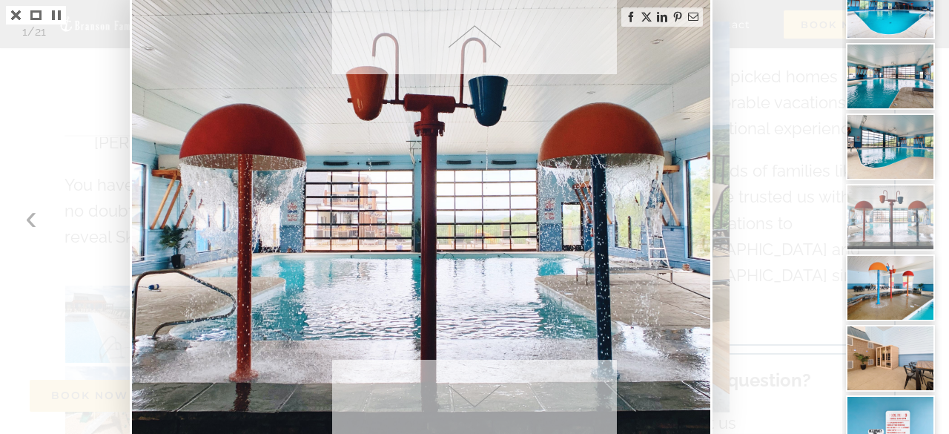
click at [464, 385] on span at bounding box center [474, 397] width 285 height 74
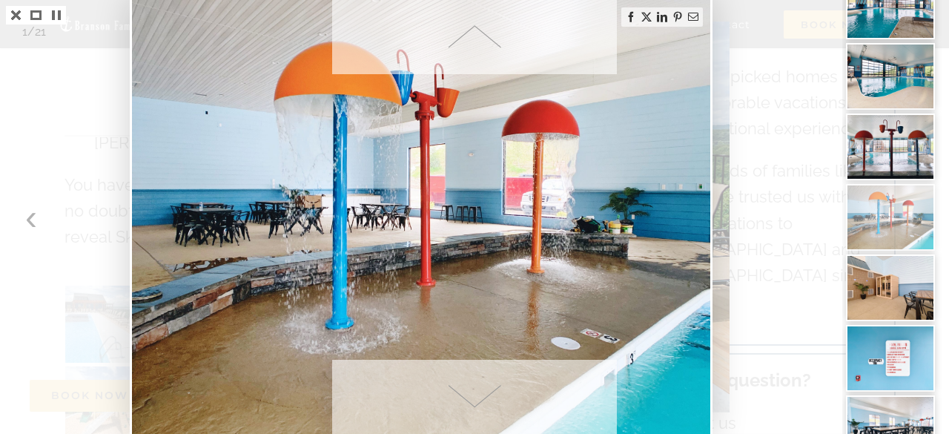
click at [464, 385] on span at bounding box center [474, 397] width 285 height 74
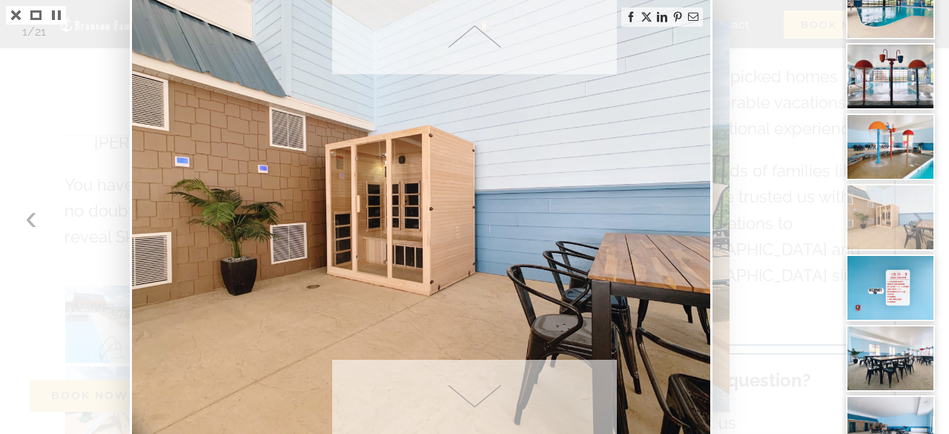
click at [464, 385] on span at bounding box center [474, 397] width 285 height 74
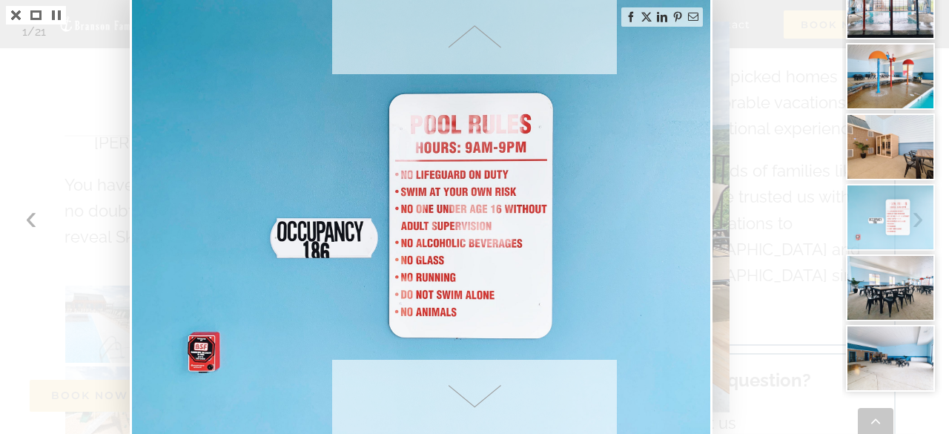
click at [464, 385] on span at bounding box center [474, 397] width 285 height 74
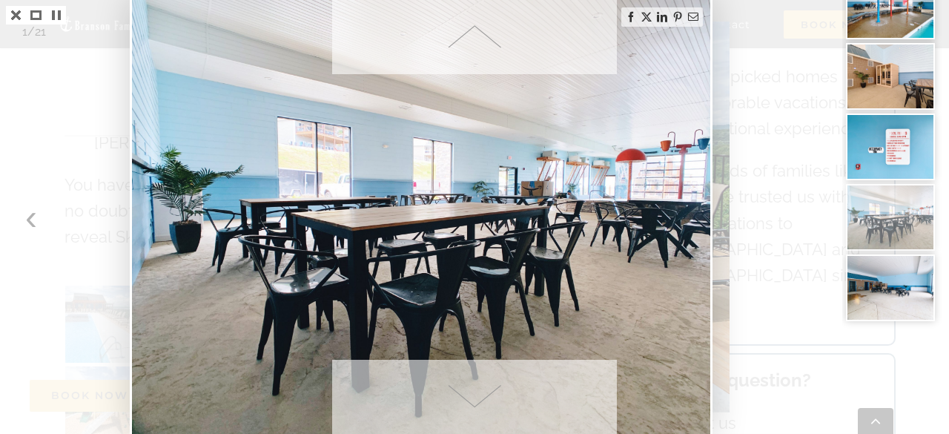
click at [464, 385] on span at bounding box center [474, 397] width 285 height 74
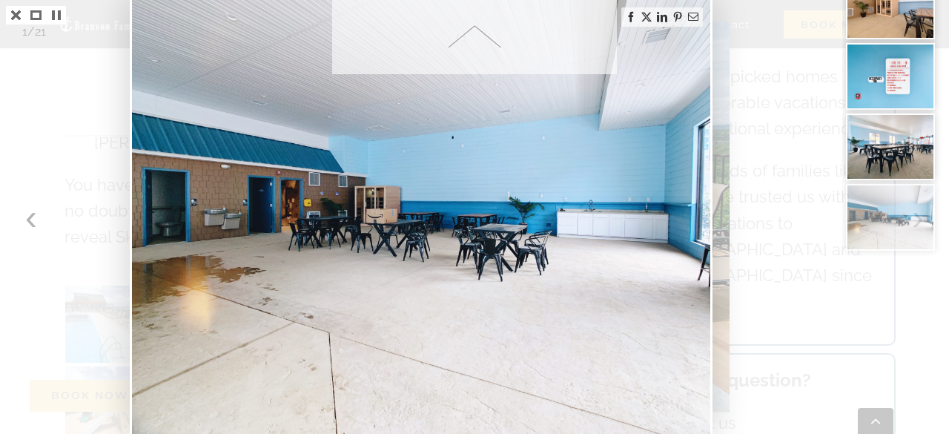
click at [464, 385] on img at bounding box center [421, 217] width 578 height 434
click at [474, 407] on img at bounding box center [421, 217] width 578 height 434
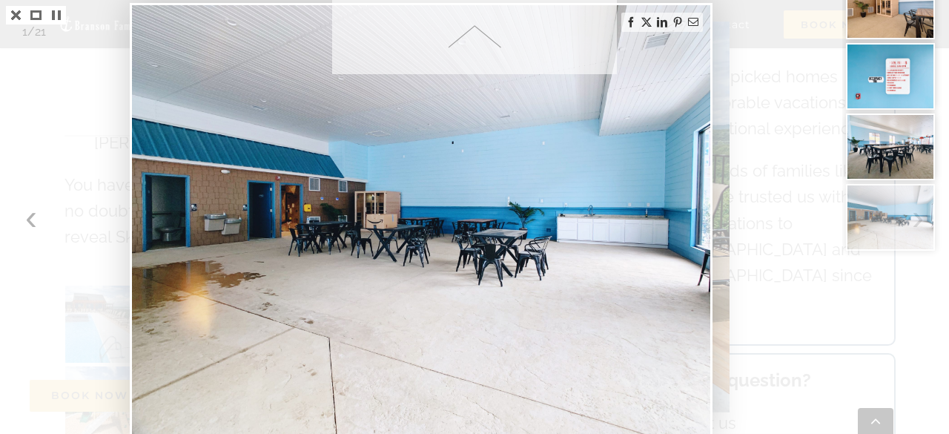
click at [474, 414] on img at bounding box center [421, 222] width 578 height 434
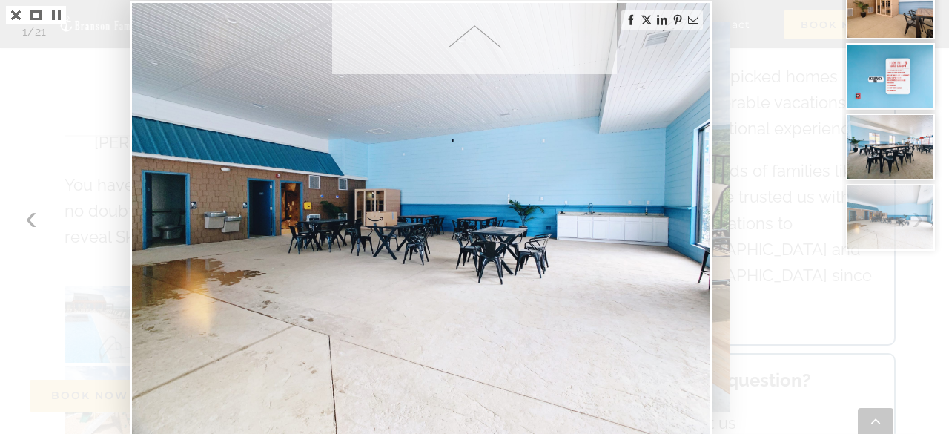
click at [474, 414] on img at bounding box center [421, 220] width 578 height 434
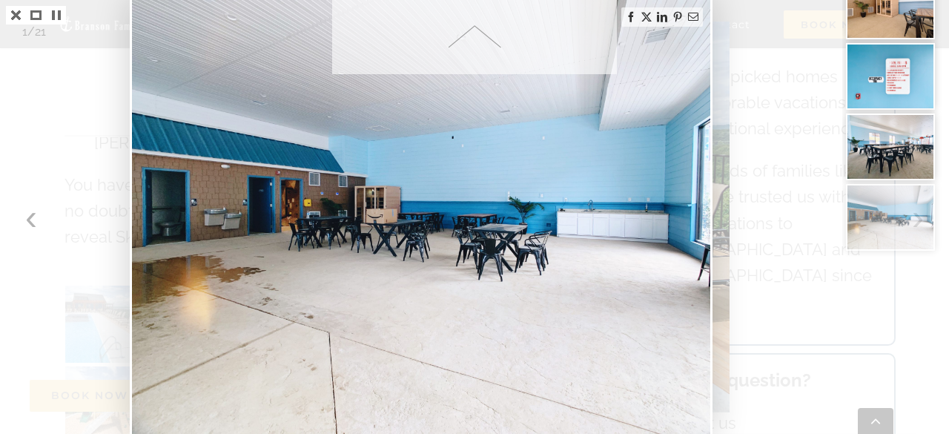
click at [474, 414] on img at bounding box center [421, 217] width 578 height 434
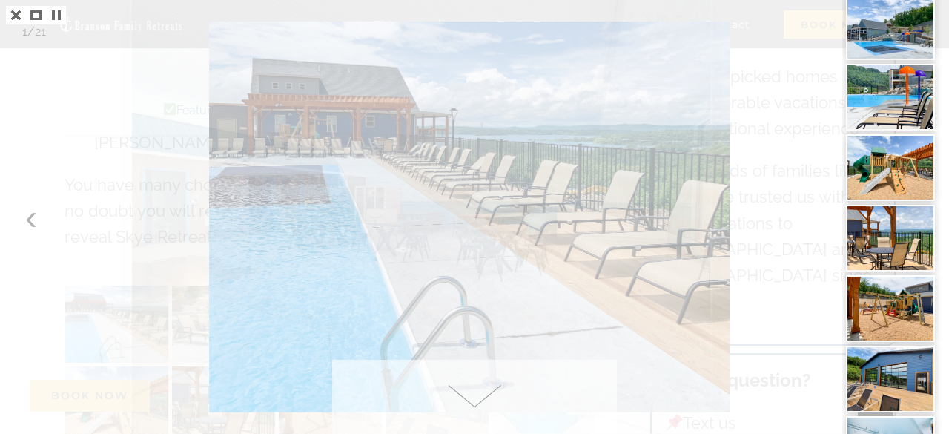
click at [474, 414] on span at bounding box center [474, 397] width 285 height 74
